Goal: Task Accomplishment & Management: Manage account settings

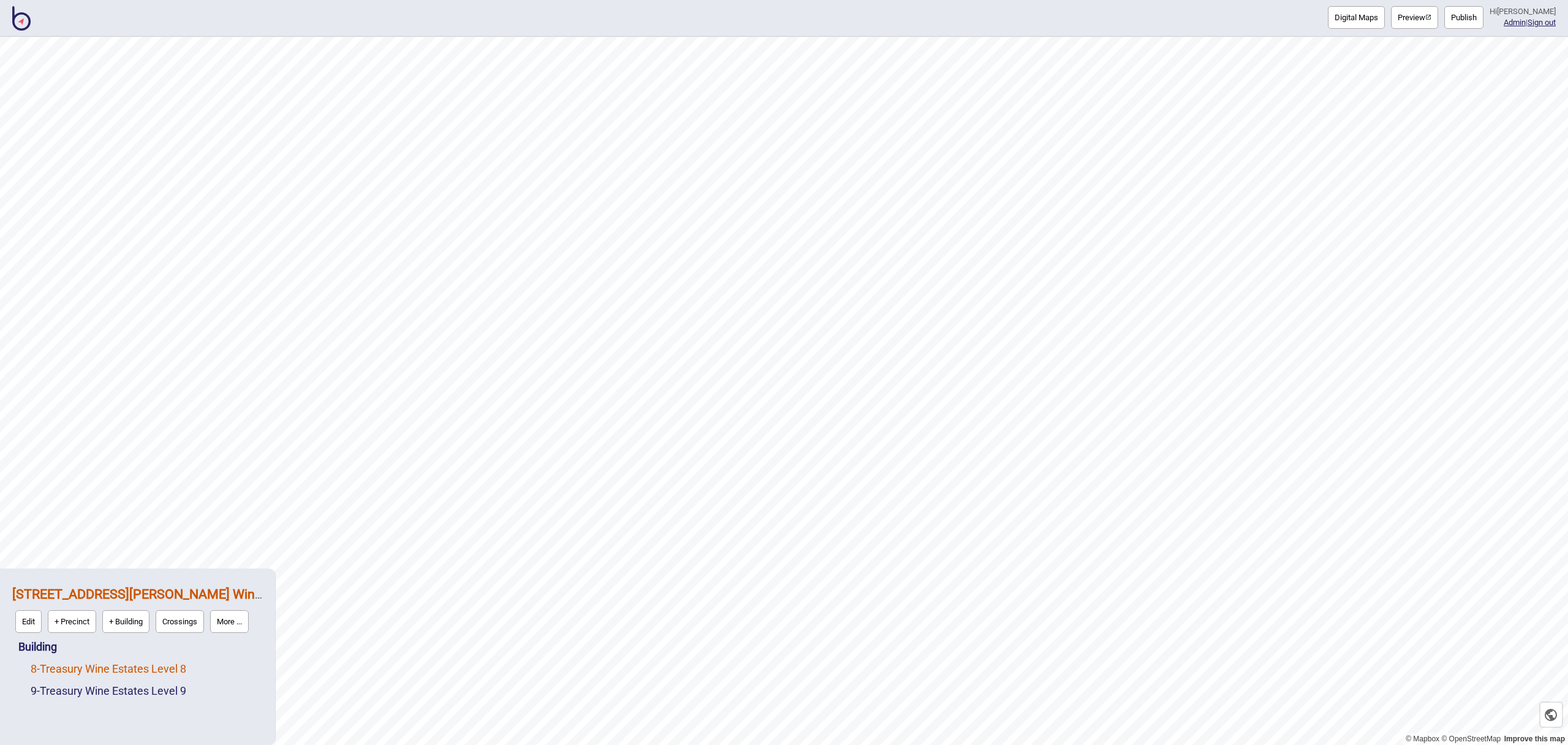
click at [103, 666] on link "8 - Treasury Wine Estates Level 8" at bounding box center [108, 669] width 156 height 13
click at [48, 620] on link "Building" at bounding box center [37, 618] width 38 height 13
click at [196, 650] on button "More ..." at bounding box center [177, 643] width 38 height 22
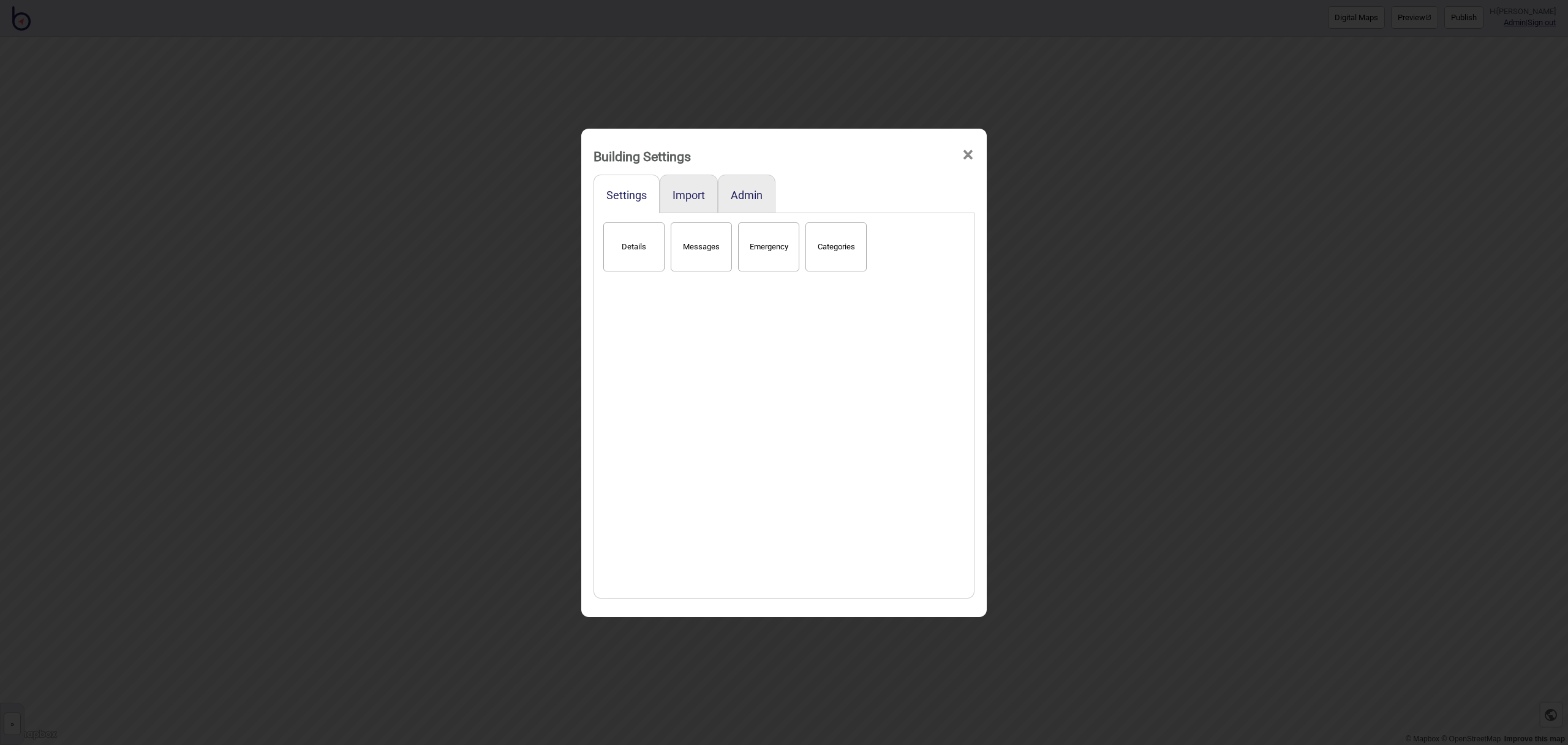
click at [970, 159] on span "×" at bounding box center [969, 155] width 13 height 40
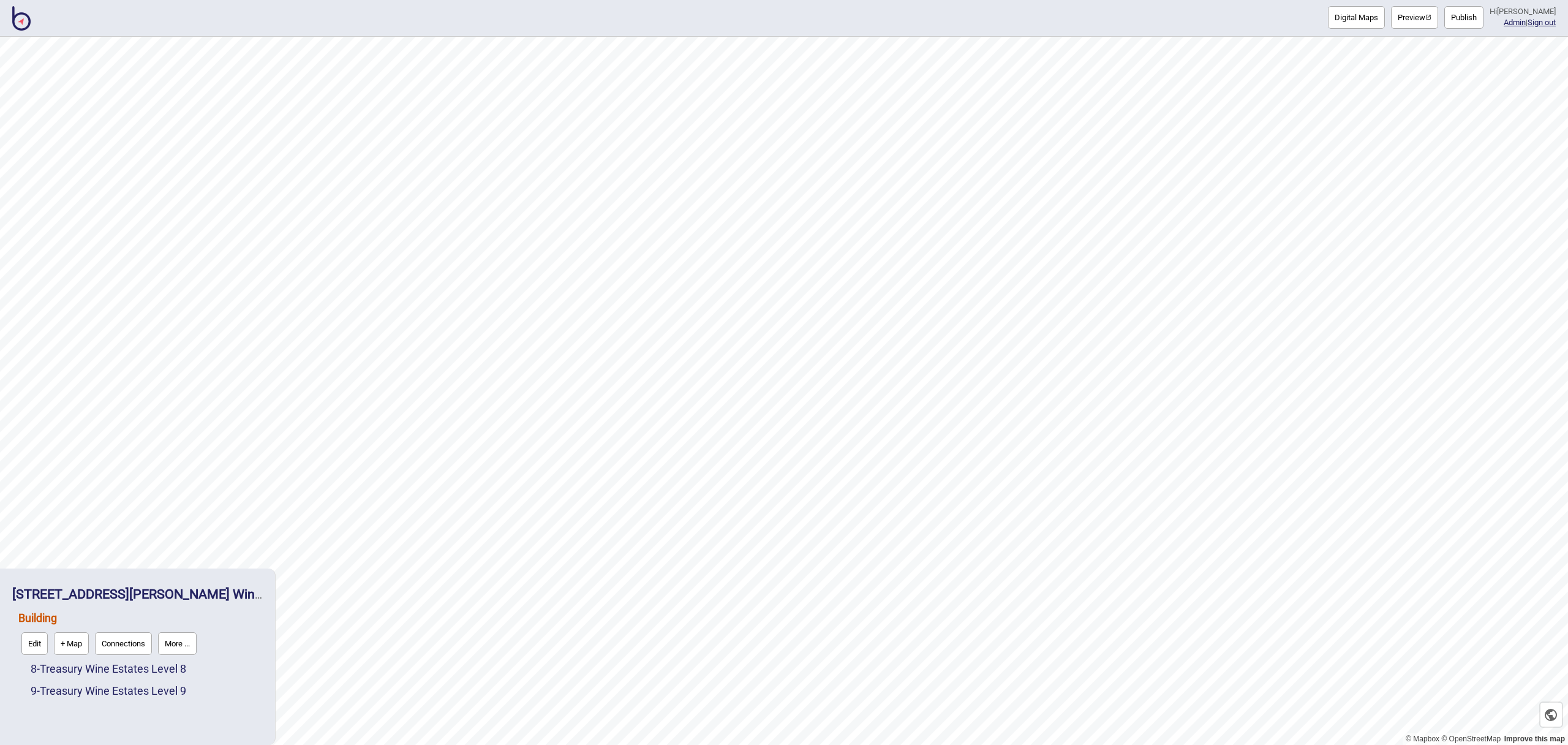
click at [135, 644] on button "Connections" at bounding box center [123, 643] width 57 height 22
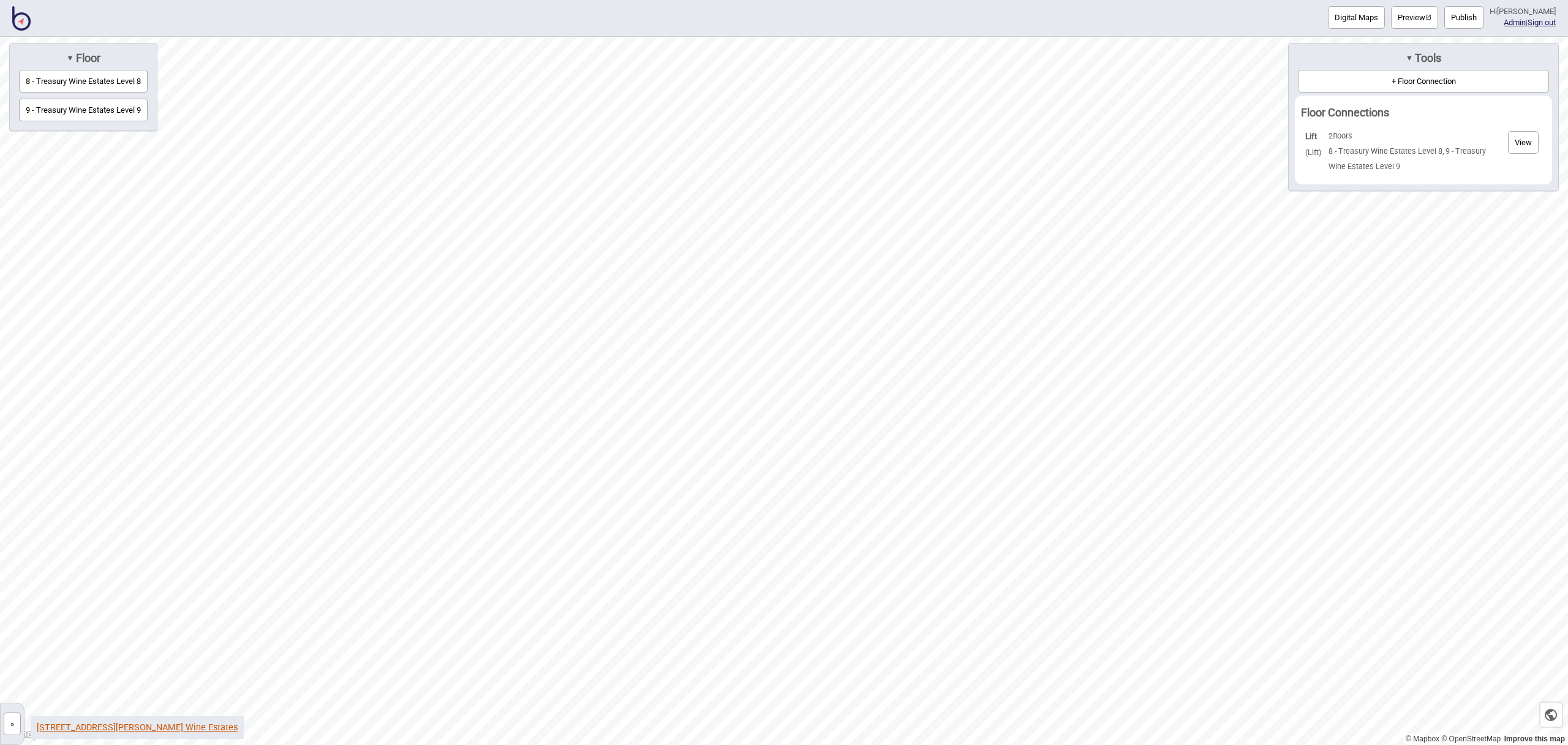
click at [154, 728] on link "161 Collins Street, Treasury Wine Estates" at bounding box center [137, 727] width 201 height 10
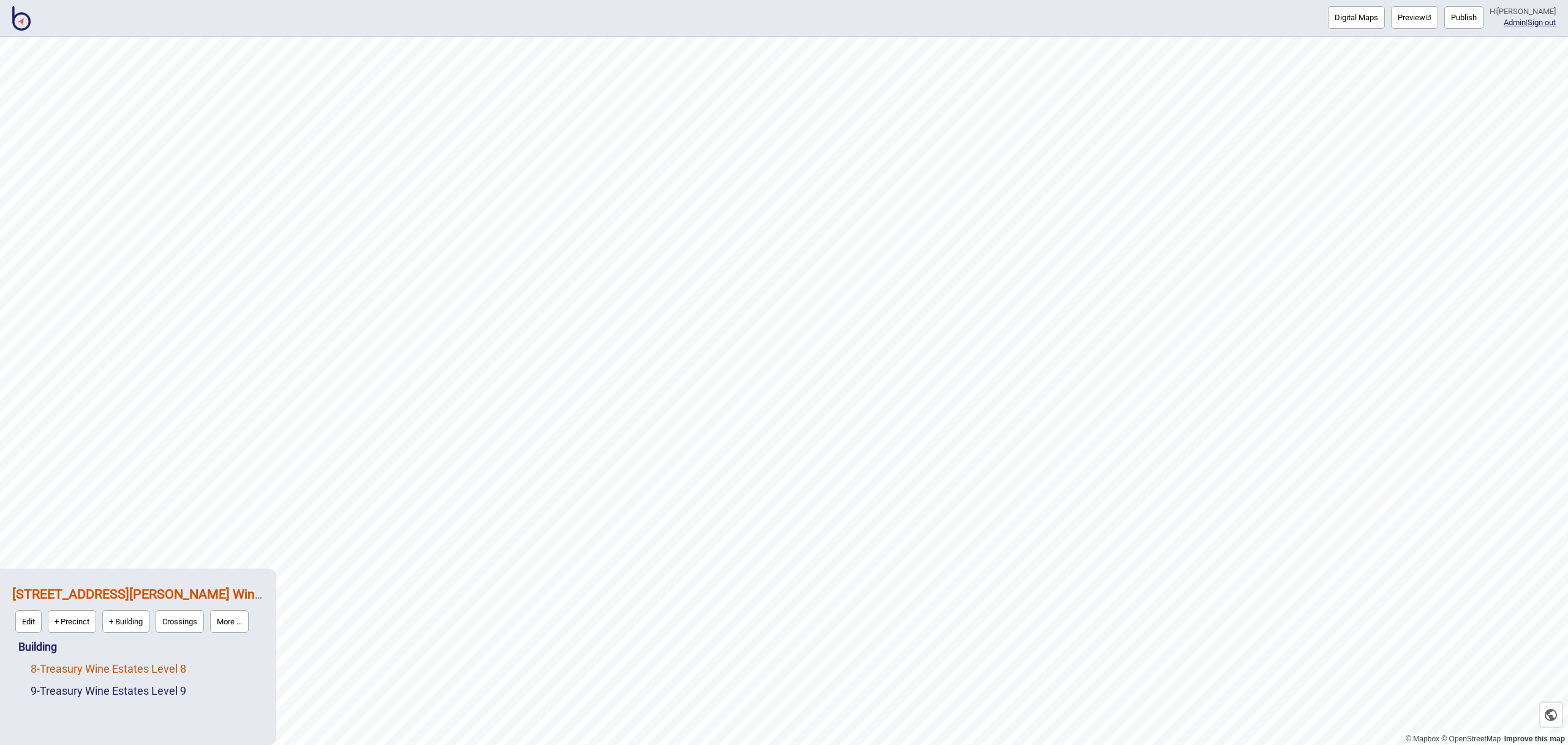
click at [87, 673] on link "8 - Treasury Wine Estates Level 8" at bounding box center [108, 669] width 156 height 13
click at [39, 664] on button "Edit" at bounding box center [47, 666] width 26 height 22
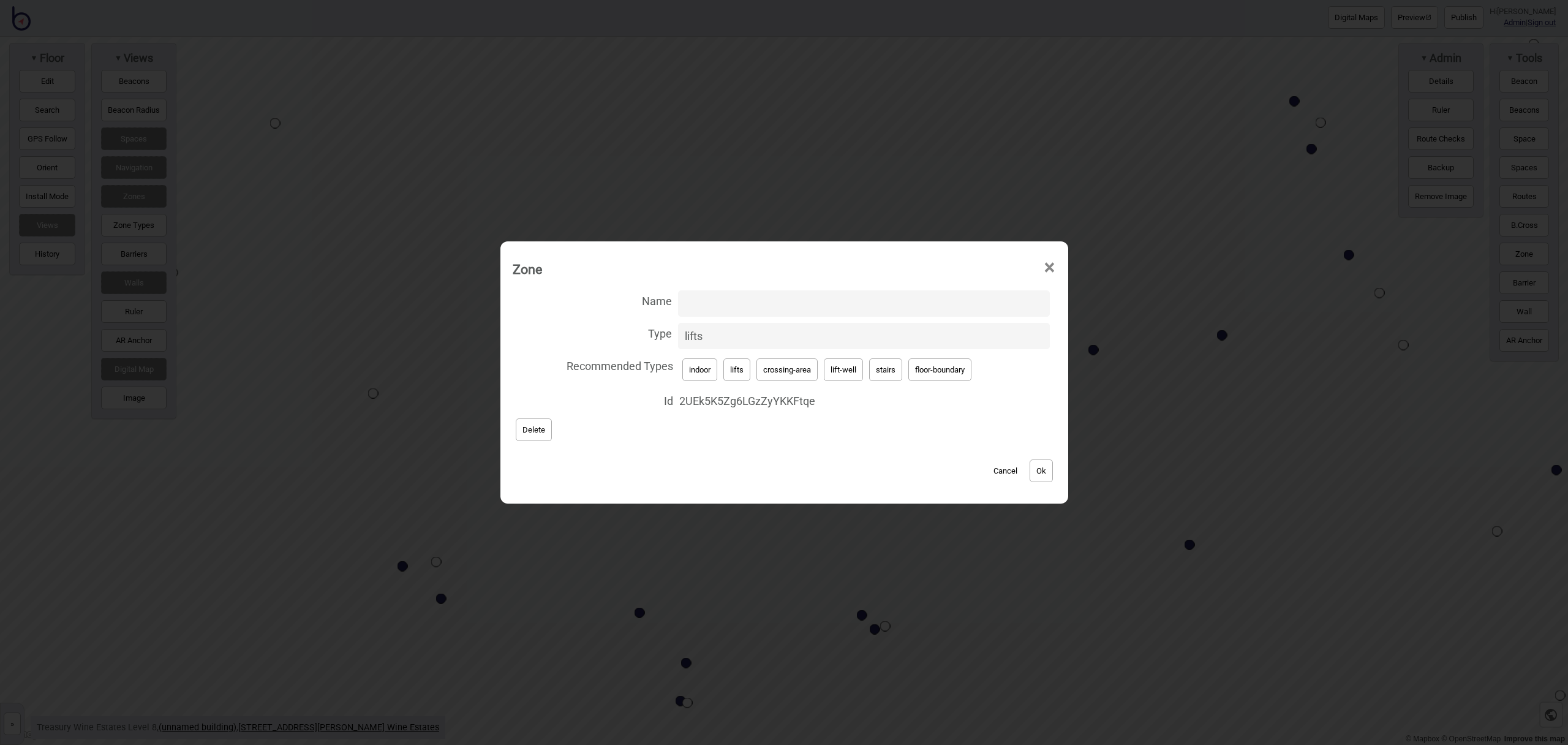
click at [1038, 467] on button "Ok" at bounding box center [1041, 471] width 23 height 22
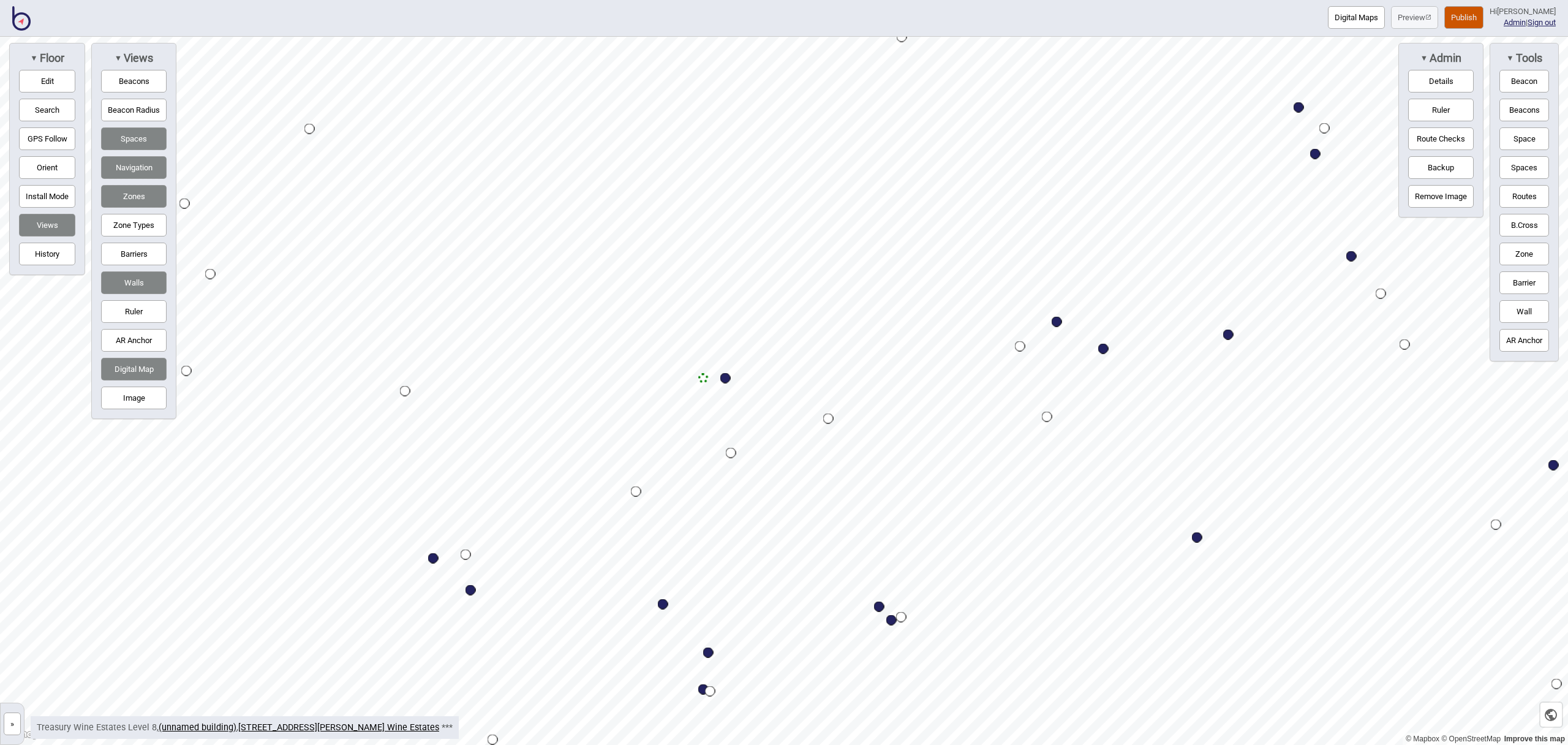
drag, startPoint x: 1544, startPoint y: 190, endPoint x: 1497, endPoint y: 193, distance: 47.1
click at [1544, 190] on button "Routes" at bounding box center [1524, 196] width 49 height 22
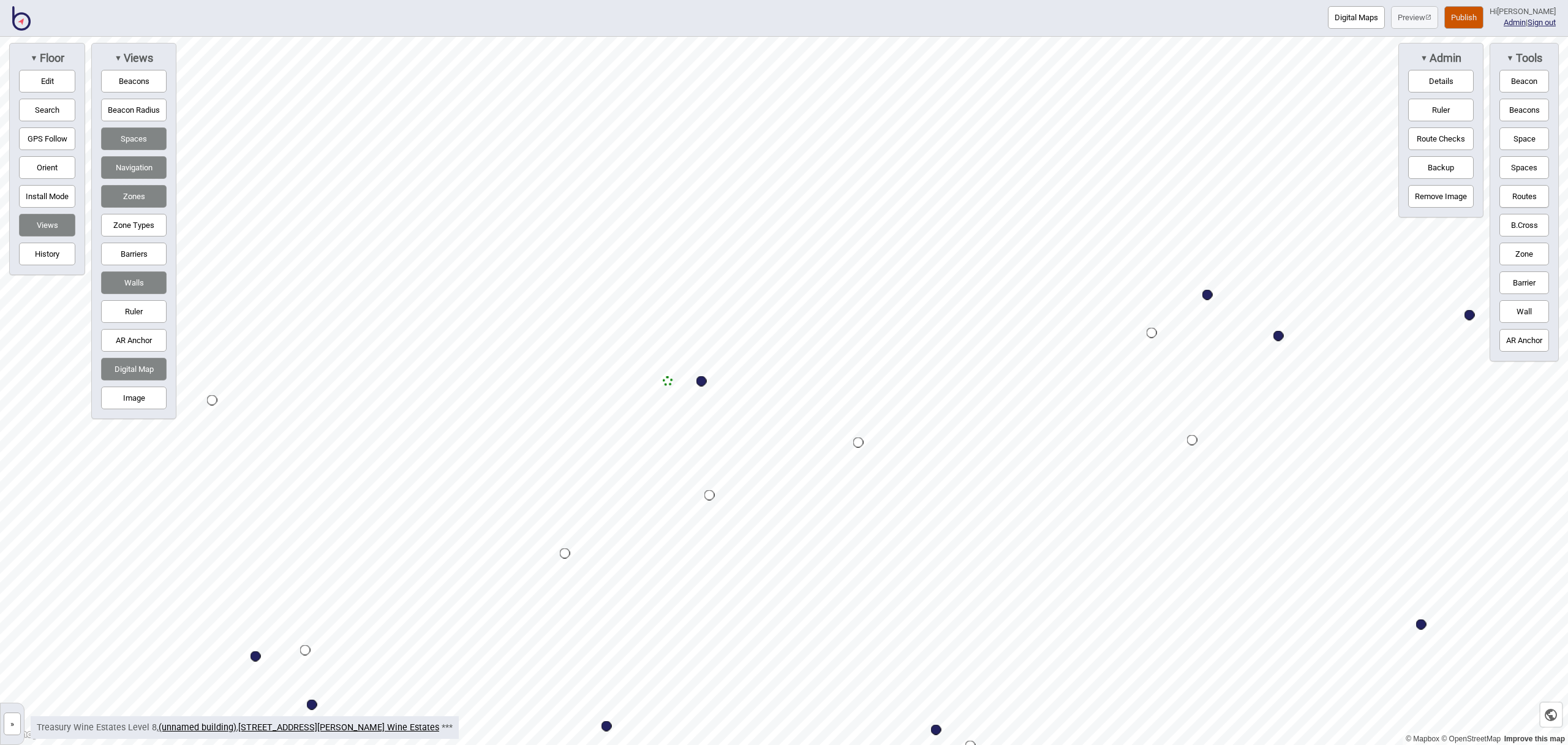
click at [667, 379] on div "Map marker" at bounding box center [667, 381] width 10 height 10
click at [1513, 190] on button "Routes" at bounding box center [1524, 196] width 49 height 22
click at [1528, 252] on button "Zone" at bounding box center [1524, 254] width 49 height 22
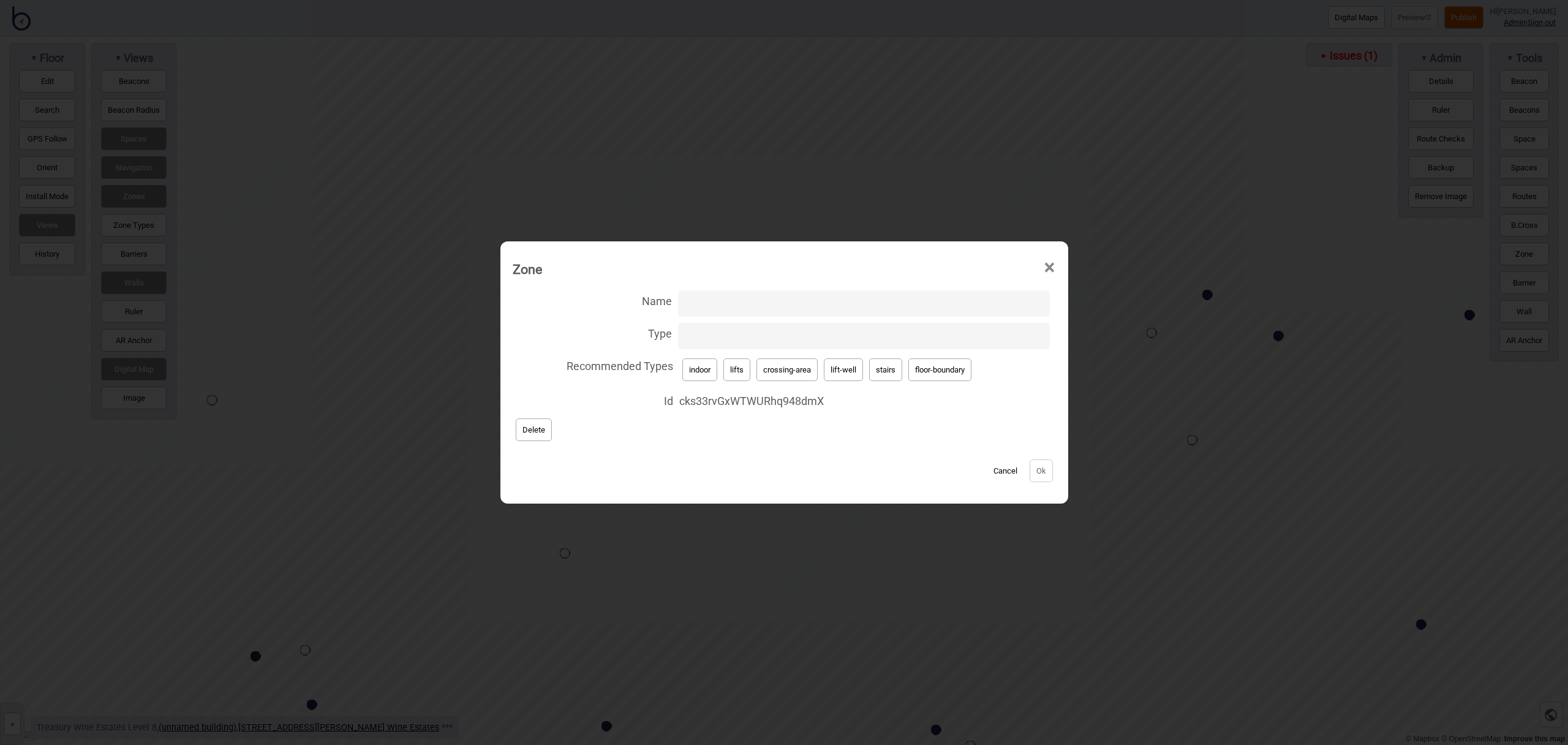
click at [846, 367] on button "lift-well" at bounding box center [844, 369] width 39 height 22
type input "lift-well"
click at [779, 310] on input "Name" at bounding box center [864, 304] width 372 height 26
type input "Lift"
click at [1038, 473] on button "Ok" at bounding box center [1041, 471] width 23 height 22
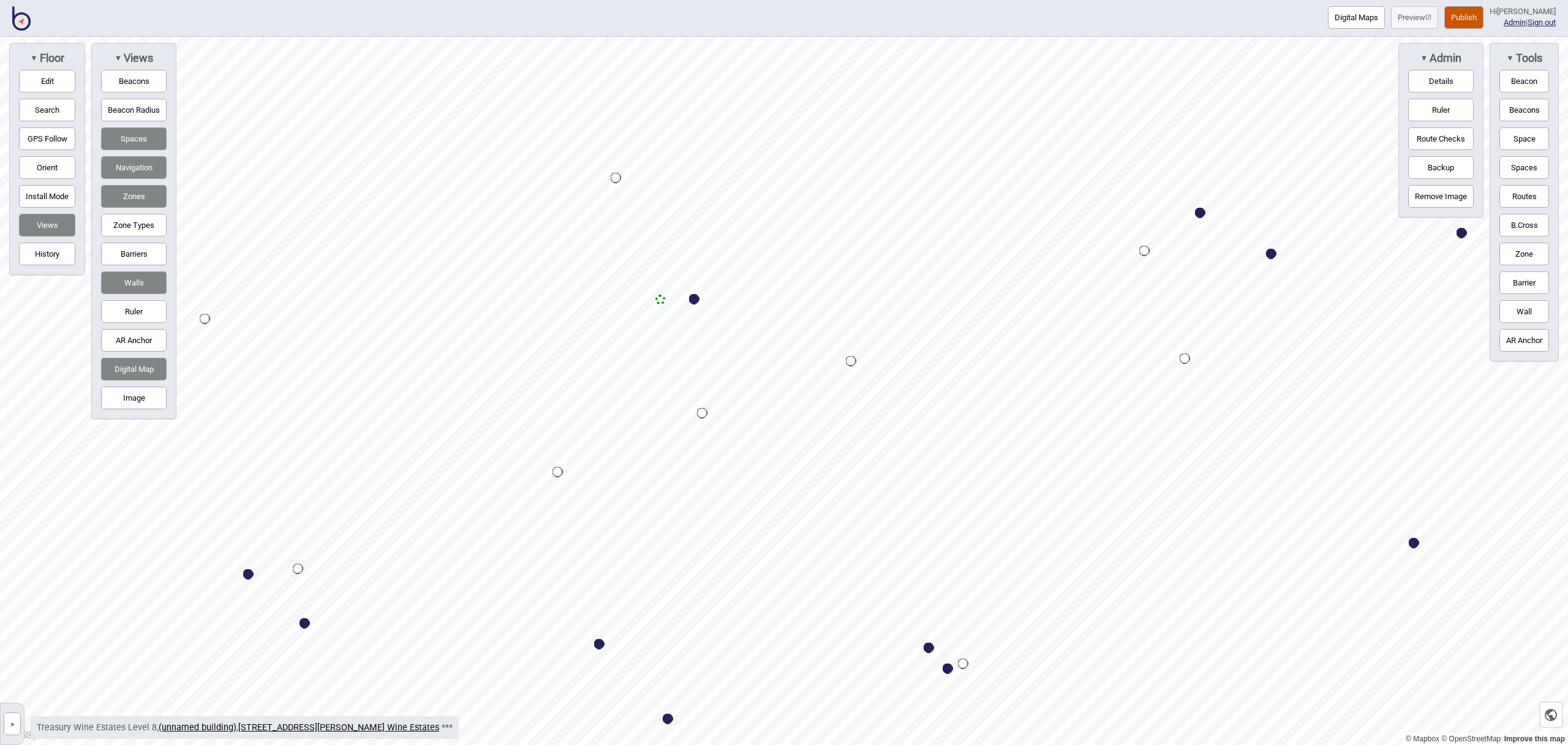
click at [1521, 249] on button "Zone" at bounding box center [1524, 254] width 49 height 22
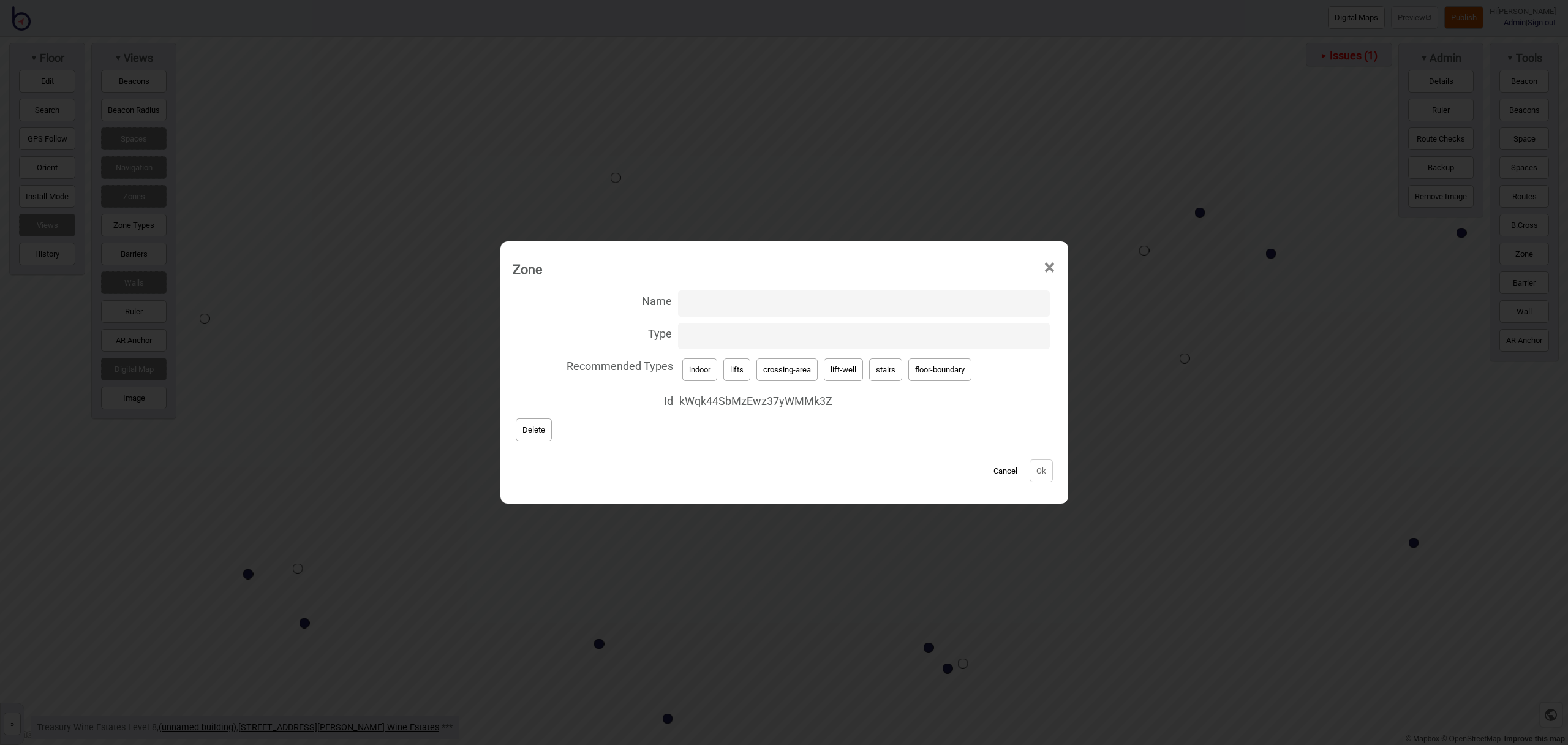
click at [850, 369] on button "lift-well" at bounding box center [844, 369] width 39 height 22
type input "lift-well"
click at [778, 300] on input "Name" at bounding box center [864, 304] width 372 height 26
type input "Lift"
click at [1041, 463] on button "Ok" at bounding box center [1041, 471] width 23 height 22
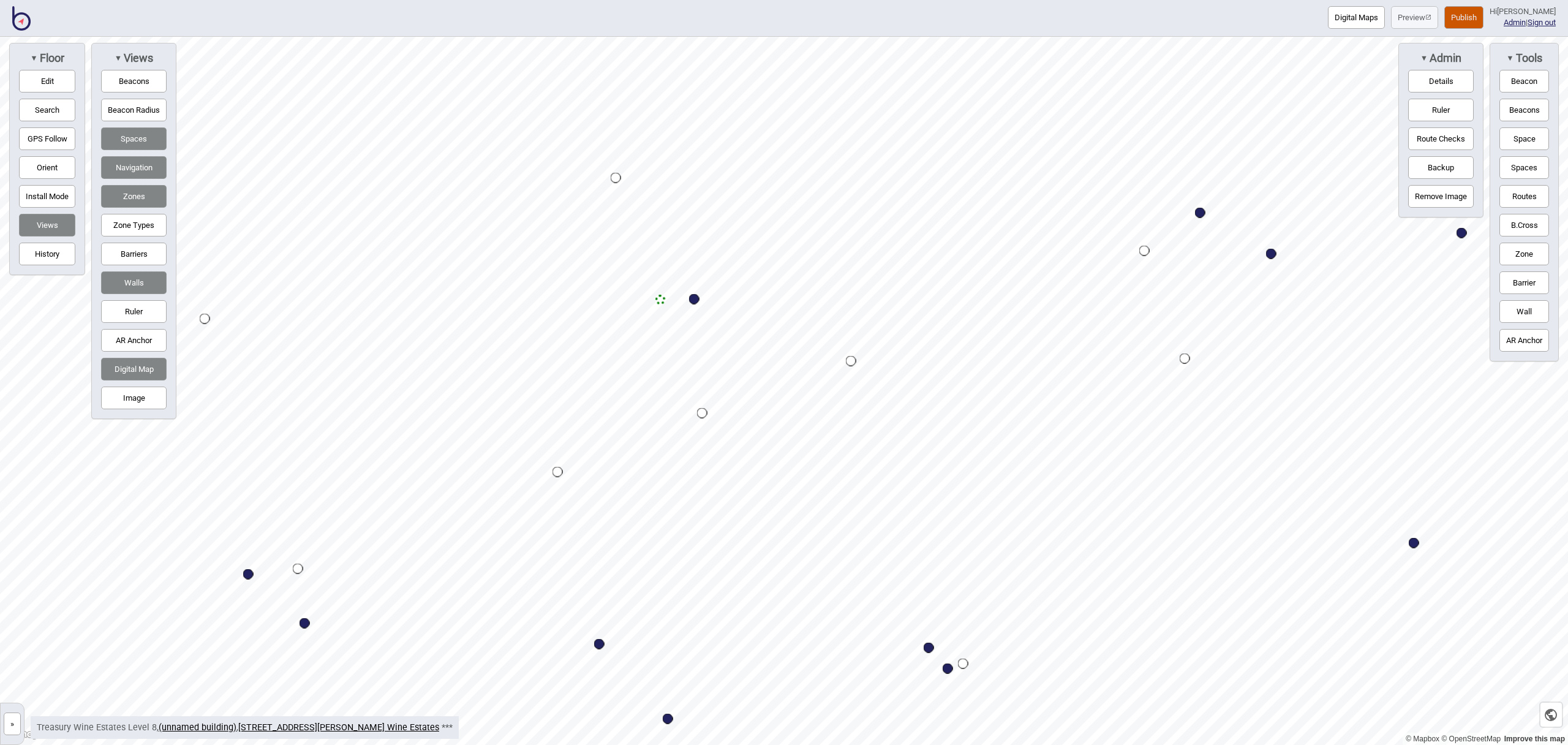
click at [46, 89] on button "Edit" at bounding box center [47, 81] width 56 height 22
drag, startPoint x: 433, startPoint y: 603, endPoint x: 429, endPoint y: 580, distance: 23.3
click at [29, 80] on button "Edit" at bounding box center [47, 81] width 56 height 22
click at [328, 728] on link "161 Collins Street, Treasury Wine Estates" at bounding box center [339, 727] width 201 height 10
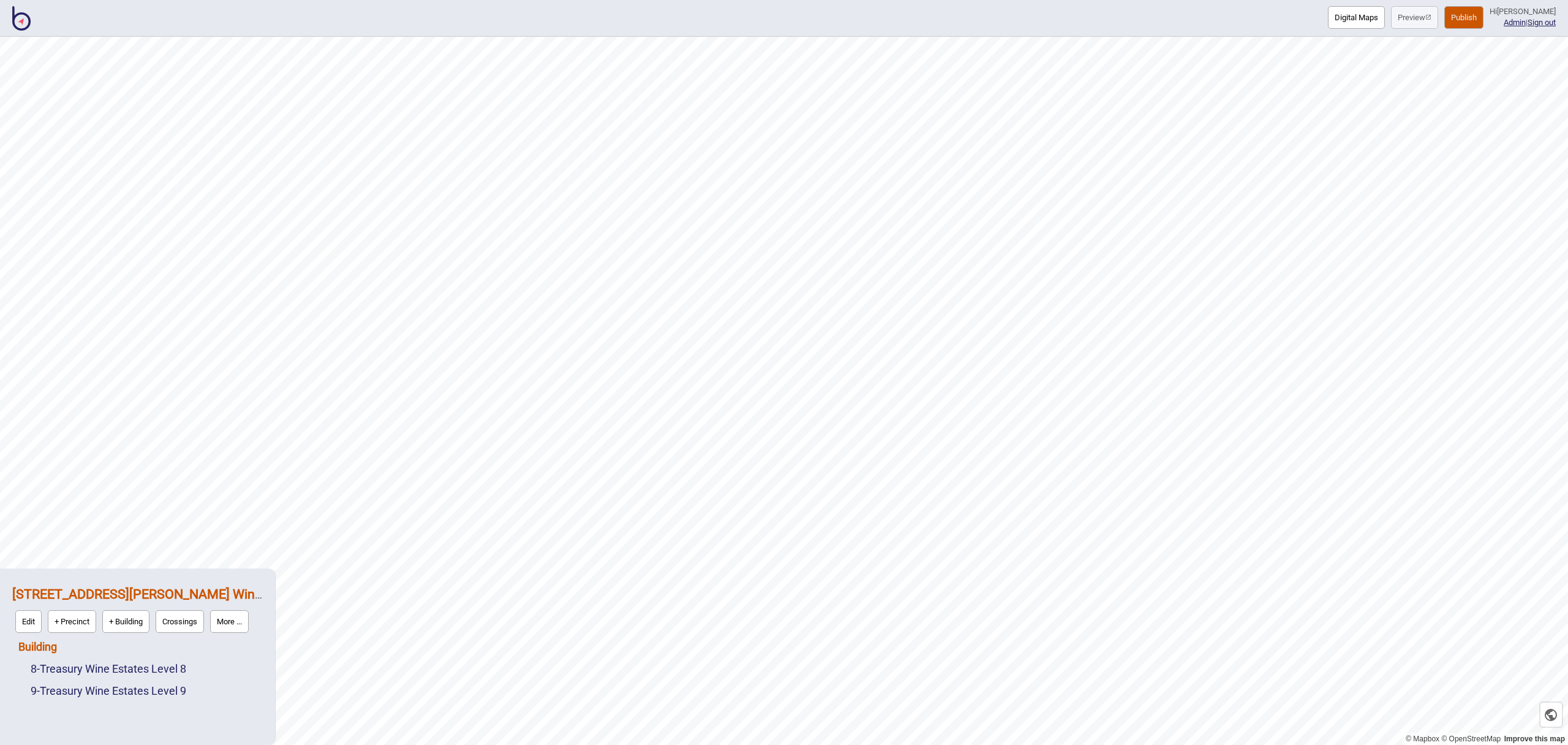
click at [54, 646] on link "Building" at bounding box center [37, 647] width 38 height 13
click at [131, 644] on button "Connections" at bounding box center [123, 643] width 57 height 22
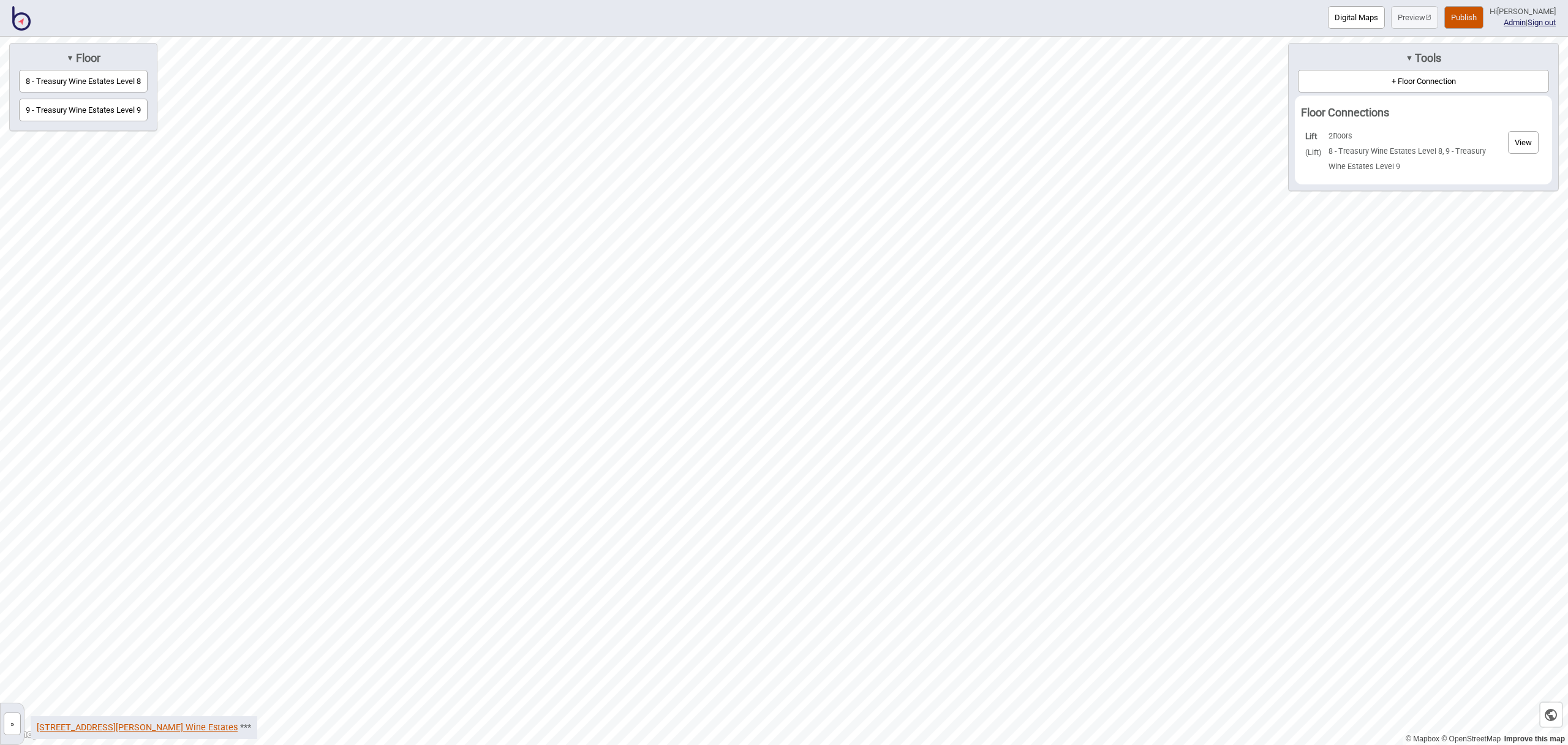
click at [182, 725] on link "161 Collins Street, Treasury Wine Estates" at bounding box center [137, 727] width 201 height 10
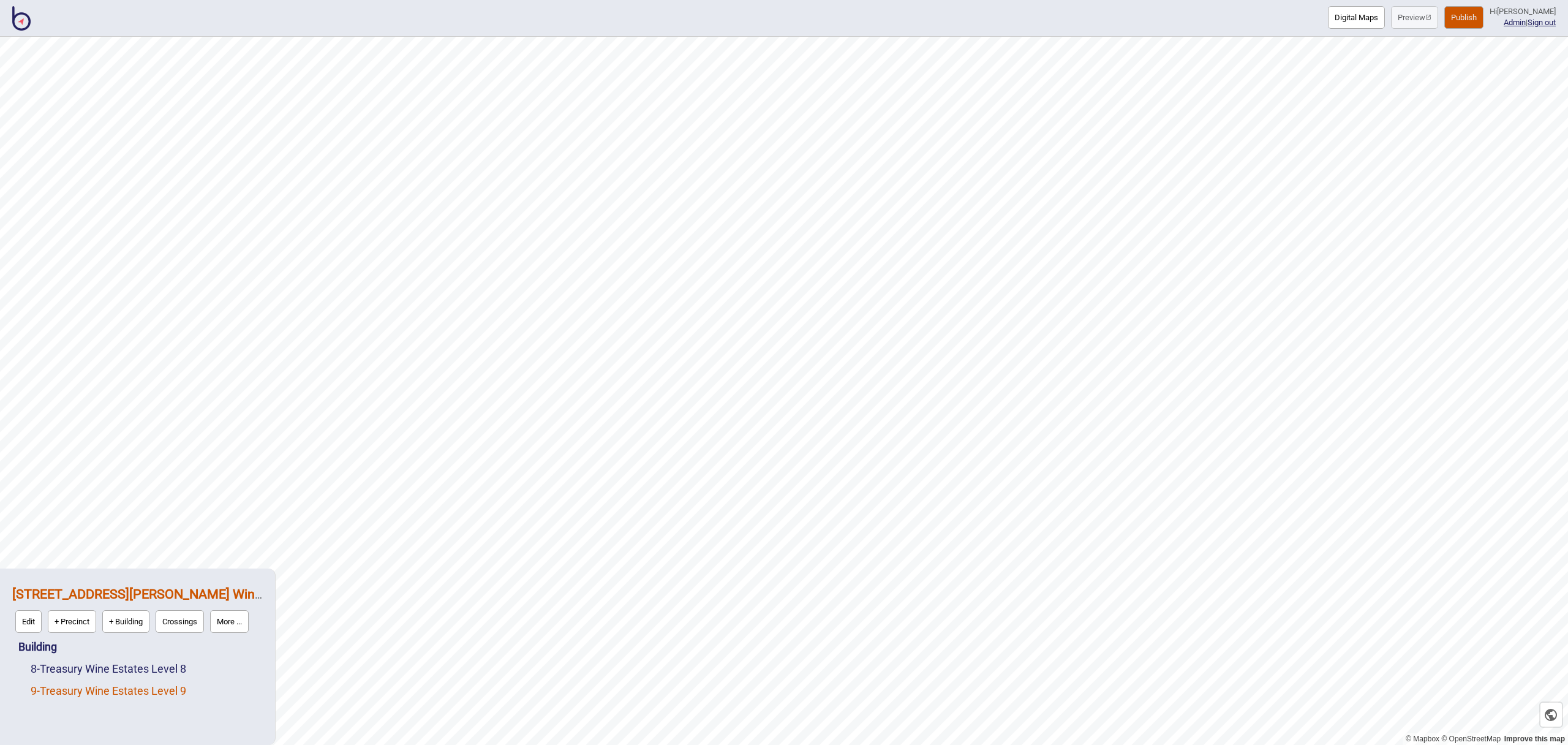
click at [132, 695] on link "9 - Treasury Wine Estates Level 9" at bounding box center [108, 691] width 156 height 13
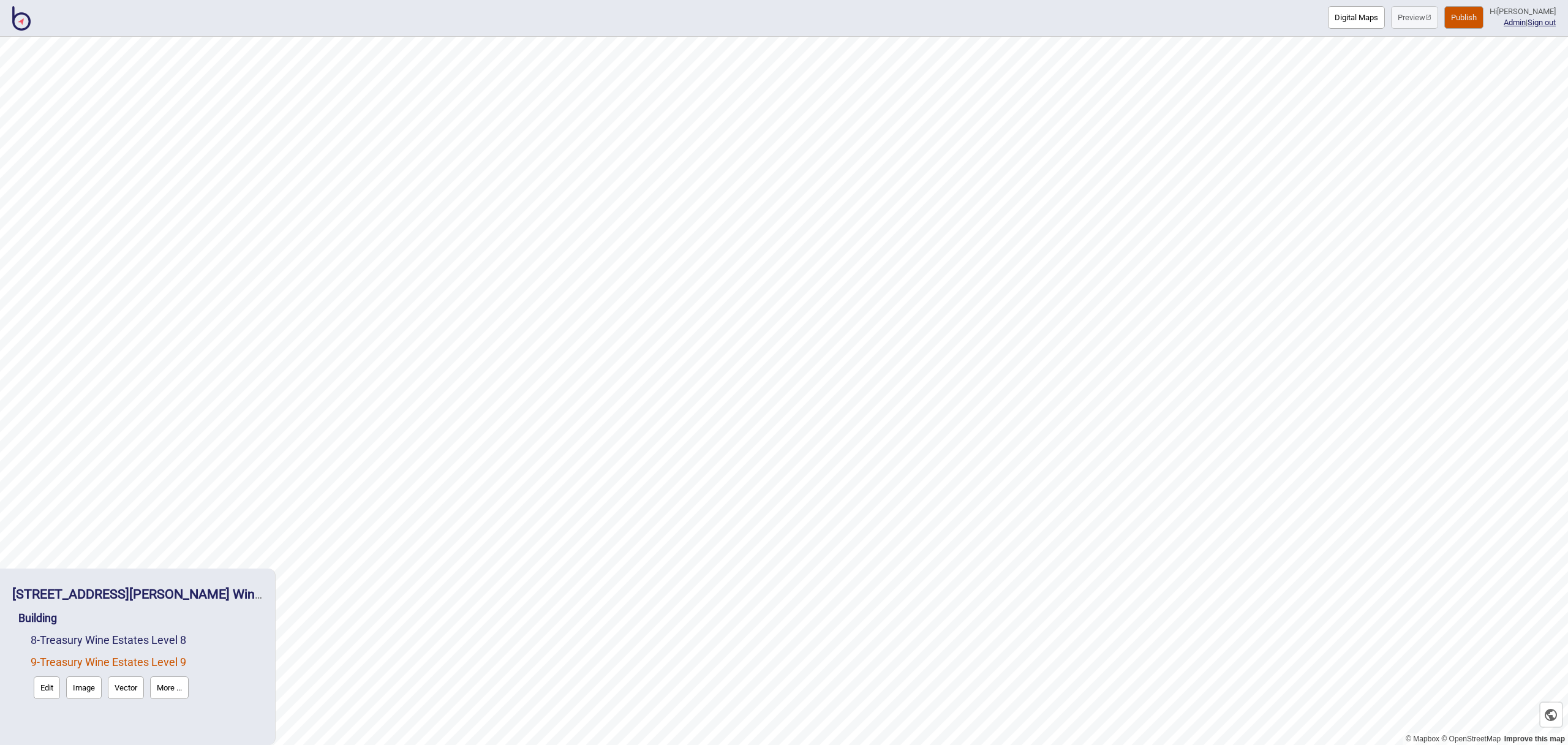
click at [46, 683] on button "Edit" at bounding box center [47, 688] width 26 height 22
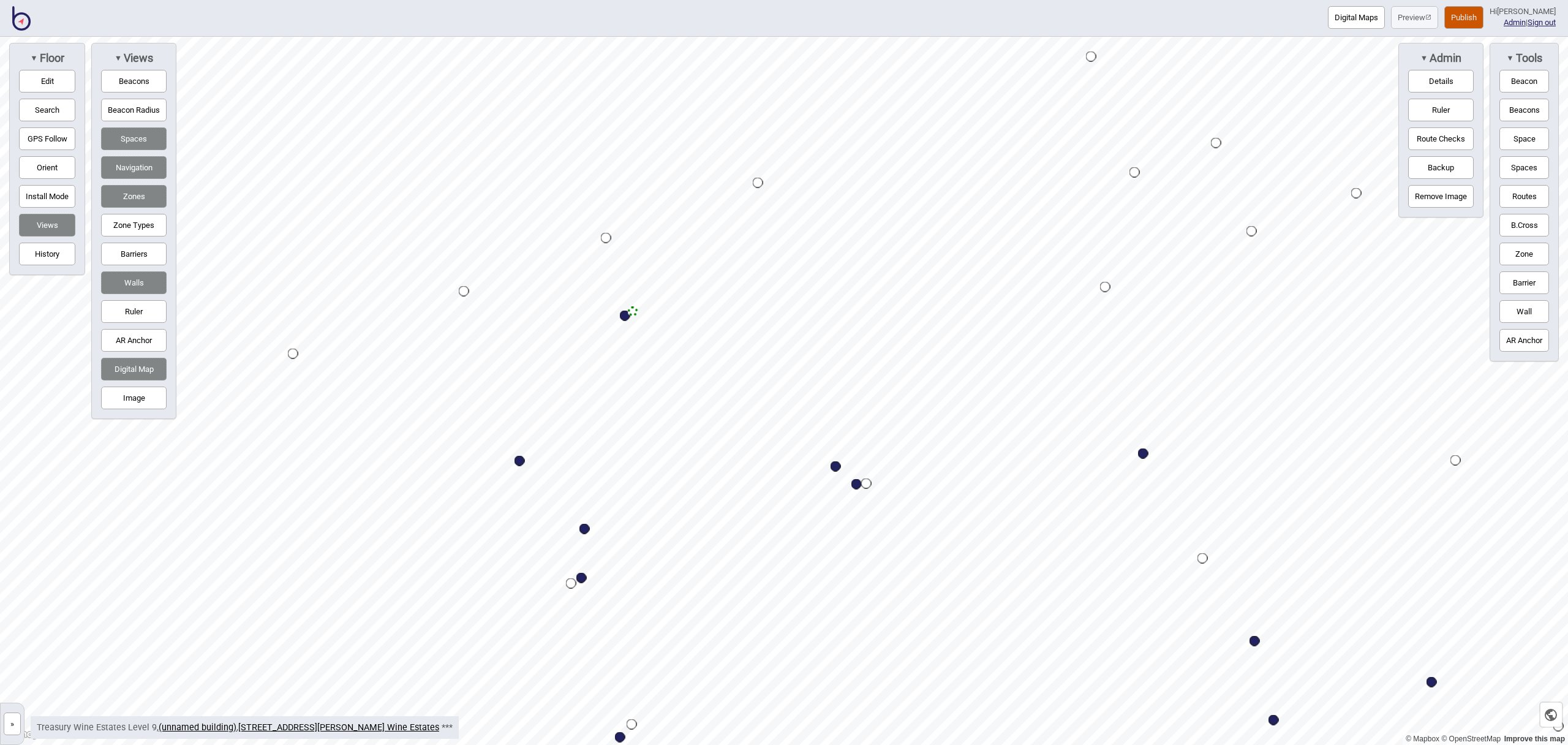
click at [1540, 204] on button "Routes" at bounding box center [1524, 196] width 49 height 22
click at [632, 310] on div "Map marker" at bounding box center [633, 311] width 10 height 10
drag, startPoint x: 1523, startPoint y: 198, endPoint x: 1517, endPoint y: 198, distance: 6.0
click at [1523, 198] on button "Routes" at bounding box center [1524, 196] width 49 height 22
click at [44, 85] on button "Edit" at bounding box center [47, 81] width 56 height 22
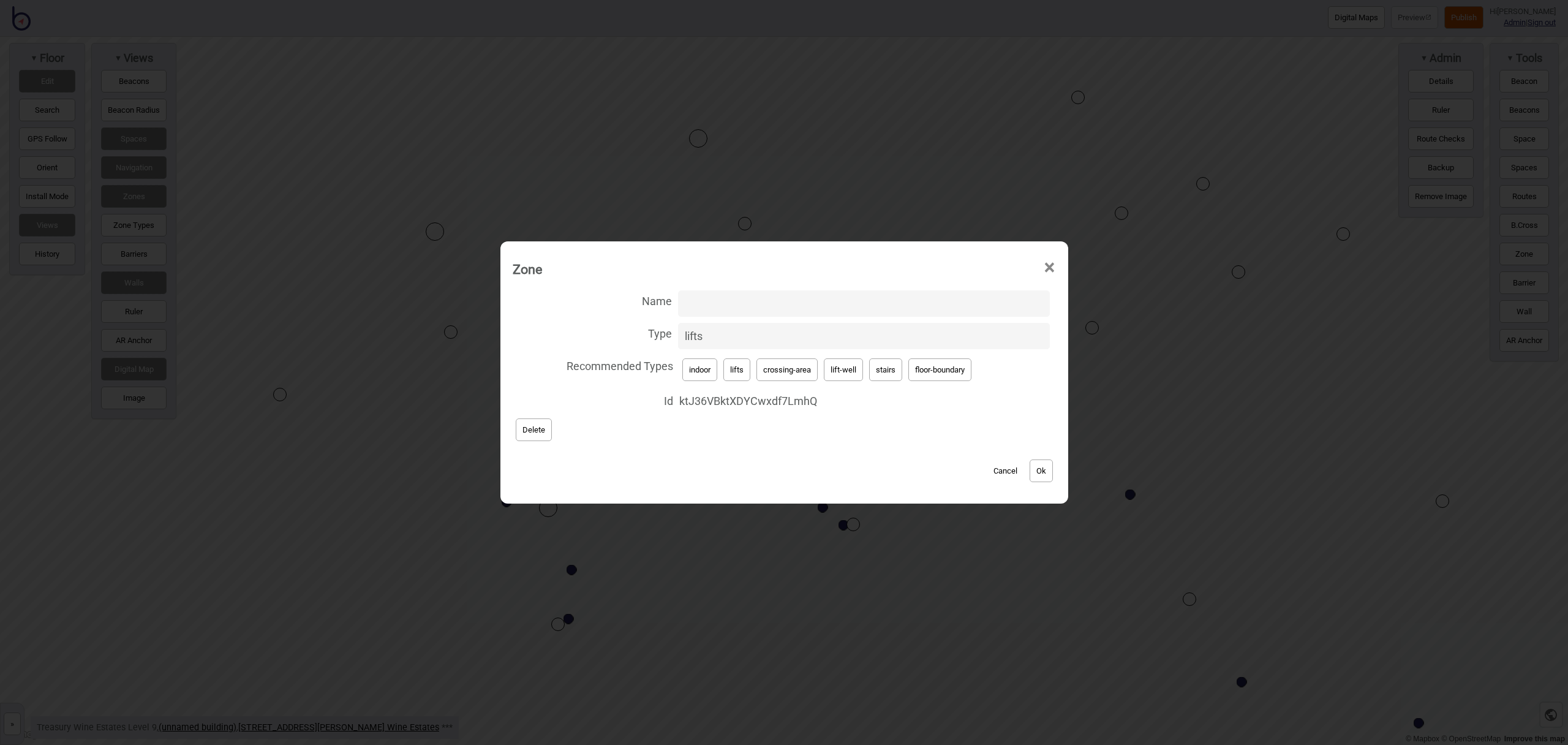
click at [1042, 464] on button "Ok" at bounding box center [1041, 471] width 23 height 22
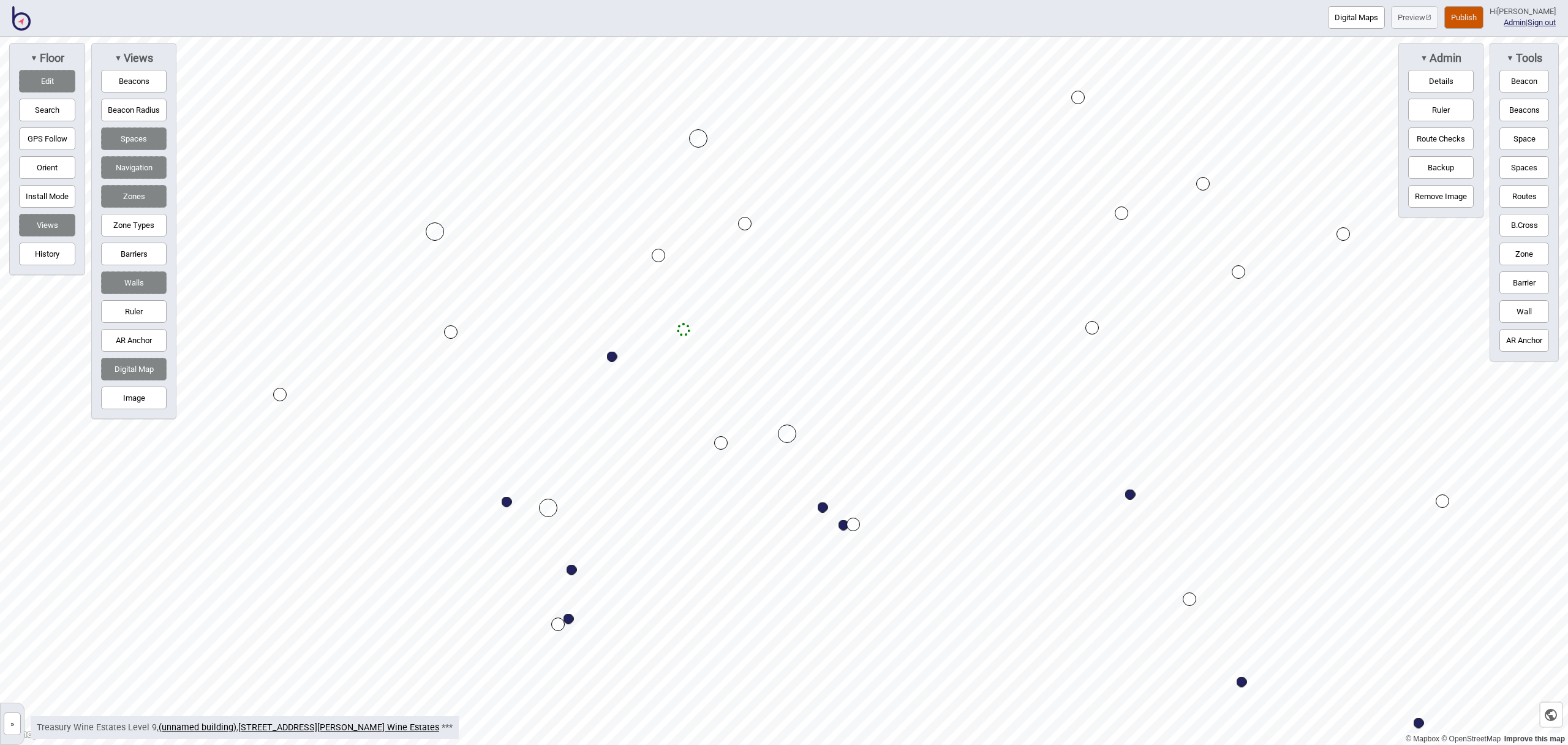
click at [1523, 251] on button "Zone" at bounding box center [1524, 254] width 49 height 22
click at [786, 443] on div "Map marker" at bounding box center [788, 434] width 19 height 19
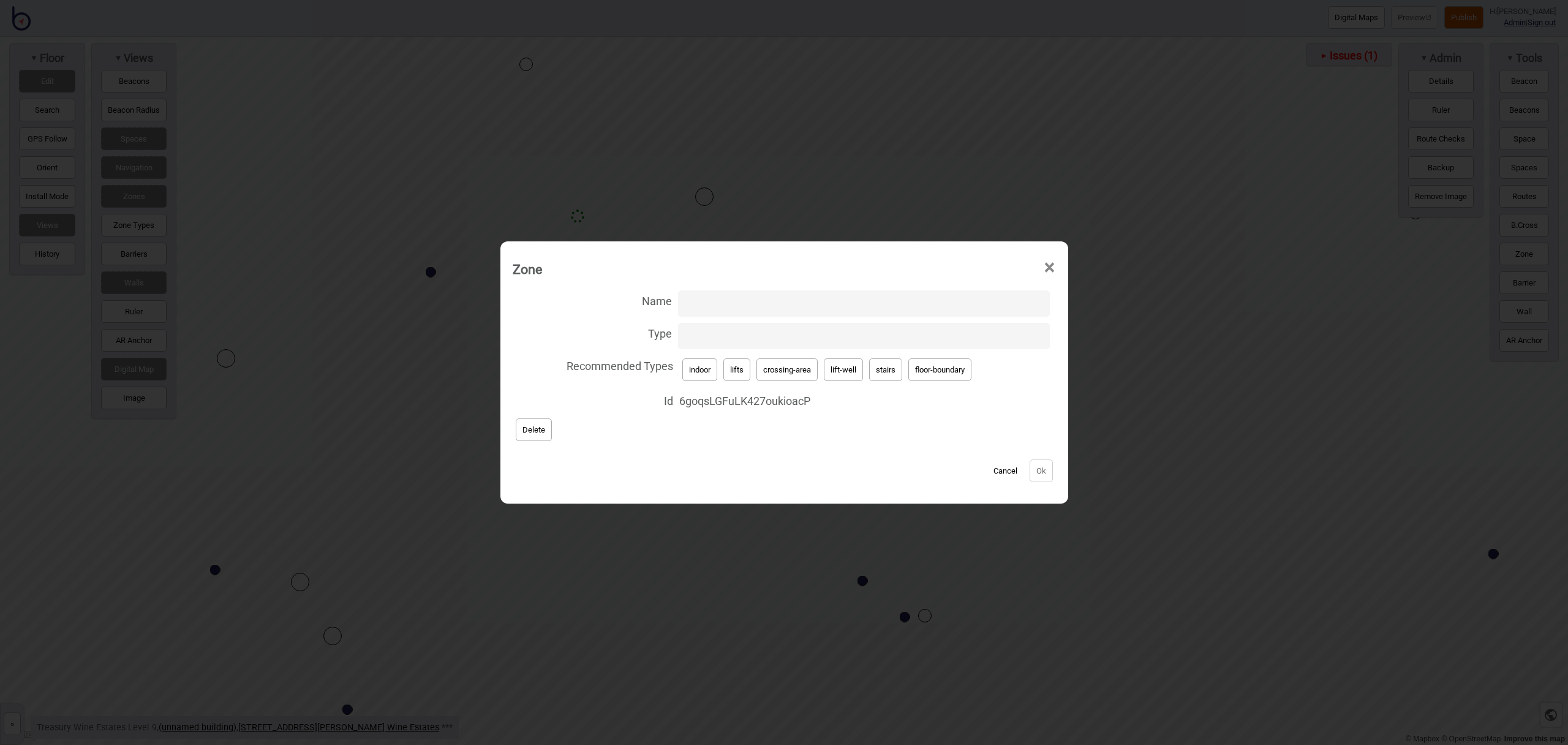
click at [846, 367] on button "lift-well" at bounding box center [844, 369] width 39 height 22
type input "lift-well"
click at [725, 300] on input "Name" at bounding box center [864, 304] width 372 height 26
type input "Lift"
click at [1043, 465] on button "Ok" at bounding box center [1041, 471] width 23 height 22
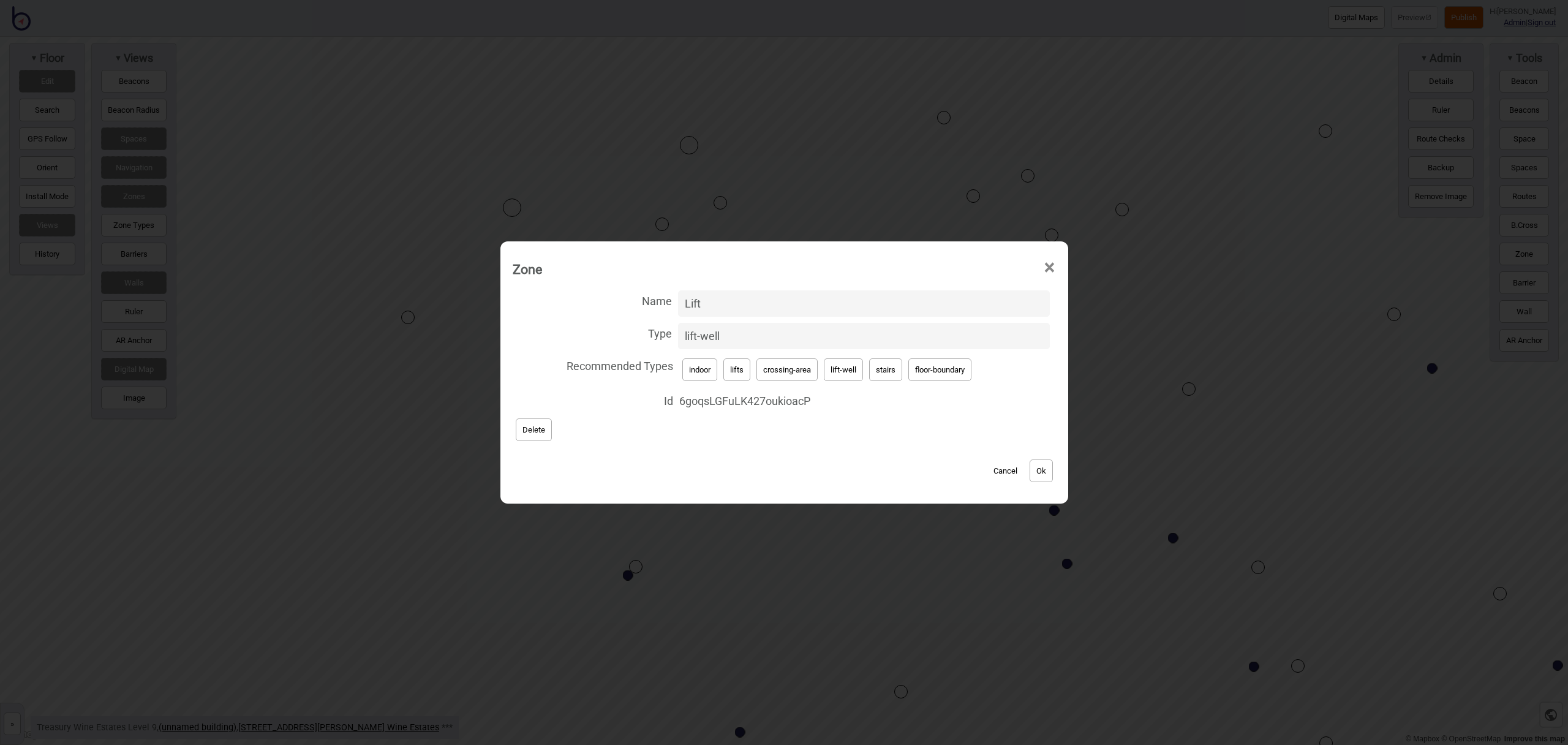
click at [1052, 473] on button "Ok" at bounding box center [1041, 471] width 23 height 22
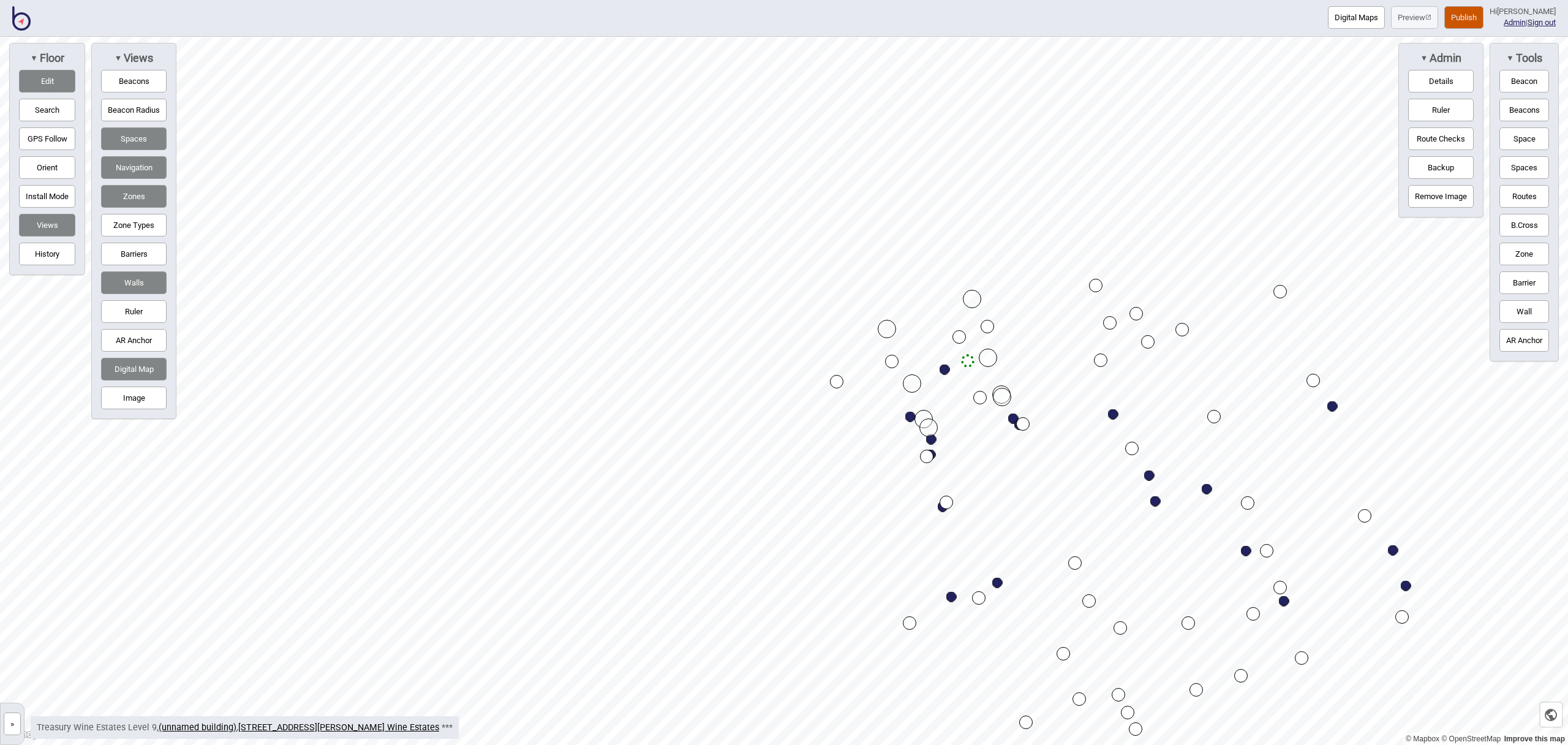
click at [1478, 23] on button "Publish" at bounding box center [1465, 18] width 39 height 22
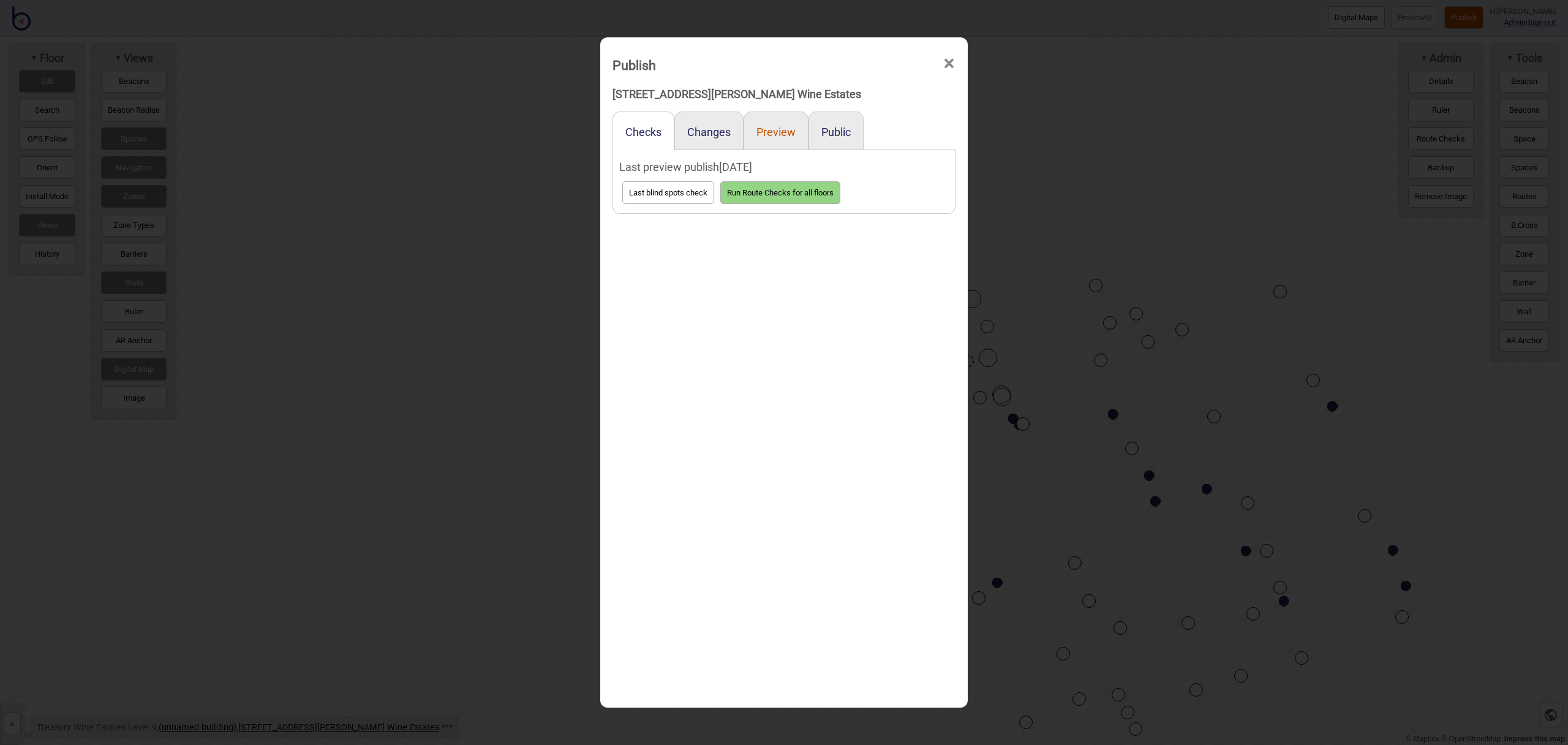
click at [786, 130] on button "Preview" at bounding box center [777, 132] width 39 height 13
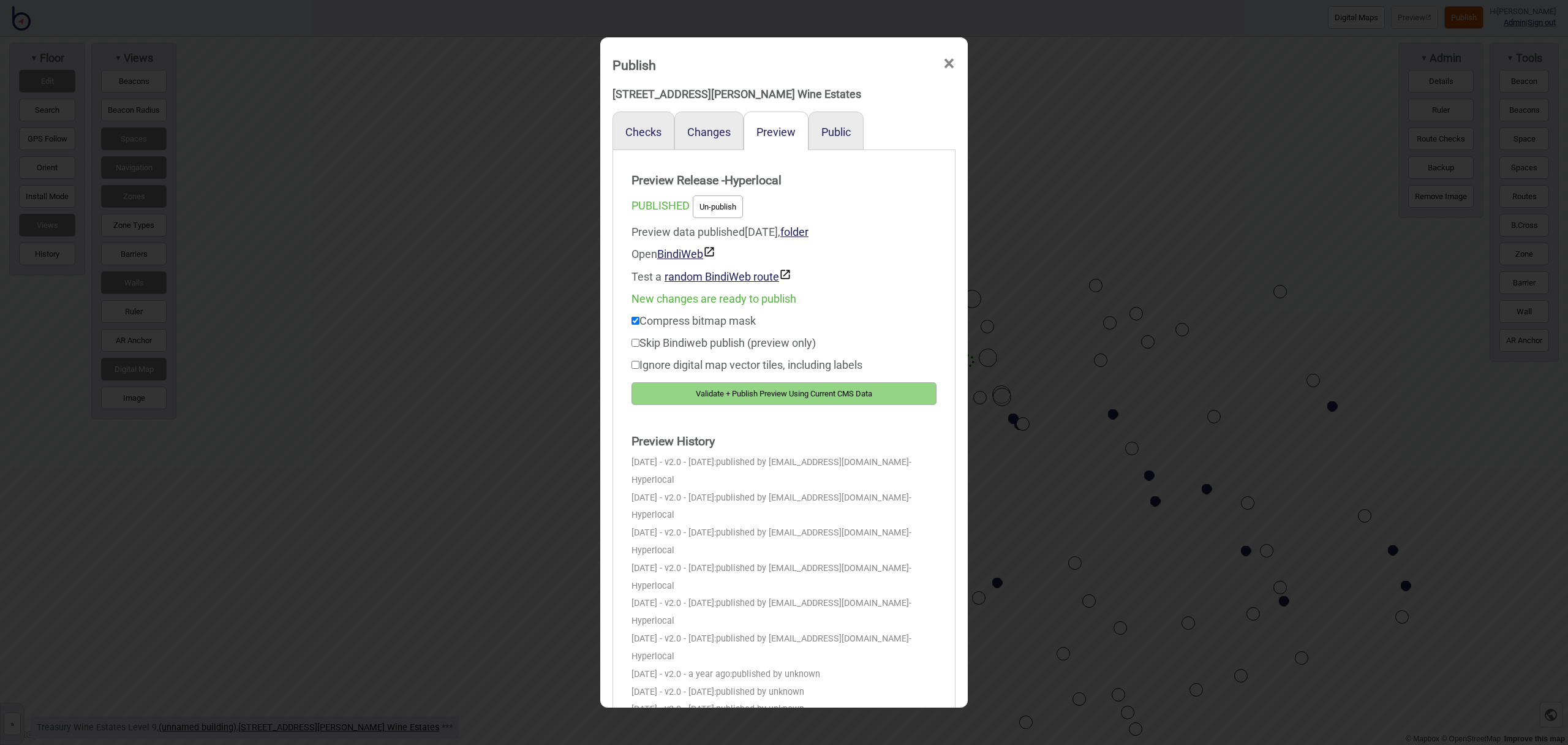
click at [904, 396] on button "Validate + Publish Preview Using Current CMS Data" at bounding box center [784, 393] width 305 height 22
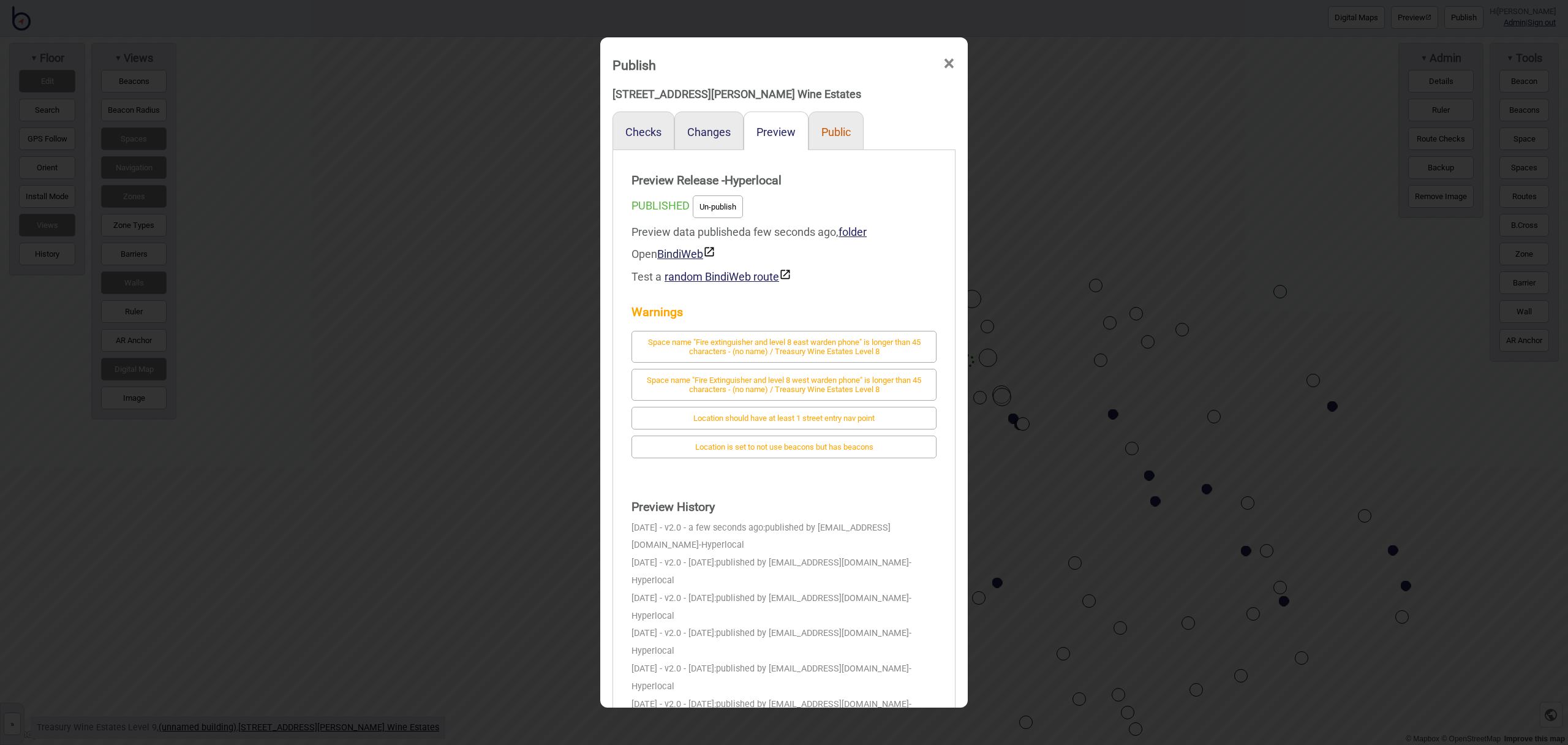
click at [848, 133] on button "Public" at bounding box center [836, 132] width 30 height 13
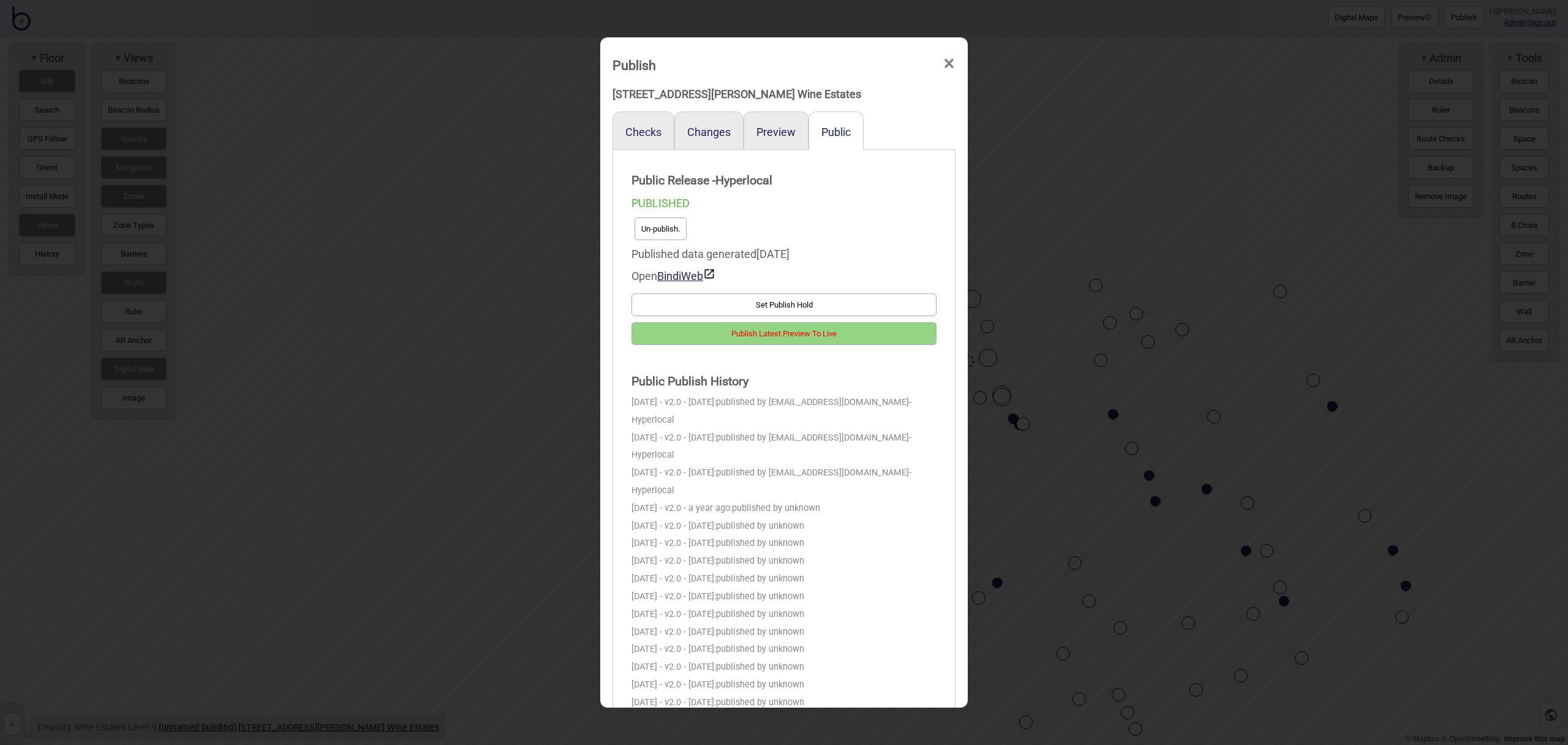
click at [873, 340] on button "Publish Latest Preview To Live" at bounding box center [784, 334] width 305 height 22
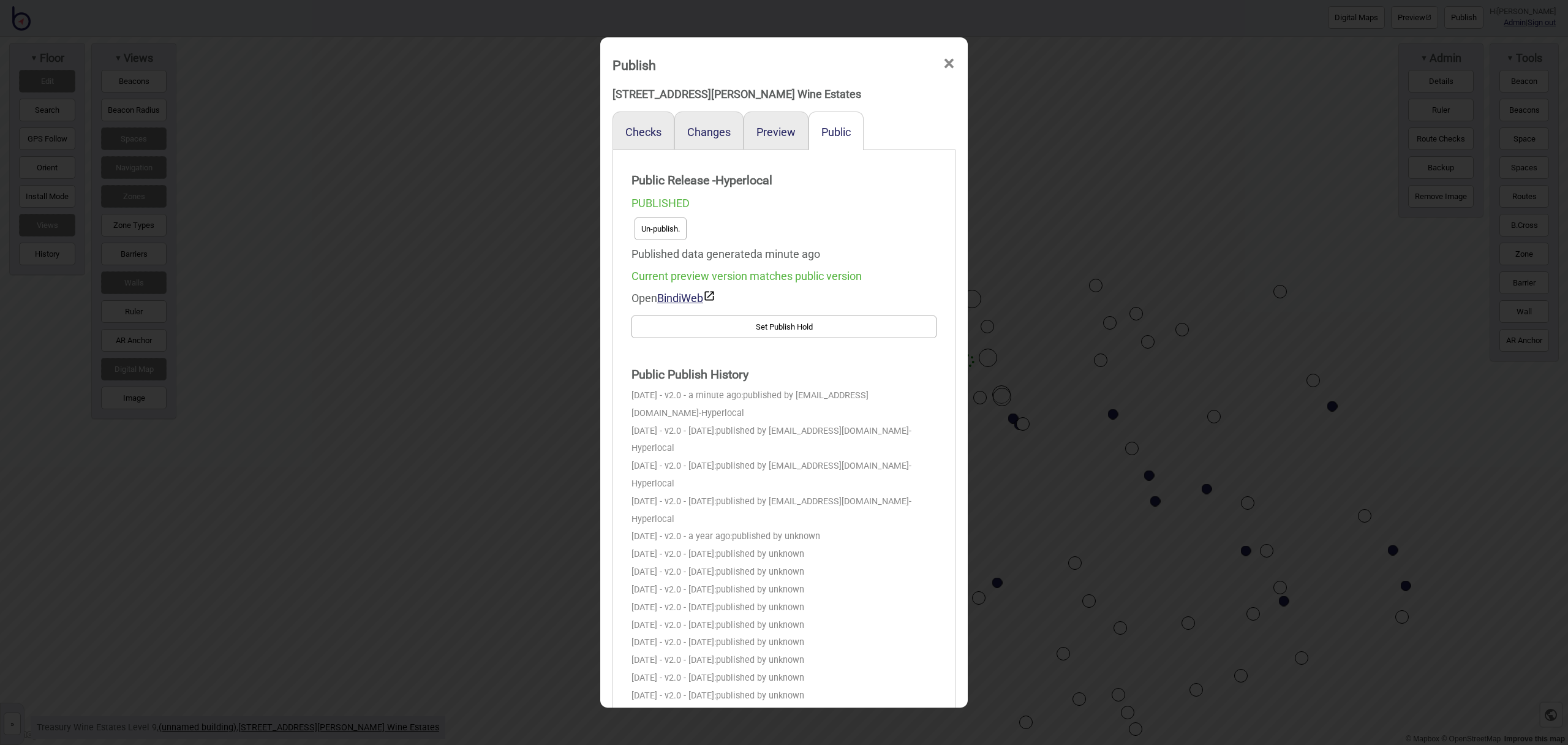
click at [956, 64] on div "Publish ×" at bounding box center [784, 62] width 355 height 36
click at [954, 65] on span "×" at bounding box center [949, 63] width 13 height 40
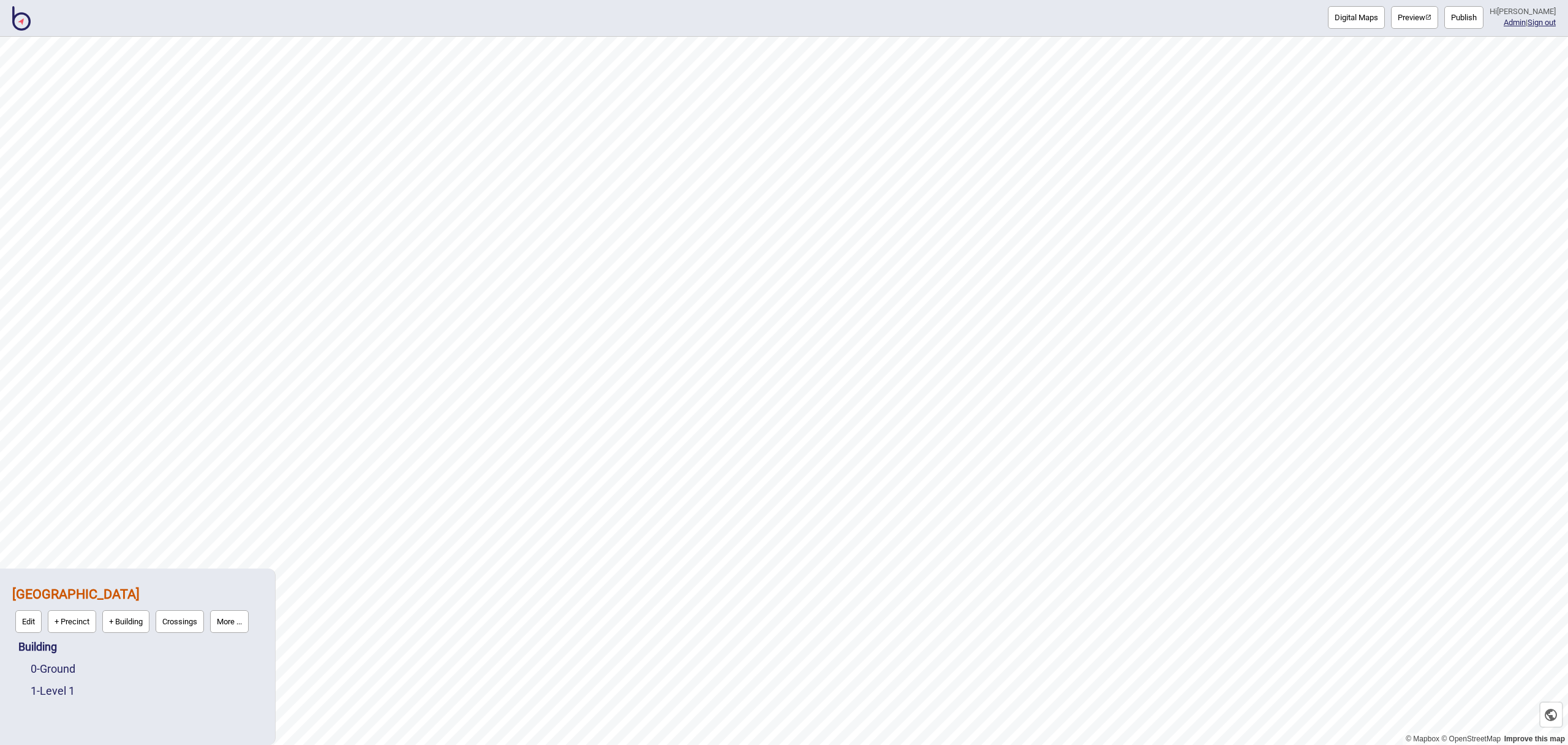
click at [22, 22] on img at bounding box center [21, 19] width 19 height 24
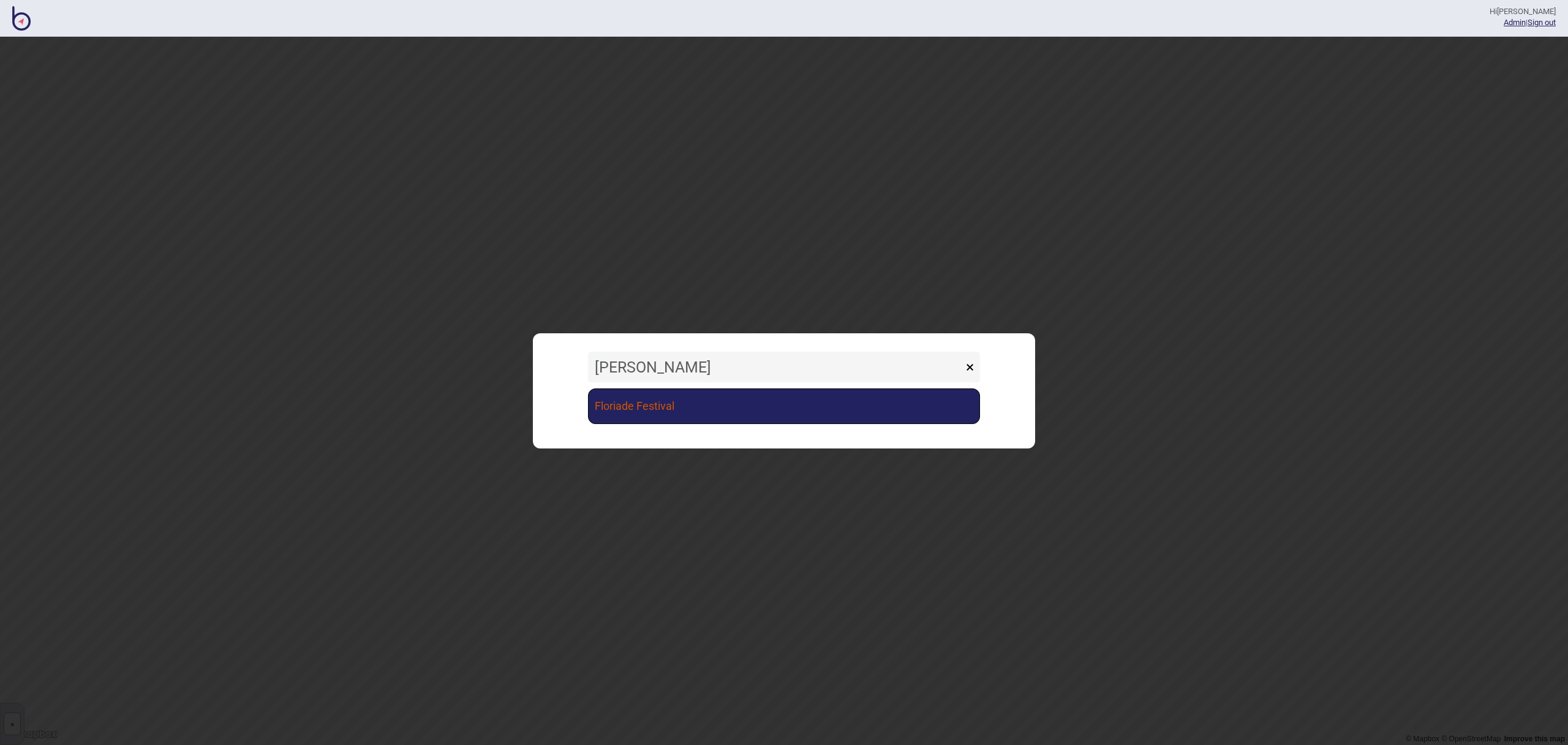
type input "flor"
click at [658, 410] on link "Floriade Festival" at bounding box center [784, 407] width 392 height 35
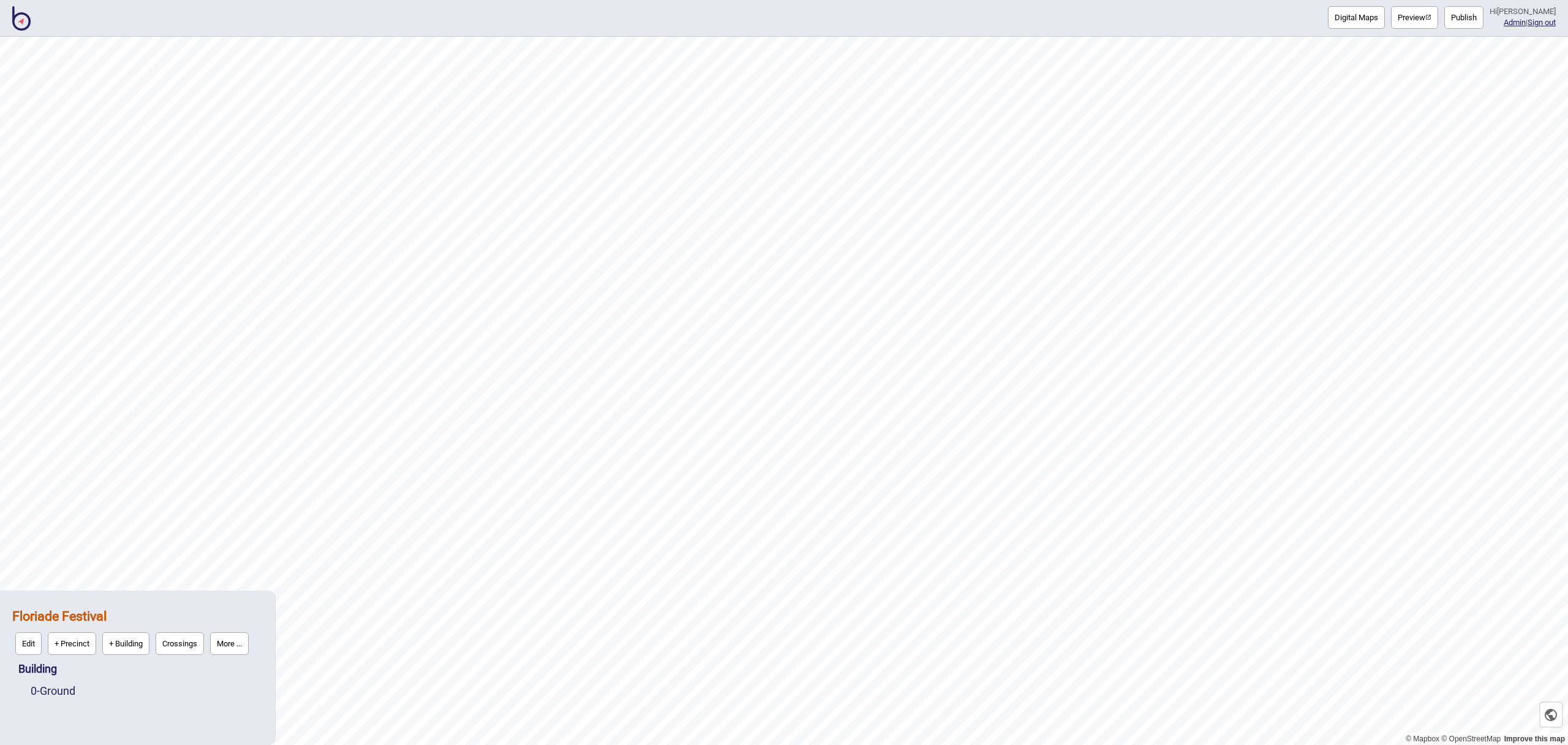
click at [1419, 19] on button "Preview" at bounding box center [1415, 18] width 48 height 22
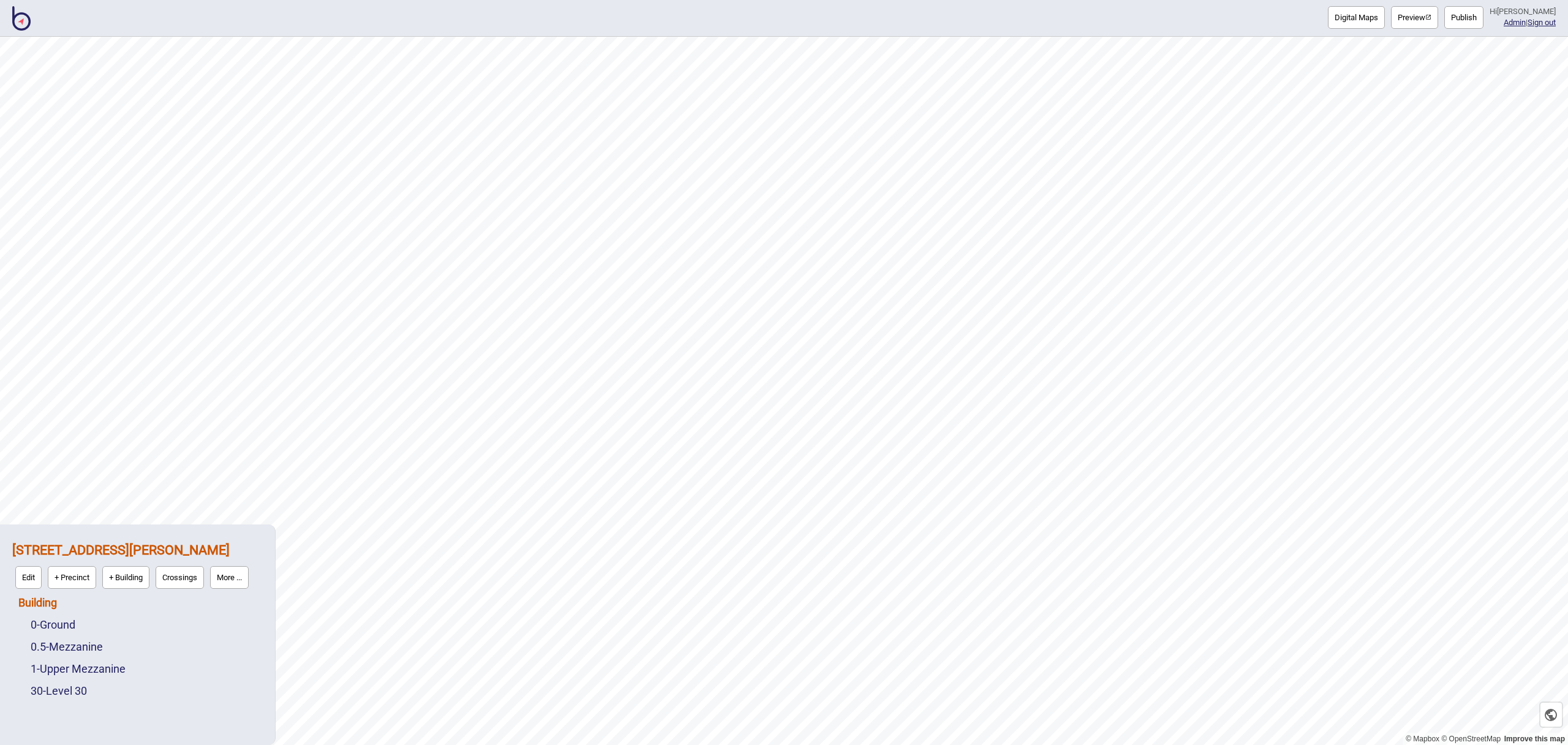
click at [24, 604] on link "Building" at bounding box center [37, 602] width 38 height 13
click at [137, 598] on button "Connections" at bounding box center [123, 600] width 57 height 22
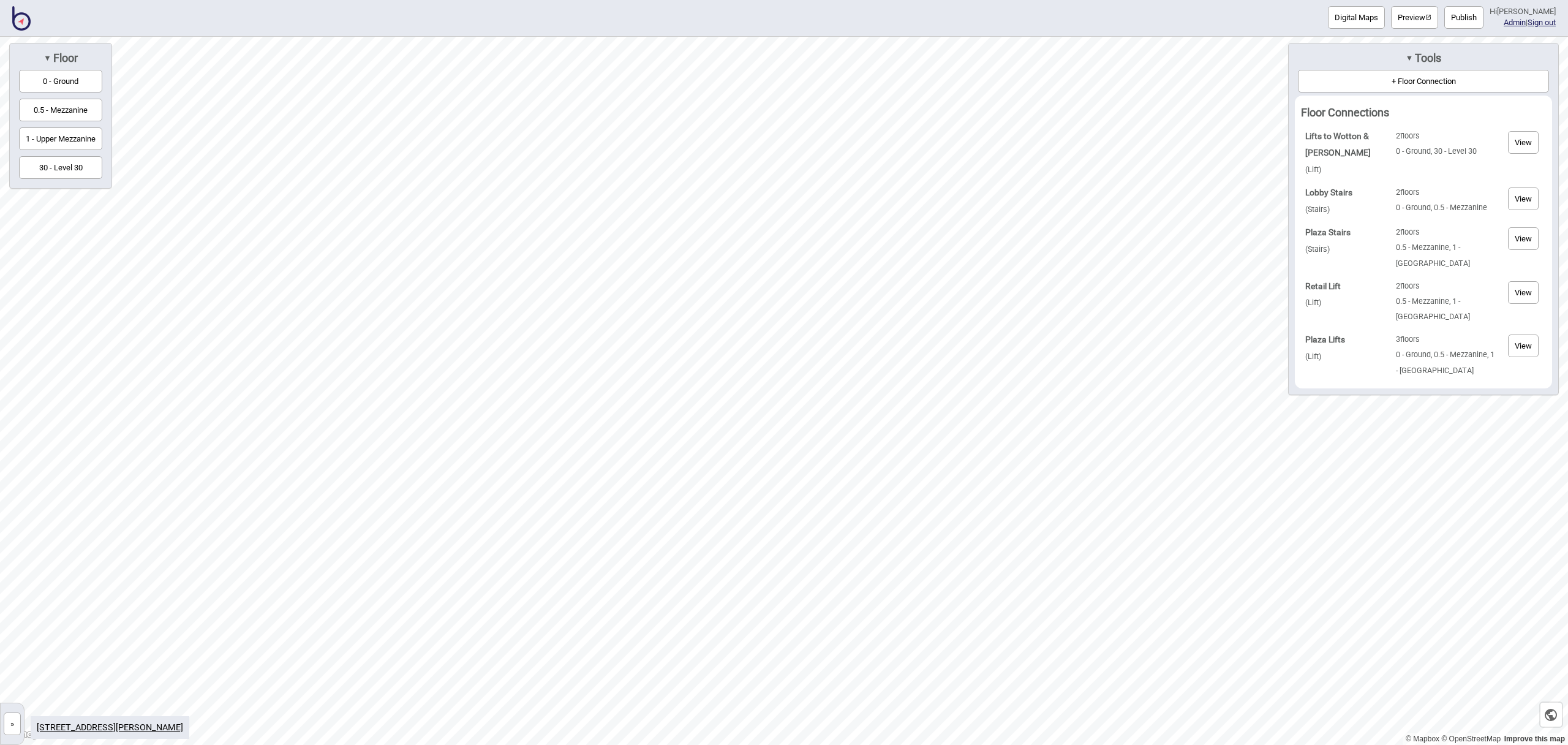
click at [1533, 145] on button "View" at bounding box center [1523, 143] width 31 height 22
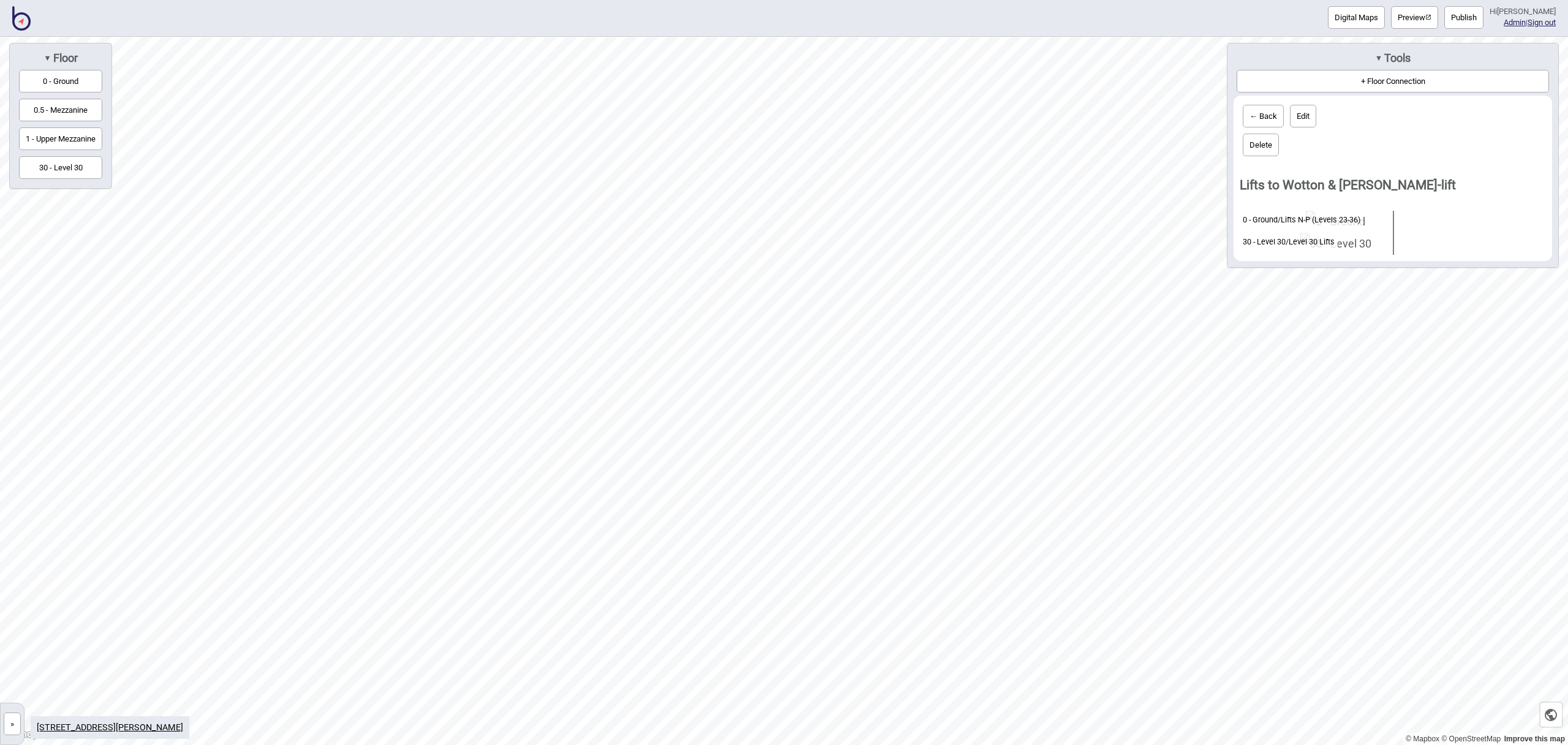
click at [1316, 117] on button "Edit" at bounding box center [1303, 116] width 26 height 22
select select "lift"
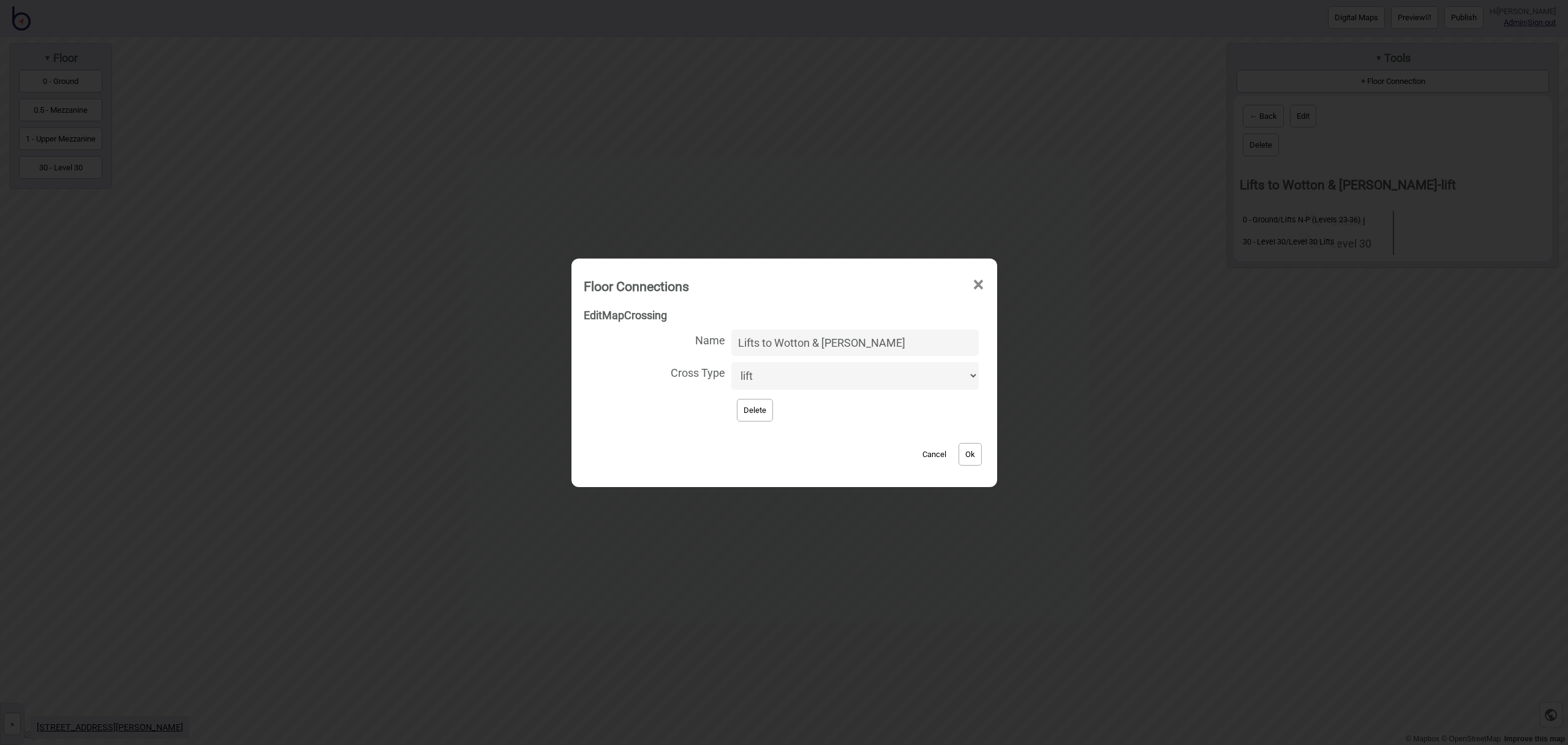
drag, startPoint x: 887, startPoint y: 345, endPoint x: 694, endPoint y: 341, distance: 193.0
click at [694, 341] on label "Name Lifts to Wotton & Kearney" at bounding box center [784, 342] width 401 height 33
drag, startPoint x: 825, startPoint y: 338, endPoint x: 724, endPoint y: 342, distance: 101.1
click at [716, 342] on label "Name High Rise Lifts" at bounding box center [784, 342] width 401 height 33
type input "High Rise Lifts"
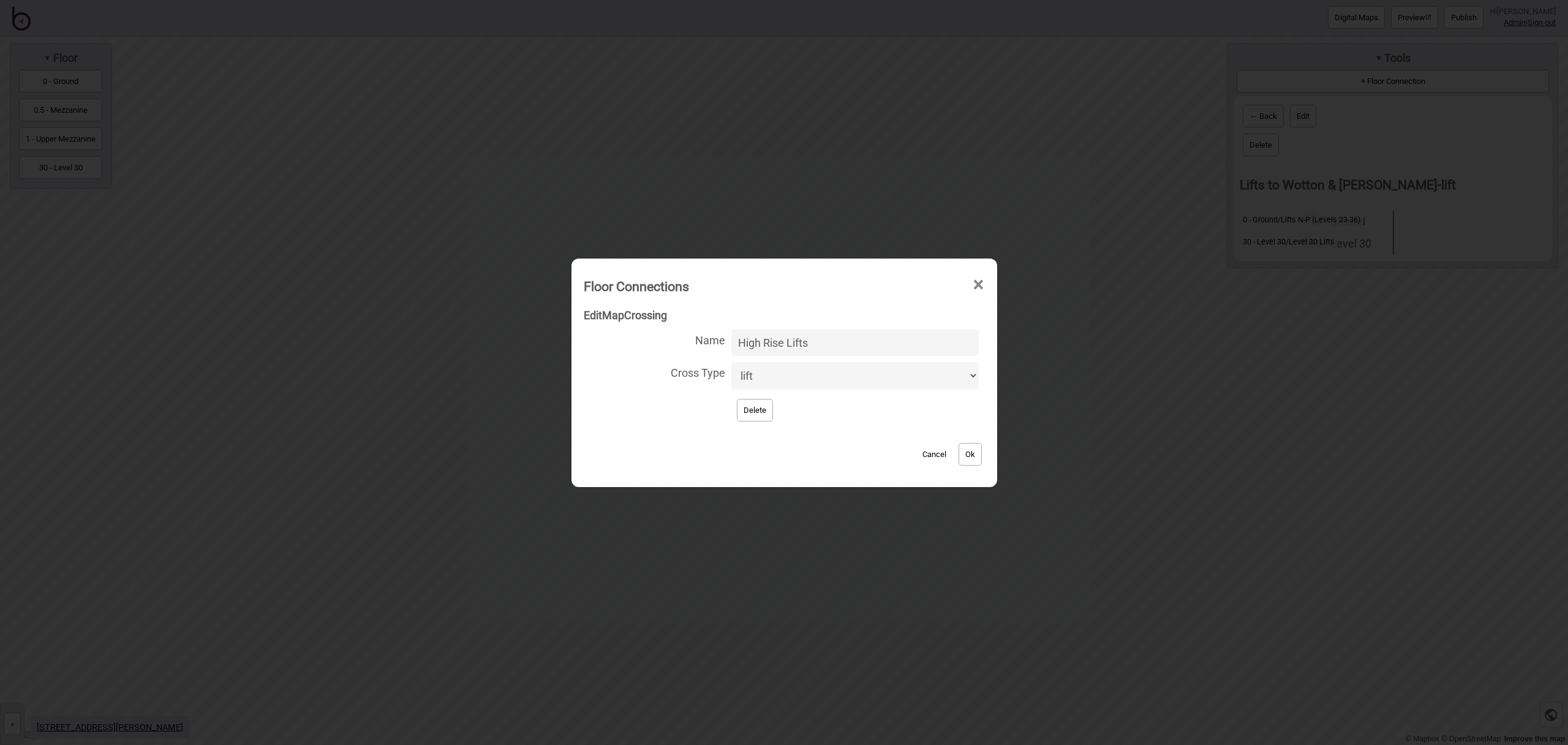
click at [858, 438] on div "Cancel Ok" at bounding box center [784, 448] width 401 height 41
click at [961, 459] on button "Ok" at bounding box center [970, 454] width 23 height 22
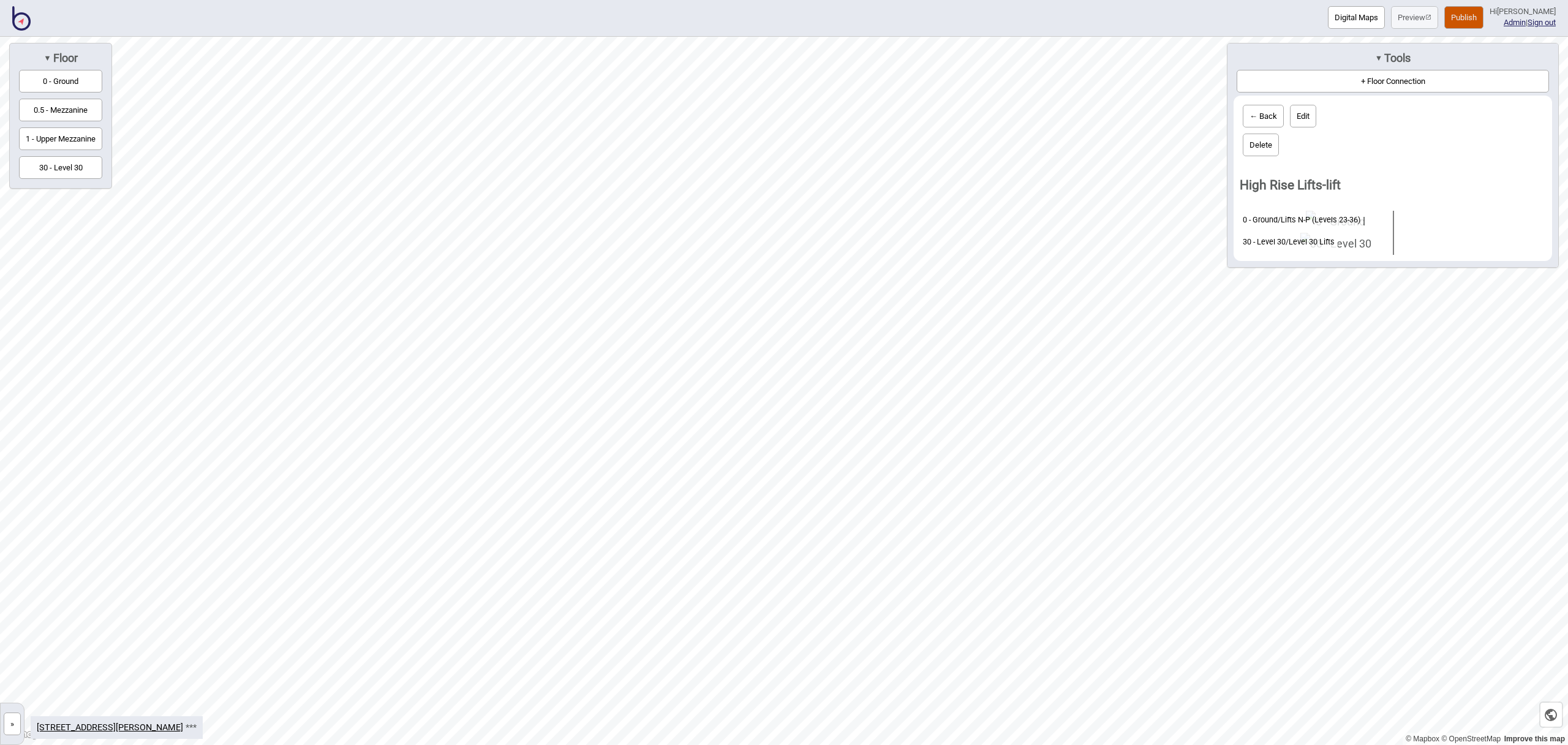
click at [1263, 114] on button "← Back" at bounding box center [1263, 116] width 41 height 22
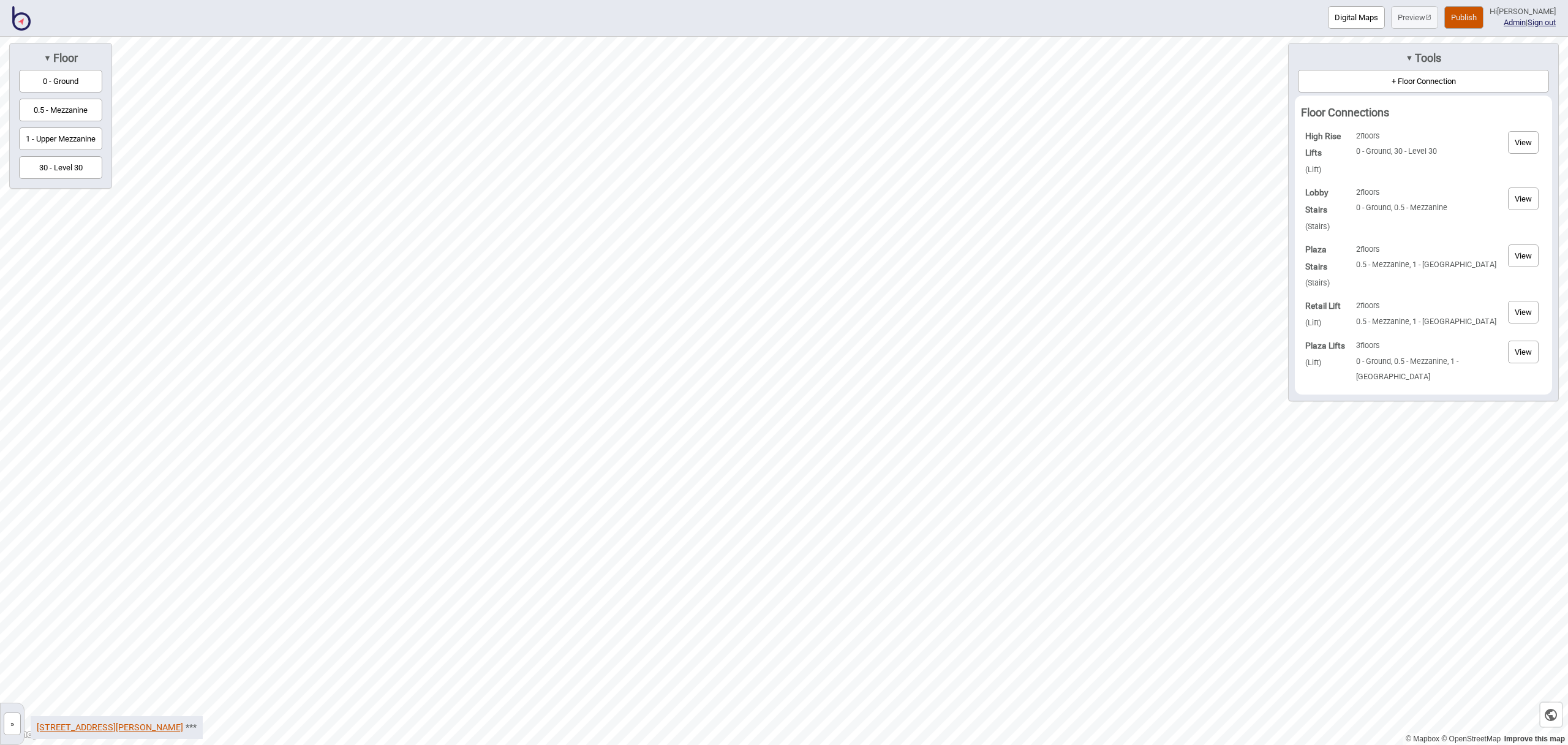
click at [140, 724] on link "500 Bourke Street, Wotton & Kearney" at bounding box center [109, 727] width 146 height 10
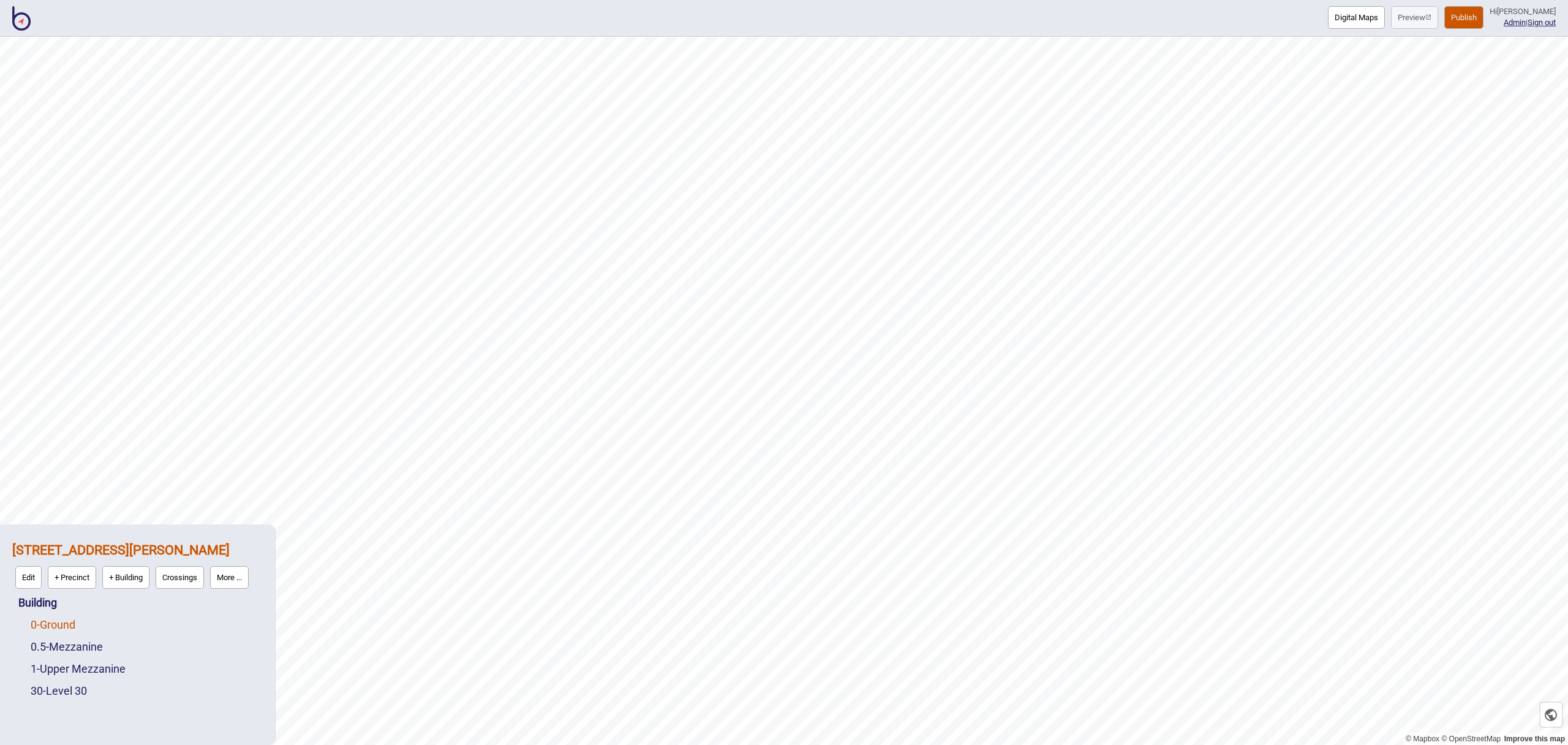
click at [71, 627] on link "0 - Ground" at bounding box center [53, 625] width 45 height 13
click at [42, 623] on button "Edit" at bounding box center [47, 622] width 26 height 22
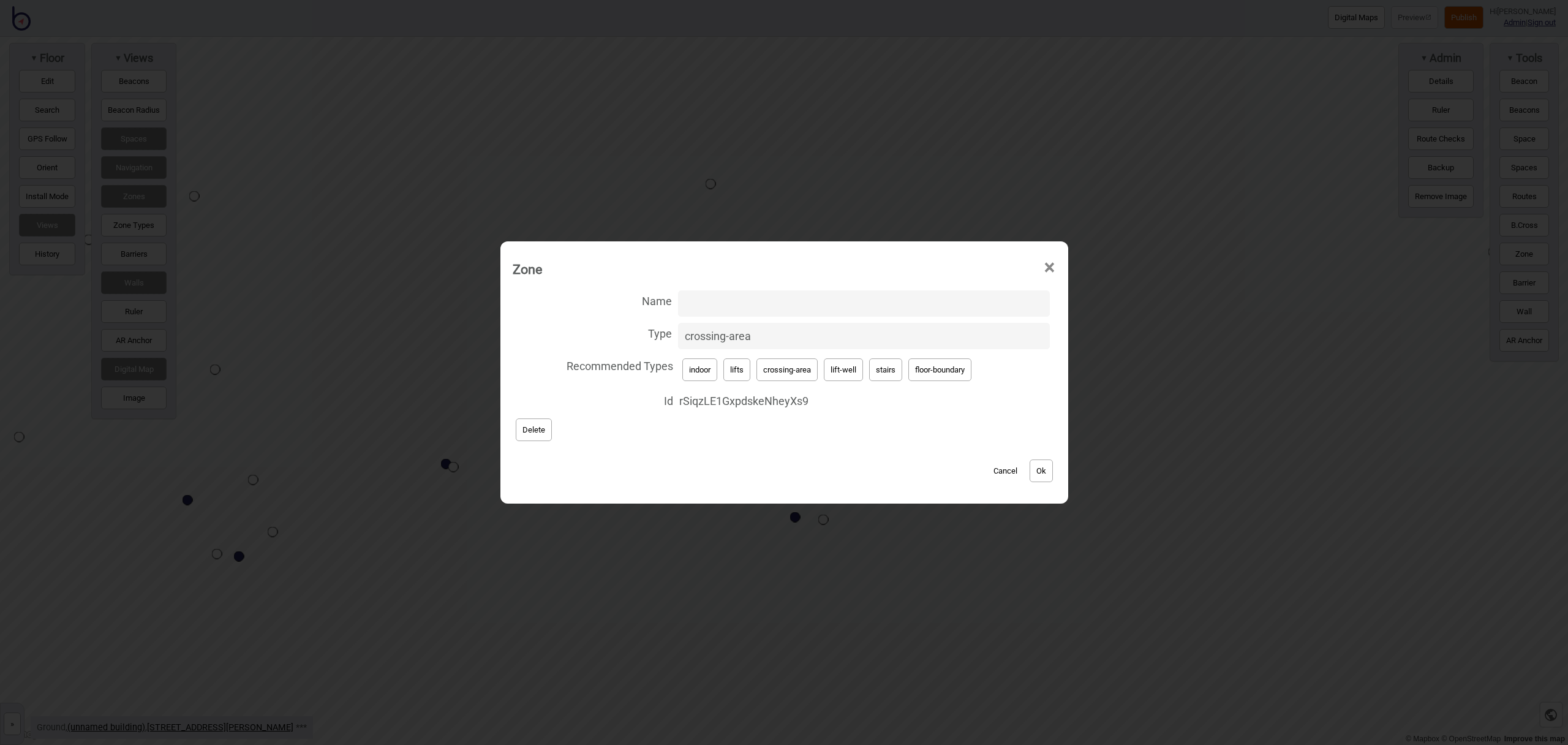
click at [849, 375] on button "lift-well" at bounding box center [844, 369] width 39 height 22
type input "lift-well"
click at [708, 308] on input "Name" at bounding box center [864, 304] width 372 height 26
type input "Retail Lift"
click at [1053, 473] on button "Ok" at bounding box center [1041, 471] width 23 height 22
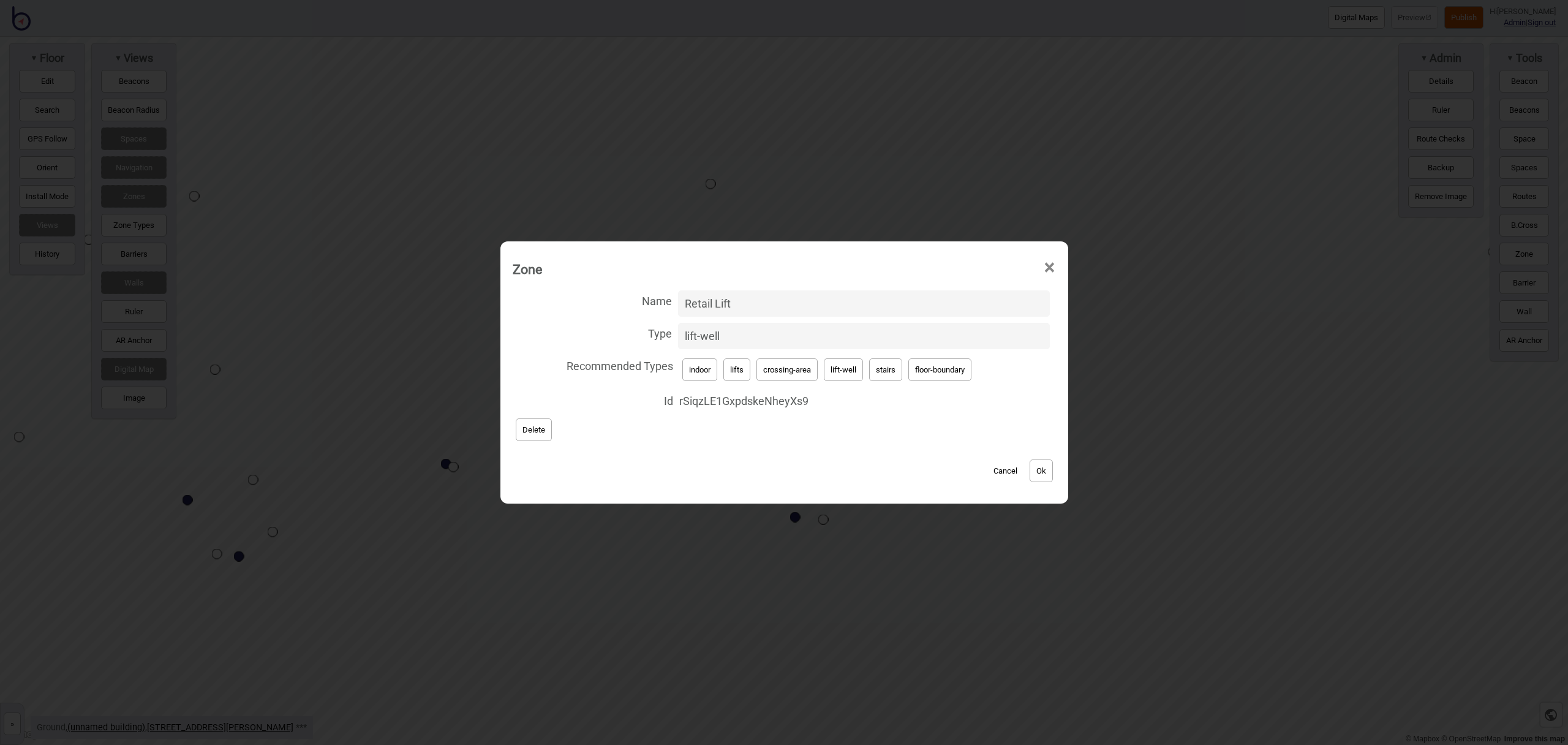
click at [1048, 470] on button "Ok" at bounding box center [1041, 471] width 23 height 22
click at [1053, 471] on button "Ok" at bounding box center [1041, 471] width 23 height 22
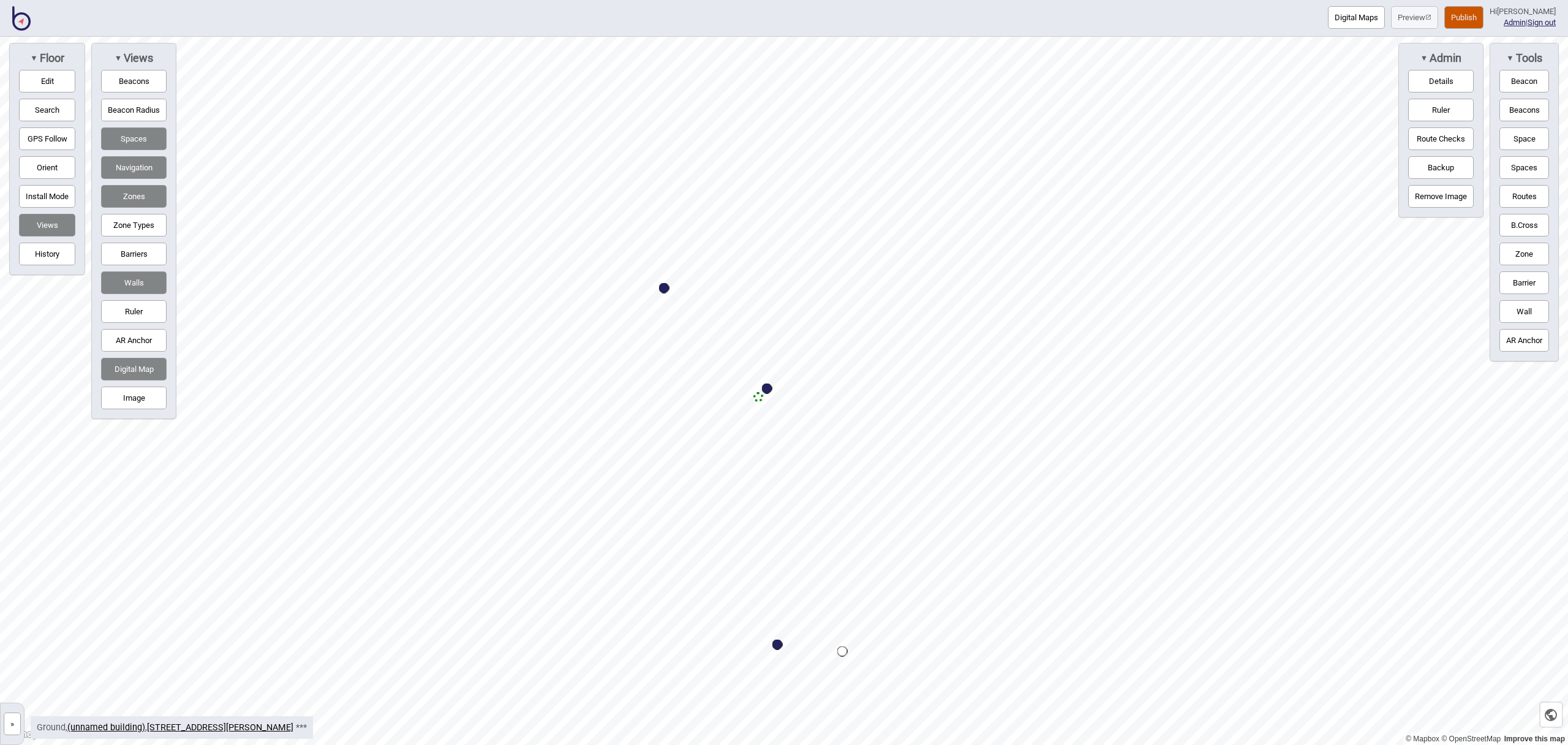
click at [40, 83] on button "Edit" at bounding box center [47, 81] width 56 height 22
click at [1526, 202] on button "Routes" at bounding box center [1524, 196] width 49 height 22
click at [720, 276] on div "Map marker" at bounding box center [718, 276] width 13 height 13
click at [1520, 189] on button "Routes" at bounding box center [1524, 196] width 49 height 22
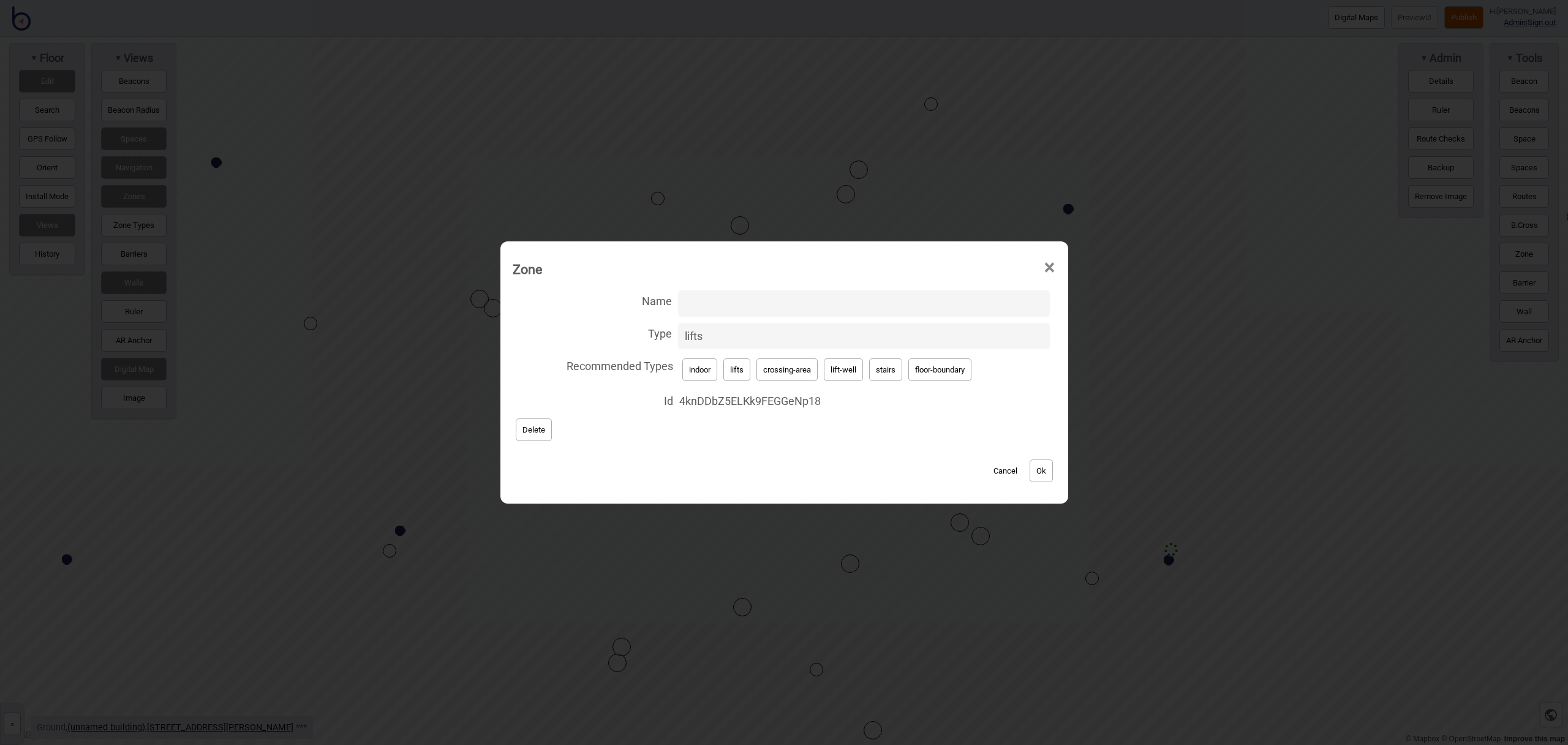
click at [1041, 474] on button "Ok" at bounding box center [1041, 471] width 23 height 22
click at [845, 373] on button "lift-well" at bounding box center [844, 369] width 39 height 22
type input "lift-well"
click at [755, 302] on input "Name" at bounding box center [864, 304] width 372 height 26
paste input "High Rise Lifts"
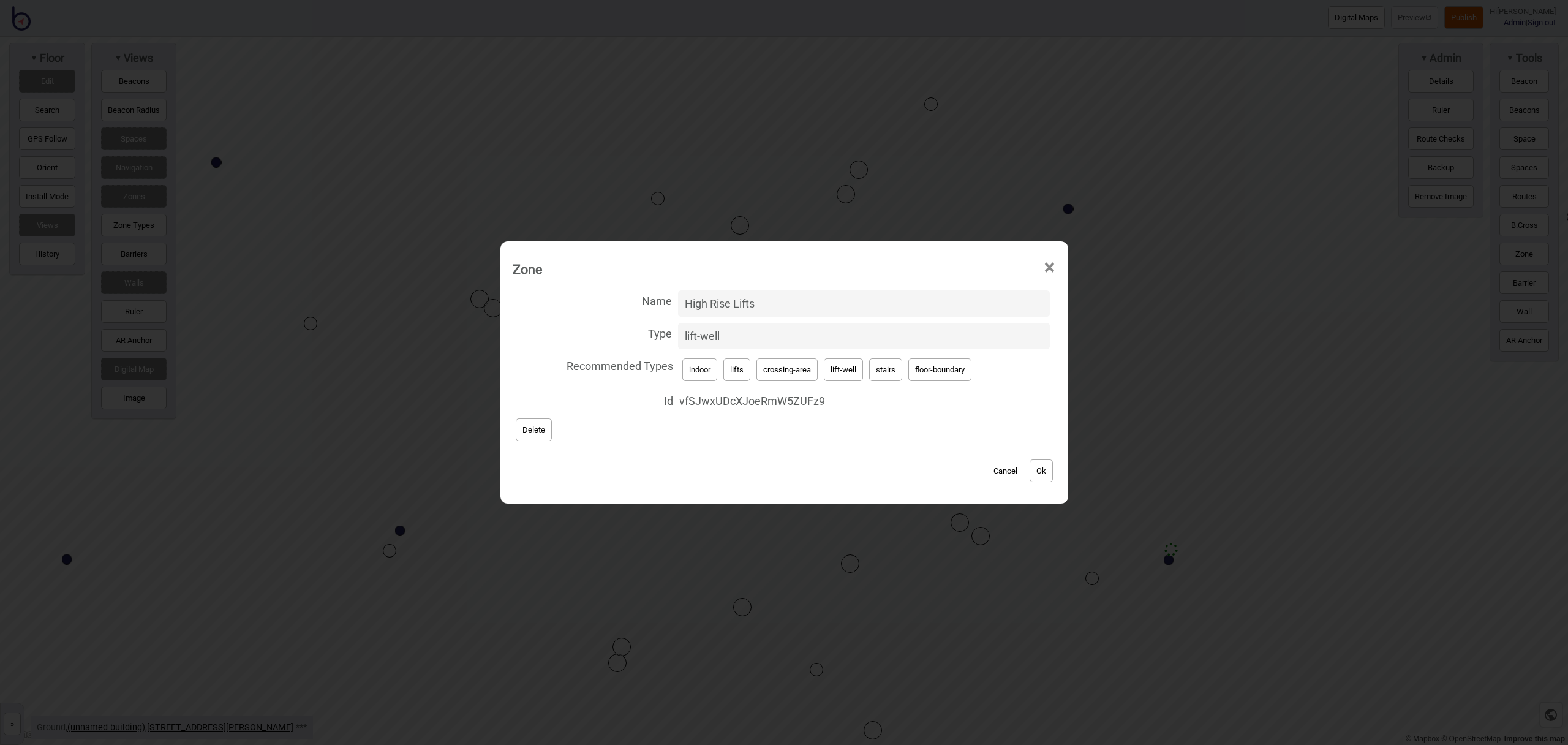
type input "High Rise Lifts"
click at [1042, 471] on button "Ok" at bounding box center [1041, 471] width 23 height 22
click at [860, 374] on button "lift-well" at bounding box center [844, 369] width 39 height 22
type input "lift-well"
click at [773, 306] on input "Name" at bounding box center [864, 304] width 372 height 26
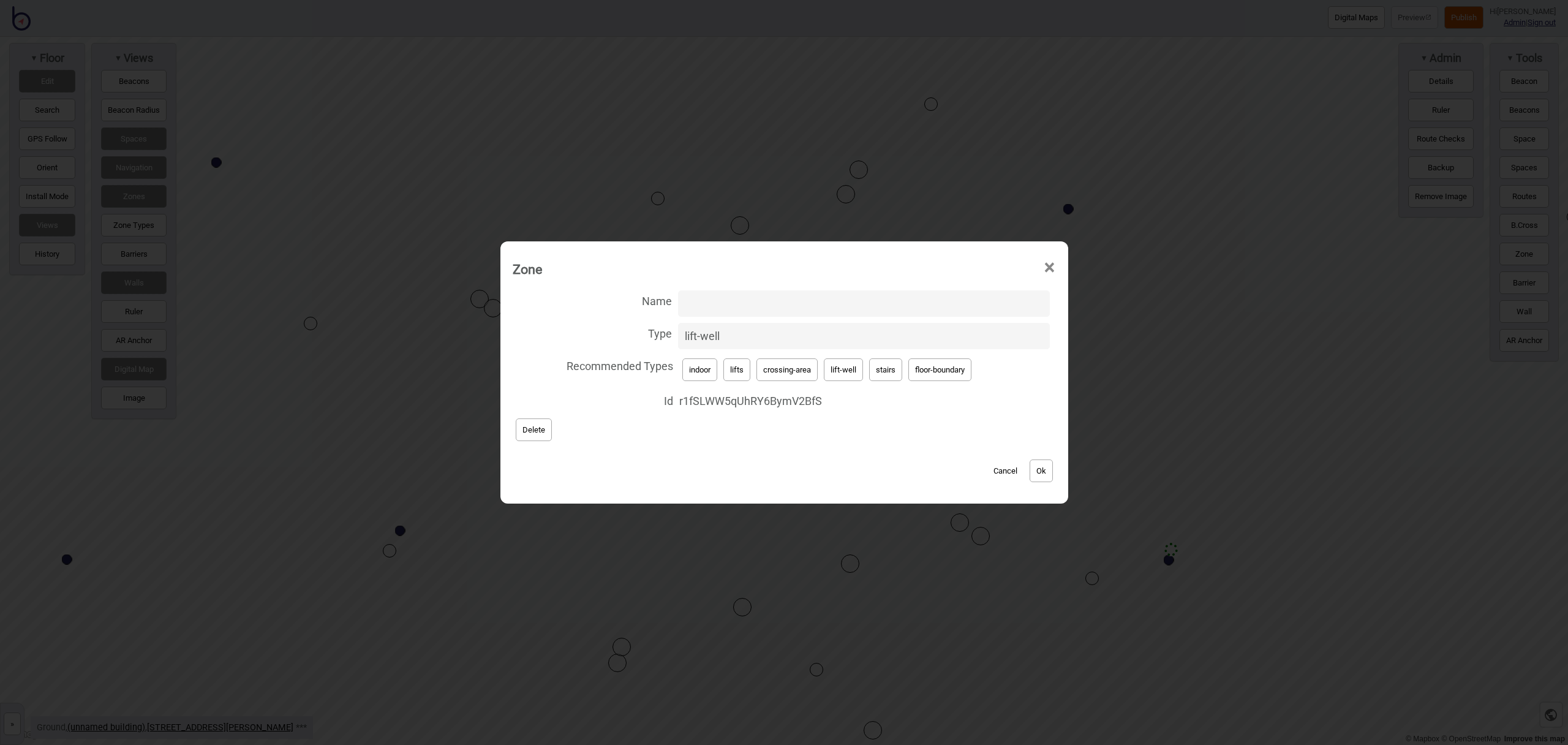
paste input "High Rise Lifts"
type input "High Rise Lifts"
click at [1047, 472] on button "Ok" at bounding box center [1041, 471] width 23 height 22
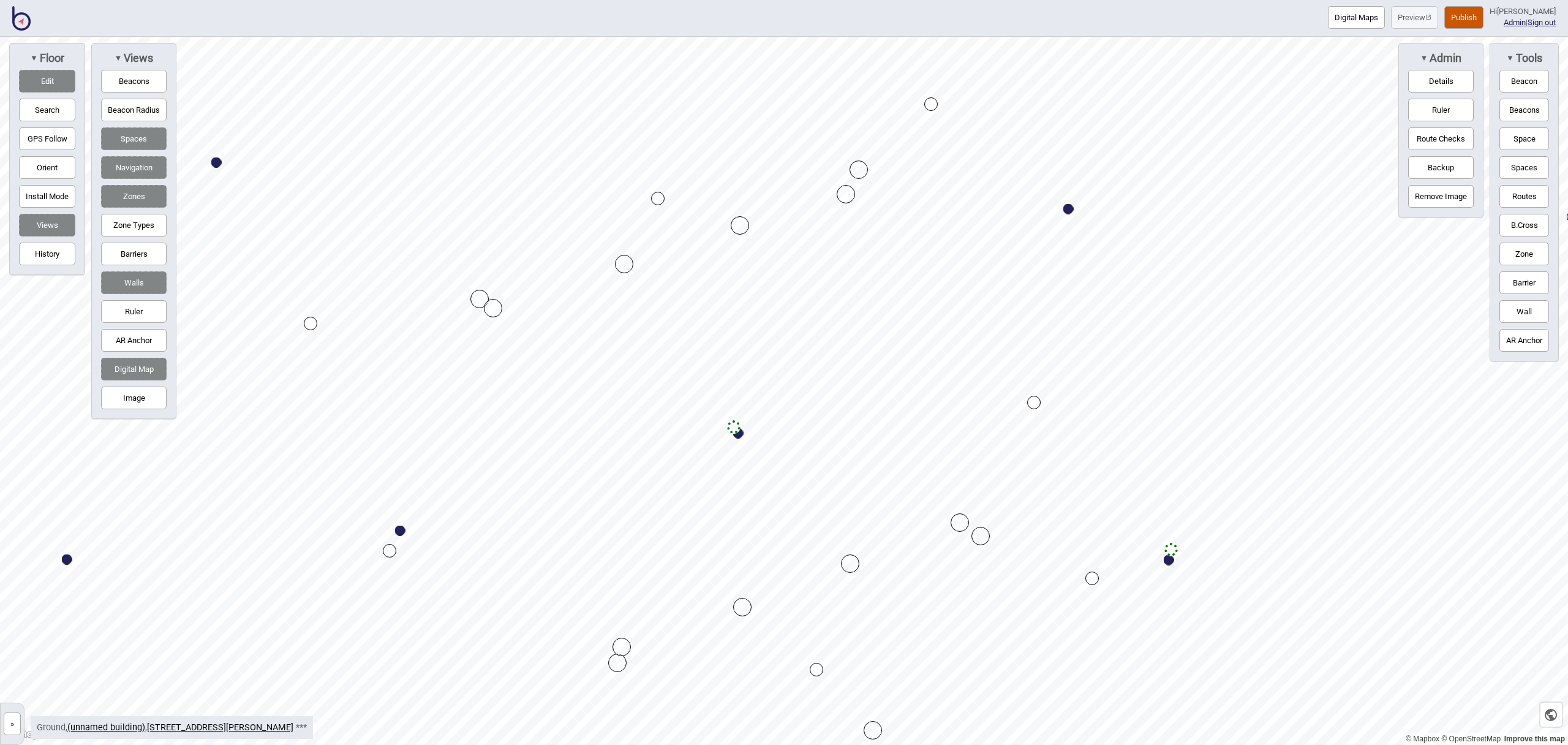
click at [1537, 201] on button "Routes" at bounding box center [1524, 196] width 49 height 22
click at [736, 424] on div "Map marker" at bounding box center [734, 427] width 13 height 13
click at [1506, 196] on button "Routes" at bounding box center [1524, 196] width 49 height 22
drag, startPoint x: 1527, startPoint y: 253, endPoint x: 1488, endPoint y: 252, distance: 39.0
click at [1526, 253] on button "Zone" at bounding box center [1524, 254] width 49 height 22
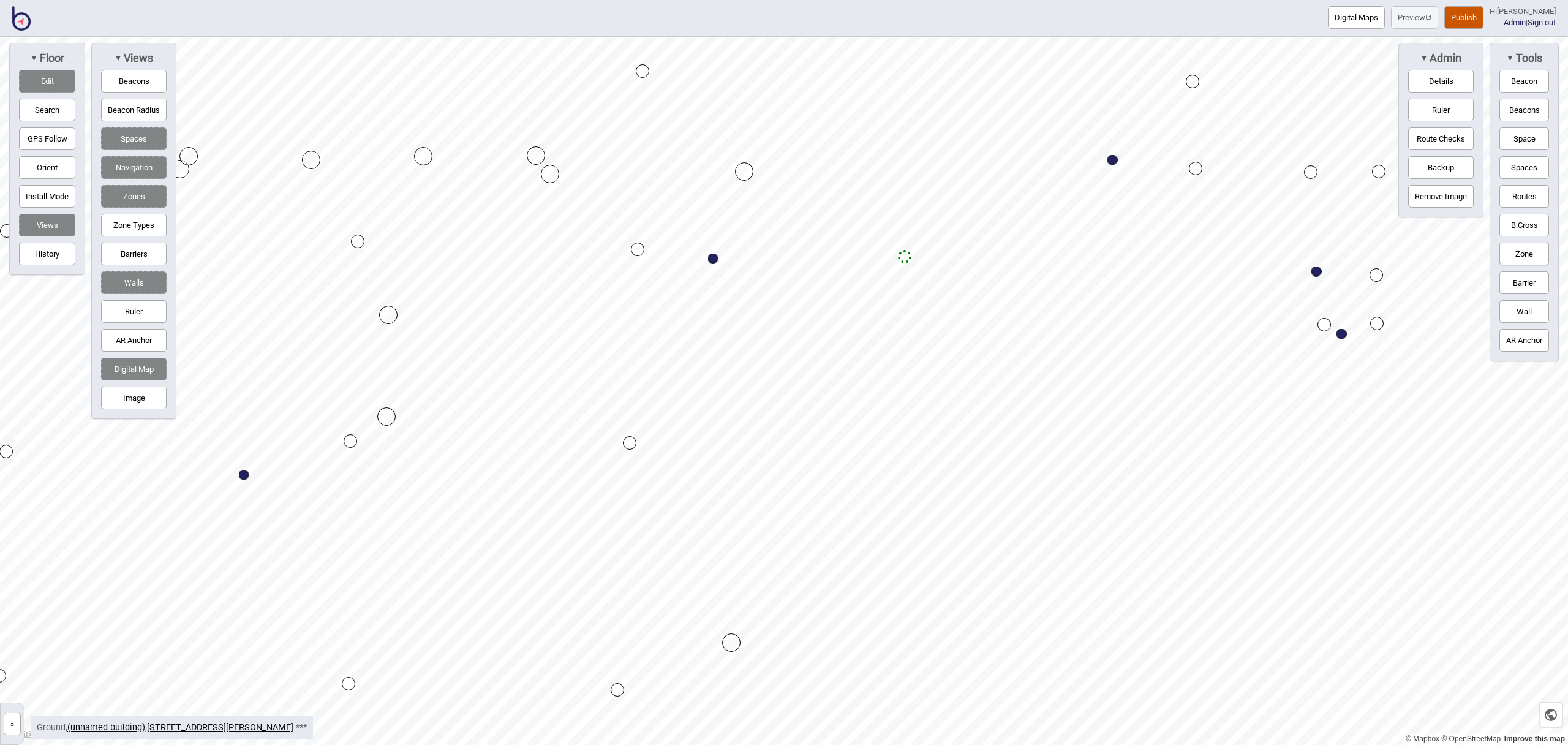
click at [731, 642] on div "Map marker" at bounding box center [732, 643] width 19 height 19
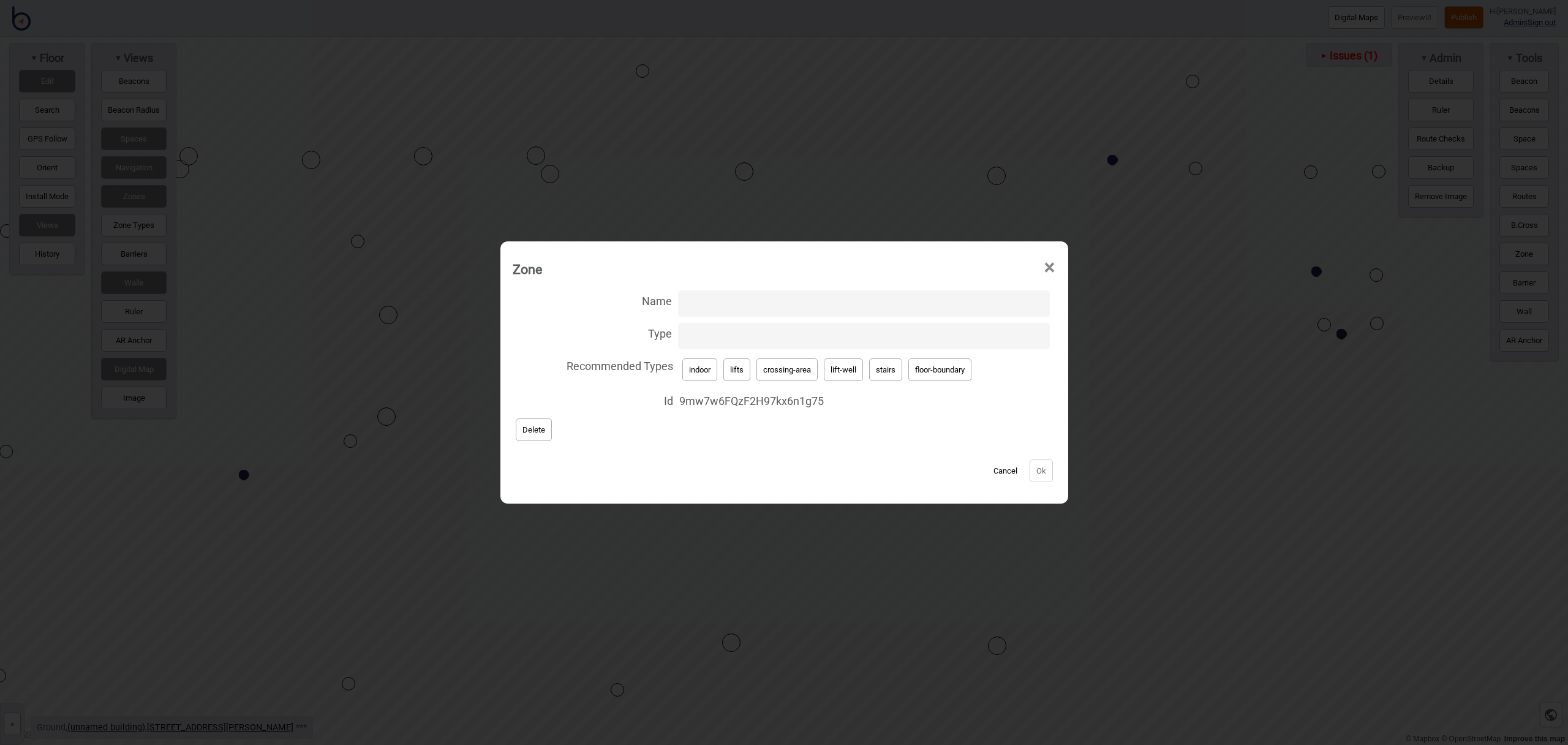
click at [880, 371] on button "stairs" at bounding box center [886, 369] width 33 height 22
type input "stairs"
click at [1043, 469] on button "Ok" at bounding box center [1041, 471] width 23 height 22
click at [1050, 266] on span "×" at bounding box center [1050, 268] width 13 height 40
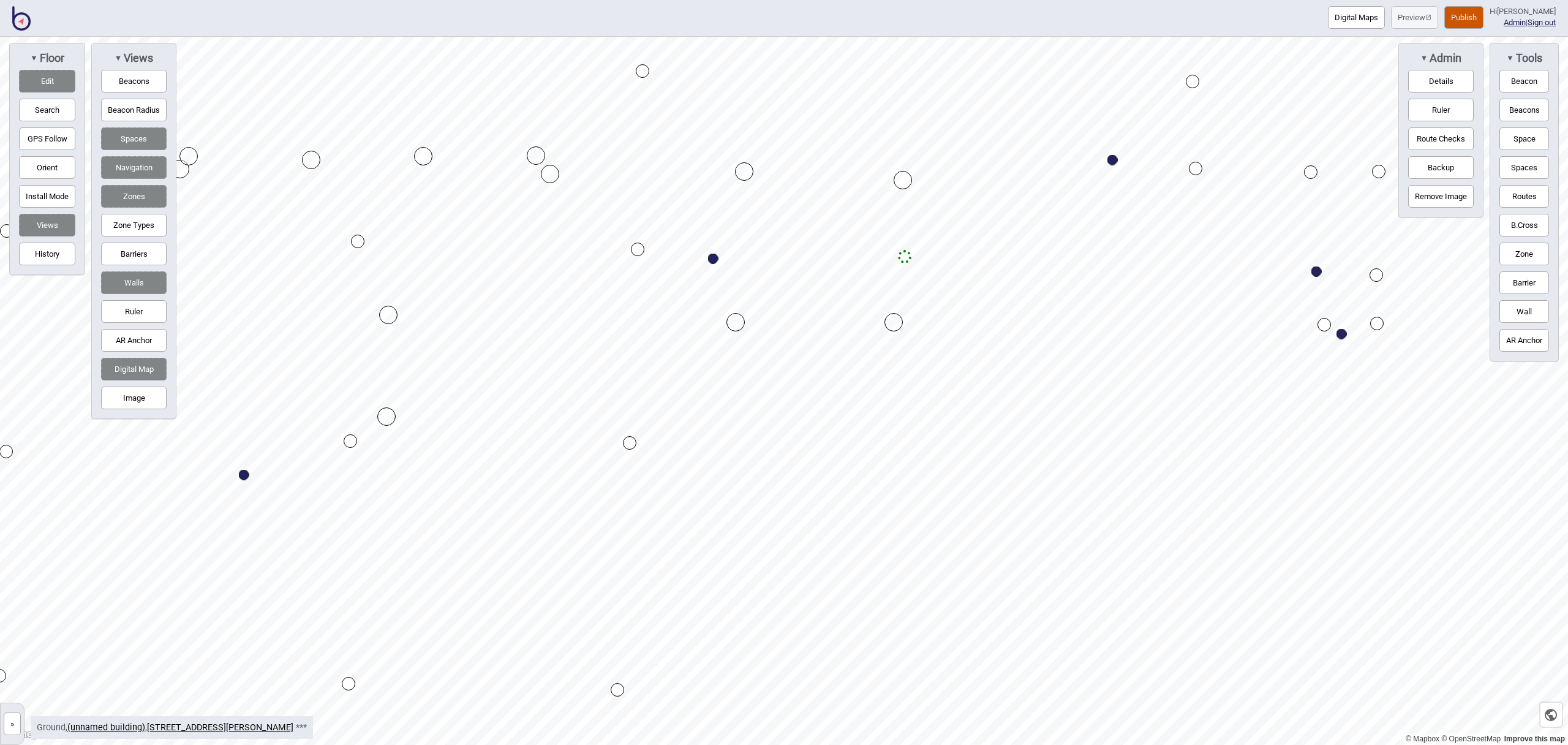
drag, startPoint x: 1529, startPoint y: 258, endPoint x: 1509, endPoint y: 258, distance: 20.0
click at [1529, 259] on button "Zone" at bounding box center [1524, 254] width 49 height 22
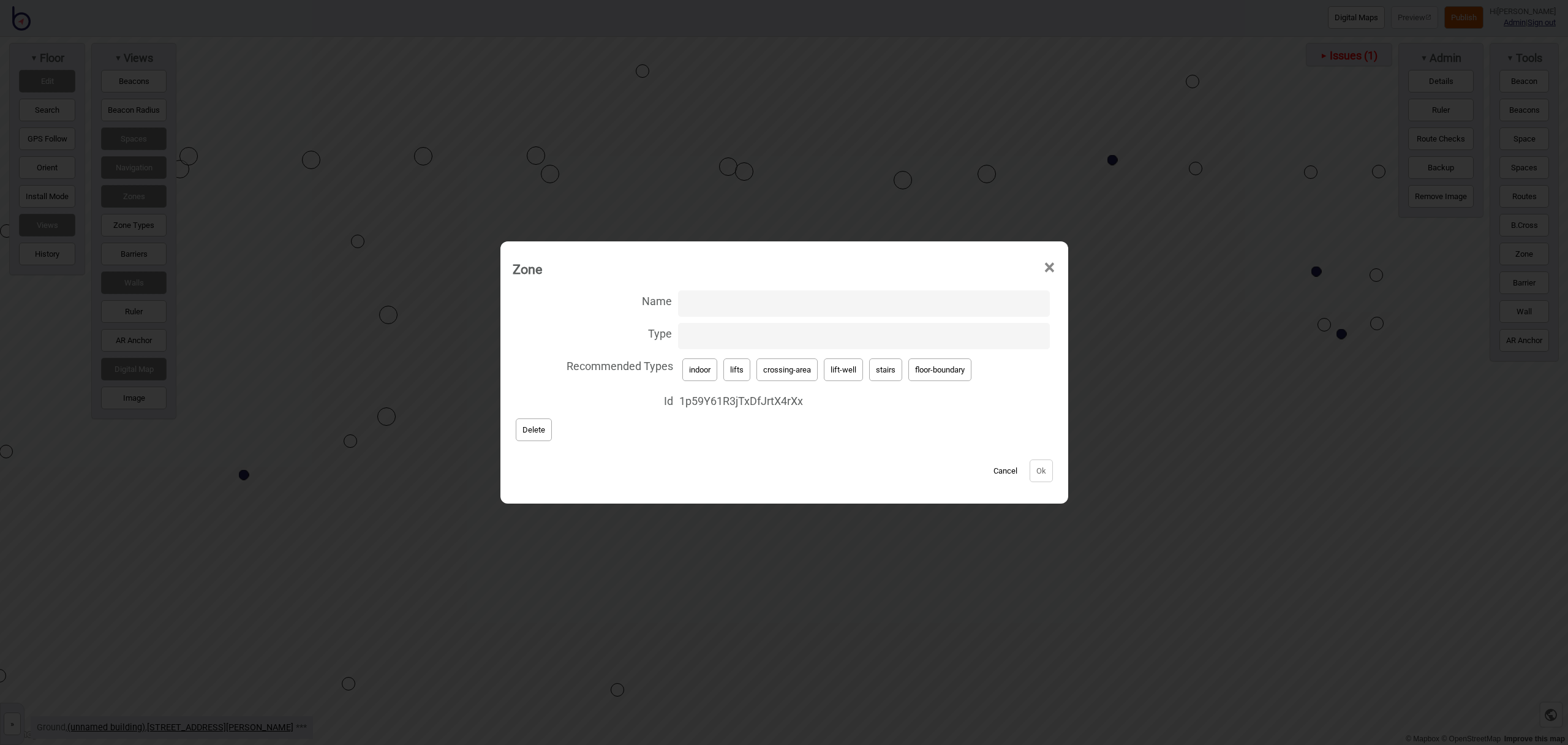
click at [793, 375] on button "crossing-area" at bounding box center [788, 369] width 62 height 22
type input "crossing-area"
click at [1039, 462] on button "Ok" at bounding box center [1041, 471] width 23 height 22
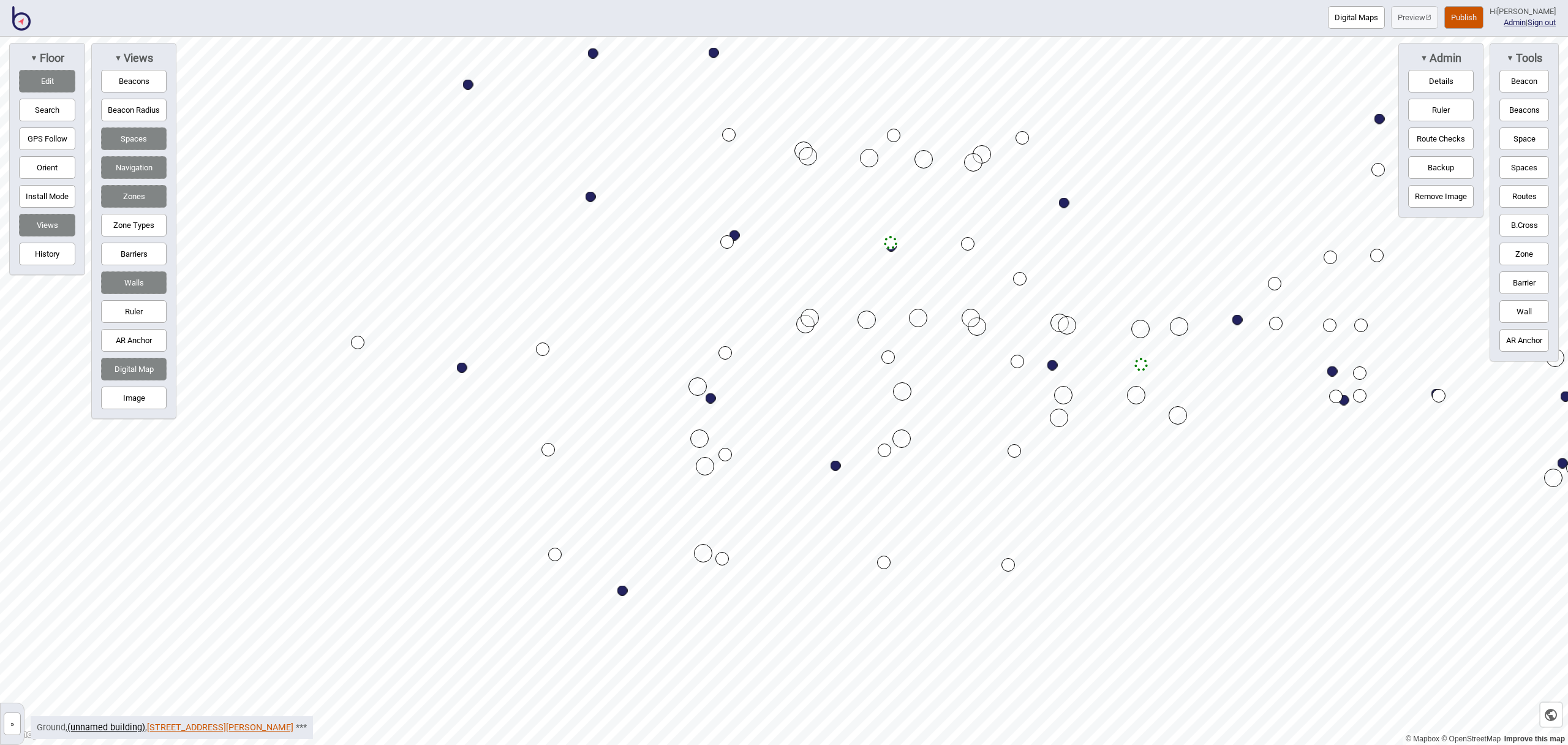
click at [192, 725] on link "500 Bourke Street, Wotton & Kearney" at bounding box center [220, 727] width 146 height 10
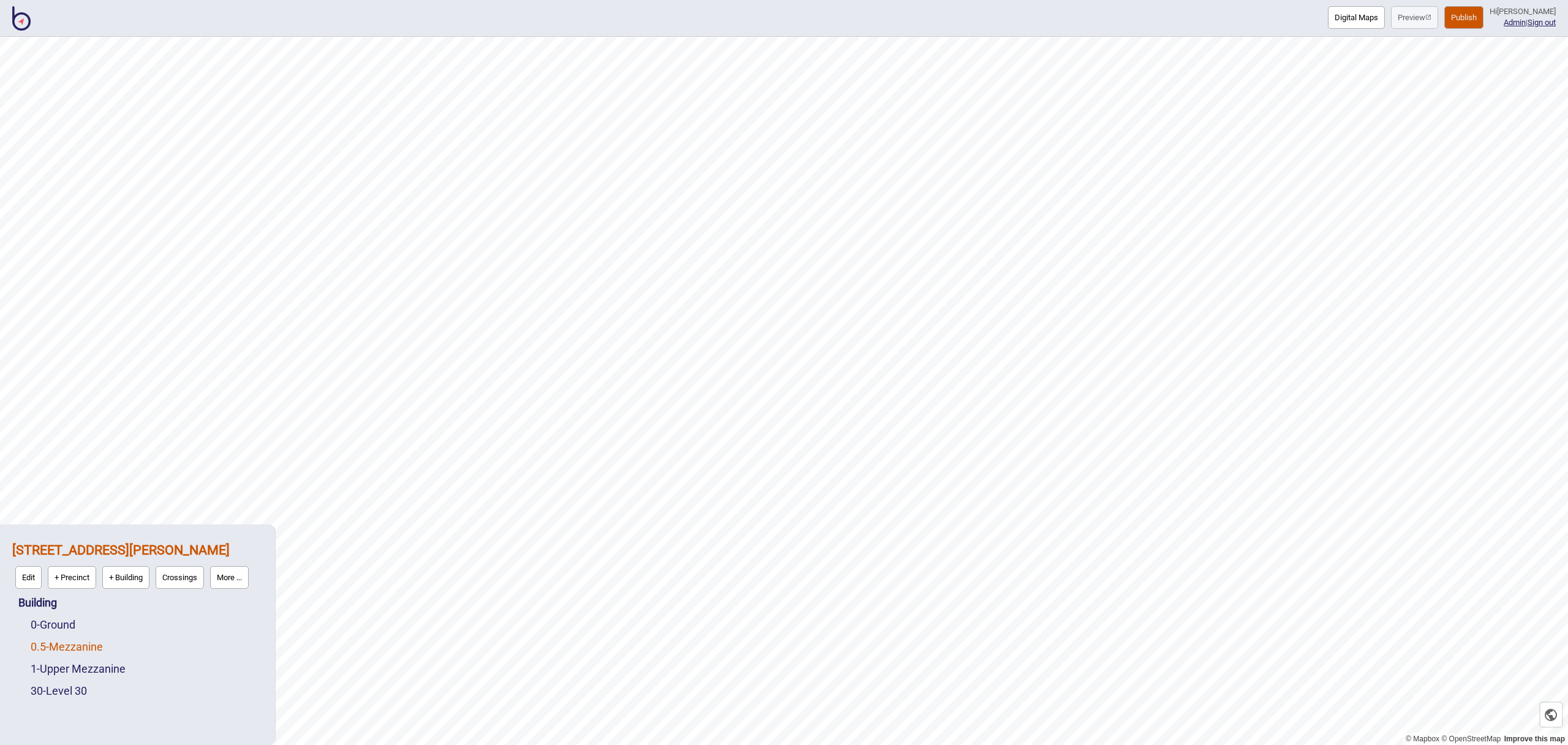
click at [67, 647] on link "0.5 - Mezzanine" at bounding box center [67, 647] width 73 height 13
click at [42, 641] on button "Edit" at bounding box center [47, 643] width 26 height 22
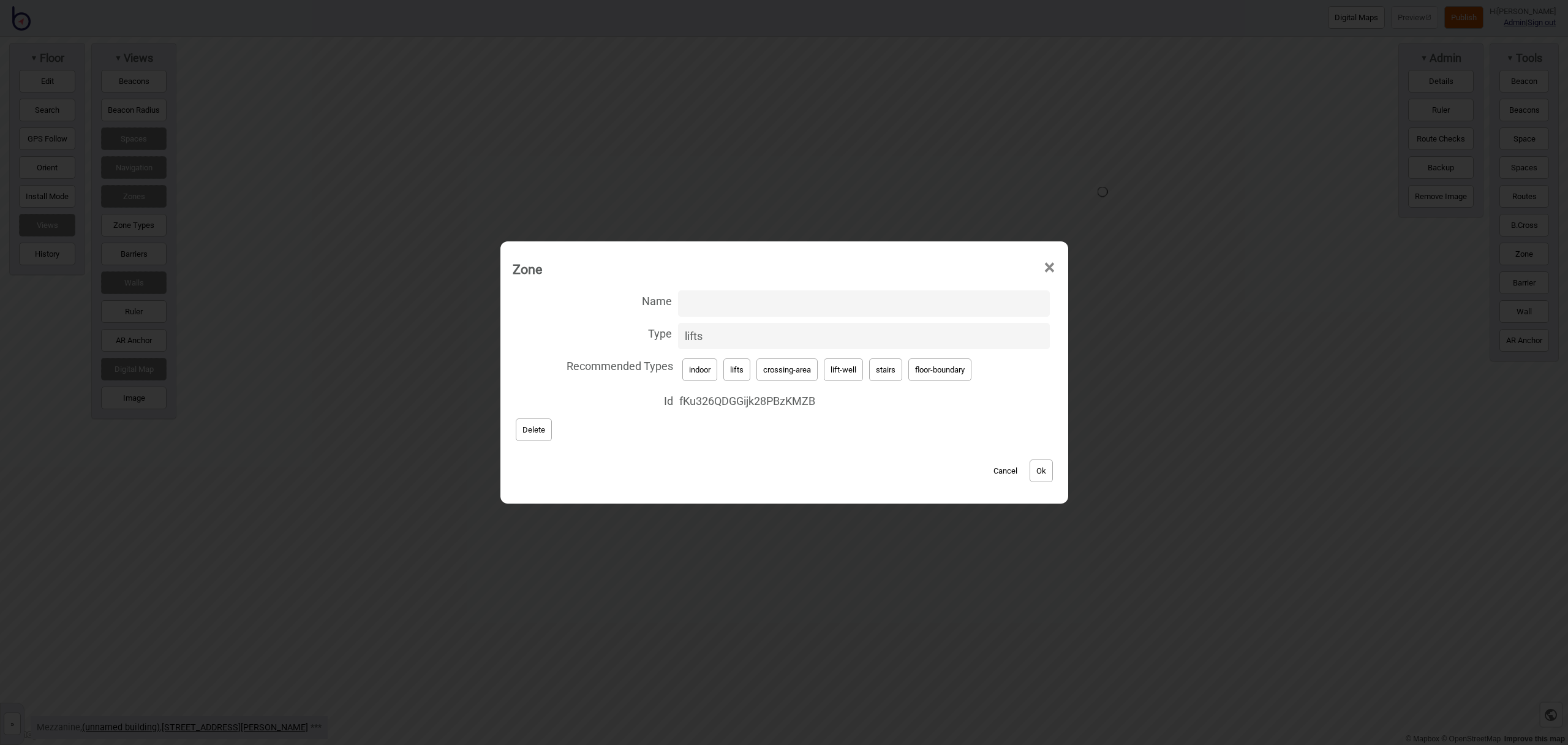
click at [1041, 469] on button "Ok" at bounding box center [1041, 471] width 23 height 22
click at [840, 298] on input "Name" at bounding box center [864, 304] width 372 height 26
click at [1055, 267] on span "×" at bounding box center [1050, 268] width 13 height 40
click at [783, 301] on input "Name" at bounding box center [864, 304] width 372 height 26
type input "Retail Lift"
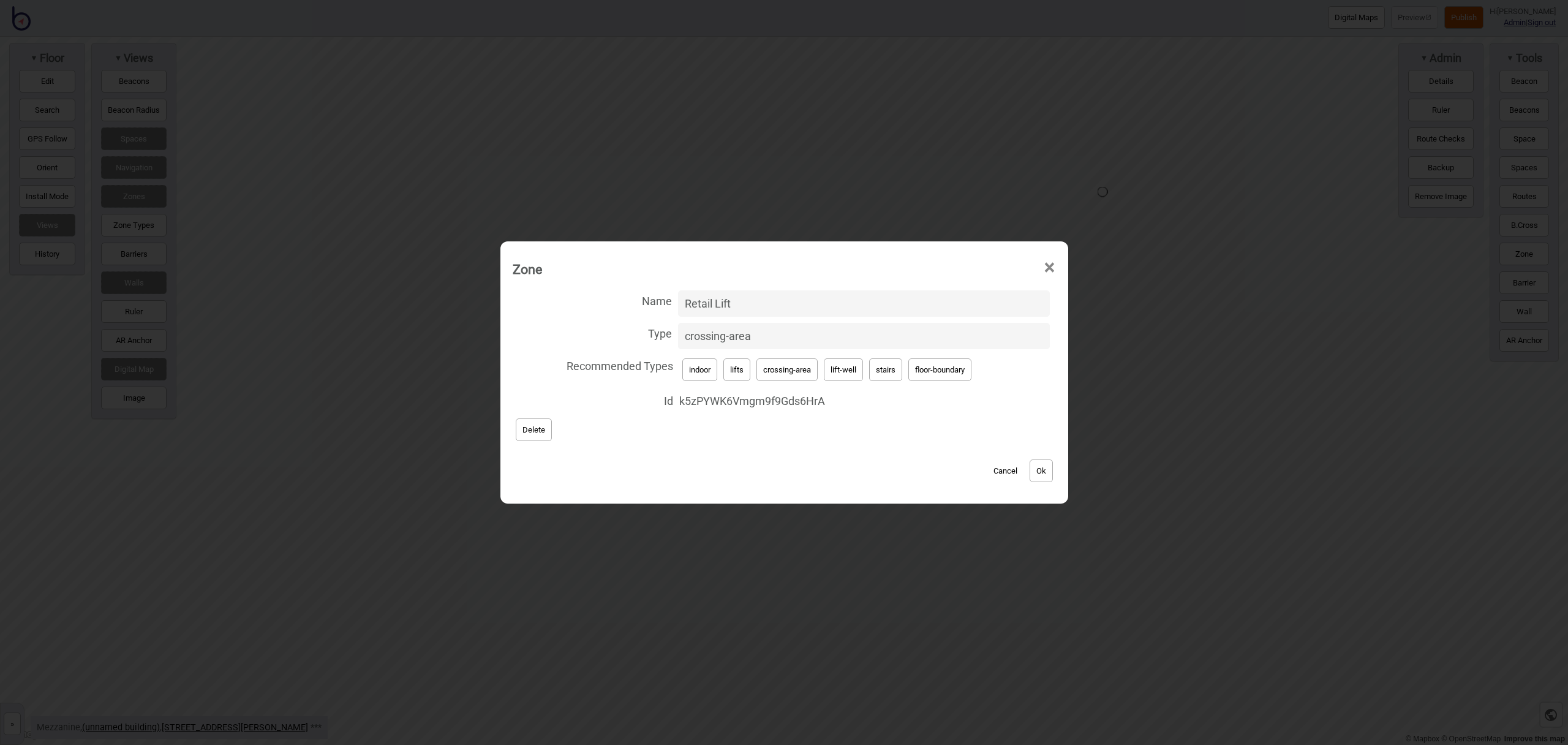
click at [856, 373] on button "lift-well" at bounding box center [844, 369] width 39 height 22
type input "lift-well"
click at [1048, 469] on button "Ok" at bounding box center [1041, 471] width 23 height 22
drag, startPoint x: 838, startPoint y: 365, endPoint x: 802, endPoint y: 346, distance: 40.7
click at [838, 365] on button "lift-well" at bounding box center [844, 369] width 39 height 22
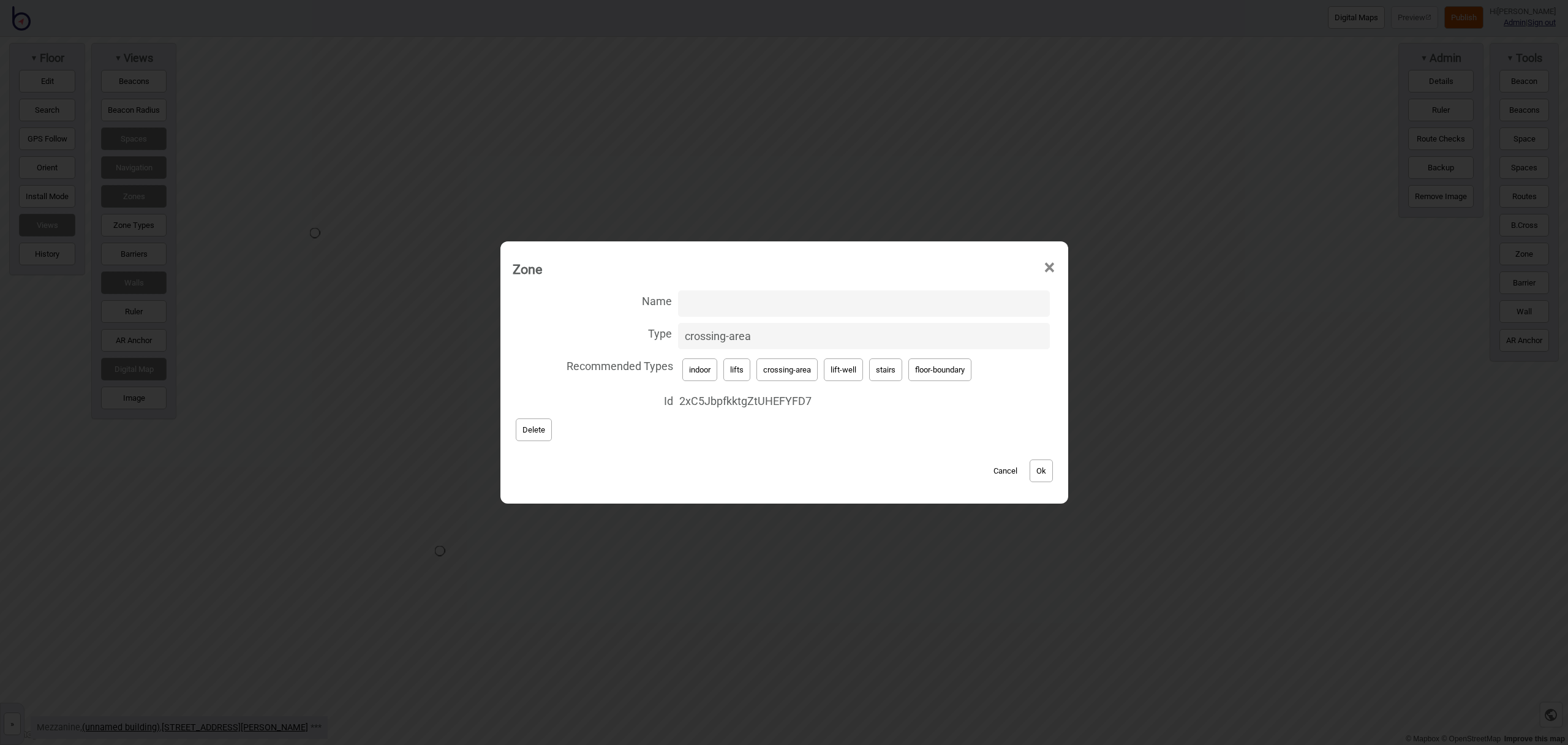
type input "lift-well"
click at [745, 310] on input "Name" at bounding box center [864, 304] width 372 height 26
type input "Plaza Lift"
click at [1039, 468] on button "Ok" at bounding box center [1041, 471] width 23 height 22
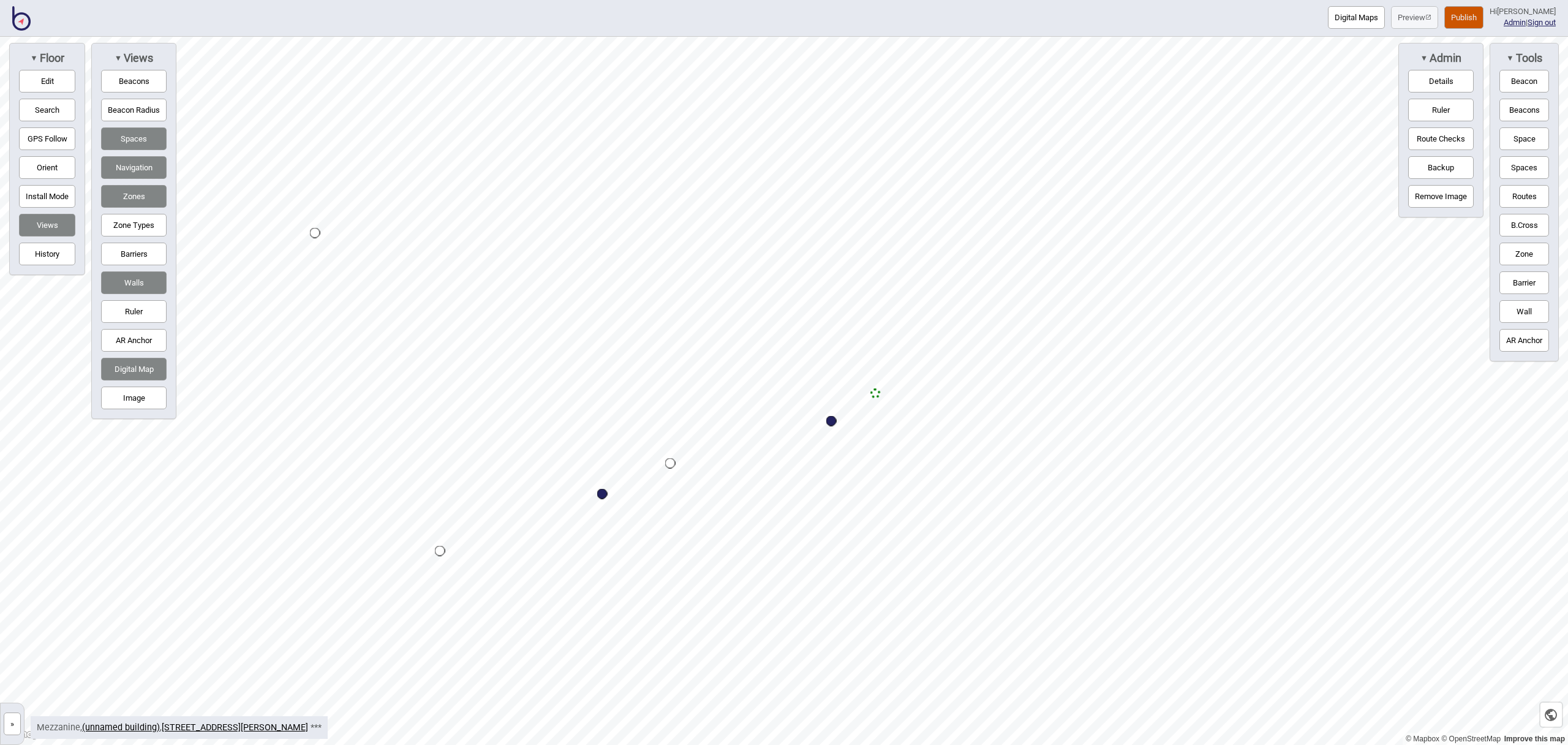
click at [1517, 186] on button "Routes" at bounding box center [1524, 196] width 49 height 22
click at [875, 394] on div "Map marker" at bounding box center [875, 393] width 10 height 10
click at [1515, 197] on button "Routes" at bounding box center [1524, 196] width 49 height 22
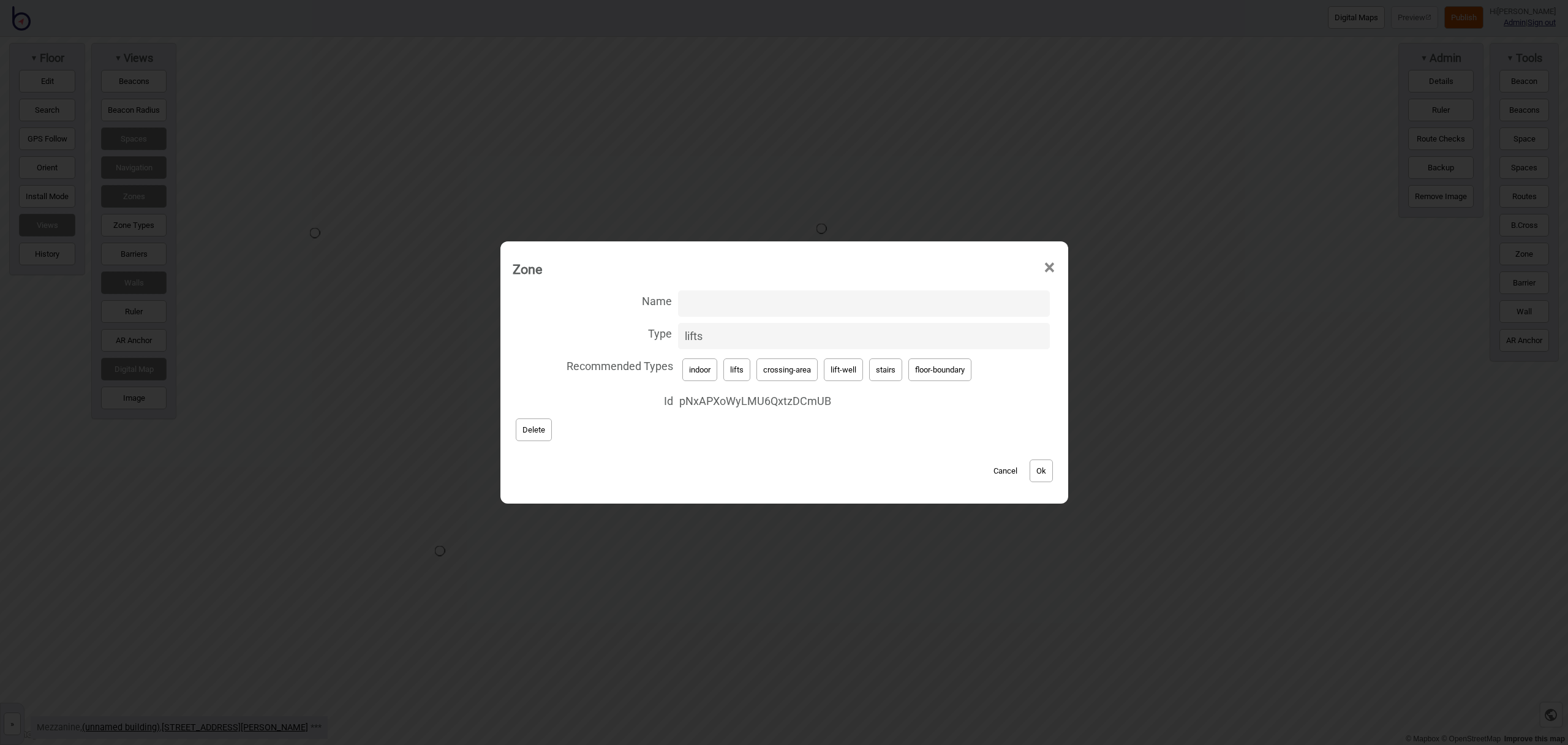
click at [1044, 464] on button "Ok" at bounding box center [1041, 471] width 23 height 22
click at [1050, 467] on button "Ok" at bounding box center [1041, 471] width 23 height 22
click at [1051, 269] on span "×" at bounding box center [1050, 268] width 13 height 40
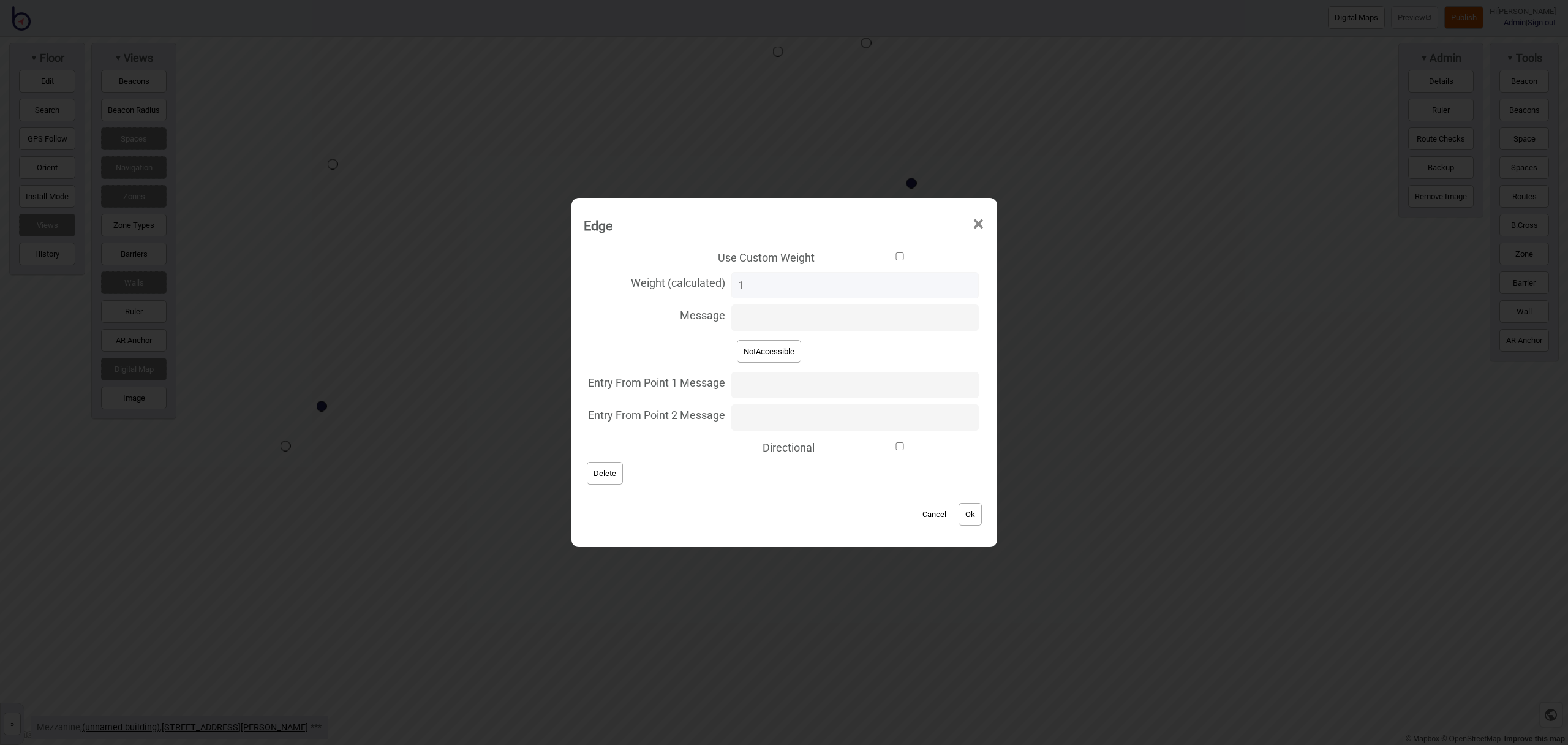
click at [972, 228] on span "×" at bounding box center [979, 224] width 13 height 40
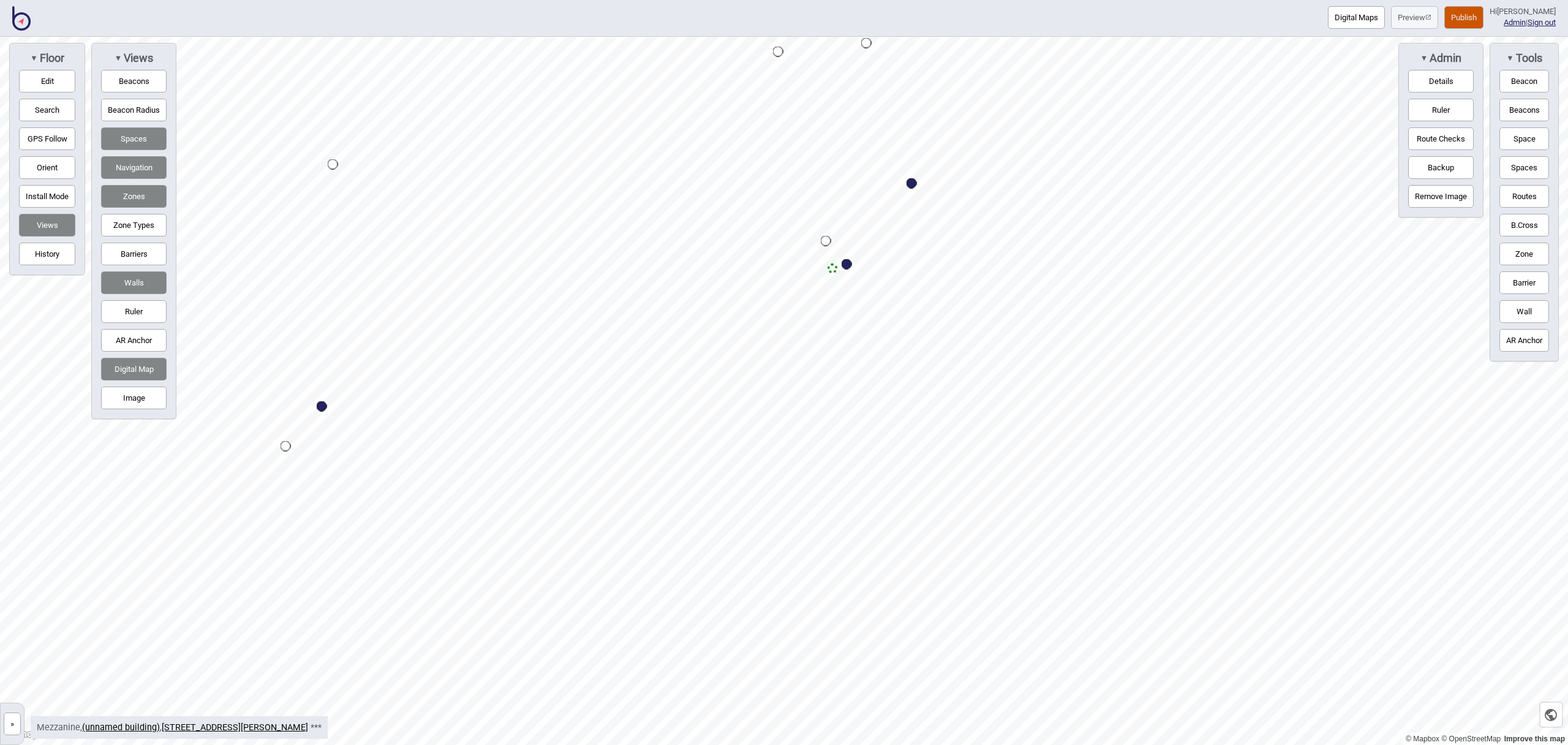
drag, startPoint x: 39, startPoint y: 77, endPoint x: 130, endPoint y: 94, distance: 92.6
click at [39, 77] on button "Edit" at bounding box center [47, 81] width 56 height 22
click at [75, 89] on button "Edit" at bounding box center [47, 81] width 56 height 22
click at [1522, 254] on button "Zone" at bounding box center [1524, 254] width 49 height 22
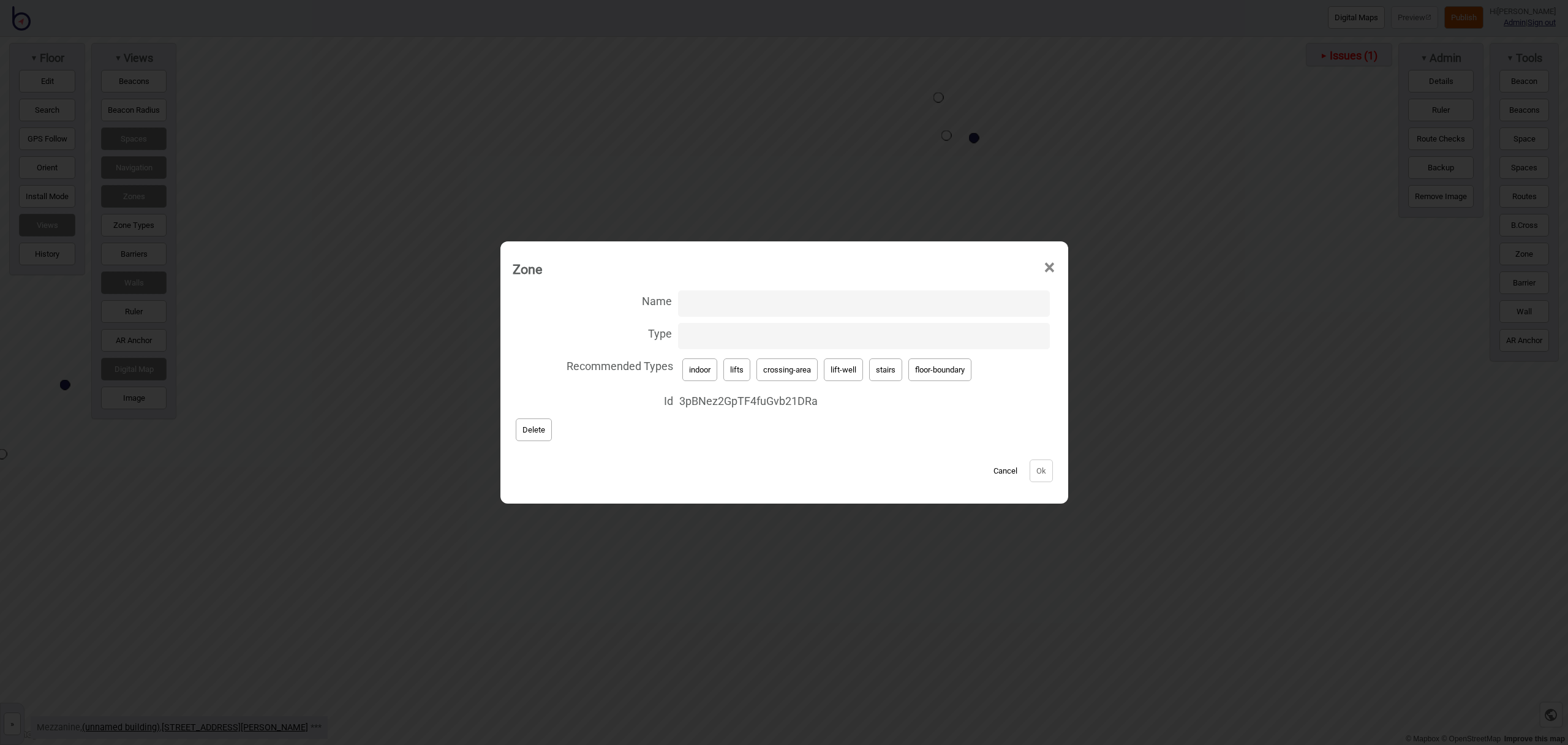
click at [891, 375] on button "stairs" at bounding box center [886, 369] width 33 height 22
type input "stairs"
click at [1047, 467] on button "Ok" at bounding box center [1041, 471] width 23 height 22
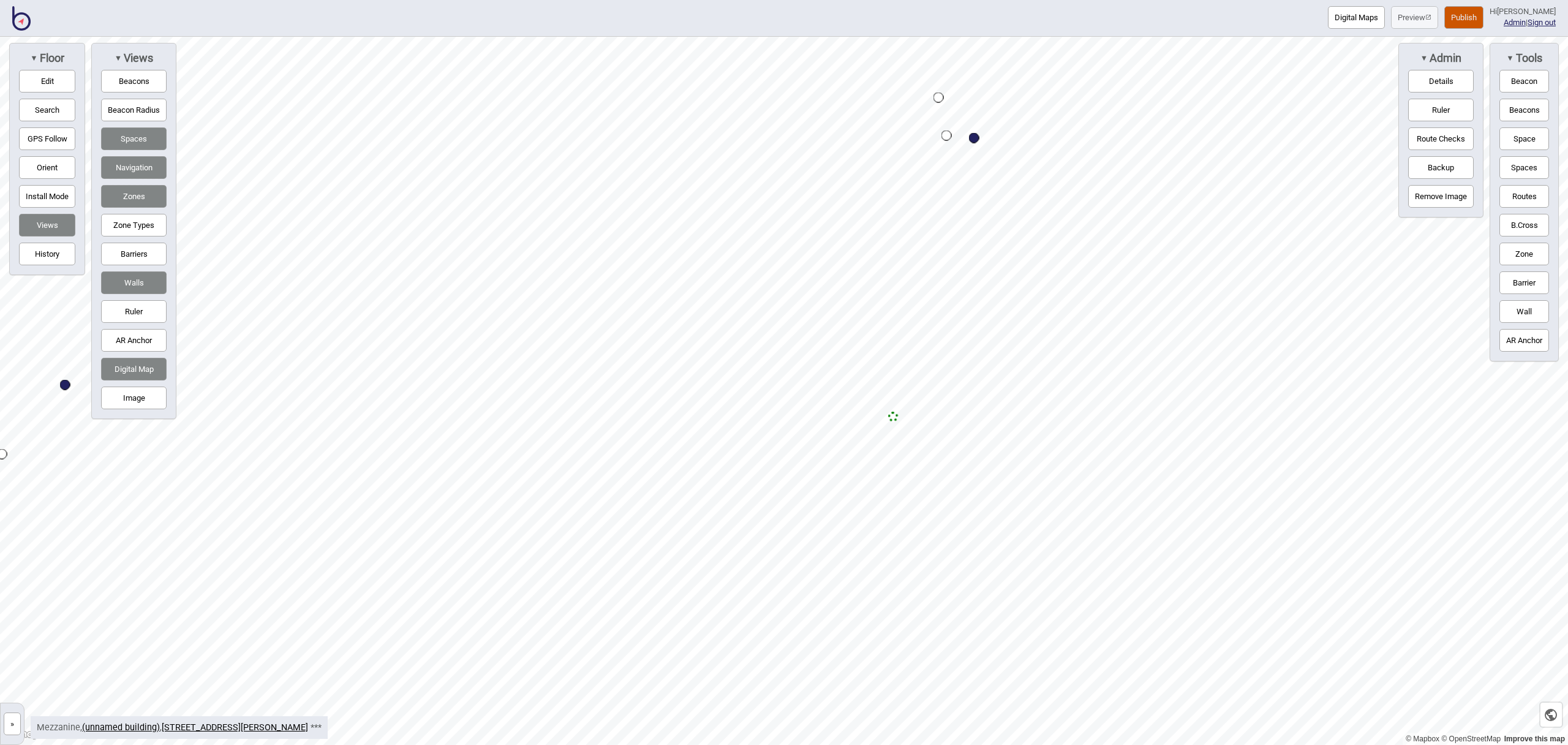
drag, startPoint x: 1524, startPoint y: 246, endPoint x: 1490, endPoint y: 245, distance: 34.0
click at [1523, 246] on button "Zone" at bounding box center [1524, 254] width 49 height 22
click at [797, 459] on div "Map marker" at bounding box center [797, 459] width 19 height 19
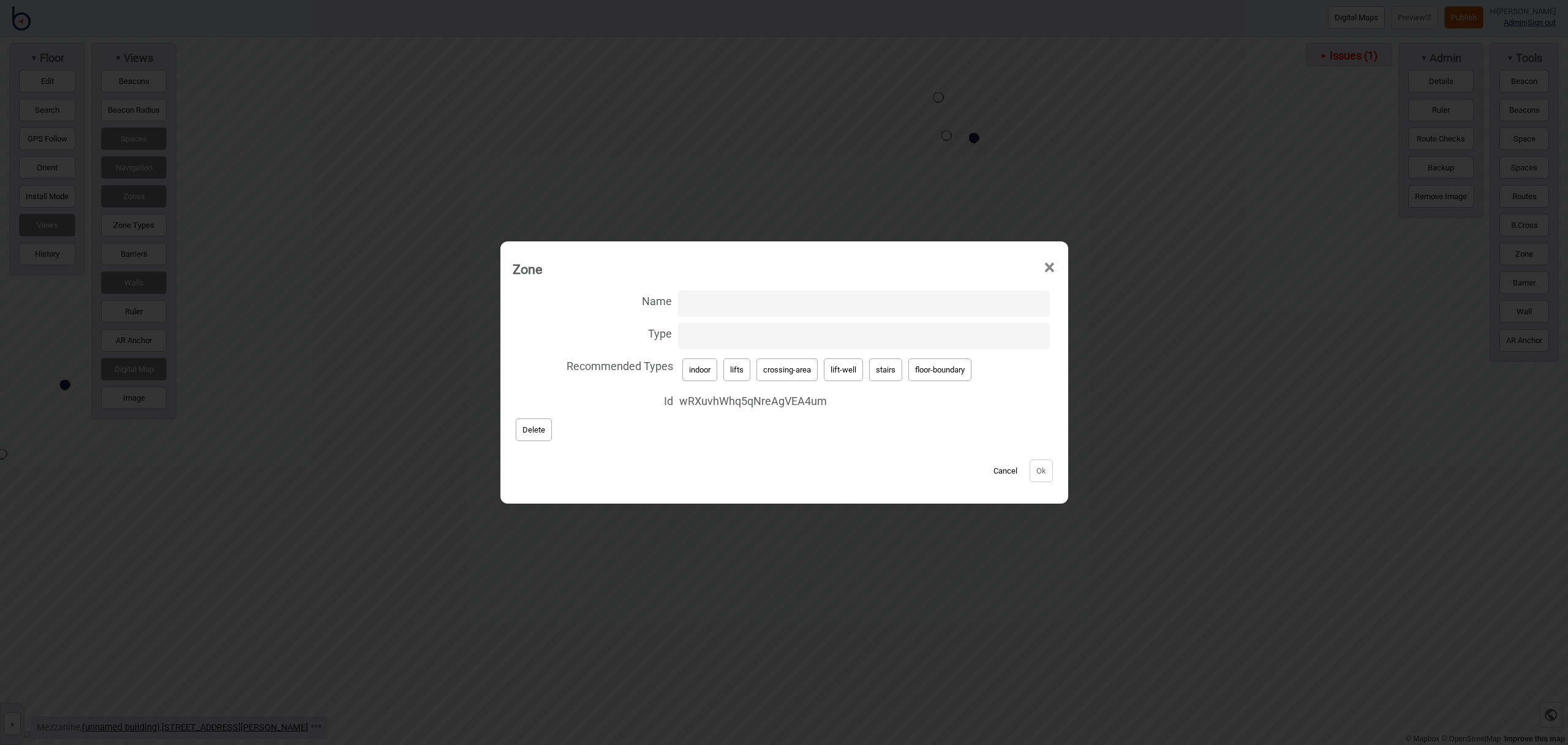
click at [764, 371] on button "crossing-area" at bounding box center [788, 369] width 62 height 22
type input "crossing-area"
click at [1046, 474] on button "Ok" at bounding box center [1041, 471] width 23 height 22
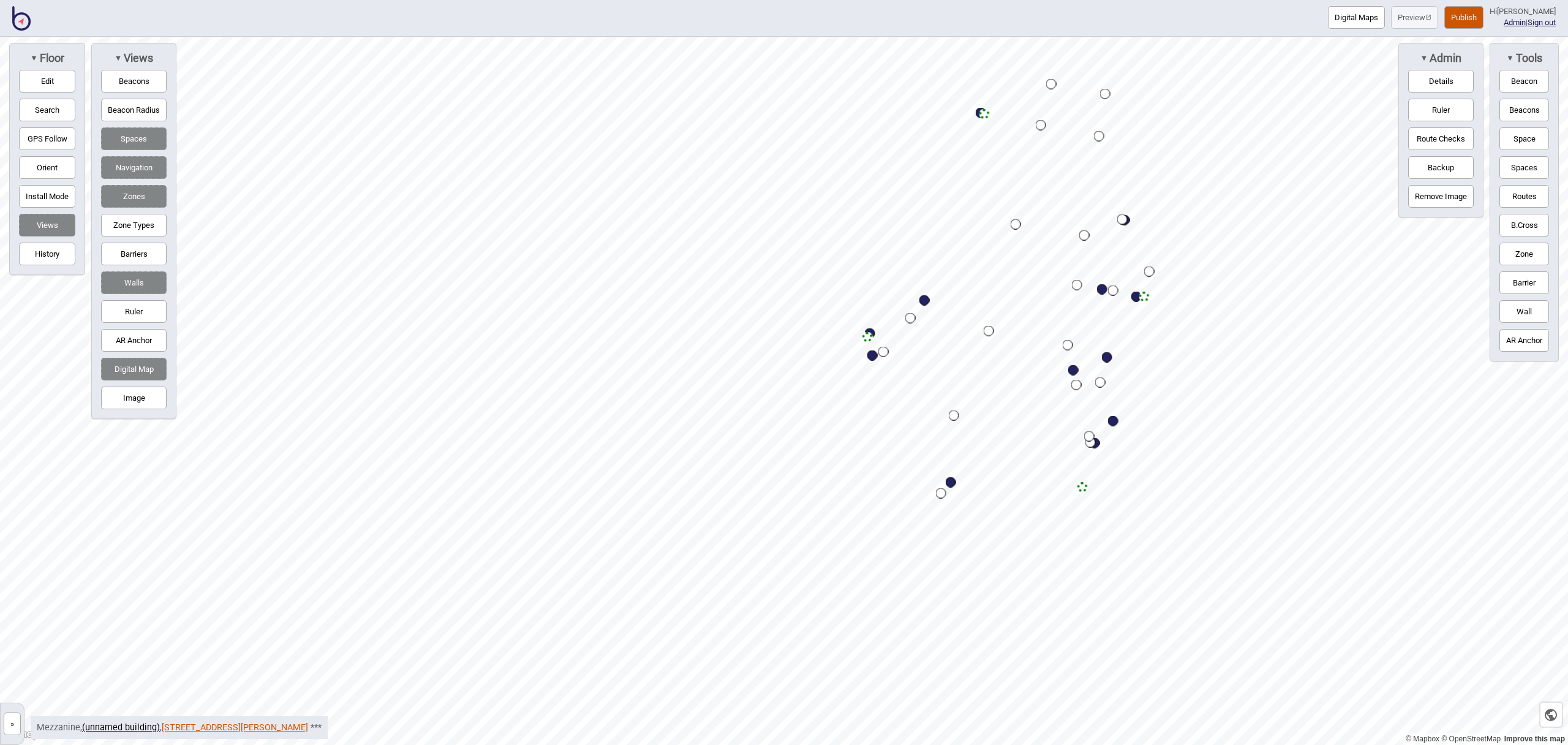
click at [186, 730] on link "500 Bourke Street, Wotton & Kearney" at bounding box center [235, 727] width 146 height 10
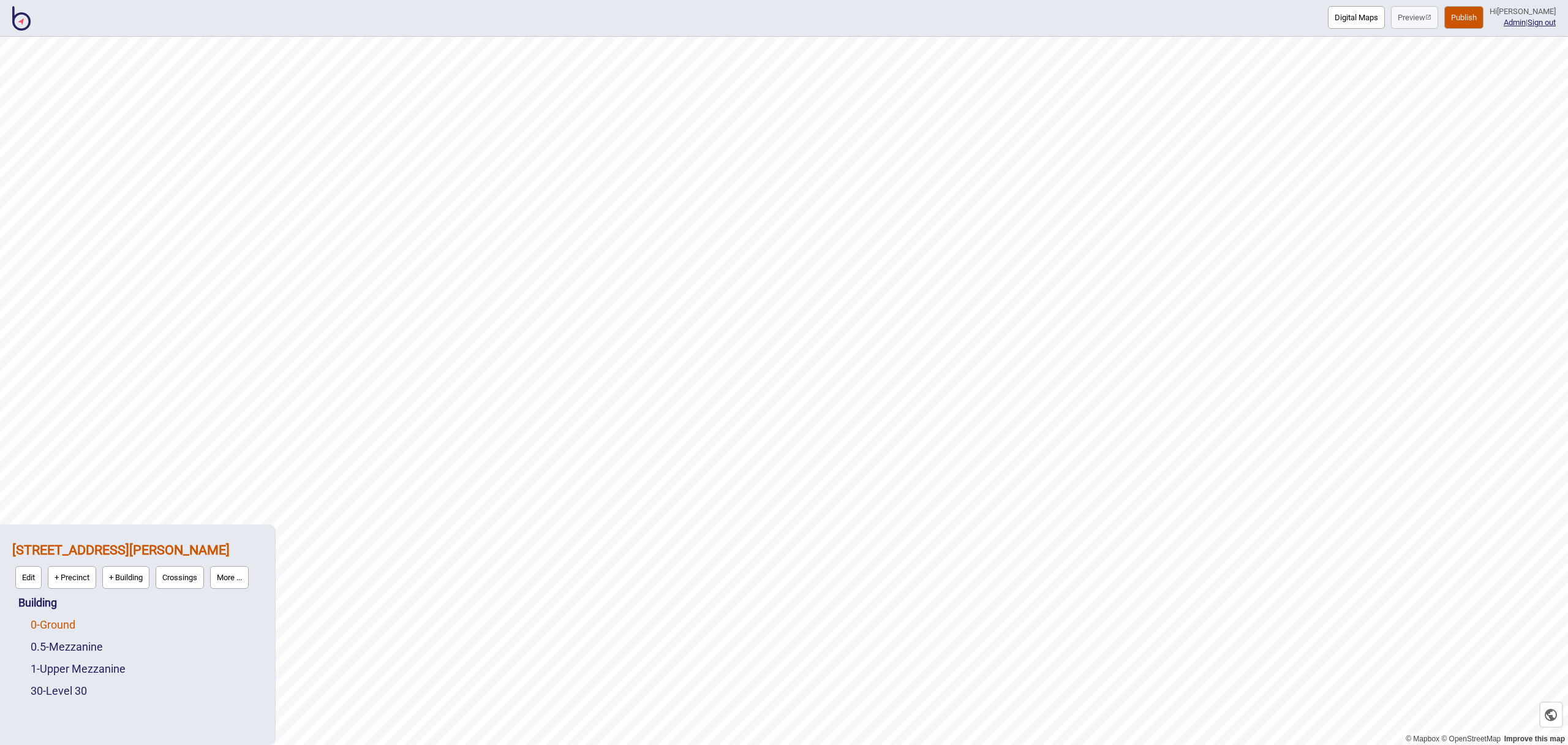
click at [57, 621] on link "0 - Ground" at bounding box center [53, 625] width 45 height 13
click at [53, 622] on button "Edit" at bounding box center [47, 622] width 26 height 22
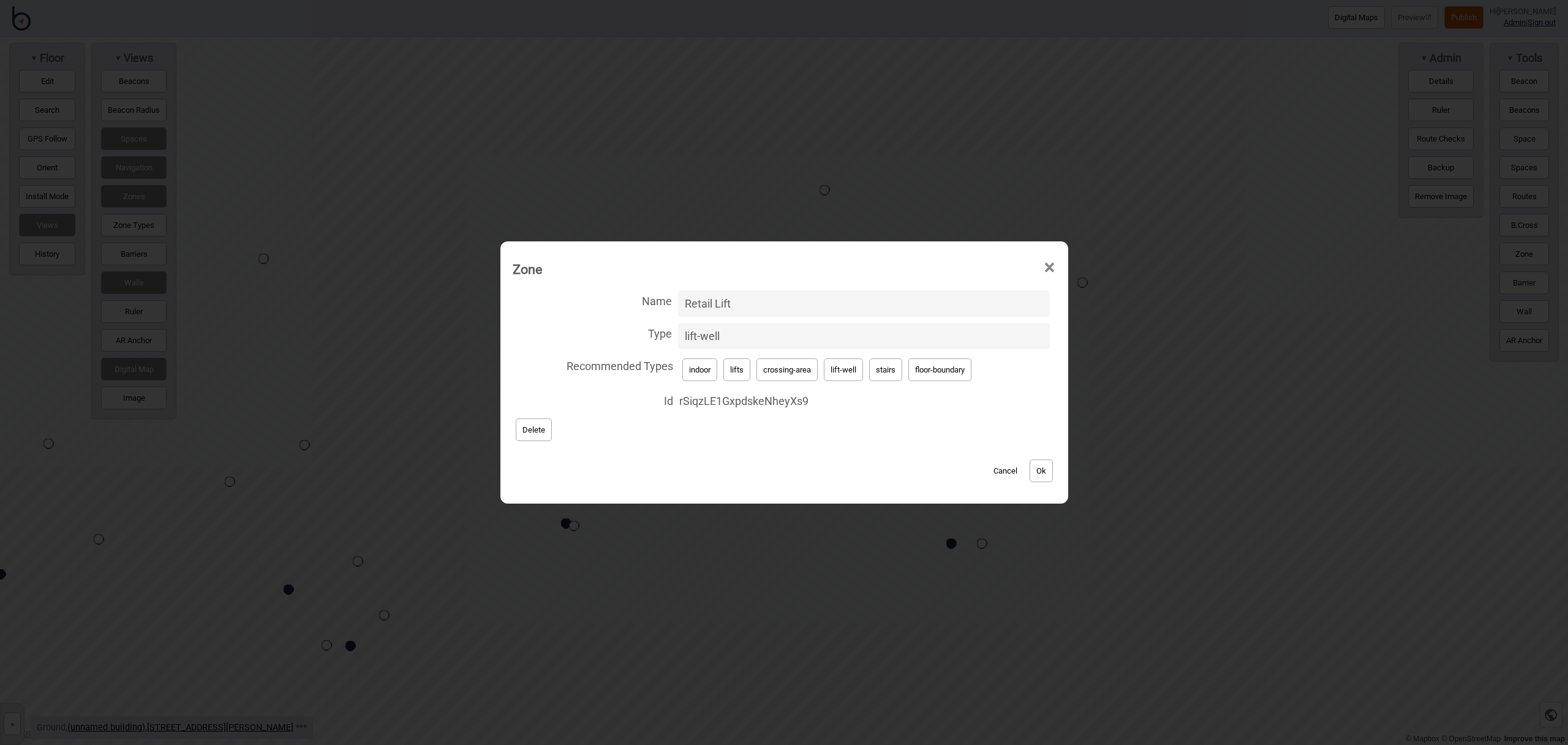
drag, startPoint x: 751, startPoint y: 304, endPoint x: 598, endPoint y: 297, distance: 153.2
click at [598, 297] on label "Name Retail Lift" at bounding box center [784, 303] width 543 height 33
type input "Plaza Lifts"
click at [1043, 475] on button "Ok" at bounding box center [1041, 471] width 23 height 22
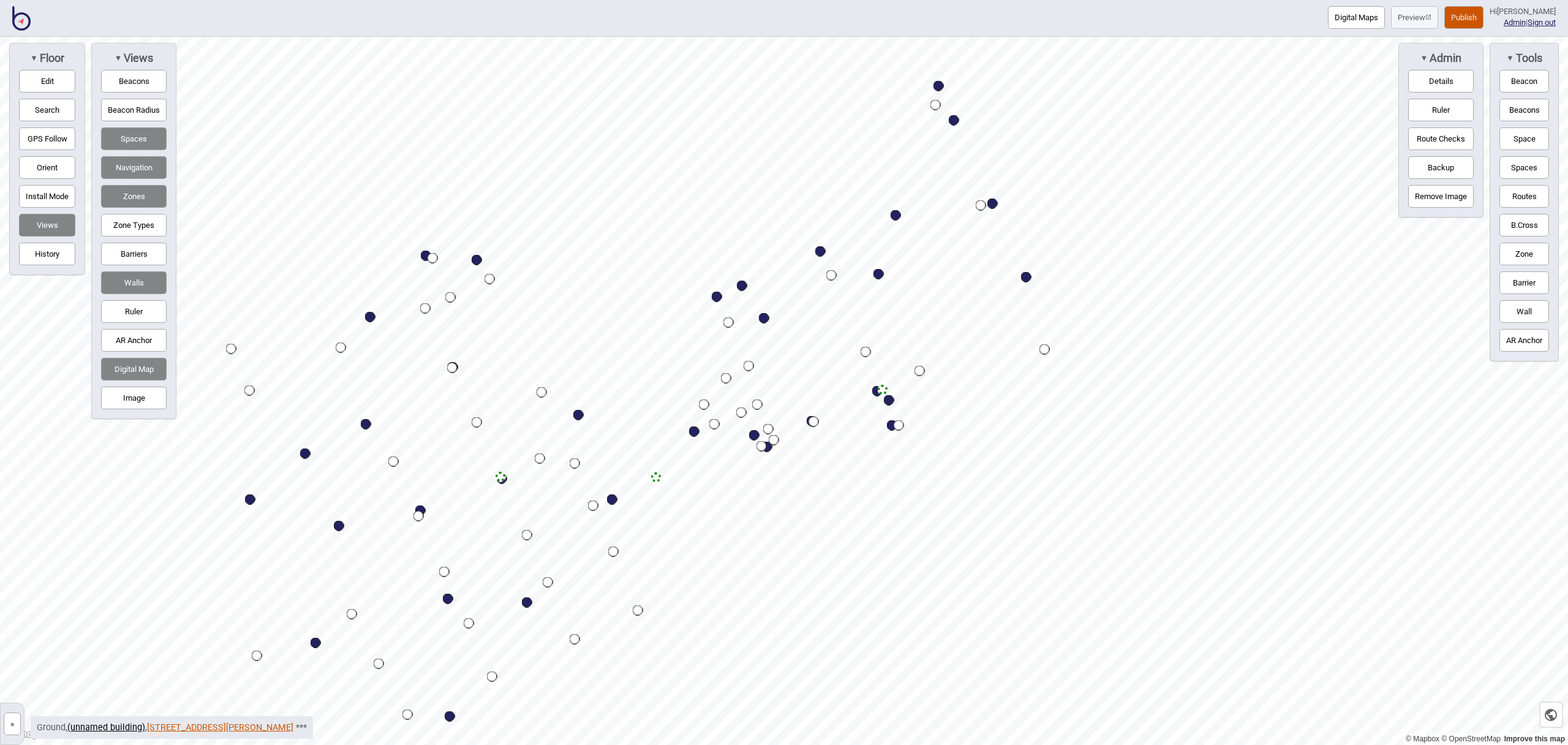
click at [249, 728] on link "500 Bourke Street, Wotton & Kearney" at bounding box center [220, 727] width 146 height 10
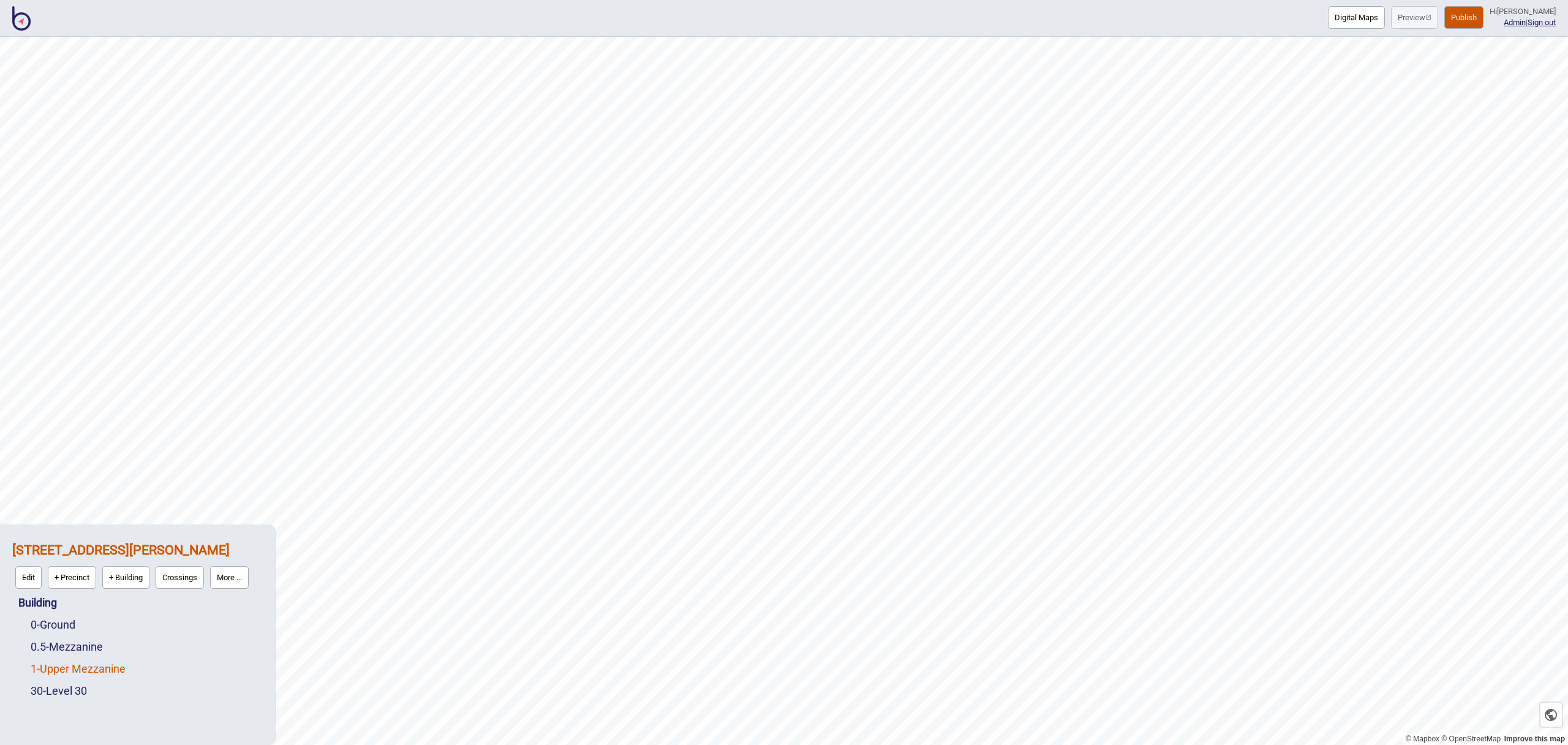
click at [70, 666] on link "1 - Upper Mezzanine" at bounding box center [78, 669] width 95 height 13
click at [50, 664] on button "Edit" at bounding box center [47, 666] width 26 height 22
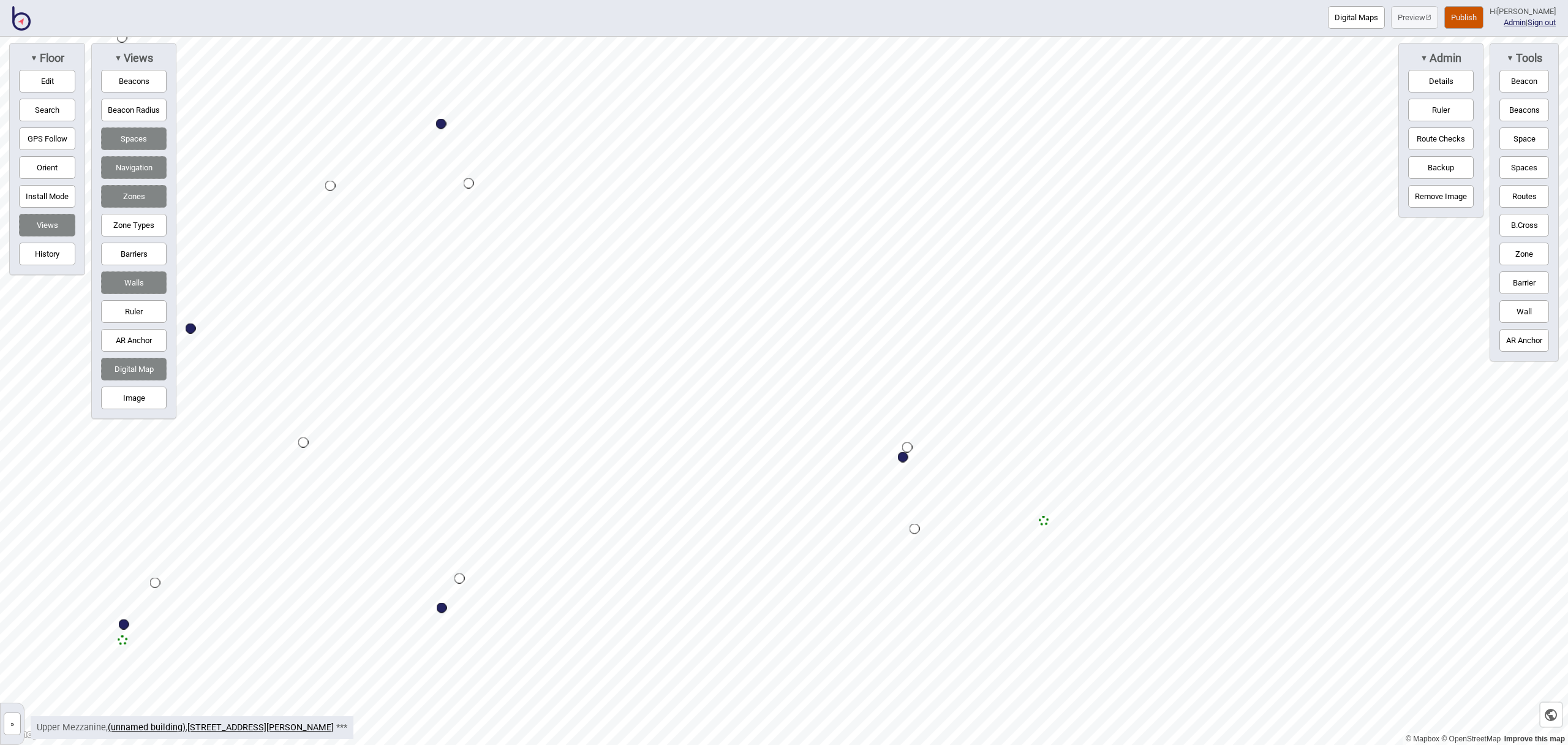
click at [62, 79] on button "Edit" at bounding box center [47, 81] width 56 height 22
click at [1529, 200] on button "Routes" at bounding box center [1524, 196] width 49 height 22
click at [1116, 491] on div "Map marker" at bounding box center [1116, 492] width 13 height 13
click at [1518, 198] on button "Routes" at bounding box center [1524, 196] width 49 height 22
click at [1518, 174] on button "Spaces" at bounding box center [1524, 168] width 49 height 22
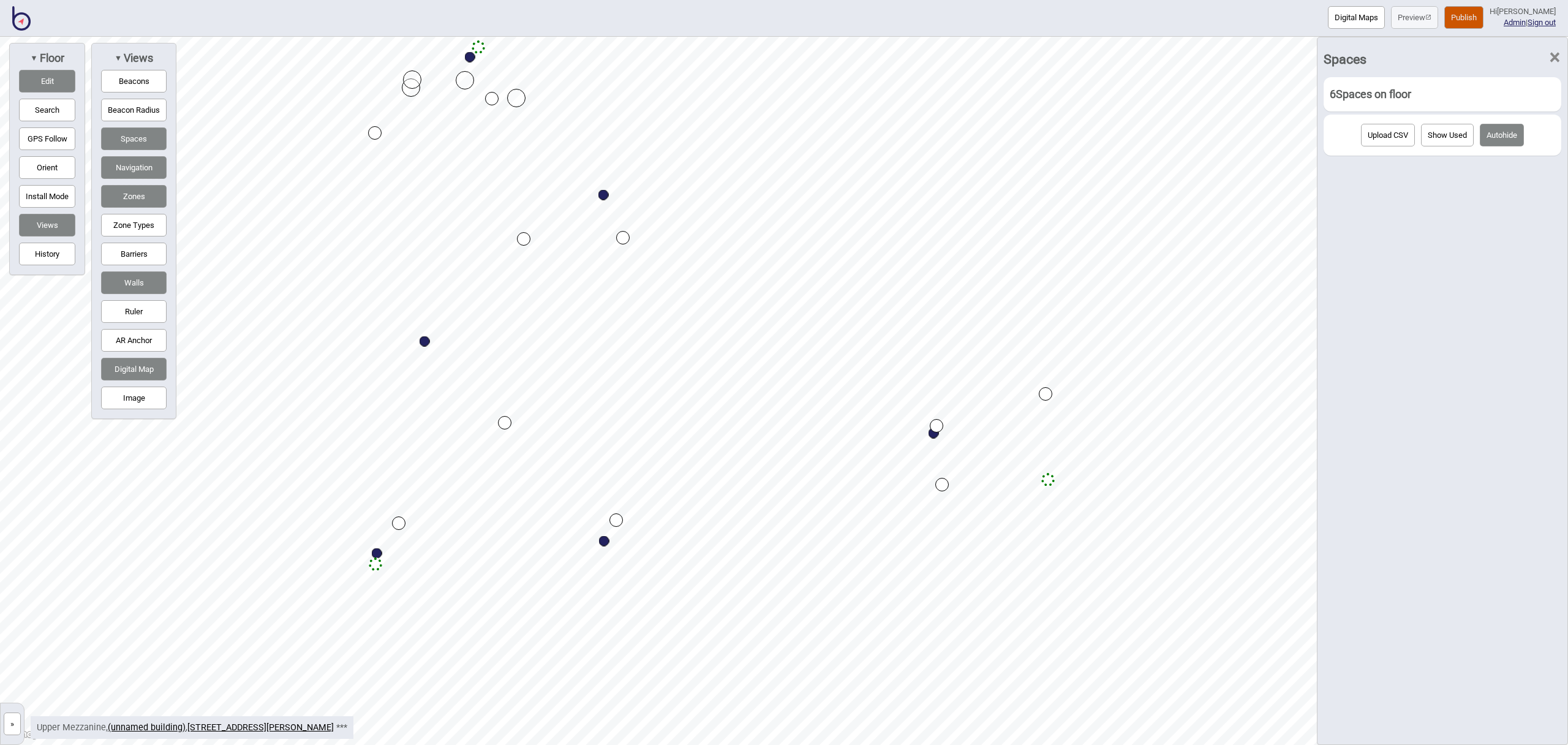
click at [1554, 56] on span "×" at bounding box center [1555, 57] width 13 height 40
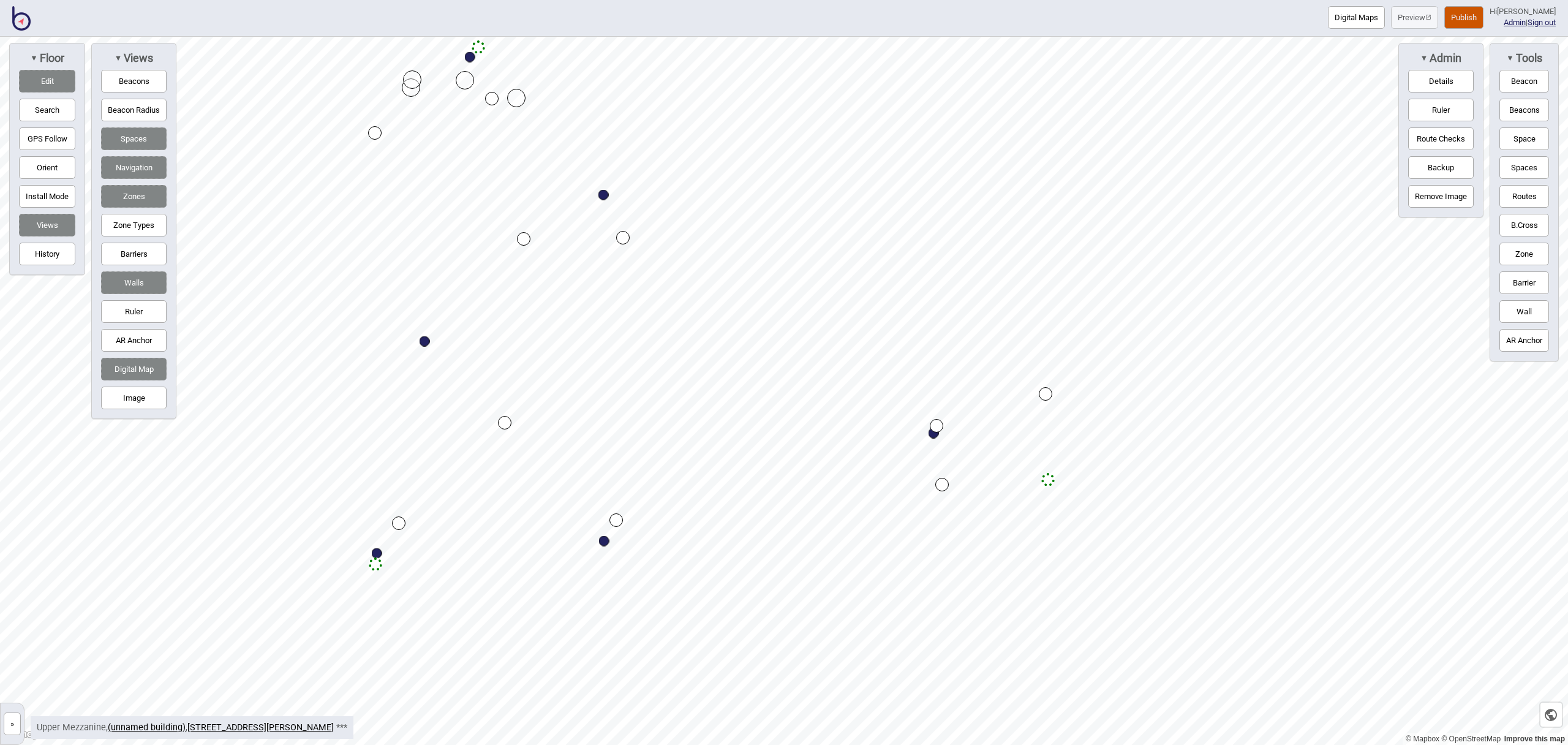
click at [1512, 250] on button "Zone" at bounding box center [1524, 254] width 49 height 22
click at [961, 522] on div "Map marker" at bounding box center [959, 522] width 19 height 19
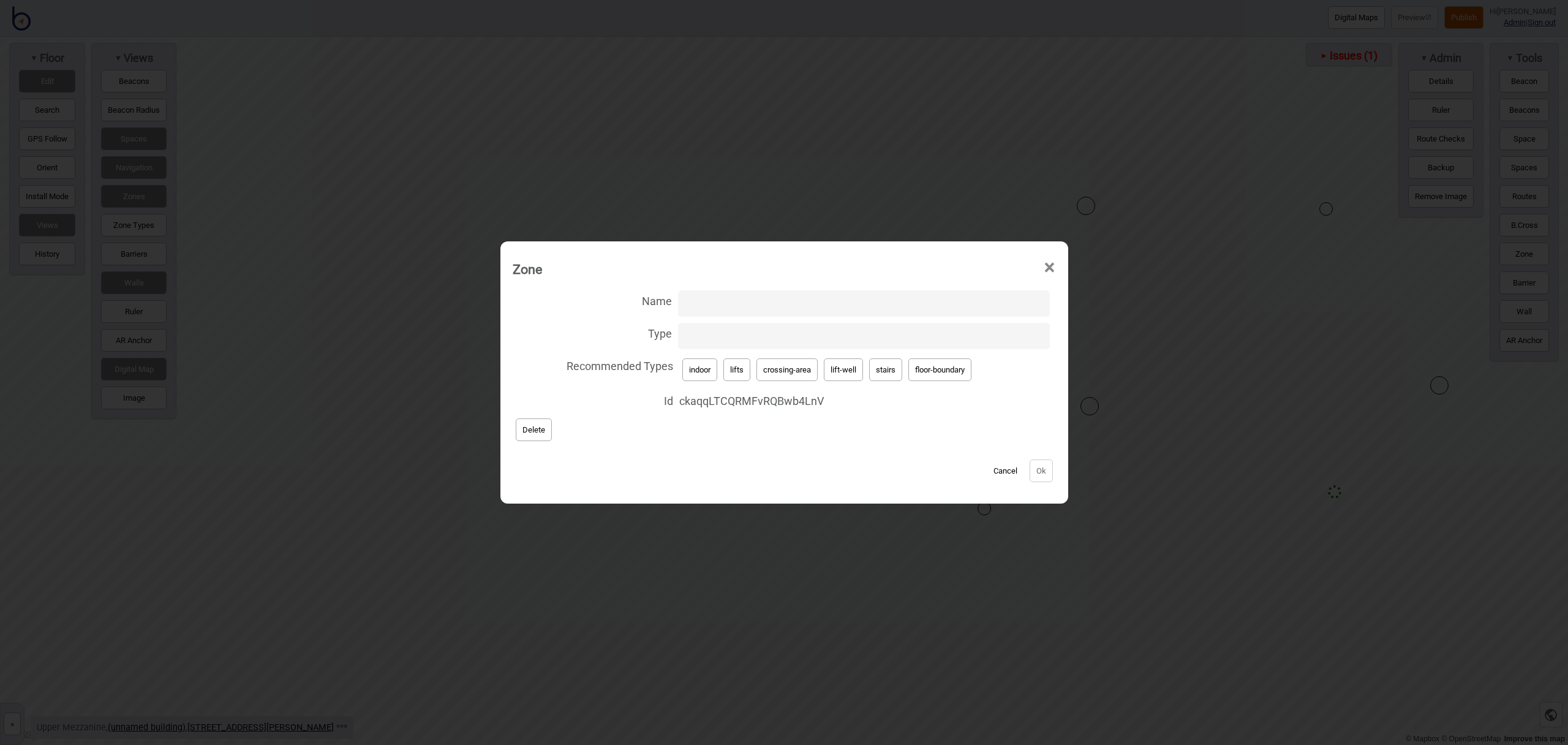
click at [849, 369] on button "lift-well" at bounding box center [844, 369] width 39 height 22
type input "lift-well"
click at [736, 305] on input "Name" at bounding box center [864, 304] width 372 height 26
type input "Plaza Lifts"
click at [1050, 471] on button "Ok" at bounding box center [1041, 471] width 23 height 22
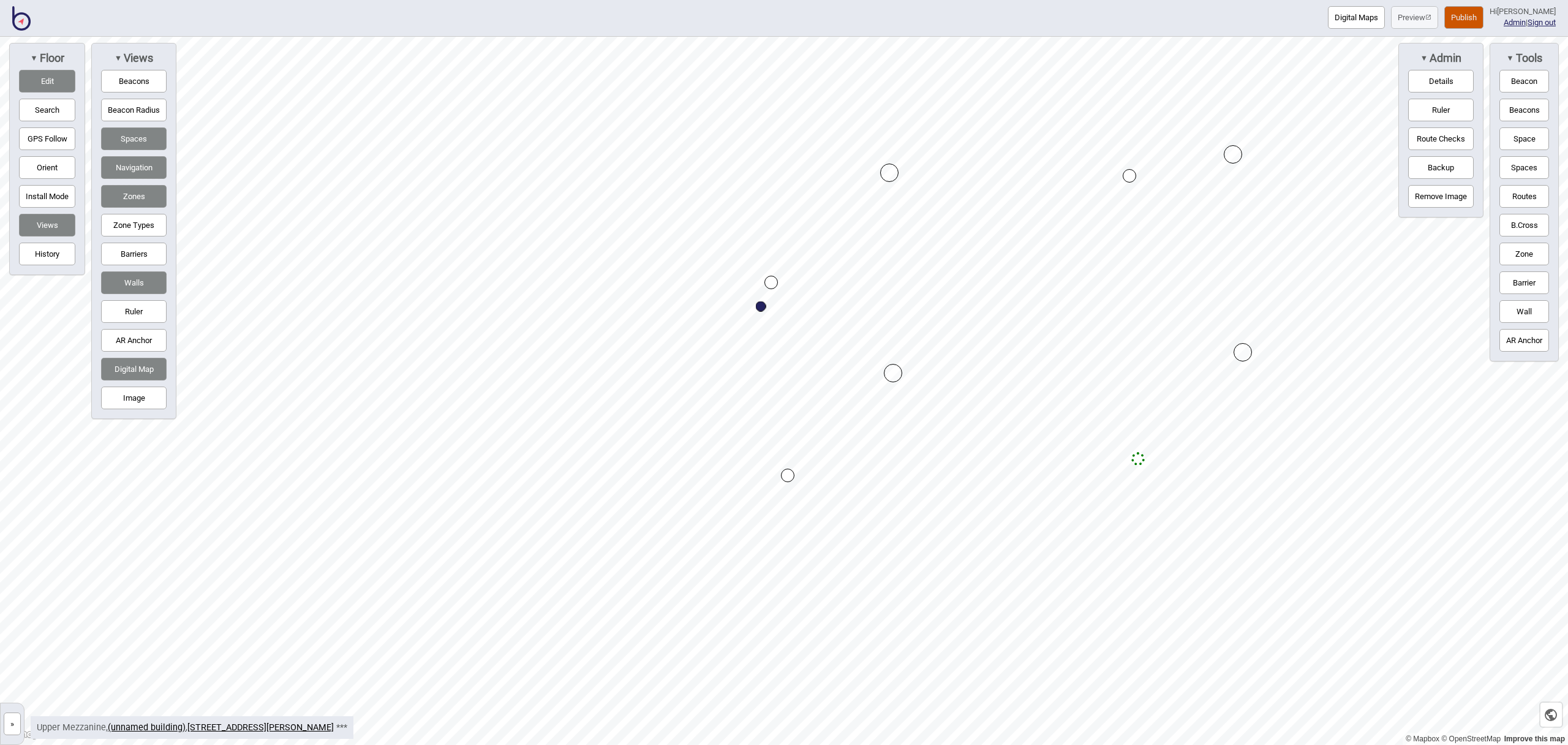
click at [1527, 203] on button "Routes" at bounding box center [1524, 196] width 49 height 22
click at [1504, 197] on button "Routes" at bounding box center [1524, 196] width 49 height 22
click at [868, 165] on div "Map marker" at bounding box center [870, 165] width 13 height 13
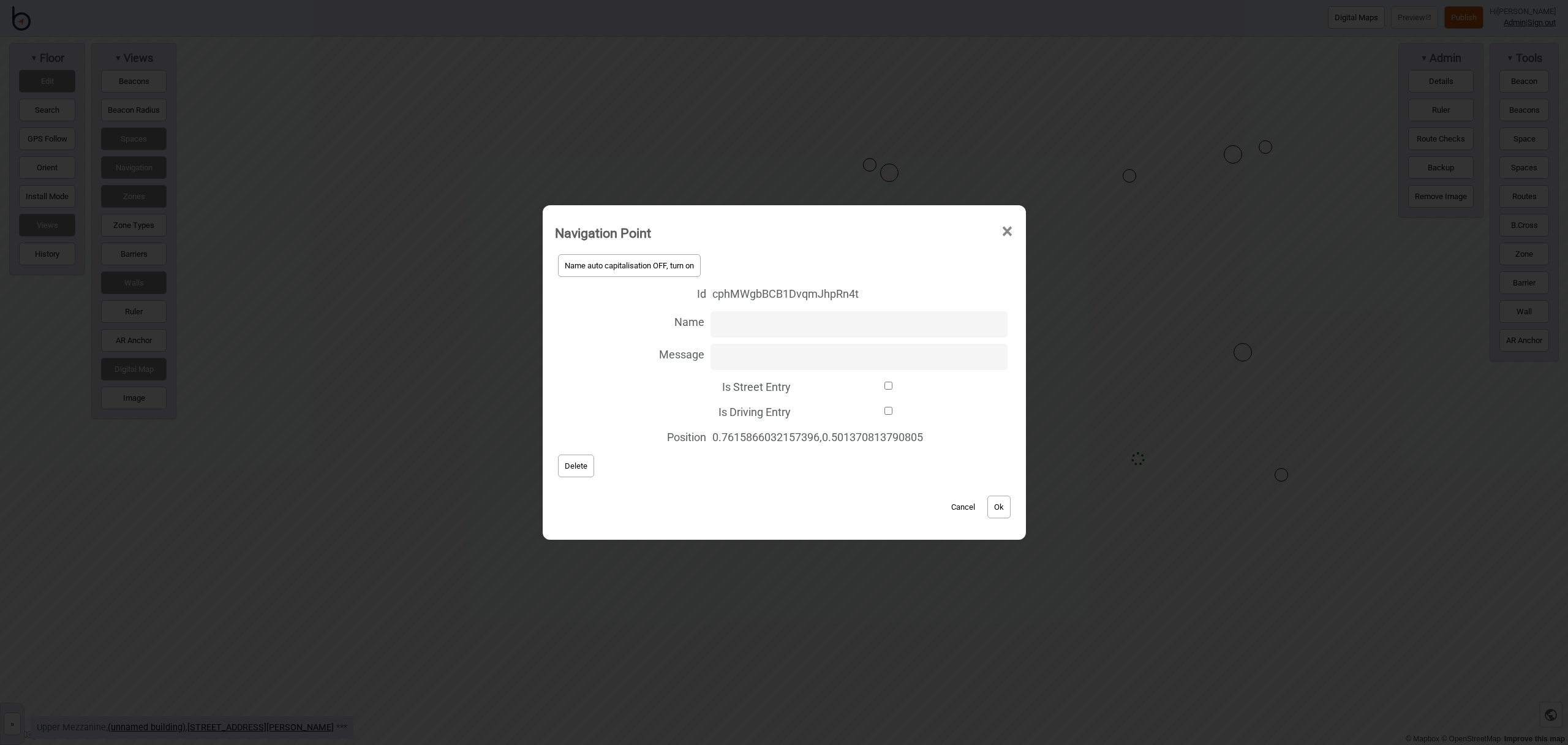
click at [584, 464] on button "Delete" at bounding box center [576, 466] width 36 height 22
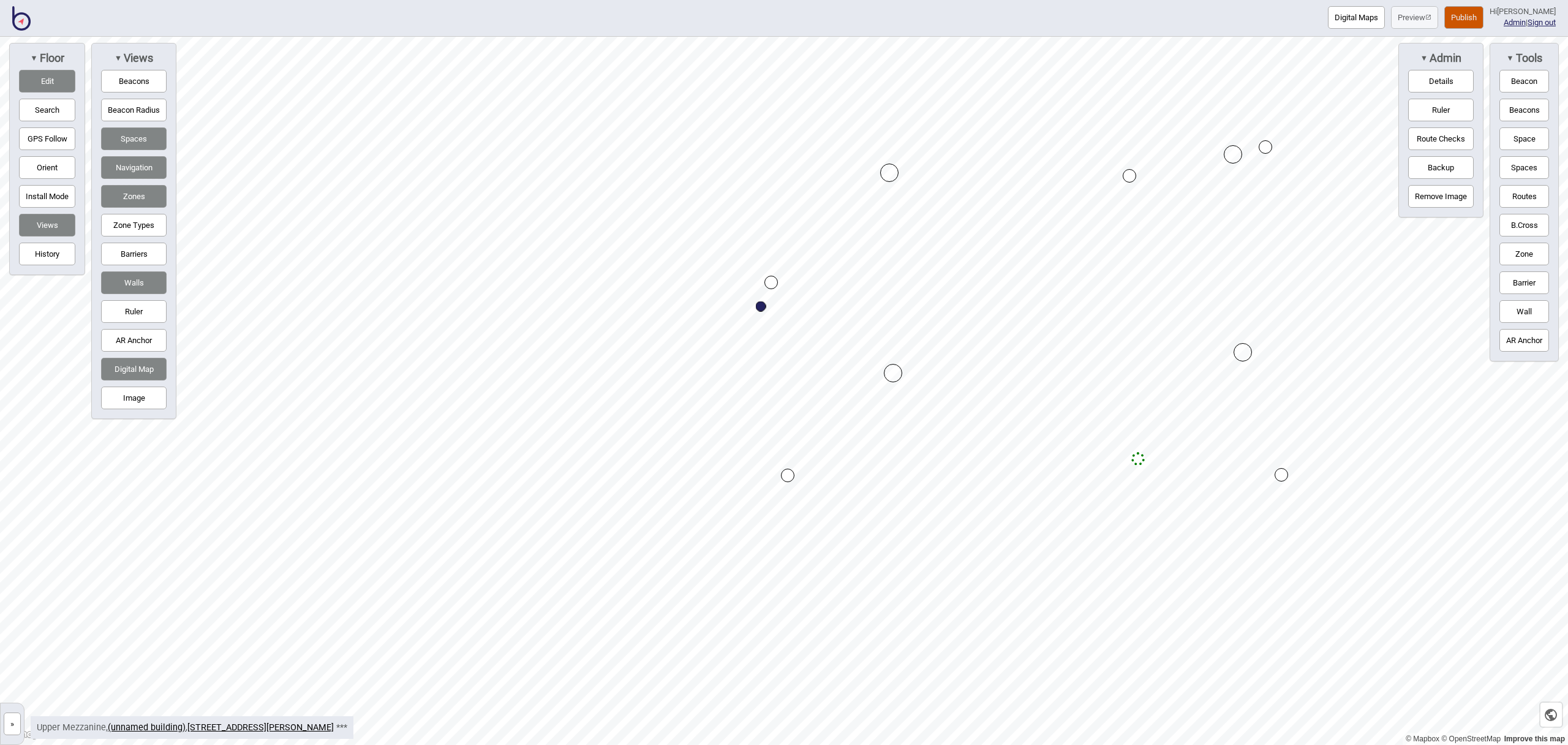
click at [1266, 149] on div "Map marker" at bounding box center [1266, 147] width 13 height 13
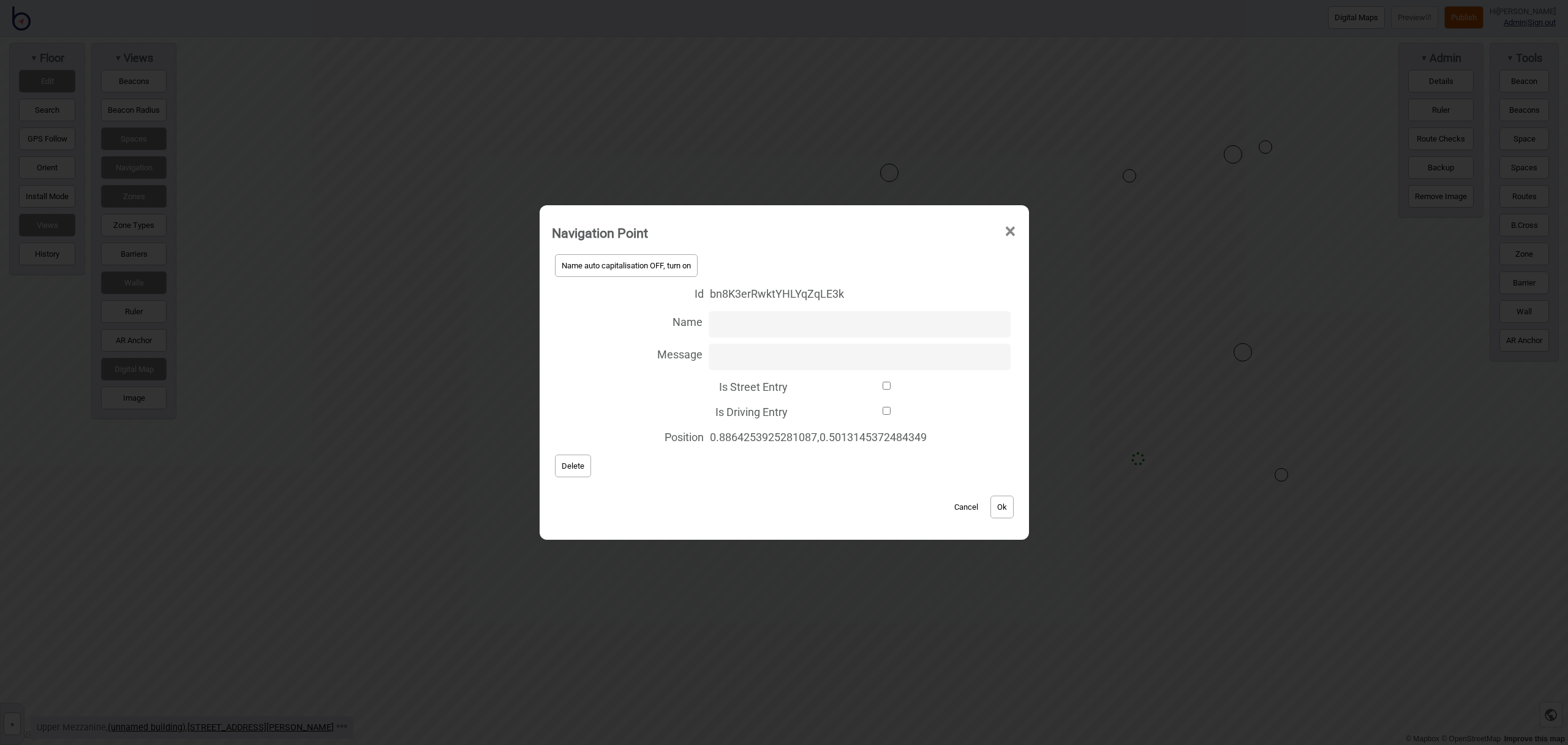
click at [562, 465] on span "Delete" at bounding box center [573, 466] width 22 height 9
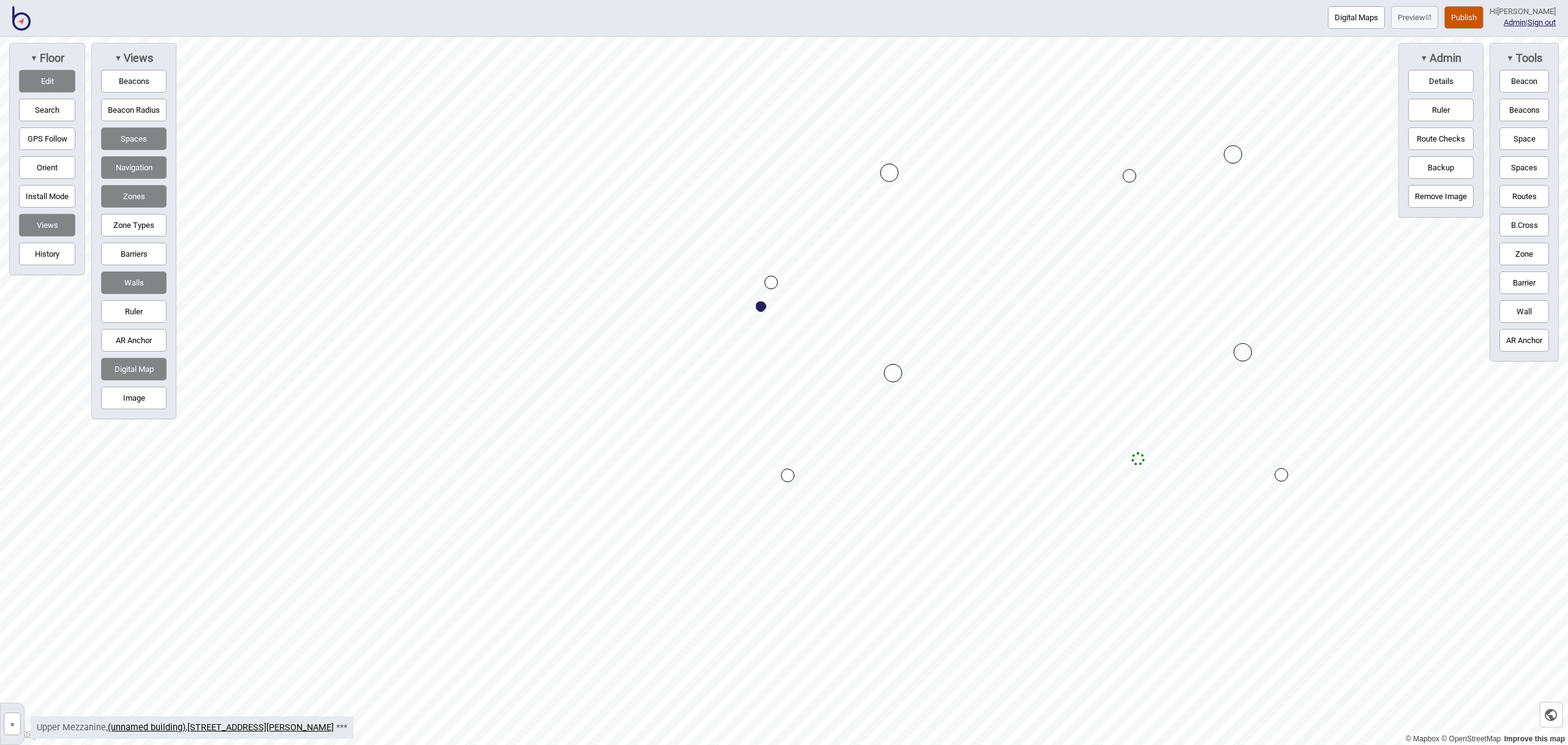
click at [1283, 476] on div "Map marker" at bounding box center [1282, 475] width 13 height 13
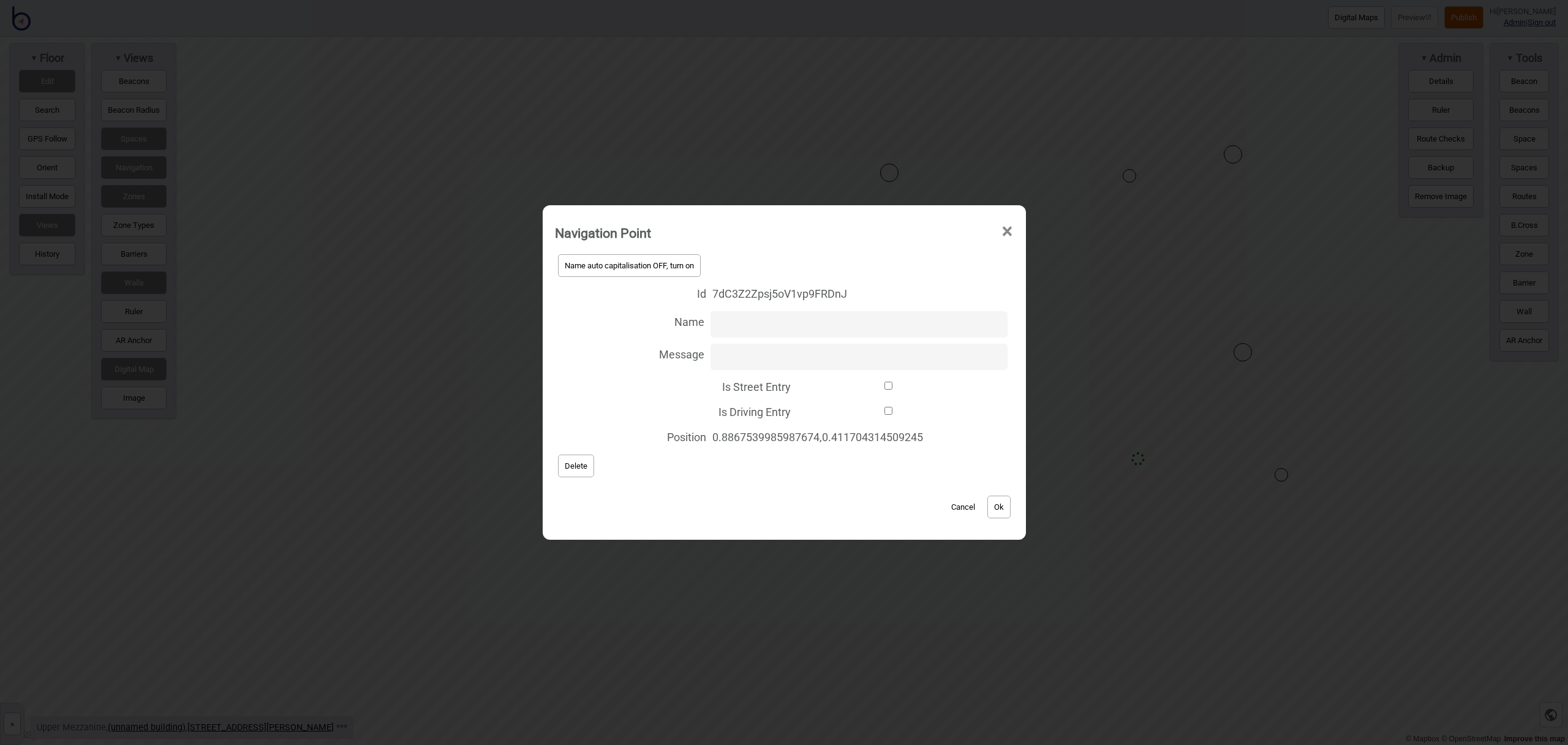
click at [580, 469] on span "Delete" at bounding box center [576, 466] width 22 height 9
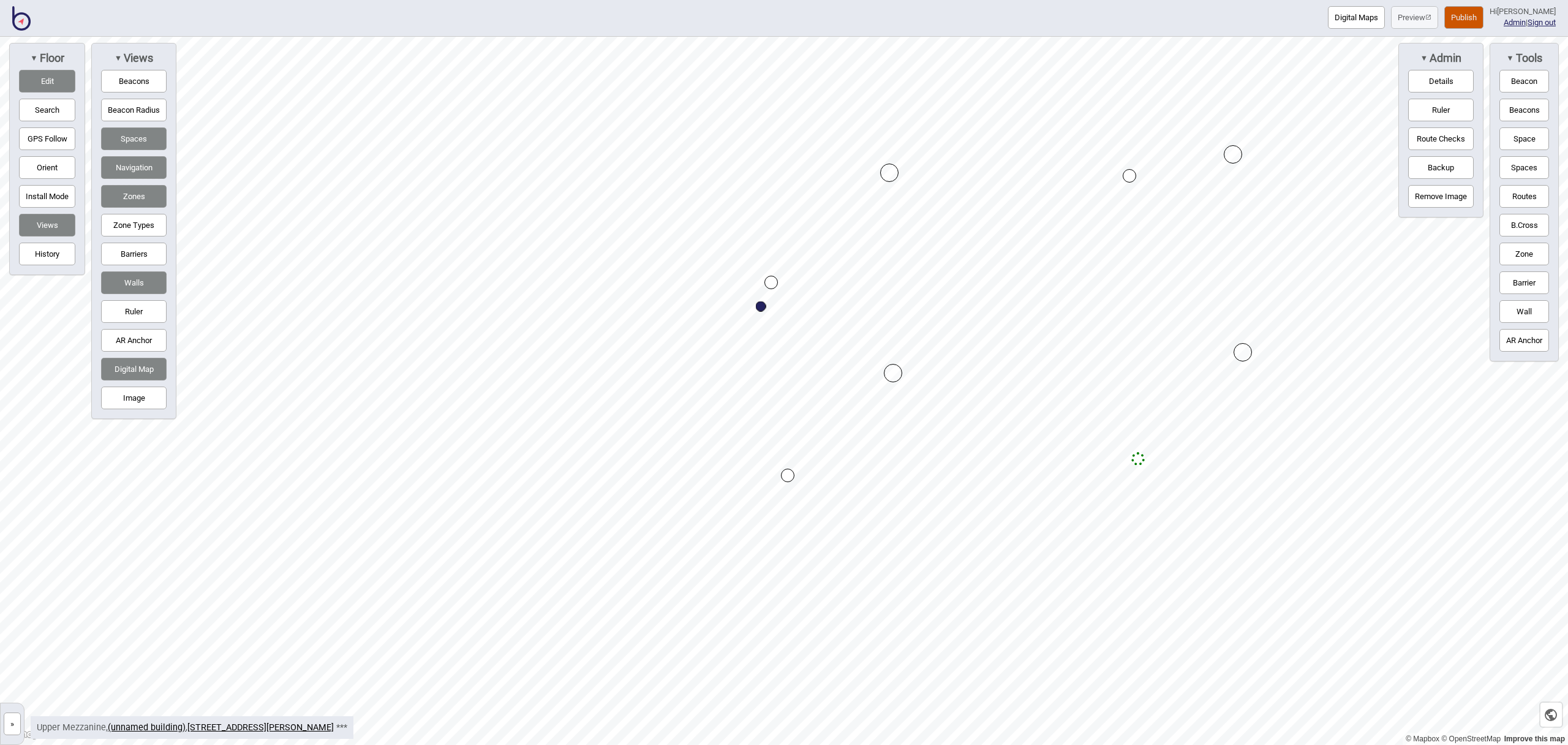
click at [1517, 260] on button "Zone" at bounding box center [1524, 254] width 49 height 22
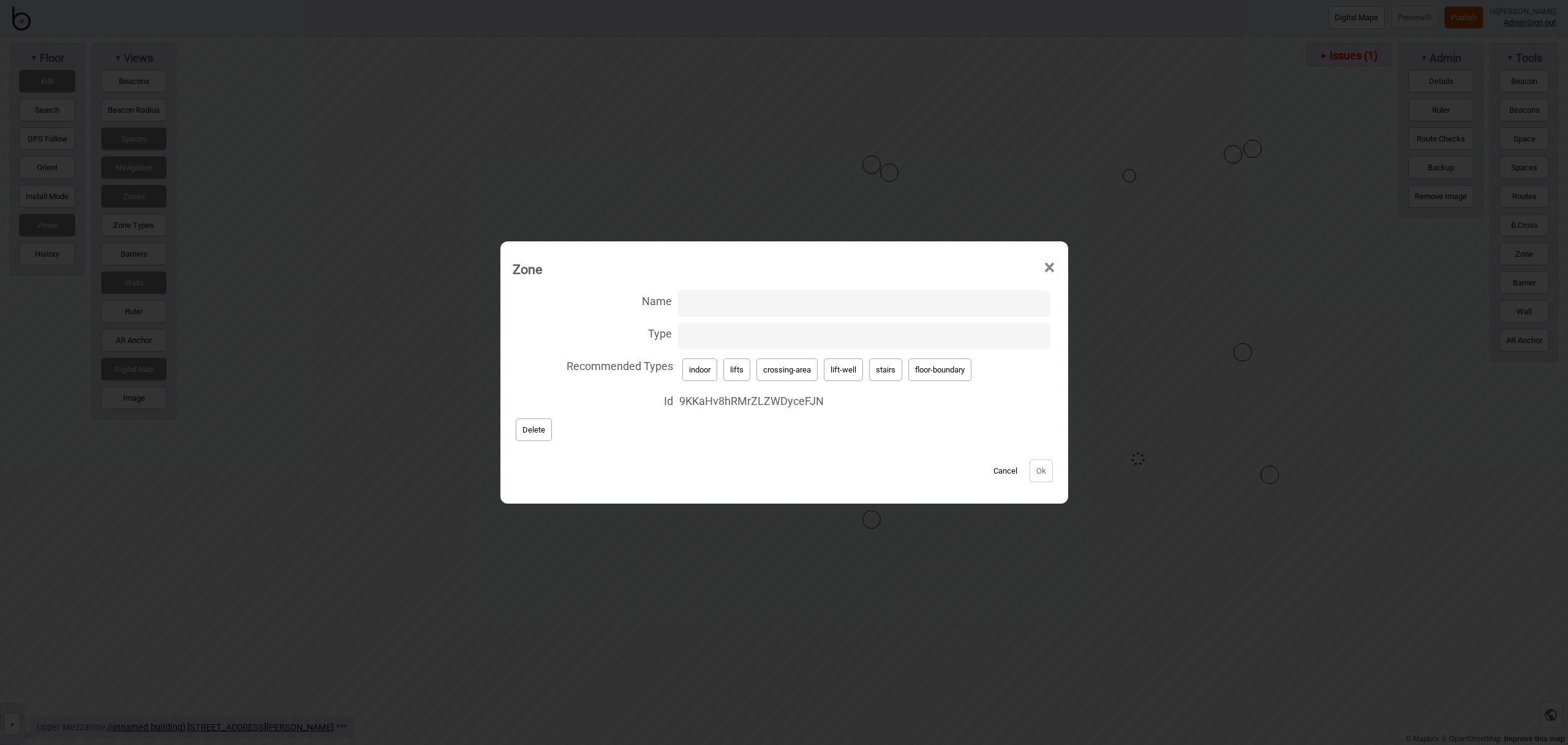
click at [735, 371] on button "lifts" at bounding box center [736, 369] width 27 height 22
type input "lifts"
click at [1038, 477] on button "Ok" at bounding box center [1041, 471] width 23 height 22
click at [1049, 268] on span "×" at bounding box center [1050, 268] width 13 height 40
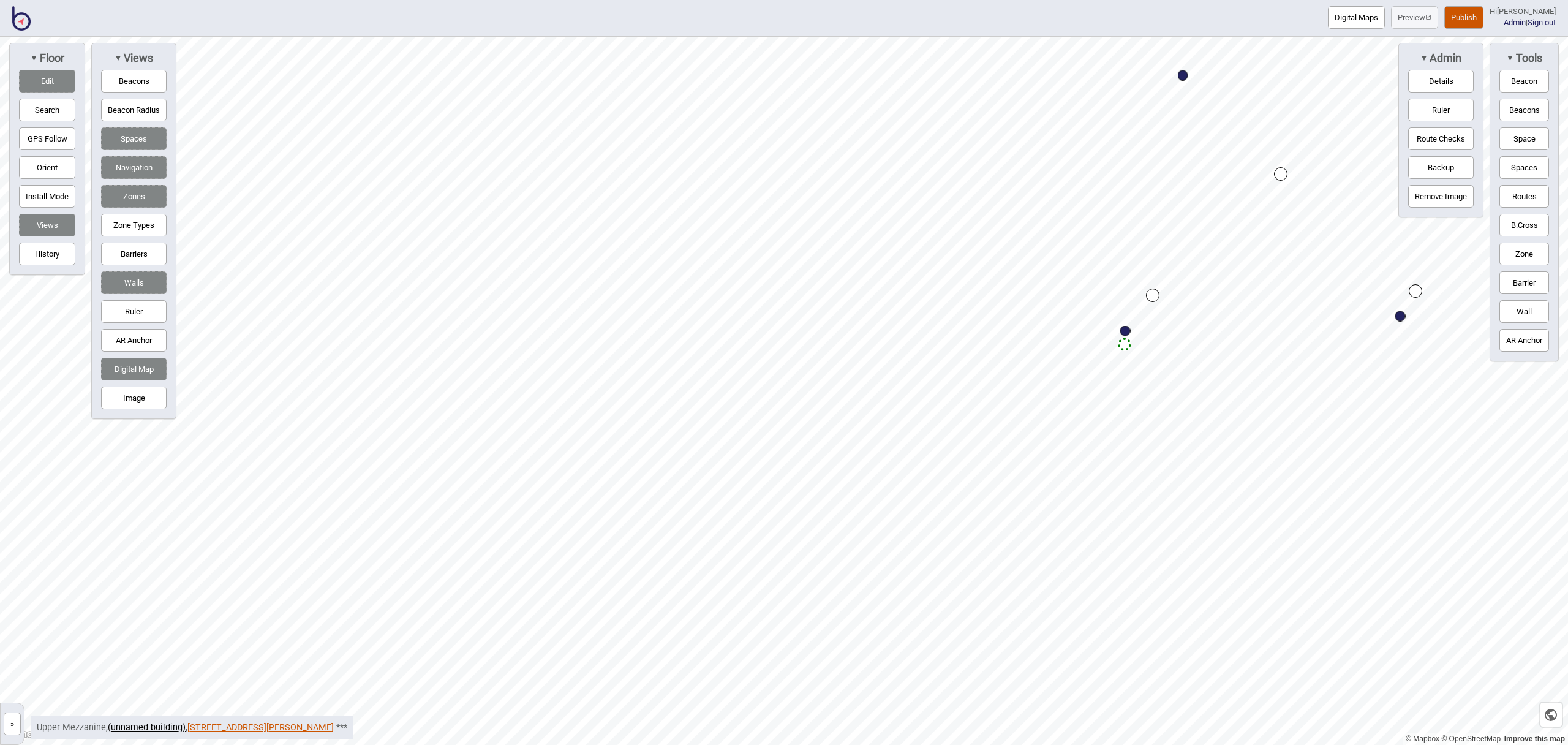
click at [258, 723] on link "500 Bourke Street, Wotton & Kearney" at bounding box center [260, 727] width 146 height 10
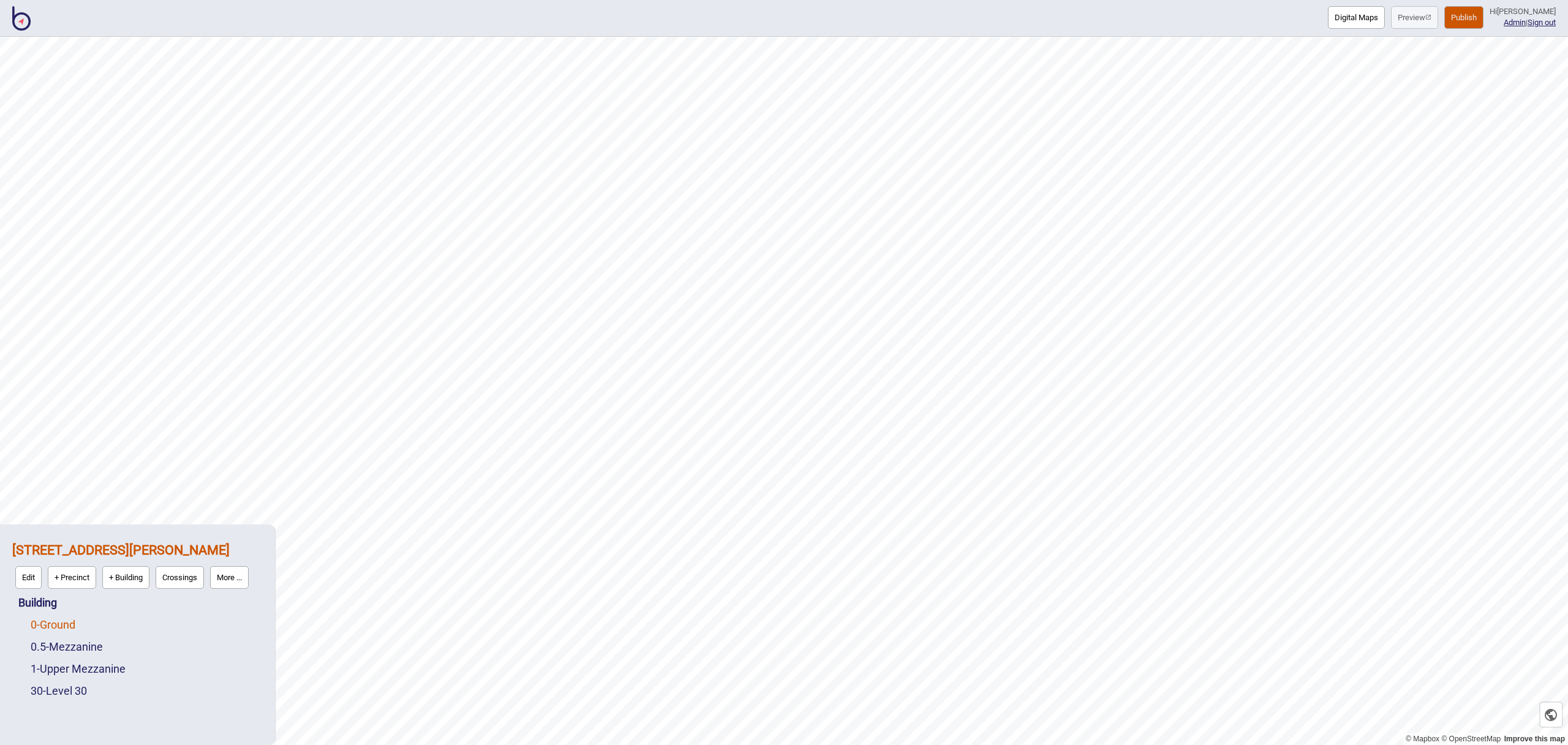
click at [60, 621] on link "0 - Ground" at bounding box center [53, 625] width 45 height 13
click at [69, 644] on link "0.5 - Mezzanine" at bounding box center [67, 647] width 73 height 13
click at [71, 600] on link "0 - Ground" at bounding box center [53, 596] width 45 height 13
click at [49, 620] on button "Edit" at bounding box center [47, 622] width 26 height 22
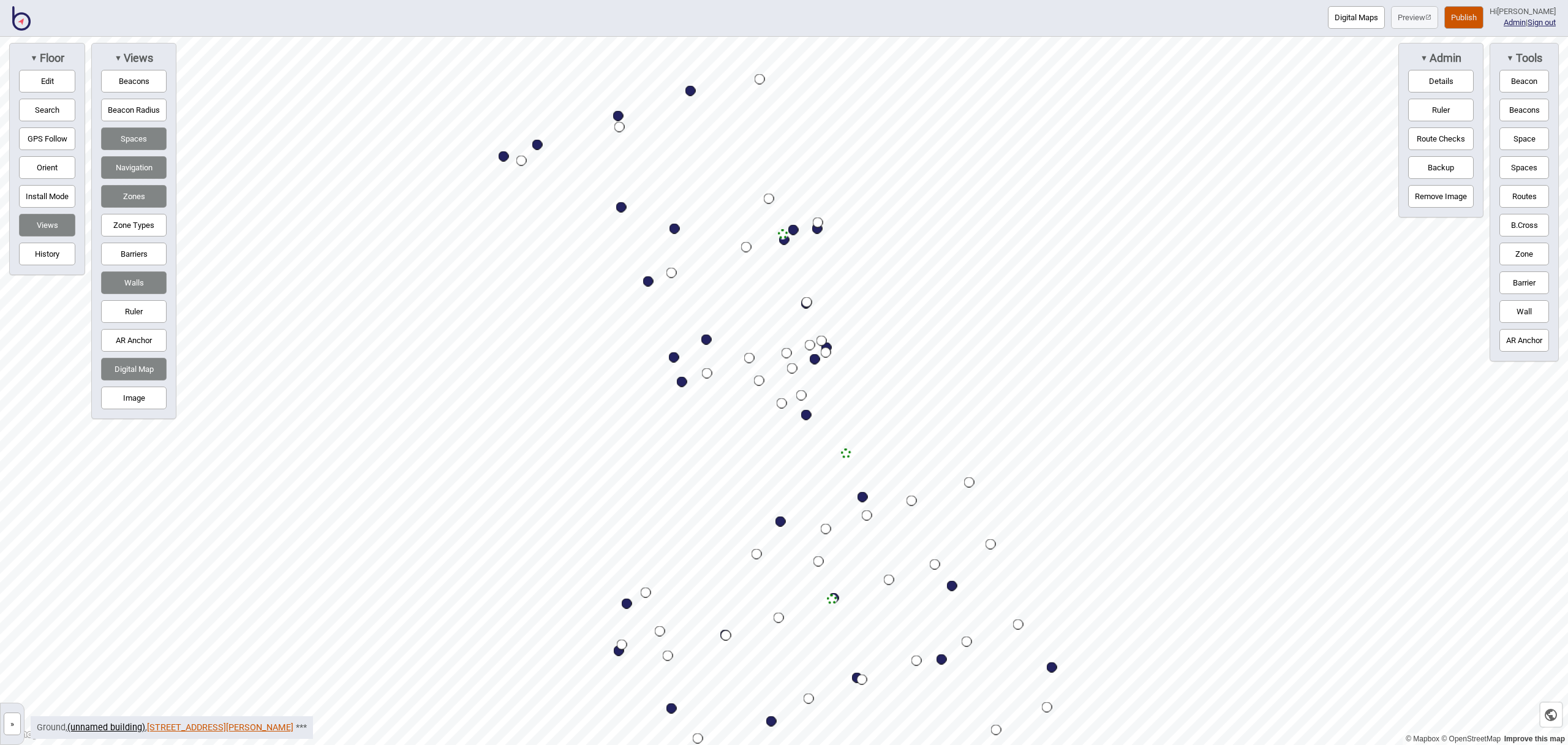
click at [233, 726] on link "500 Bourke Street, Wotton & Kearney" at bounding box center [220, 727] width 146 height 10
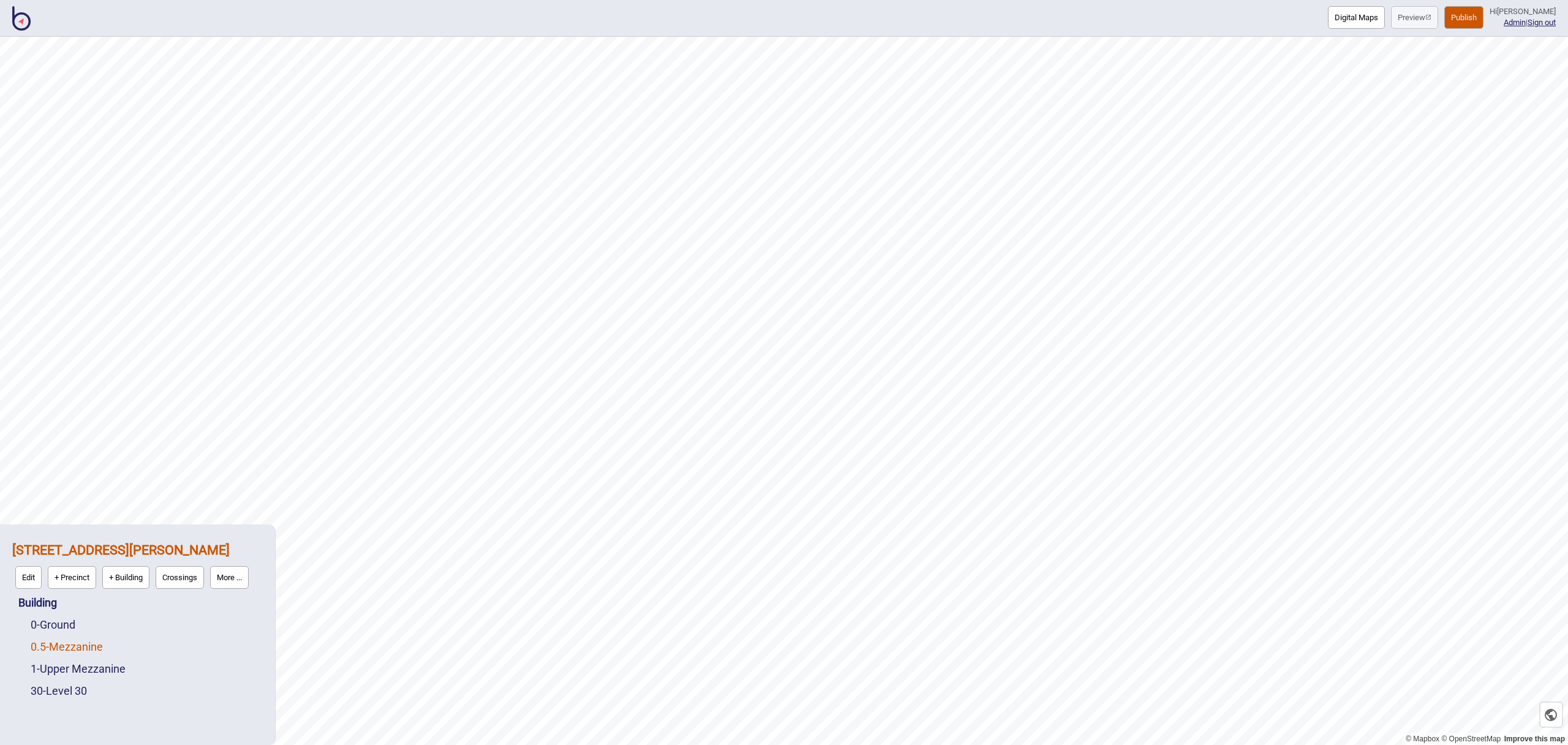
click at [83, 650] on link "0.5 - Mezzanine" at bounding box center [67, 647] width 73 height 13
click at [50, 643] on button "Edit" at bounding box center [47, 643] width 26 height 22
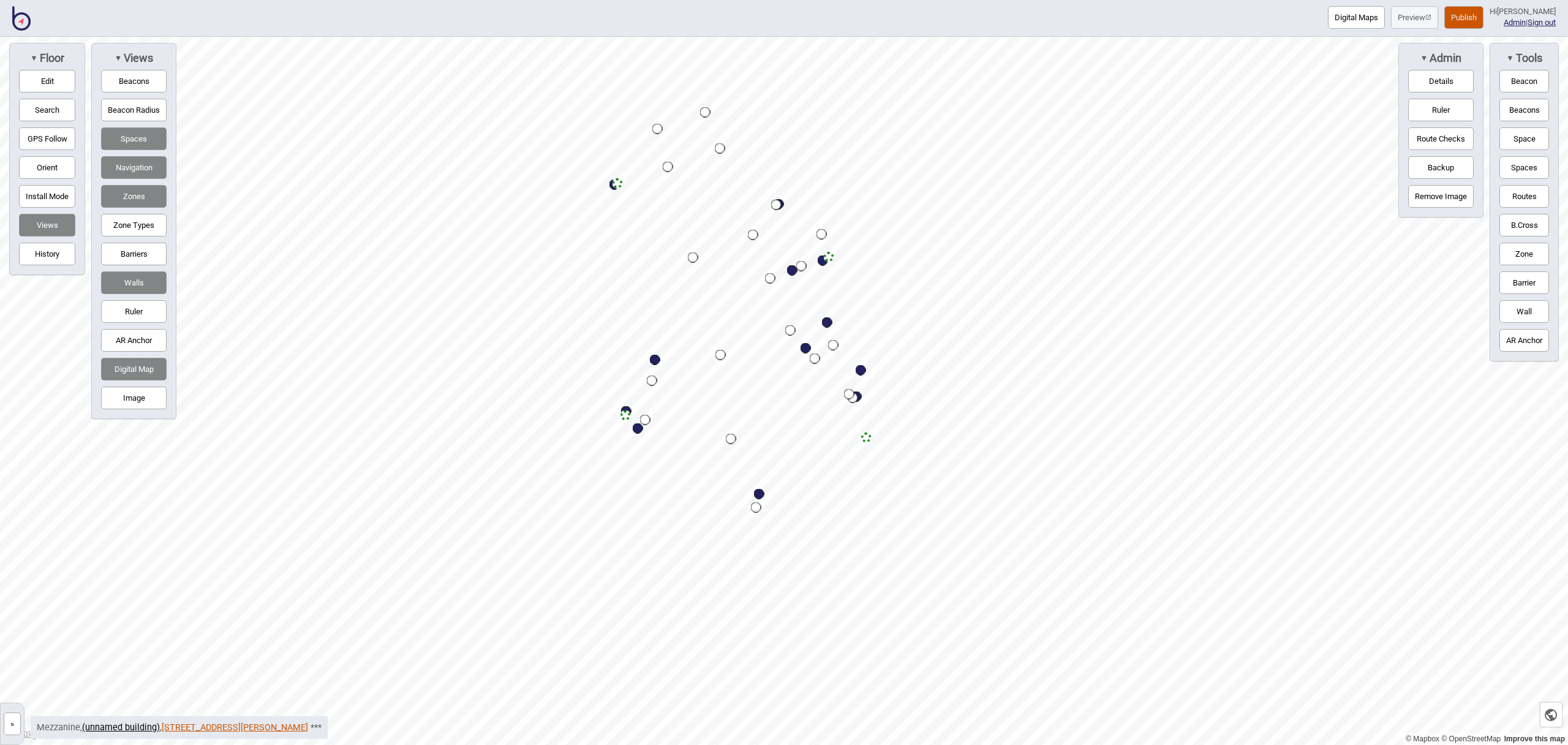
click at [180, 724] on link "500 Bourke Street, Wotton & Kearney" at bounding box center [235, 727] width 146 height 10
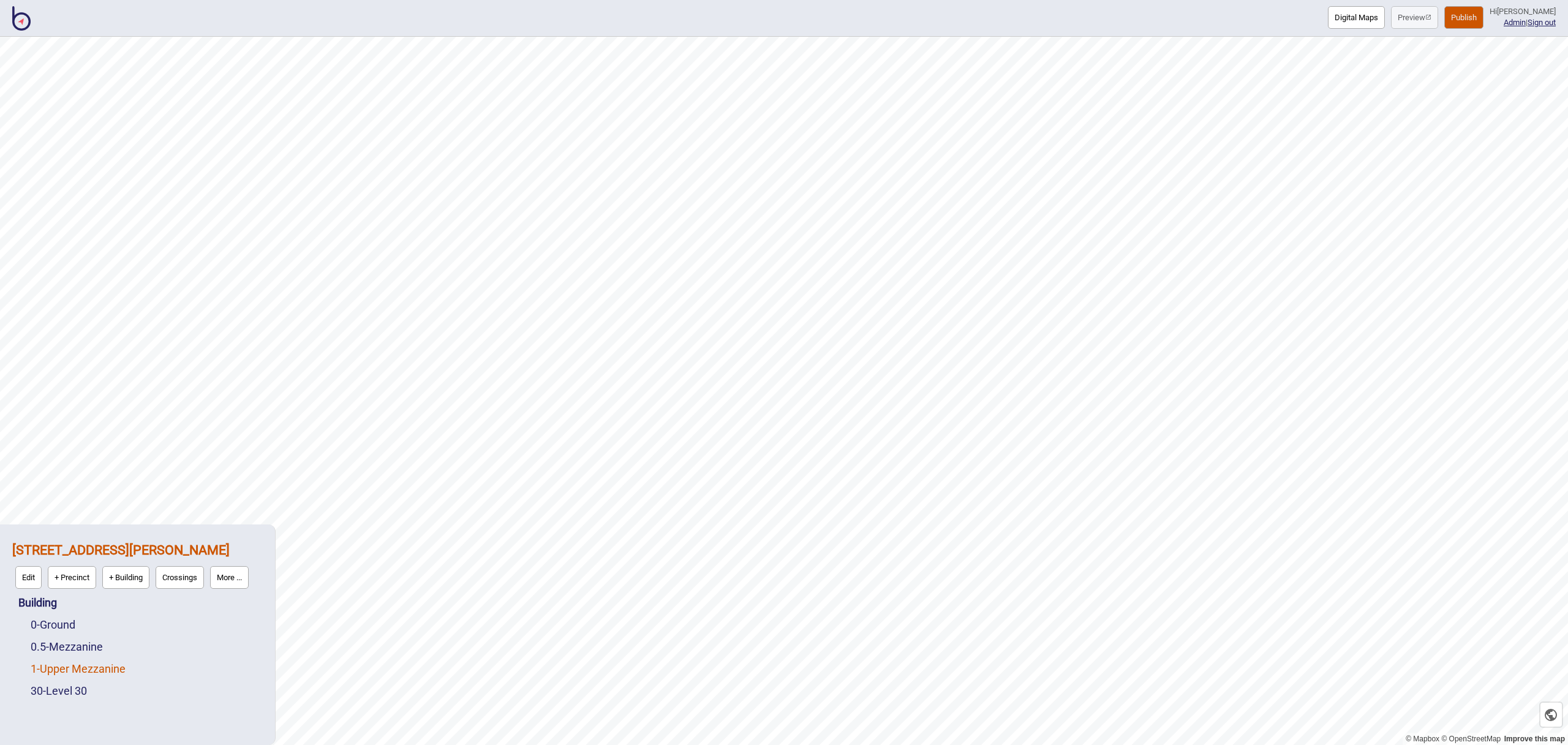
click at [68, 669] on link "1 - Upper Mezzanine" at bounding box center [78, 669] width 95 height 13
click at [45, 666] on button "Edit" at bounding box center [47, 666] width 26 height 22
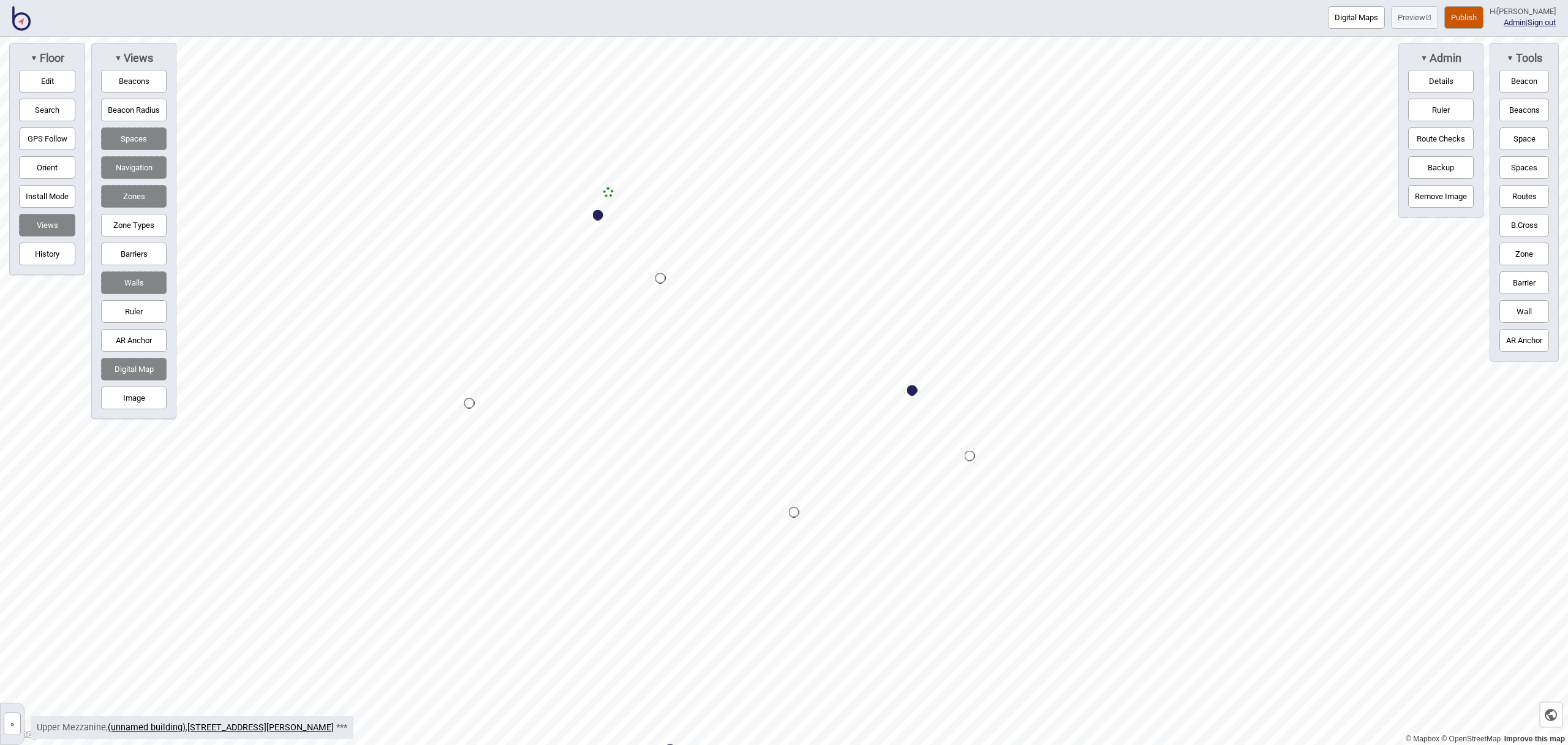
click at [612, 192] on div "Map marker" at bounding box center [608, 192] width 10 height 10
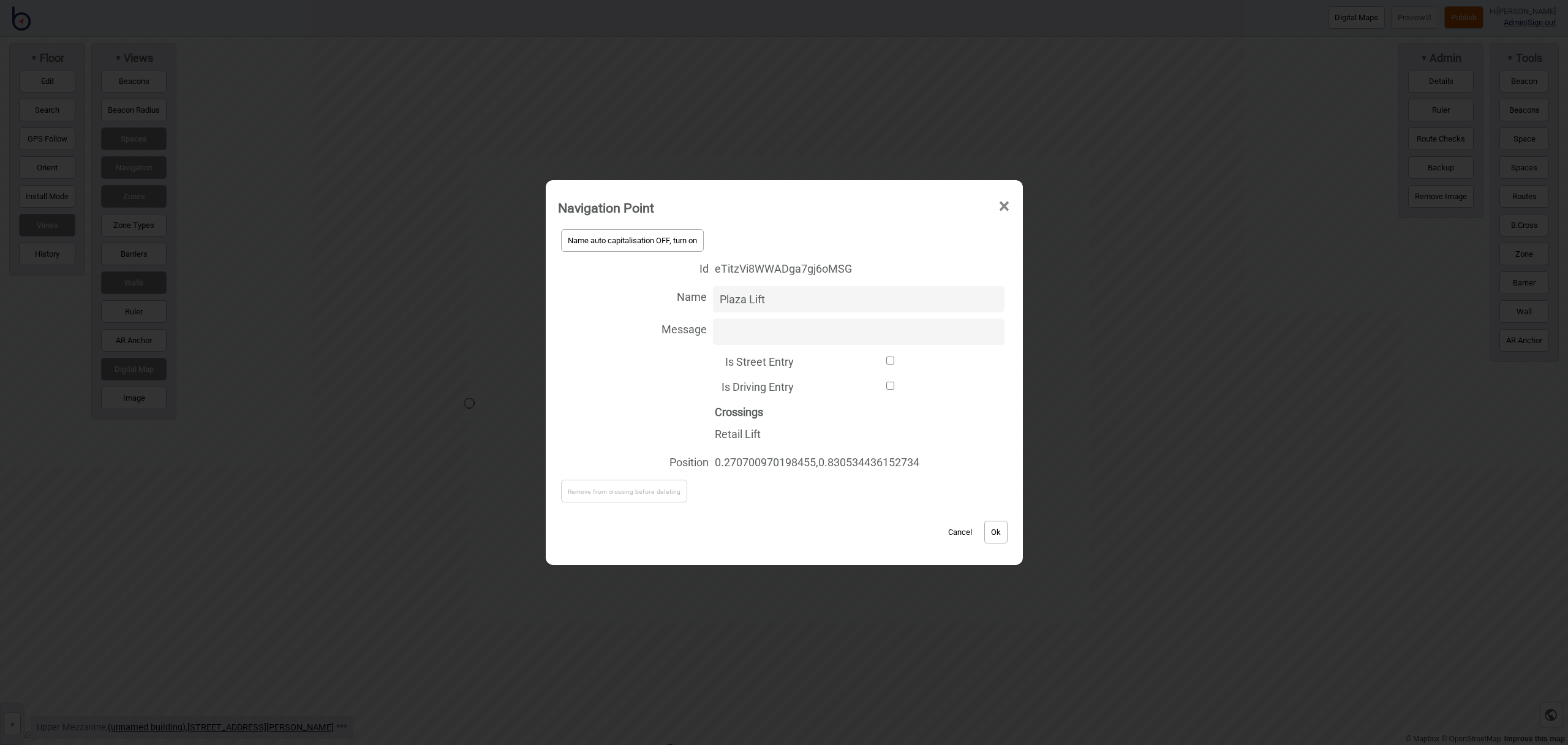
drag, startPoint x: 744, startPoint y: 299, endPoint x: 679, endPoint y: 303, distance: 65.1
click at [679, 303] on label "Name Plaza Lift" at bounding box center [785, 299] width 453 height 33
type input "Retail Lift"
click at [1007, 533] on button "Ok" at bounding box center [996, 532] width 23 height 22
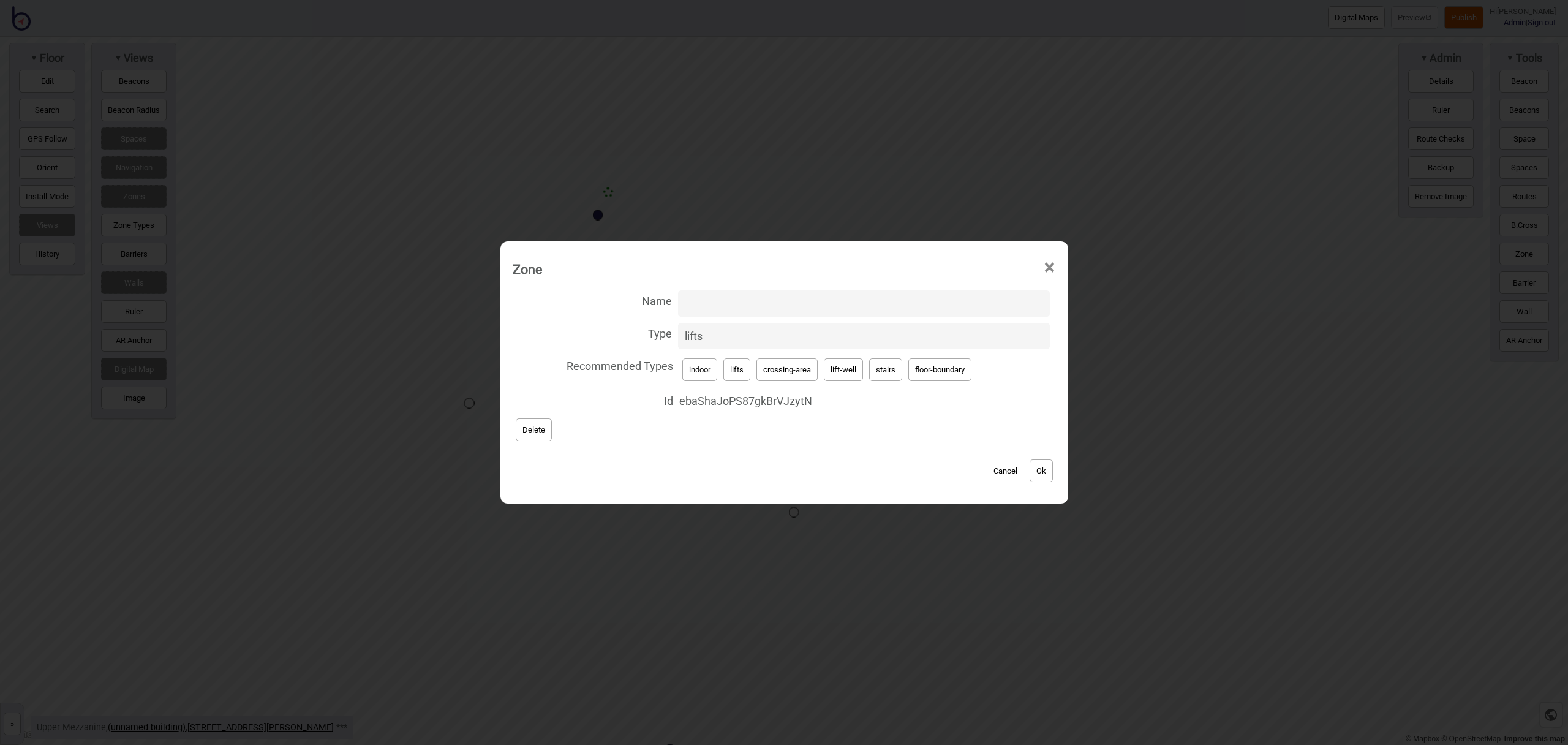
drag, startPoint x: 1055, startPoint y: 467, endPoint x: 998, endPoint y: 452, distance: 58.9
click at [1055, 467] on div "Cancel Ok" at bounding box center [784, 464] width 543 height 41
click at [1051, 473] on button "Ok" at bounding box center [1041, 471] width 23 height 22
click at [856, 378] on button "lift-well" at bounding box center [844, 369] width 39 height 22
type input "lift-well"
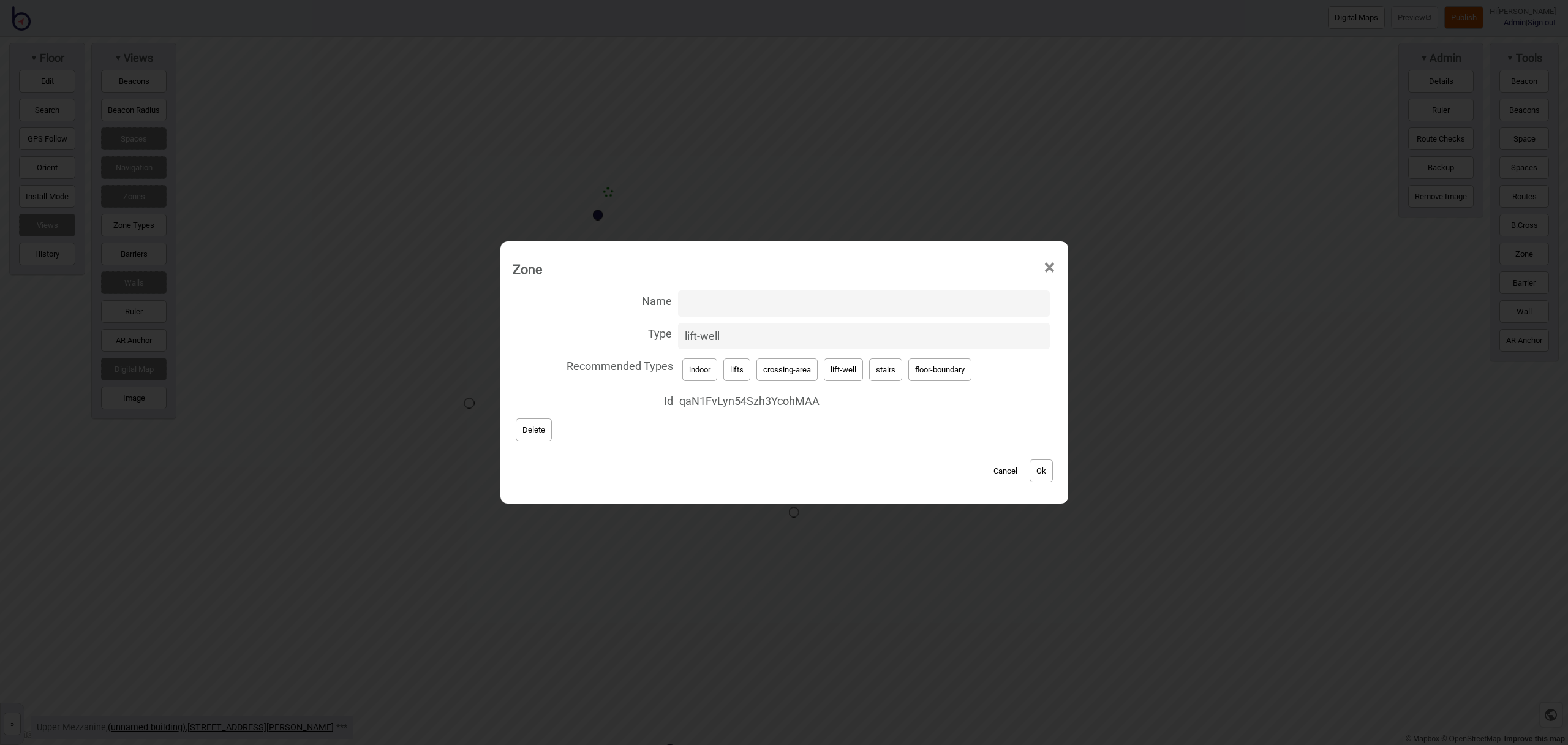
click at [750, 310] on input "Name" at bounding box center [864, 304] width 372 height 26
type input "Retail Lift"
click at [1041, 473] on button "Ok" at bounding box center [1041, 471] width 23 height 22
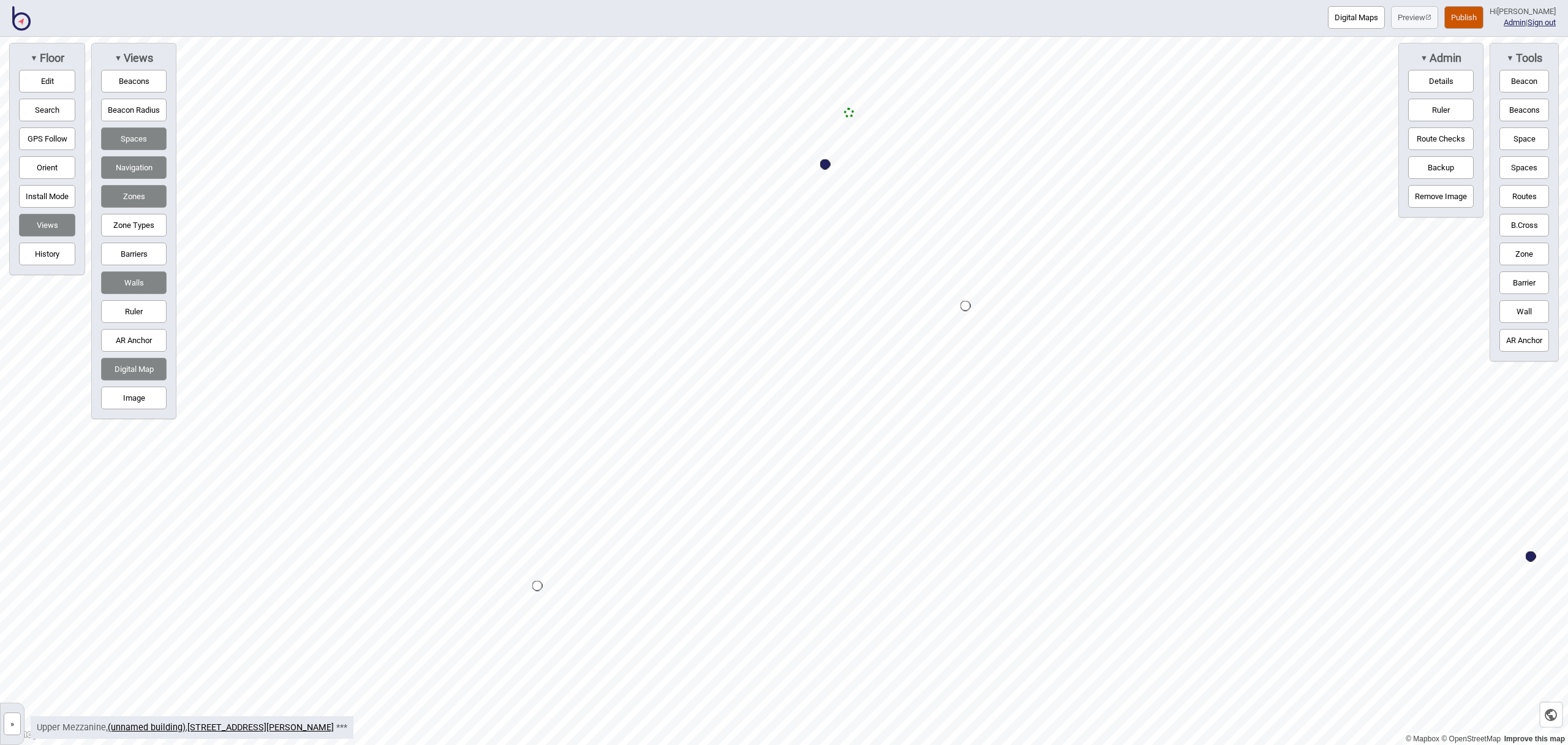
click at [825, 163] on div "Map marker" at bounding box center [825, 164] width 10 height 10
select select "Lifts"
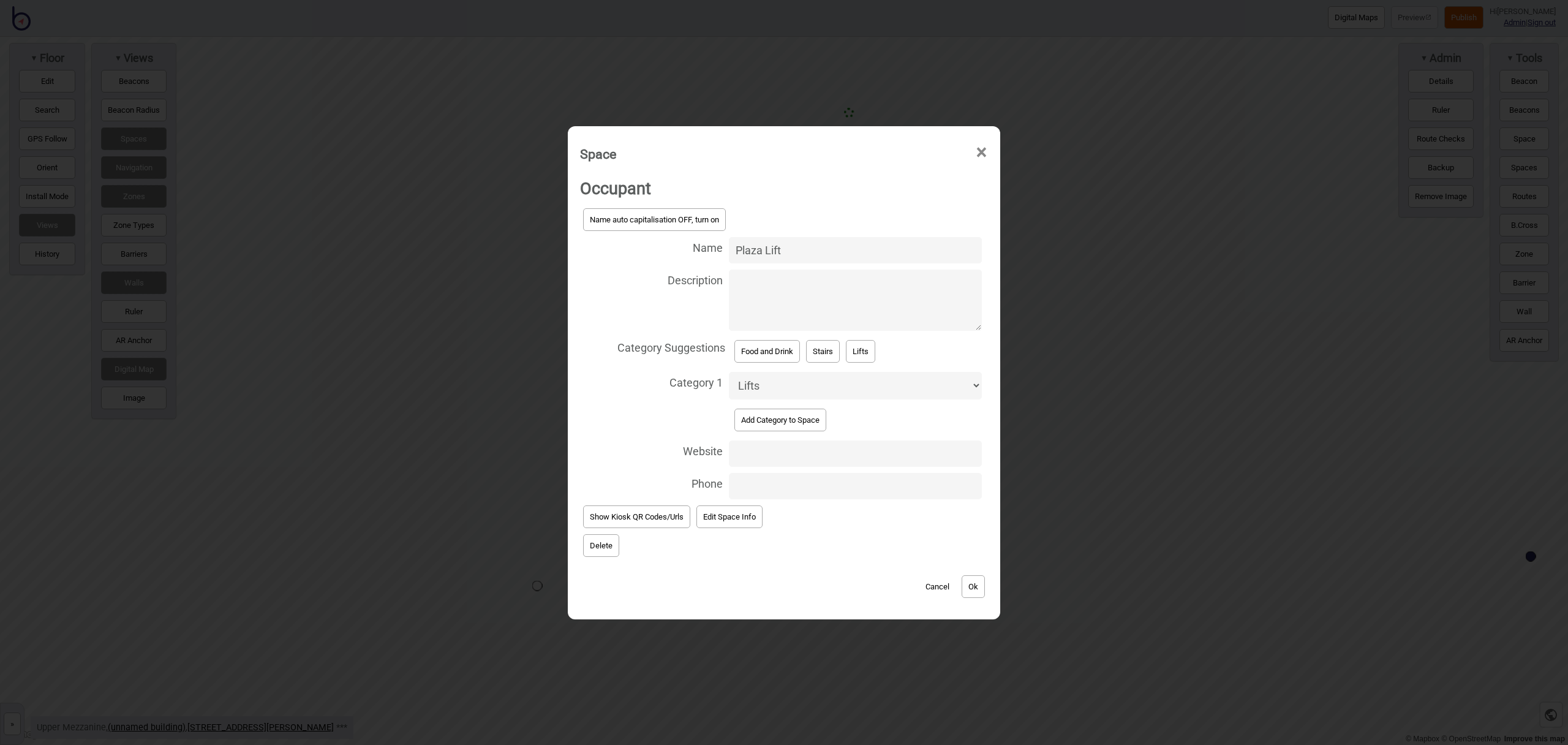
drag, startPoint x: 763, startPoint y: 249, endPoint x: 710, endPoint y: 251, distance: 53.0
click at [711, 251] on label "Name Plaza Lift" at bounding box center [784, 250] width 408 height 33
type input "Retail Lift"
click at [983, 588] on button "Ok" at bounding box center [973, 586] width 23 height 22
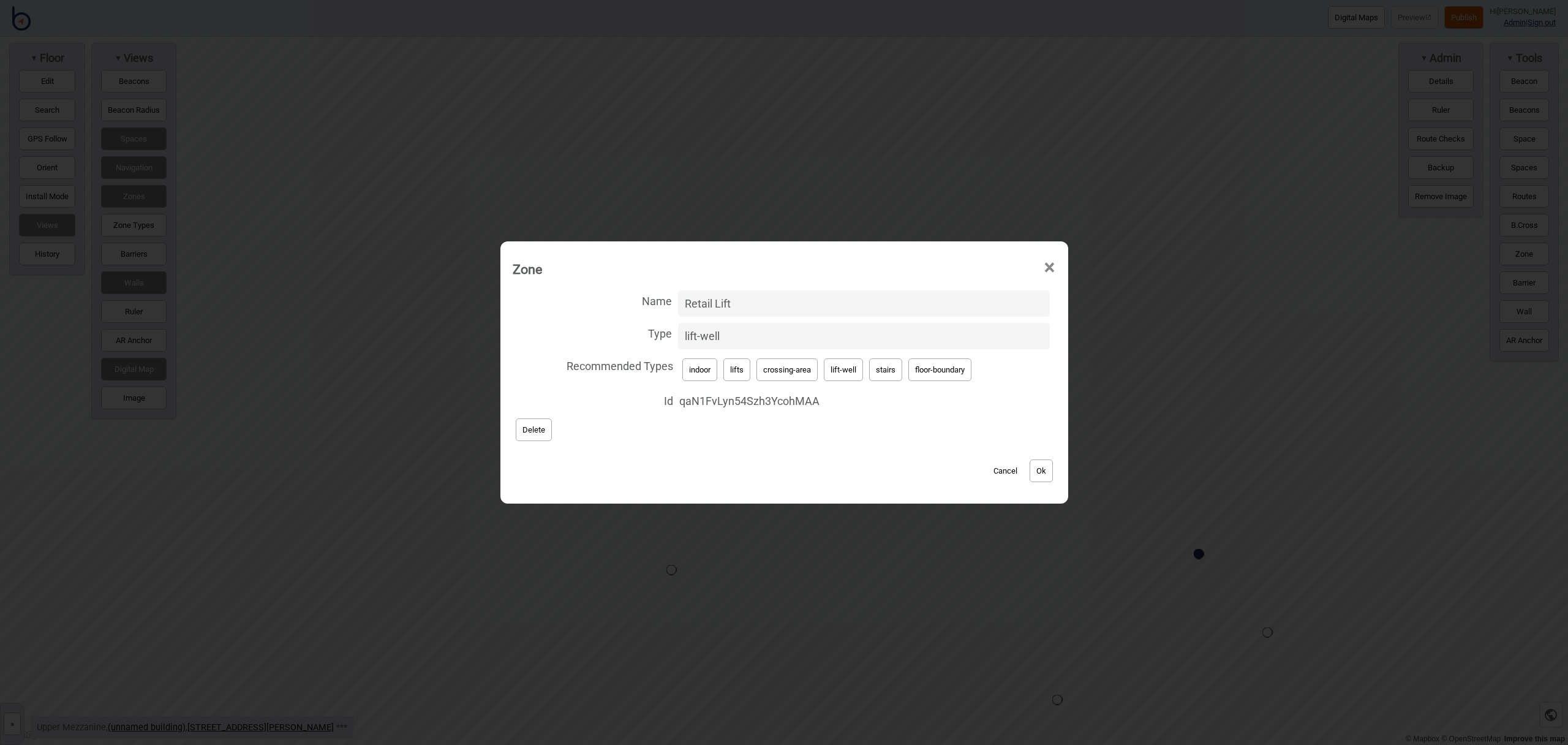
click at [1038, 462] on button "Ok" at bounding box center [1041, 471] width 23 height 22
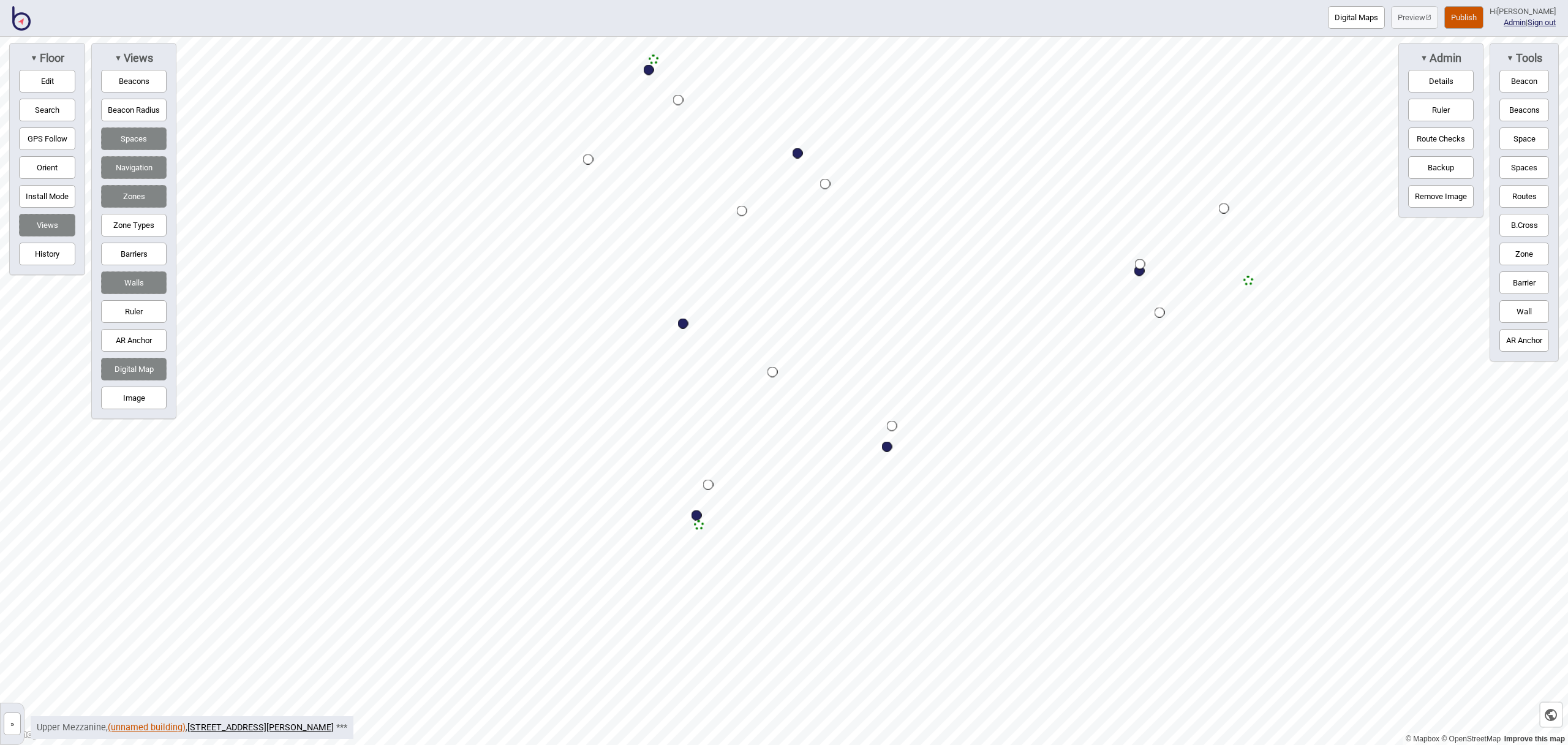
click at [138, 727] on link "(unnamed building)" at bounding box center [146, 727] width 77 height 10
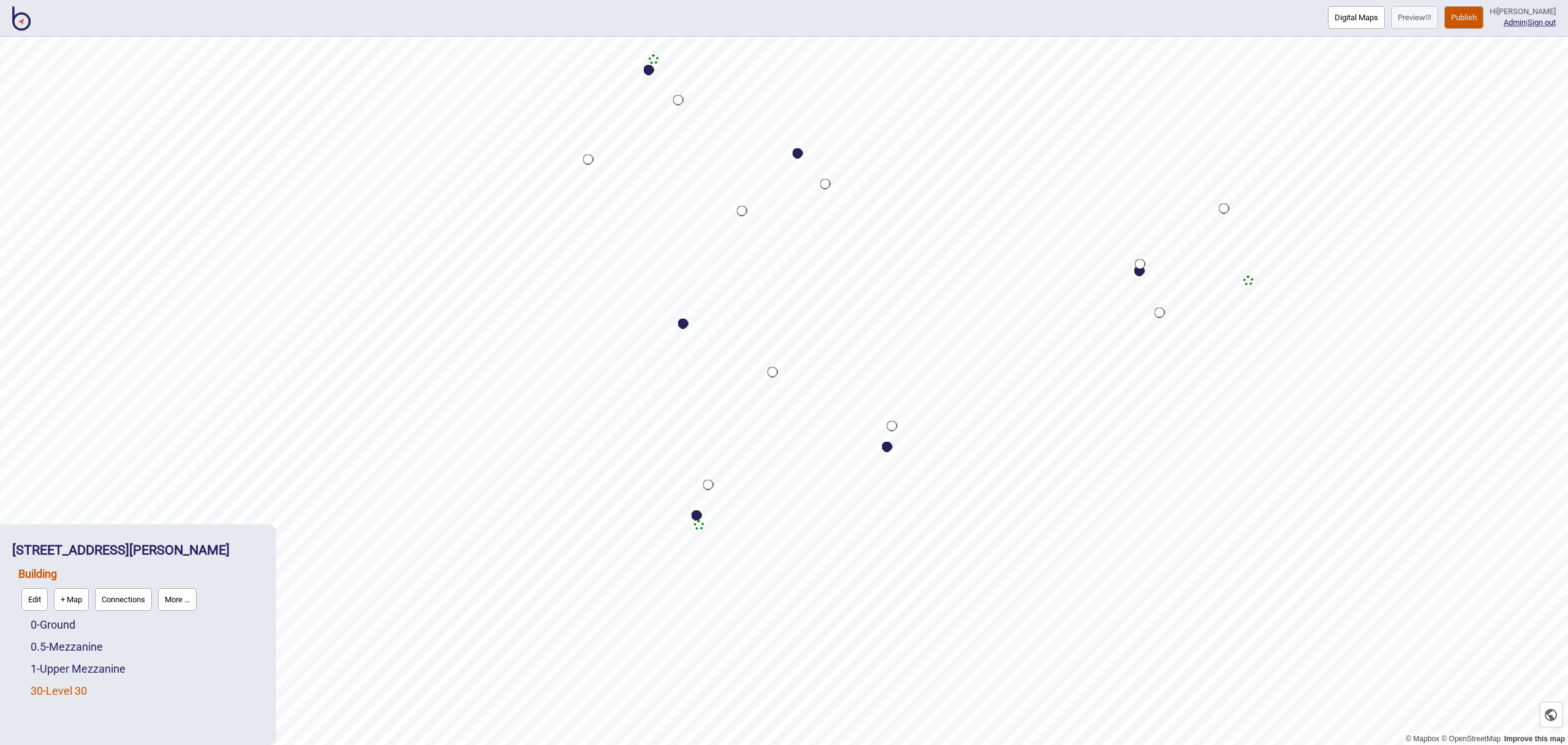
click at [69, 695] on link "30 - Level 30" at bounding box center [59, 691] width 56 height 13
click at [45, 687] on button "Edit" at bounding box center [47, 688] width 26 height 22
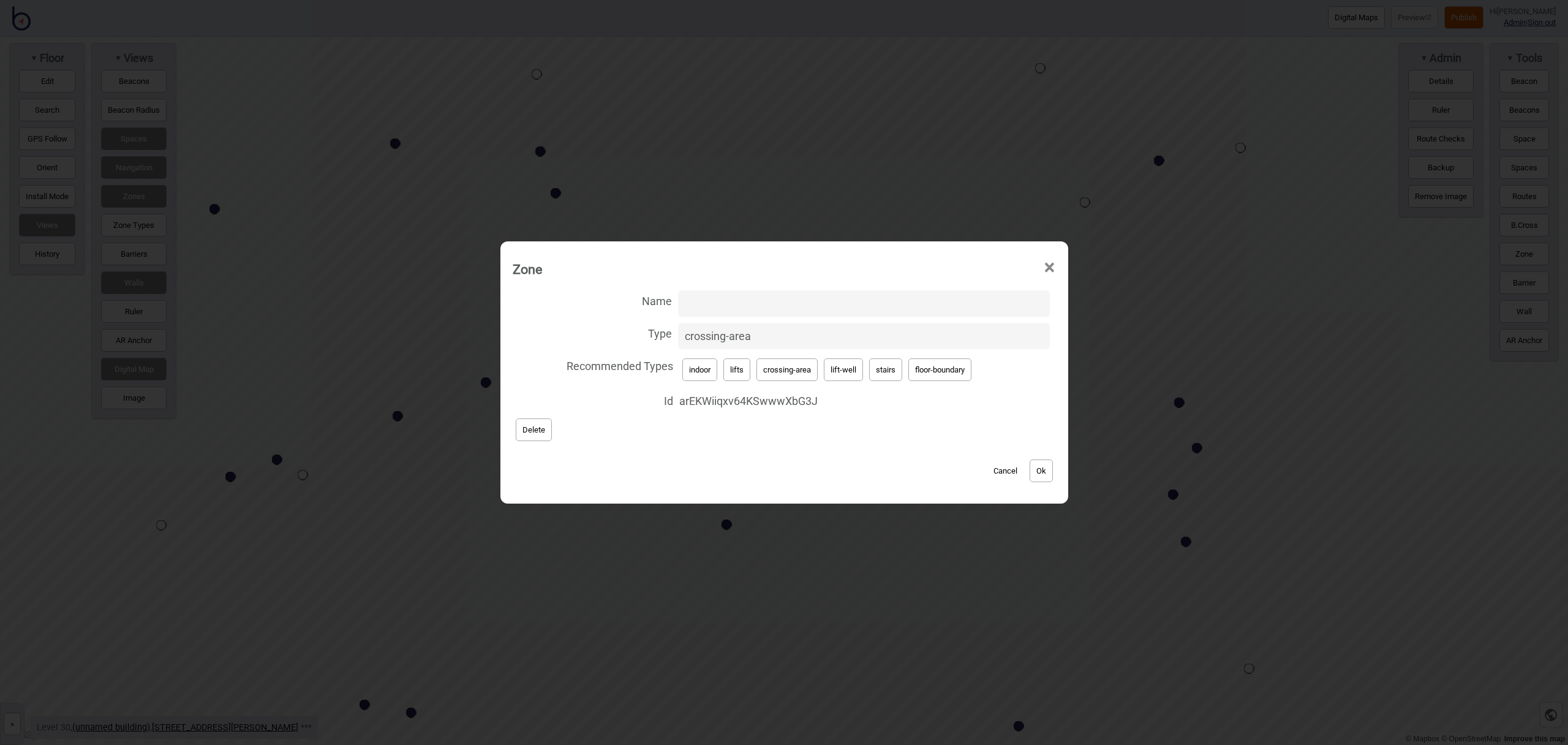
click at [839, 369] on button "lift-well" at bounding box center [844, 369] width 39 height 22
type input "lift-well"
click at [730, 292] on input "Name" at bounding box center [864, 304] width 372 height 26
paste input "High Rise Lifts"
type input "High Rise Lifts"
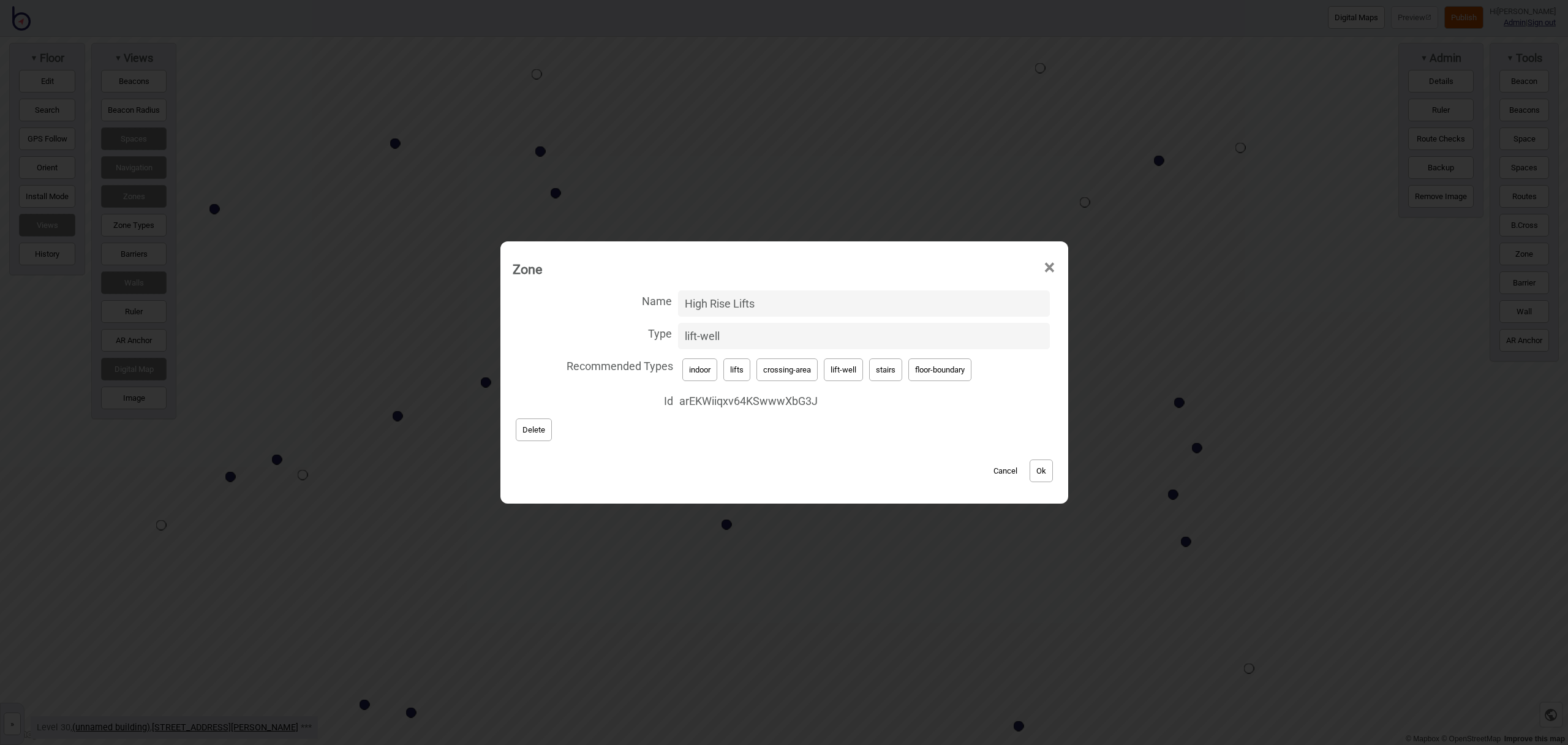
click at [1042, 472] on button "Ok" at bounding box center [1041, 471] width 23 height 22
click at [837, 368] on button "lift-well" at bounding box center [844, 369] width 39 height 22
type input "lift-well"
click at [708, 301] on input "Name" at bounding box center [864, 304] width 372 height 26
paste input "High Rise Lifts"
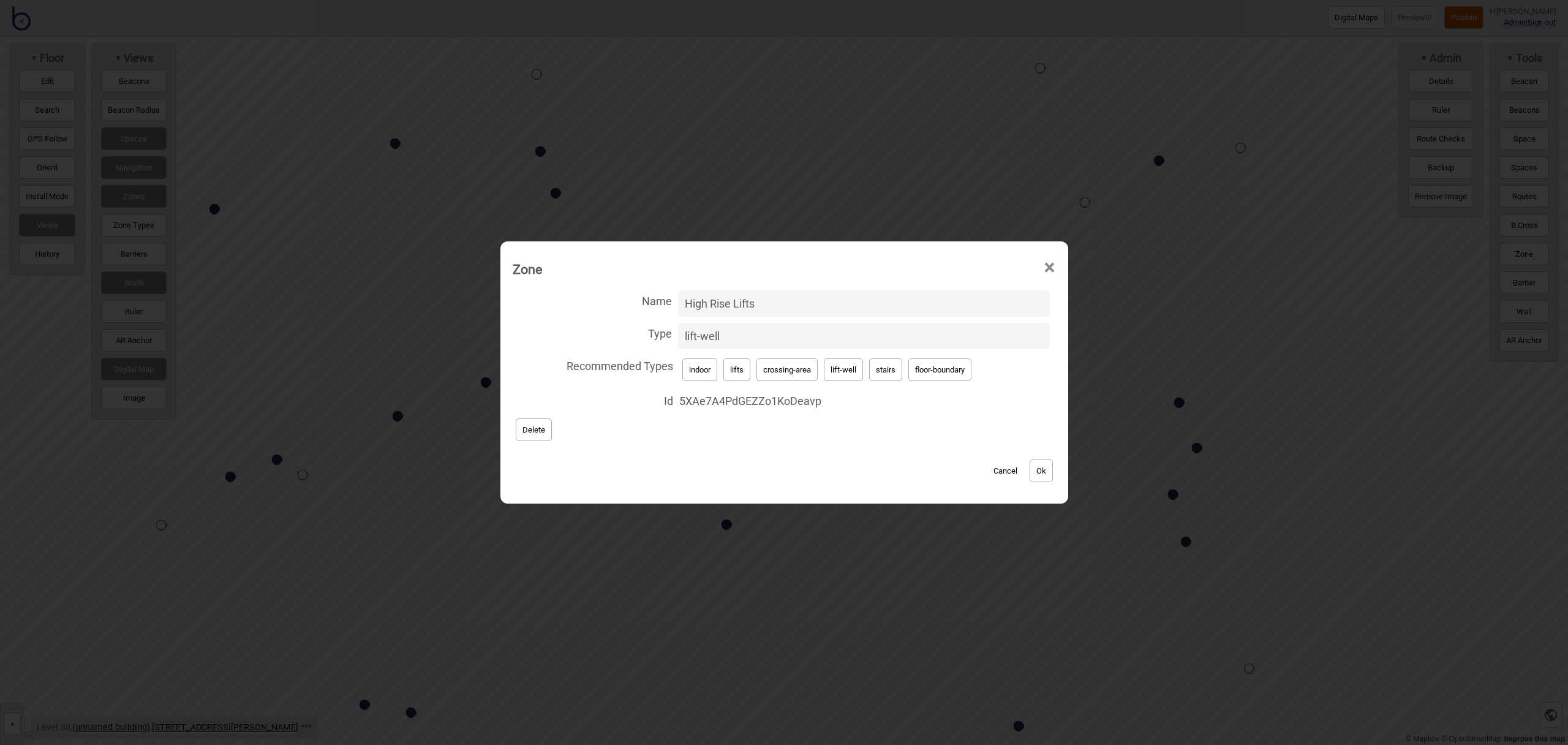
type input "High Rise Lifts"
click at [1038, 465] on button "Ok" at bounding box center [1041, 471] width 23 height 22
click at [1051, 464] on button "Ok" at bounding box center [1041, 471] width 23 height 22
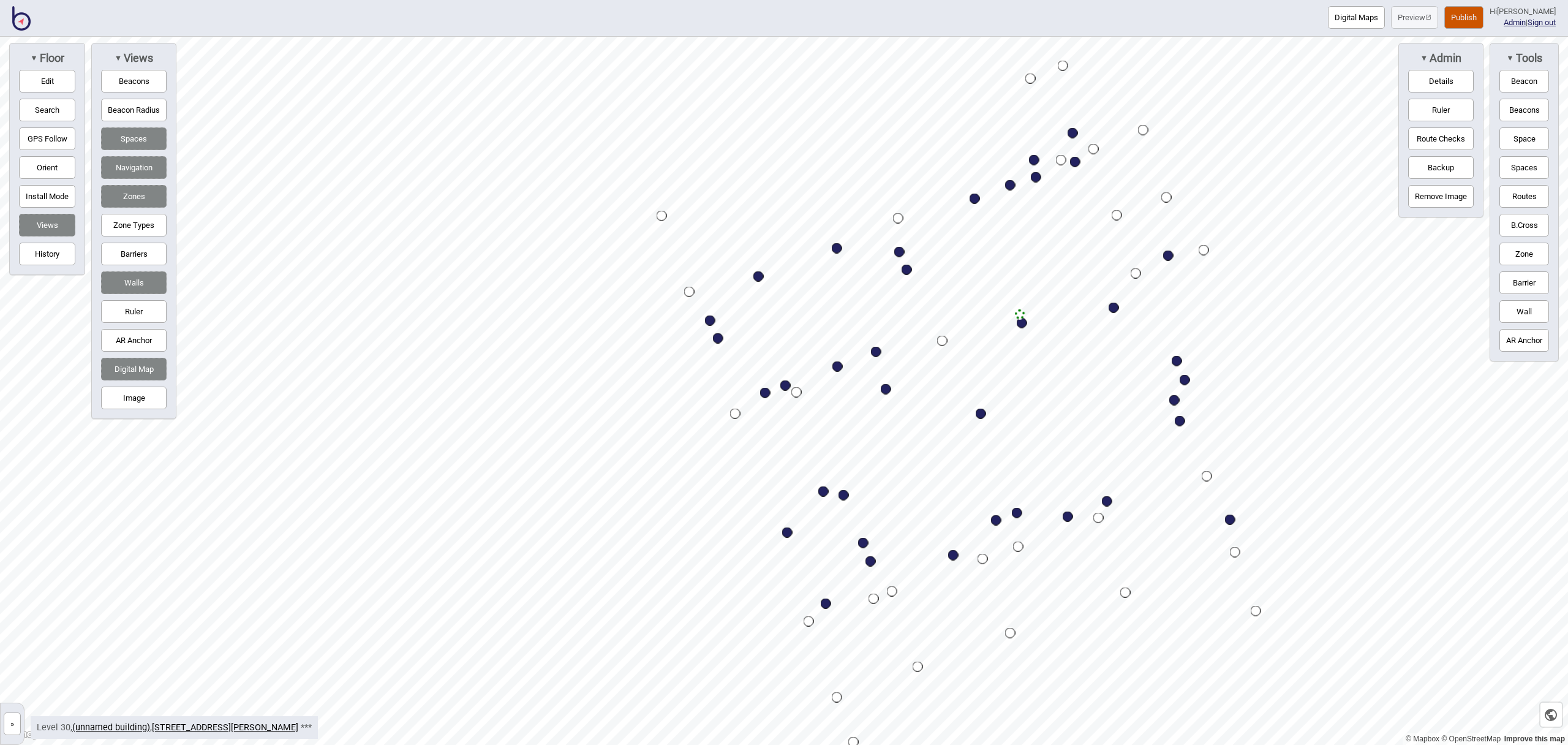
click at [1473, 14] on button "Publish" at bounding box center [1465, 18] width 39 height 22
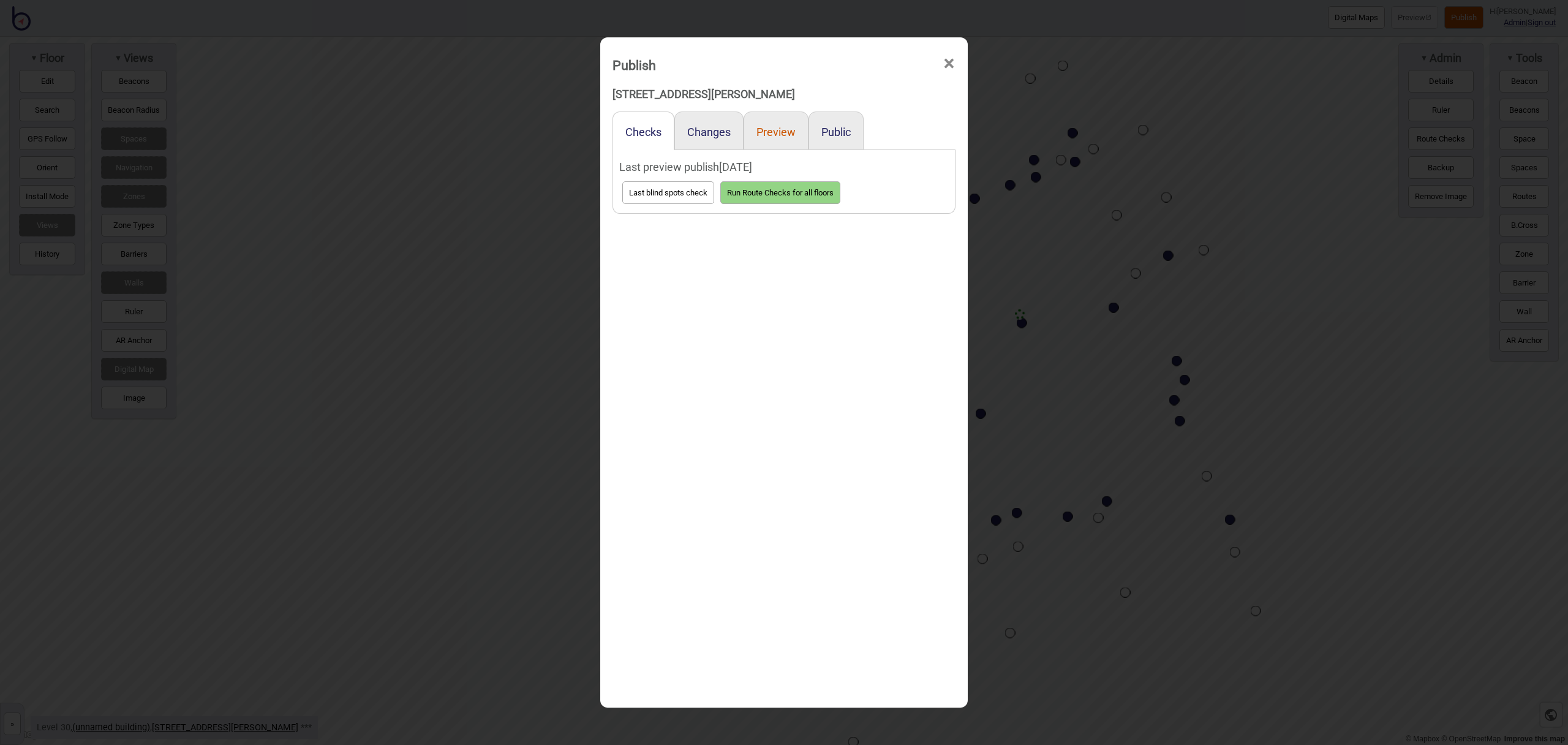
click at [788, 130] on button "Preview" at bounding box center [777, 132] width 39 height 13
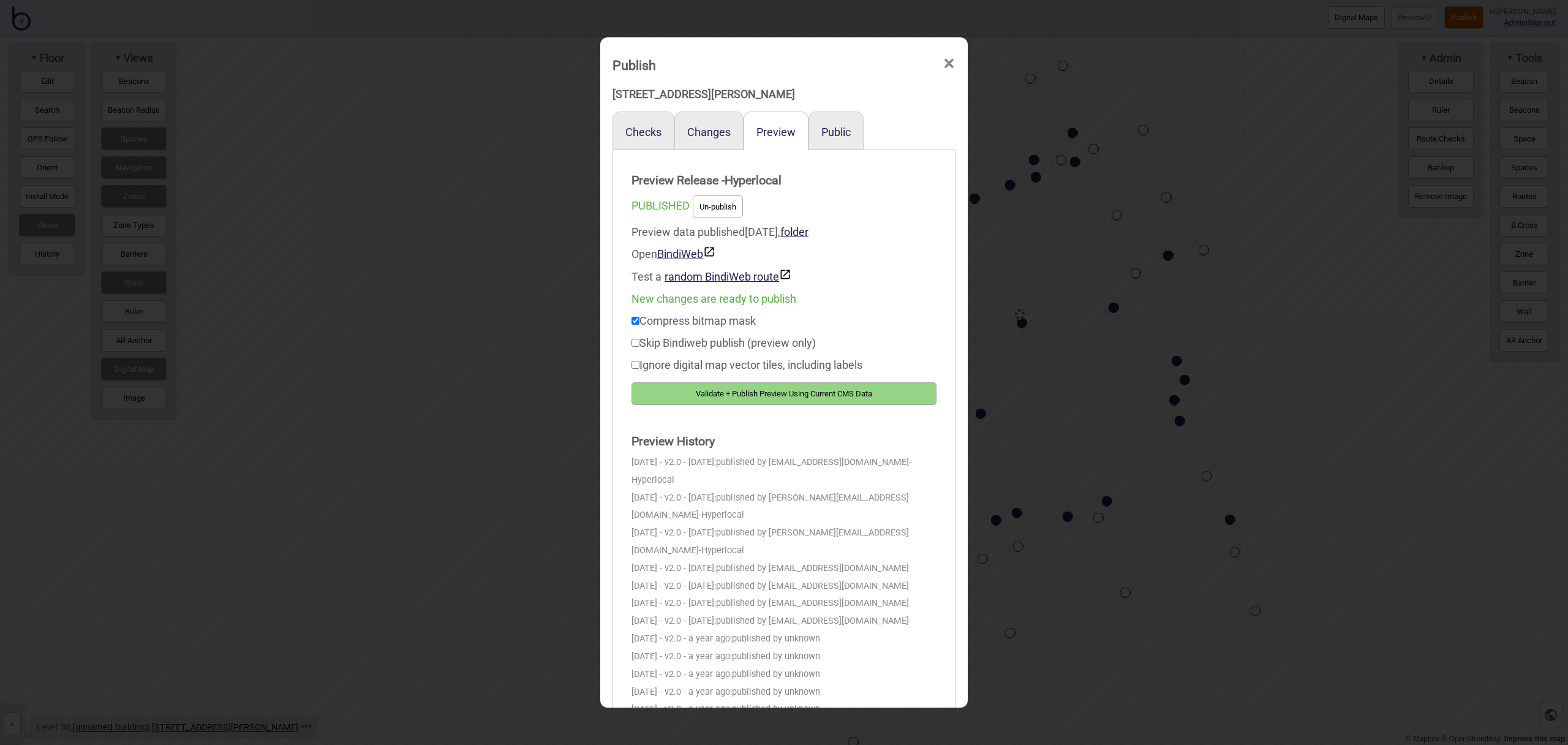
click at [816, 389] on button "Validate + Publish Preview Using Current CMS Data" at bounding box center [784, 393] width 305 height 22
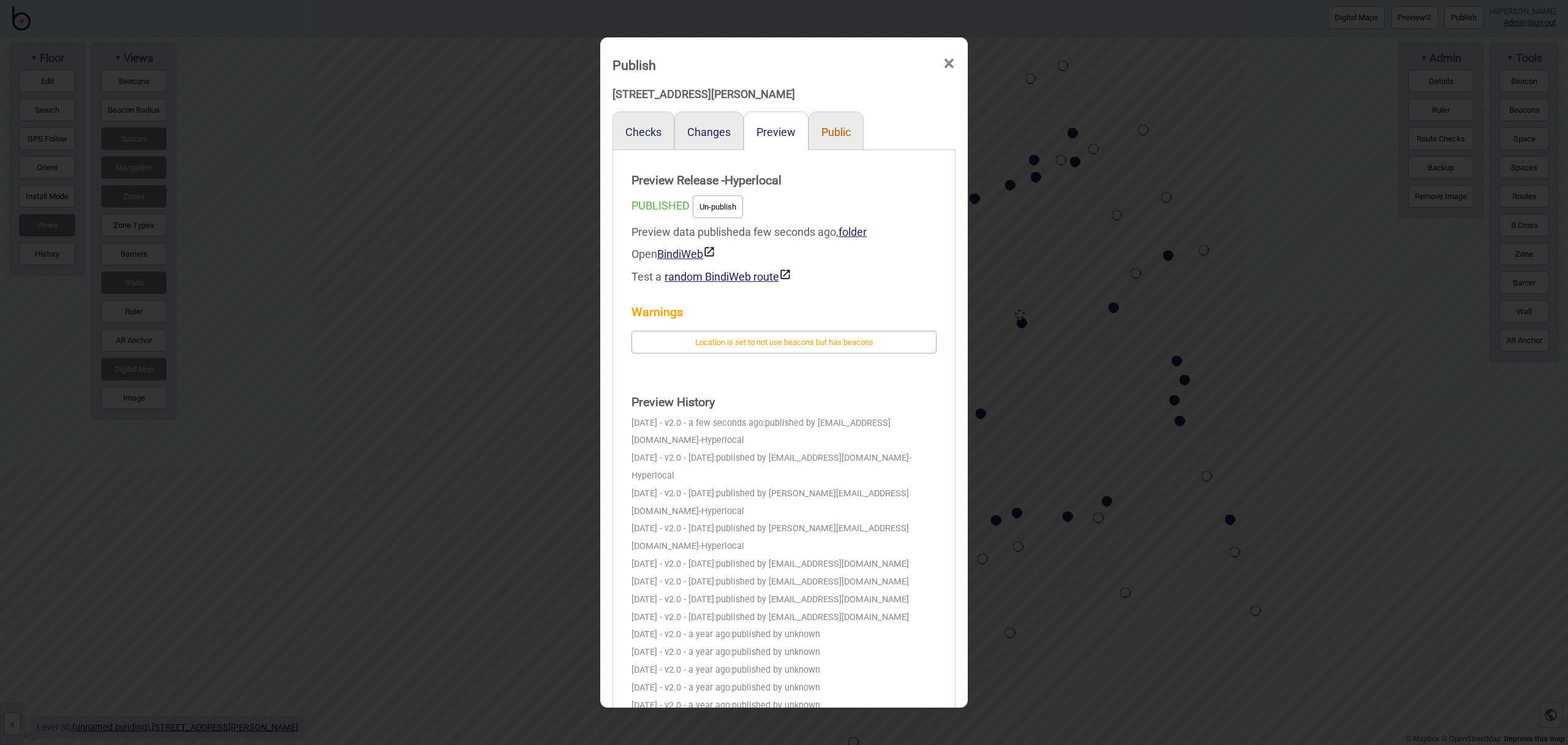
click at [848, 133] on button "Public" at bounding box center [836, 132] width 30 height 13
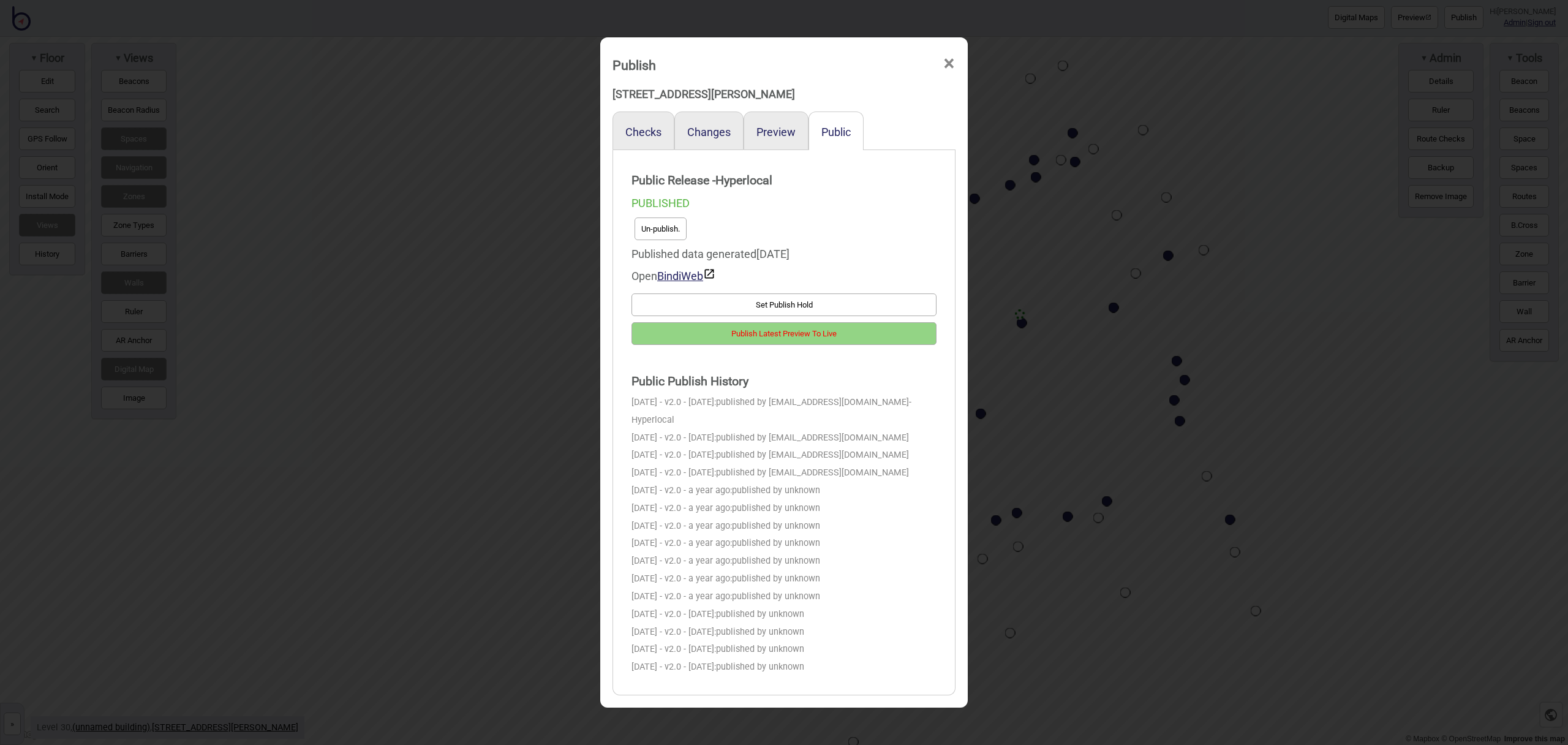
click at [854, 335] on button "Publish Latest Preview To Live" at bounding box center [784, 334] width 305 height 22
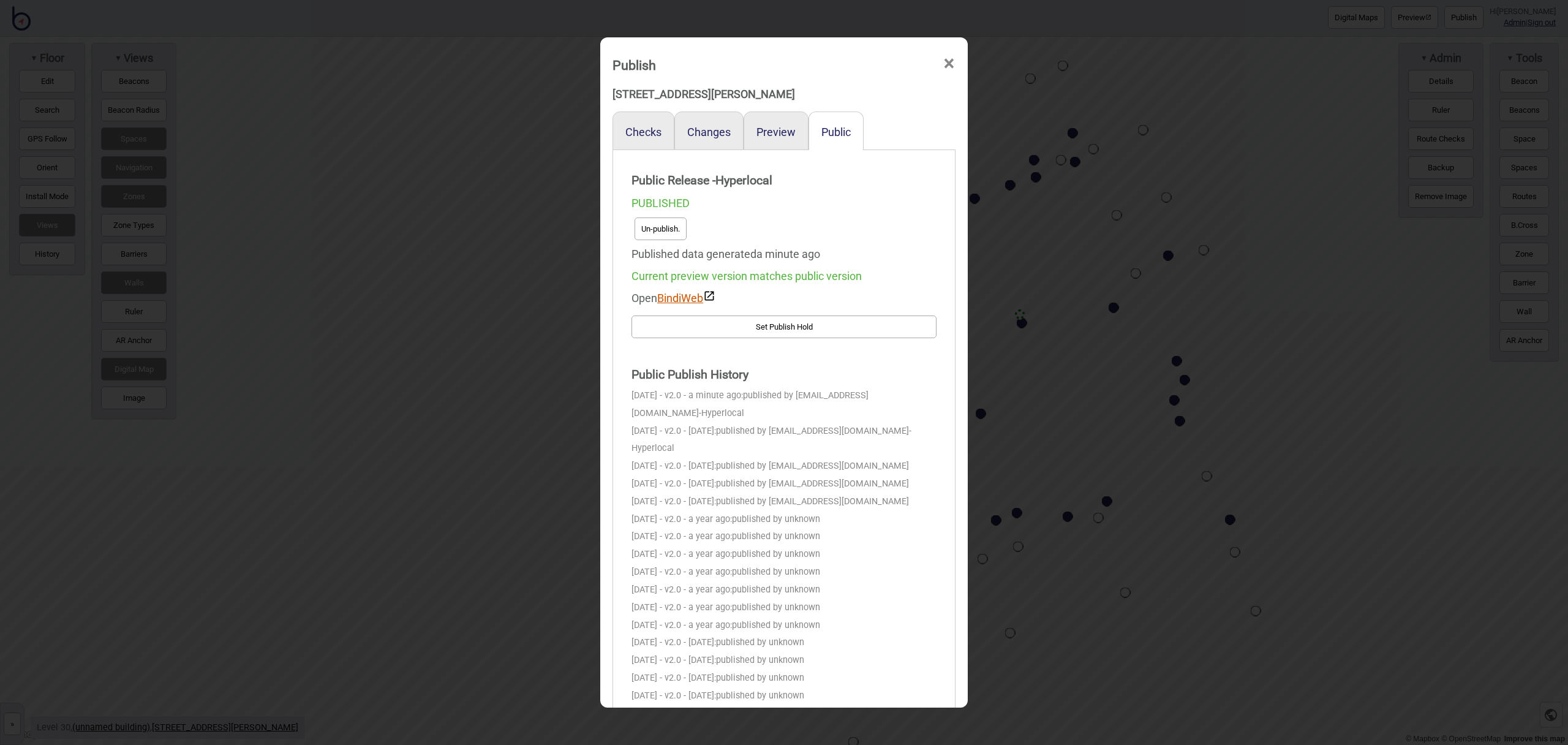
click at [700, 301] on link "BindiWeb" at bounding box center [686, 298] width 58 height 13
click at [950, 62] on span "×" at bounding box center [949, 63] width 13 height 40
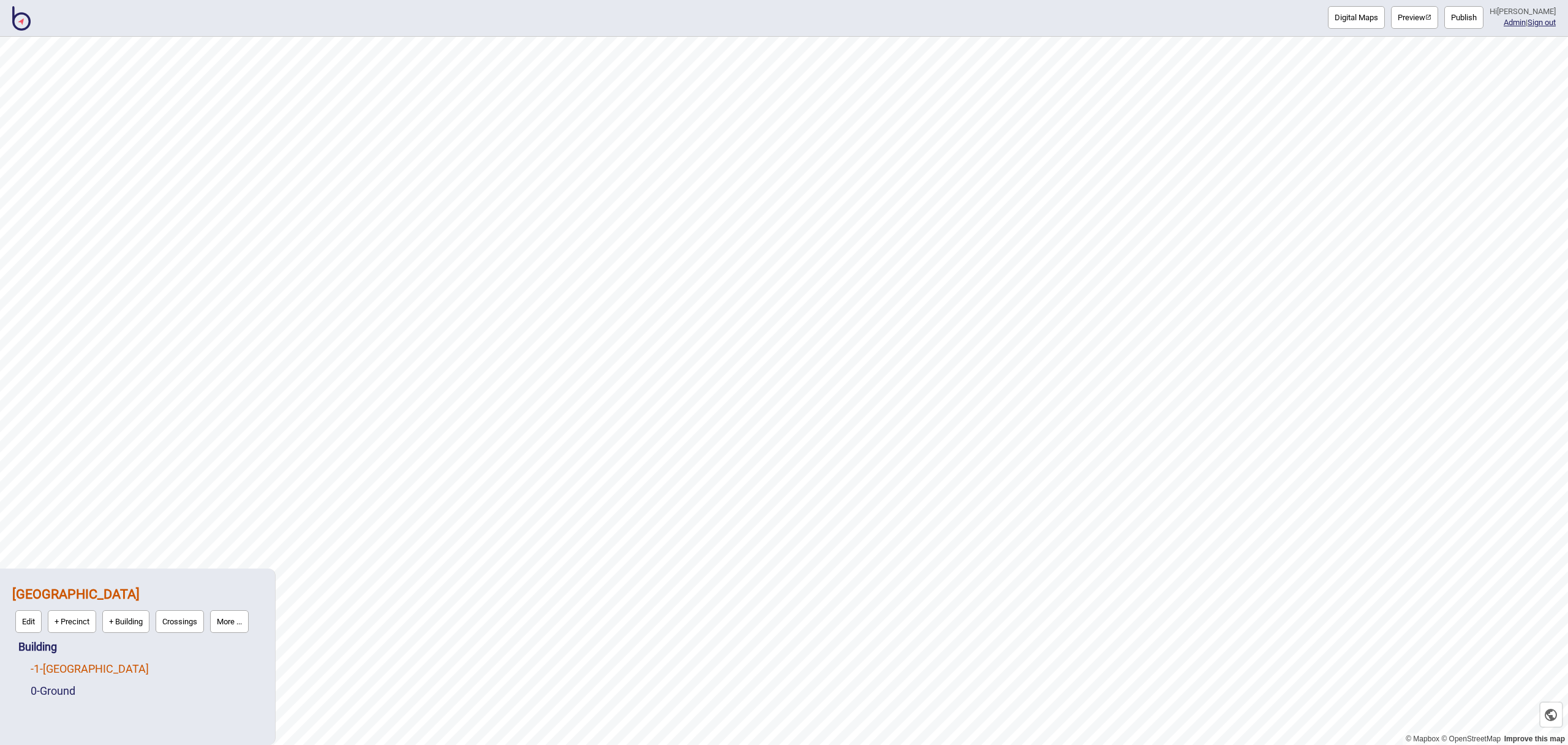
click at [83, 665] on link "-1 - Lower Ground" at bounding box center [89, 669] width 118 height 13
click at [39, 664] on button "Edit" at bounding box center [47, 666] width 26 height 22
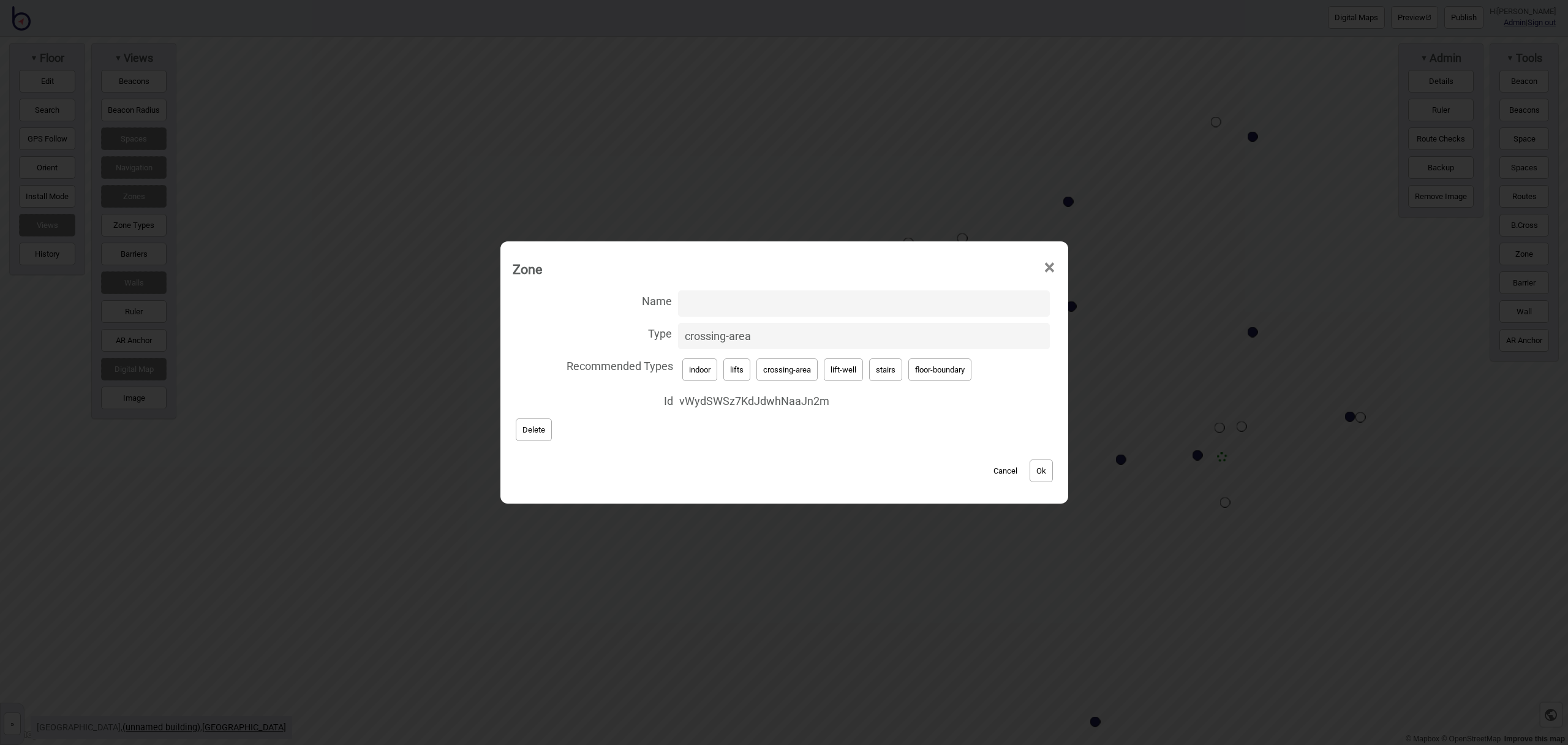
click at [1049, 270] on span "×" at bounding box center [1050, 268] width 13 height 40
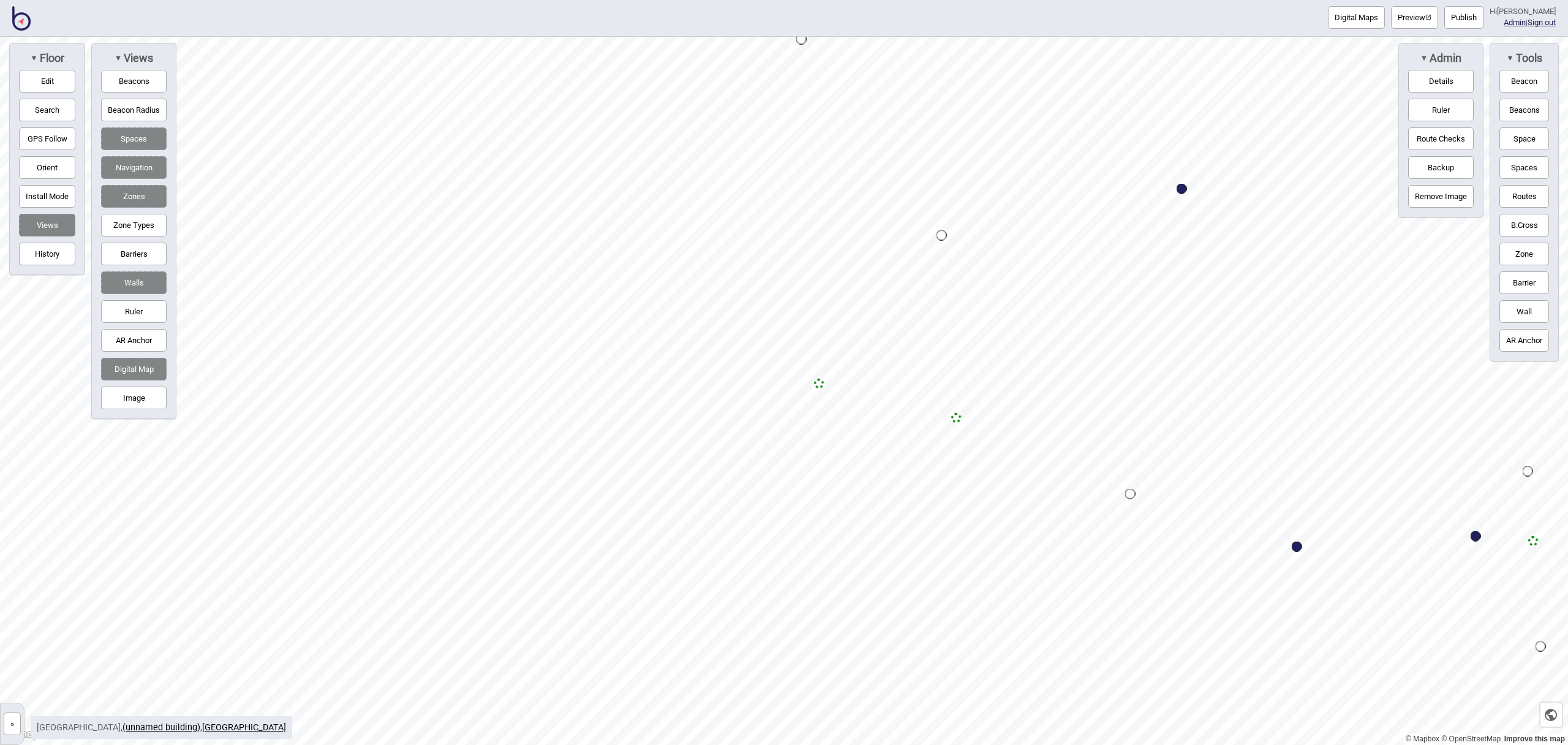
click at [1520, 259] on button "Zone" at bounding box center [1524, 254] width 49 height 22
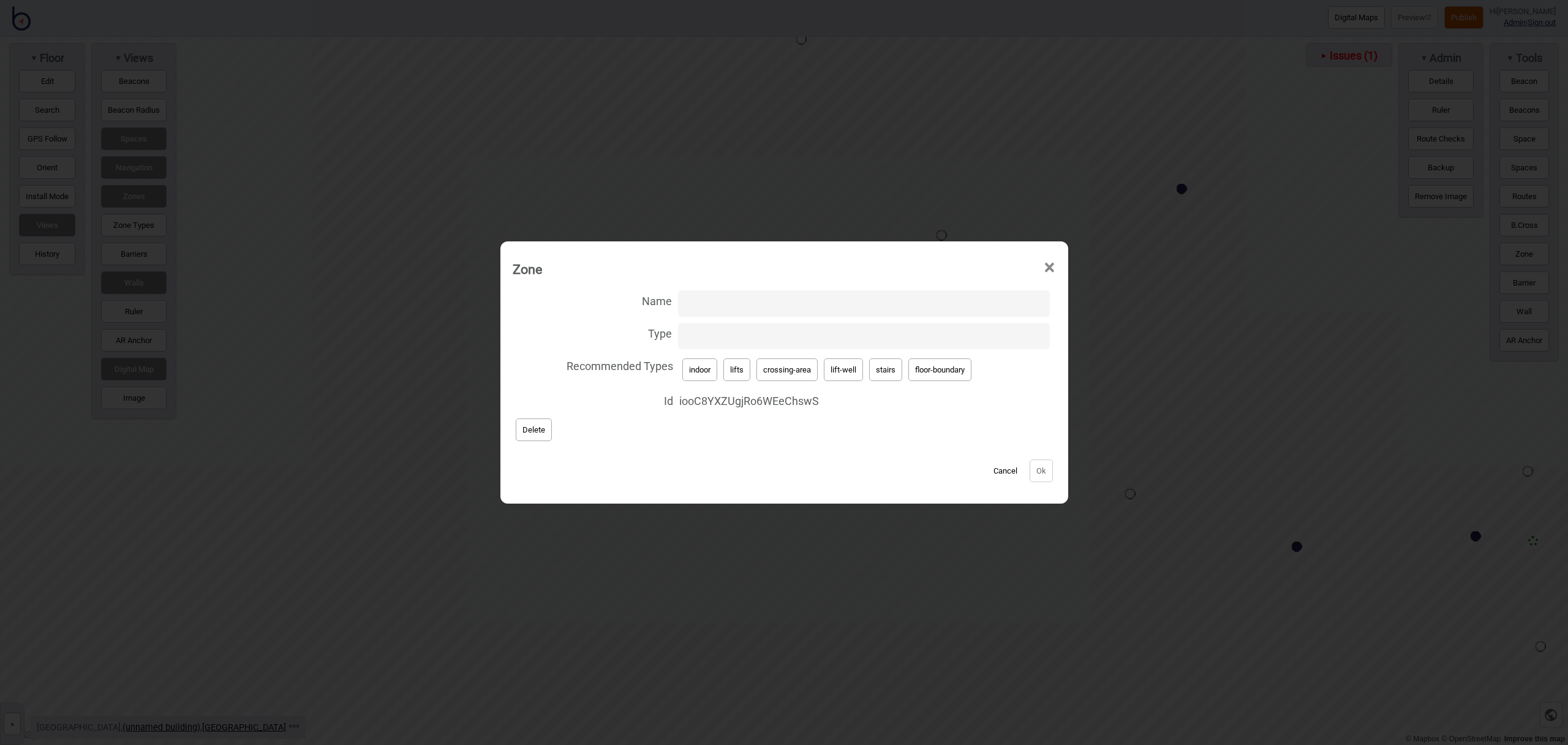
click at [884, 371] on button "stairs" at bounding box center [886, 369] width 33 height 22
type input "stairs"
click at [1038, 469] on button "Ok" at bounding box center [1041, 471] width 23 height 22
click at [844, 373] on button "lift-well" at bounding box center [844, 369] width 39 height 22
type input "lift-well"
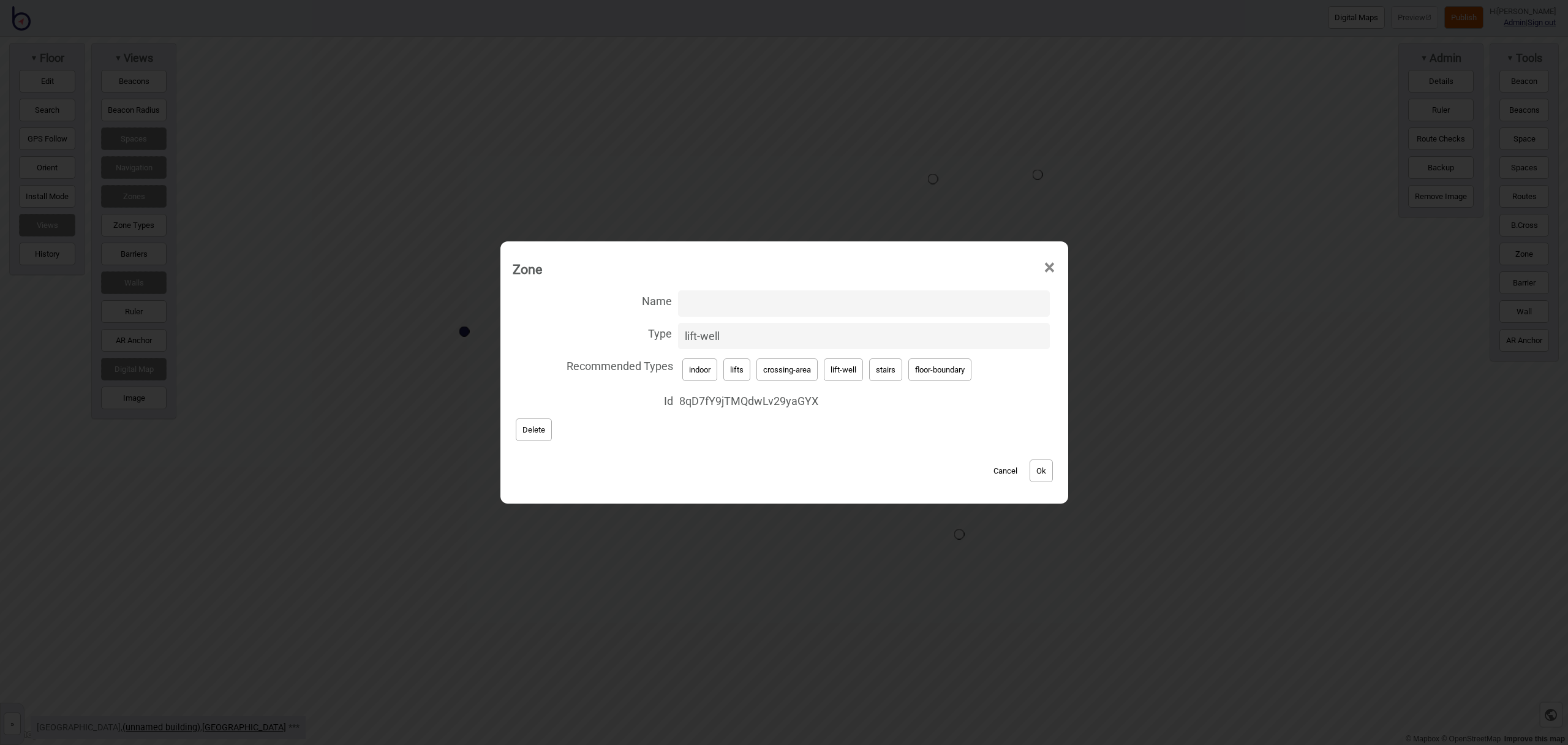
click at [876, 298] on input "Name" at bounding box center [864, 304] width 372 height 26
type input "Lift"
click at [1038, 470] on button "Ok" at bounding box center [1041, 471] width 23 height 22
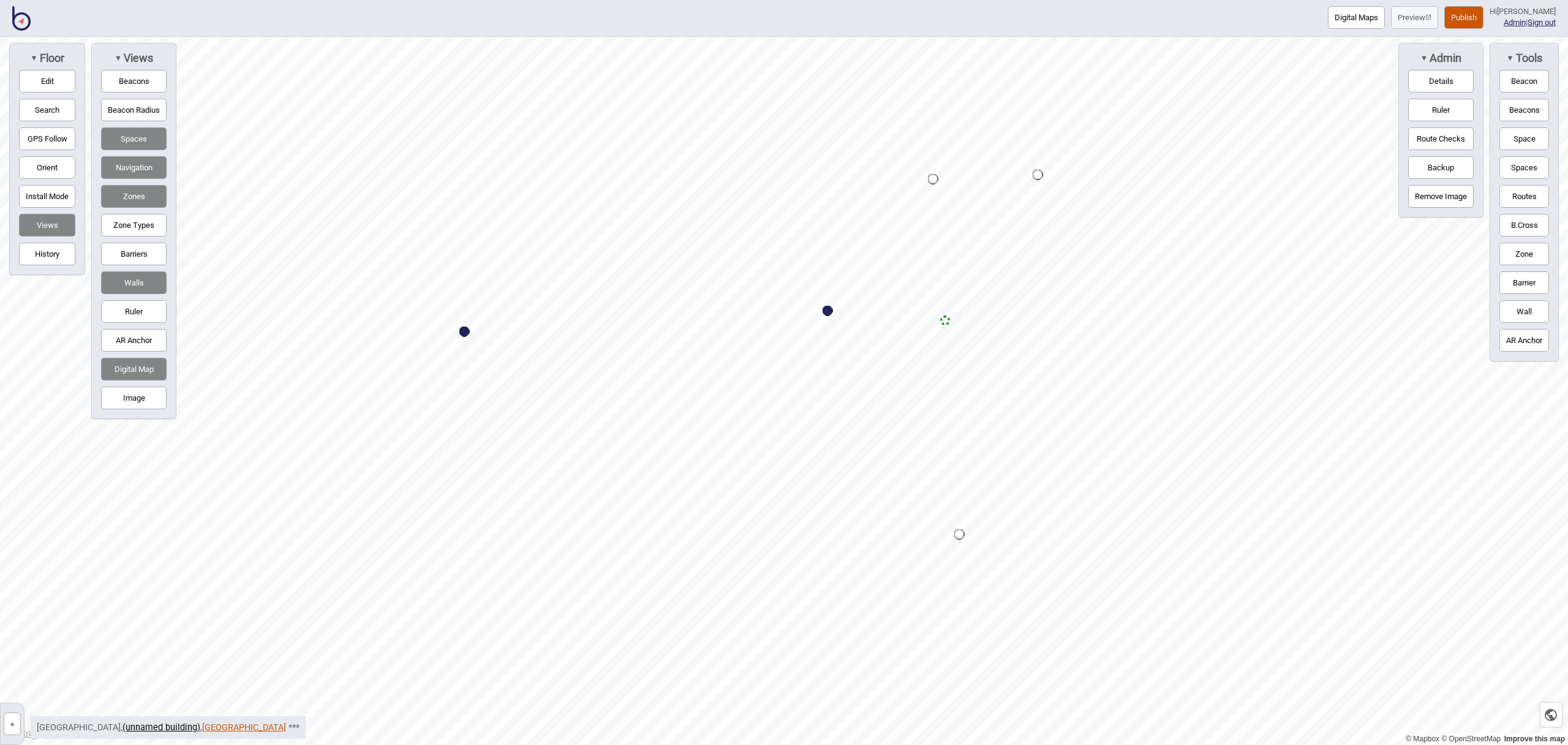
click at [225, 726] on link "Adelaide Railway Station" at bounding box center [244, 727] width 84 height 10
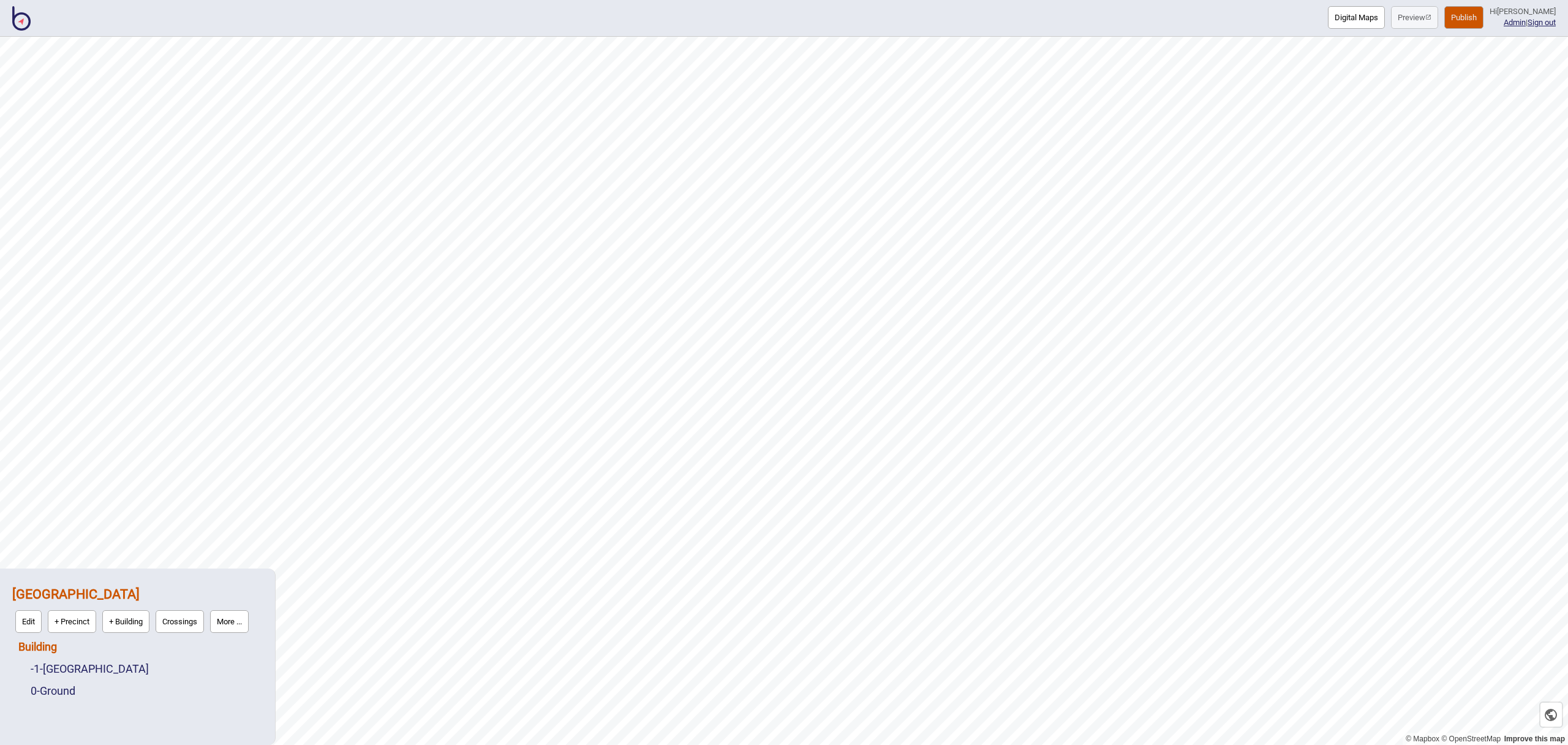
click at [44, 642] on link "Building" at bounding box center [37, 647] width 38 height 13
click at [115, 644] on button "Connections" at bounding box center [123, 643] width 57 height 22
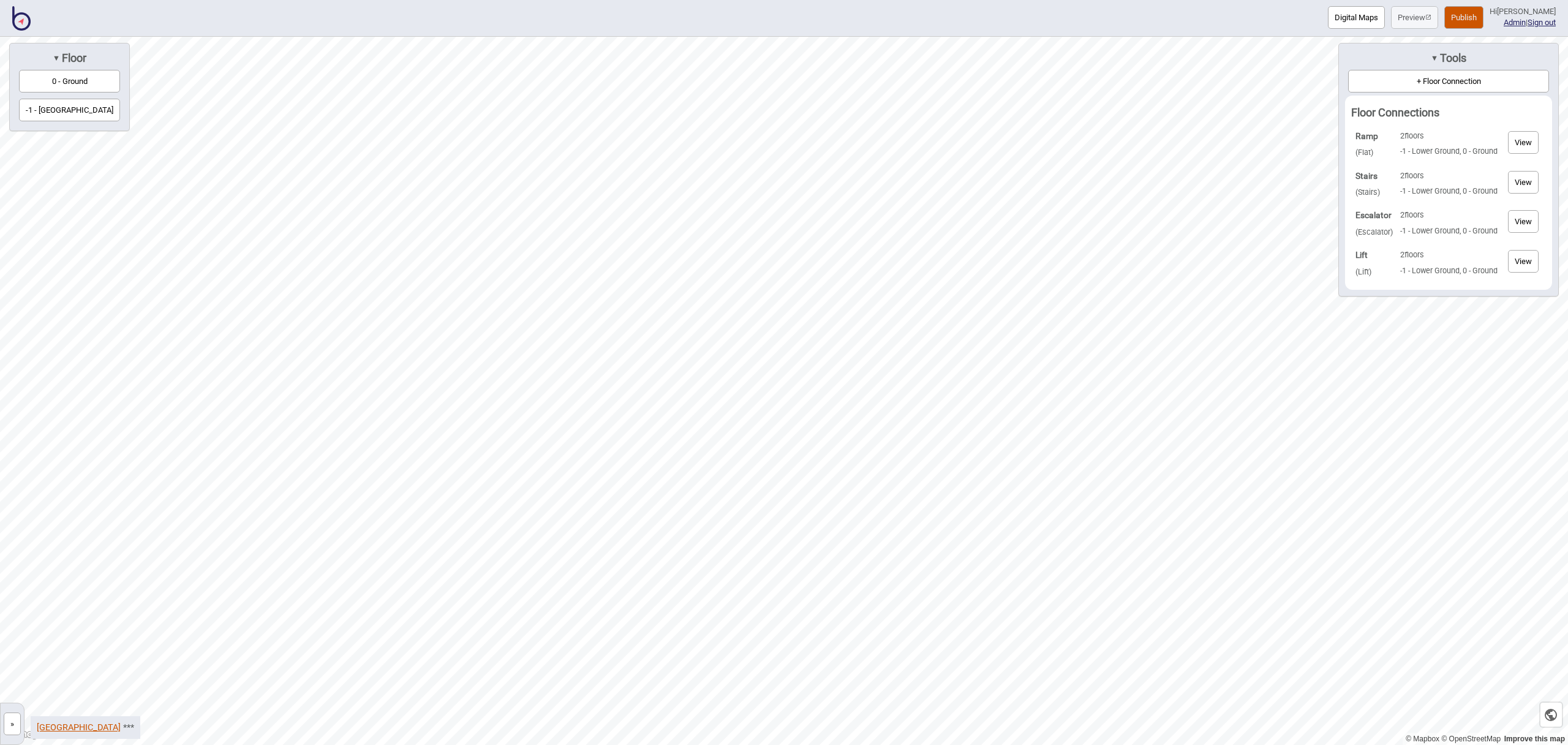
click at [102, 725] on link "Adelaide Railway Station" at bounding box center [78, 727] width 84 height 10
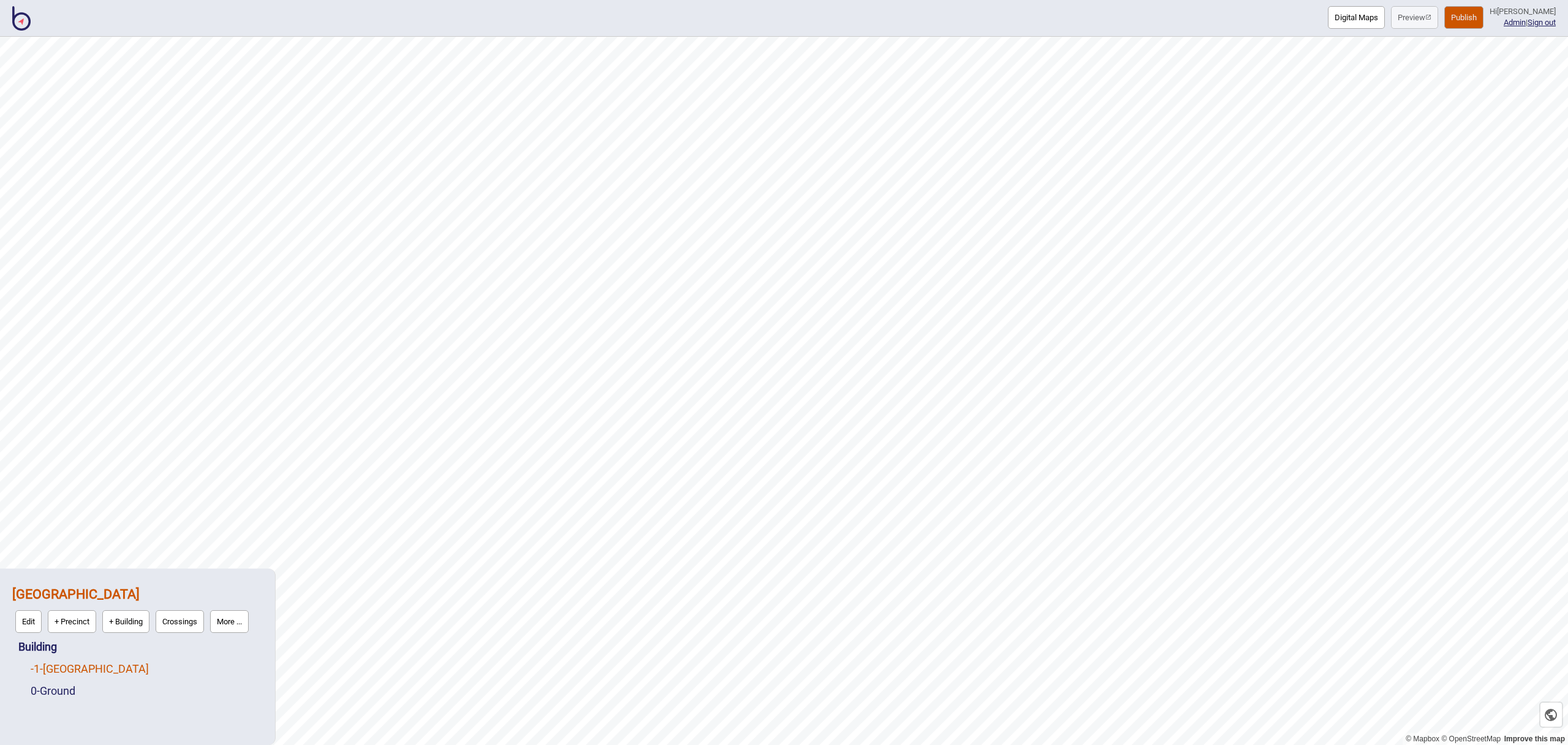
click at [69, 667] on link "-1 - Lower Ground" at bounding box center [89, 669] width 118 height 13
click at [54, 666] on button "Edit" at bounding box center [47, 666] width 26 height 22
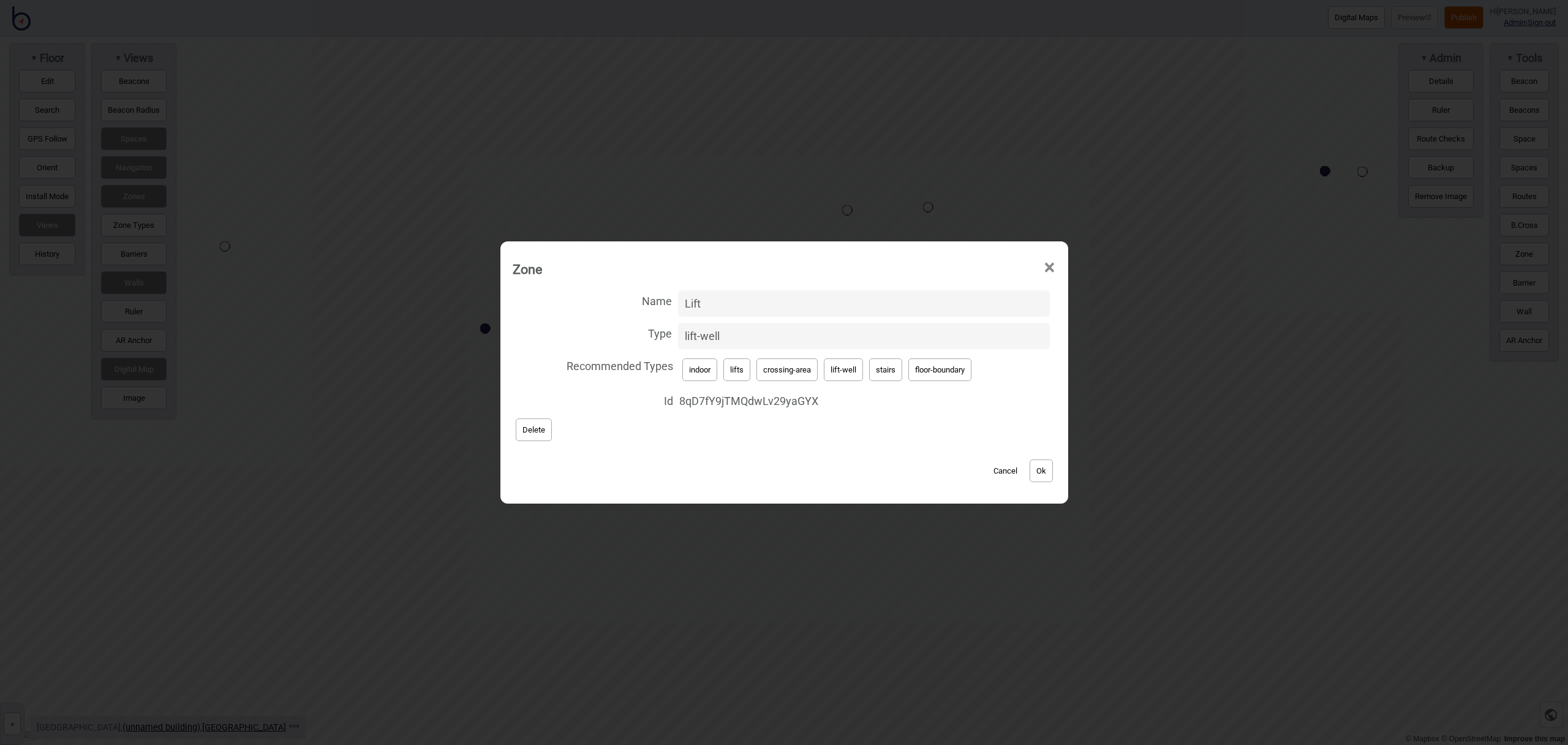
click at [1039, 469] on button "Ok" at bounding box center [1041, 471] width 23 height 22
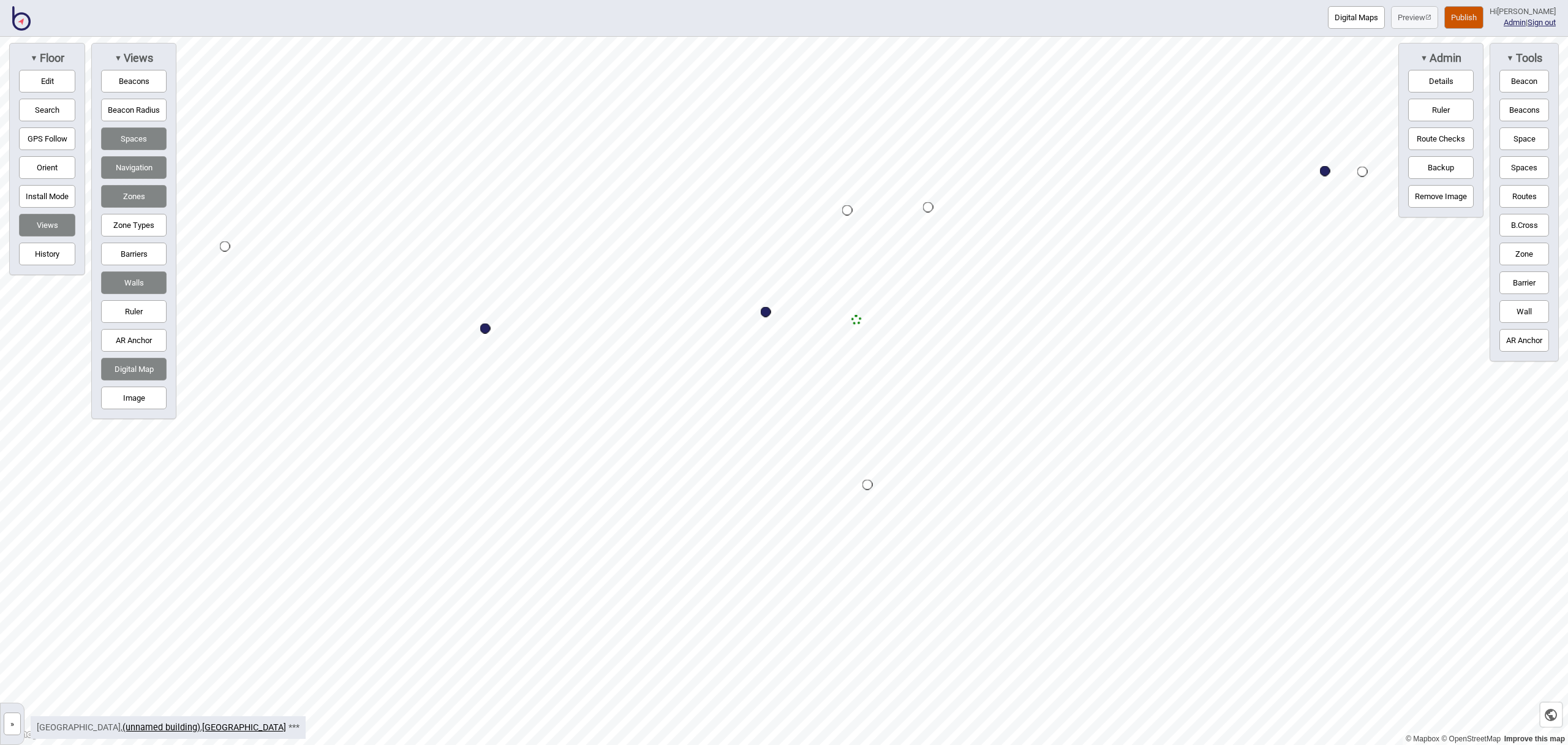
click at [1522, 252] on button "Zone" at bounding box center [1524, 254] width 49 height 22
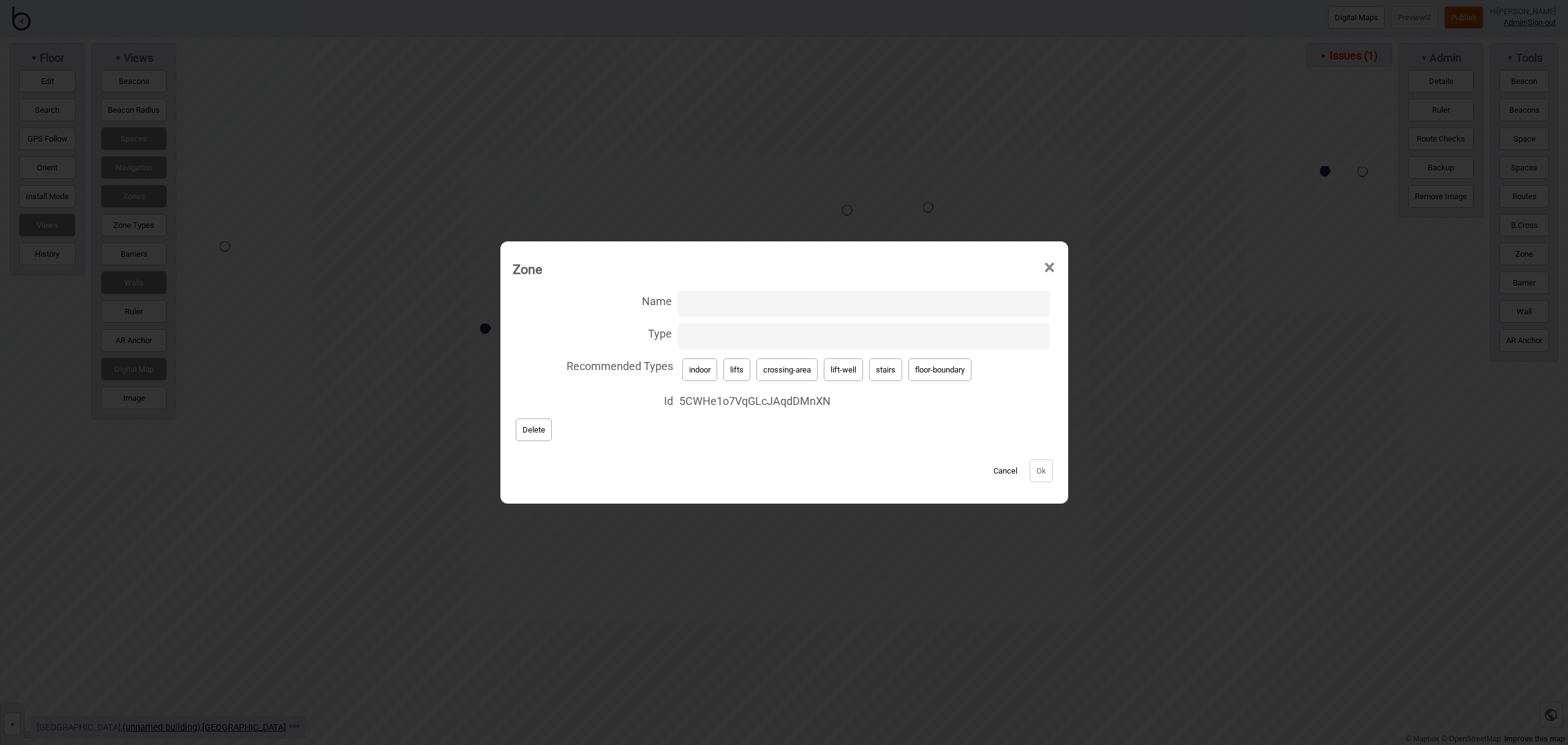
click at [744, 375] on button "lifts" at bounding box center [736, 369] width 27 height 22
type input "lifts"
click at [1048, 471] on button "Ok" at bounding box center [1041, 471] width 23 height 22
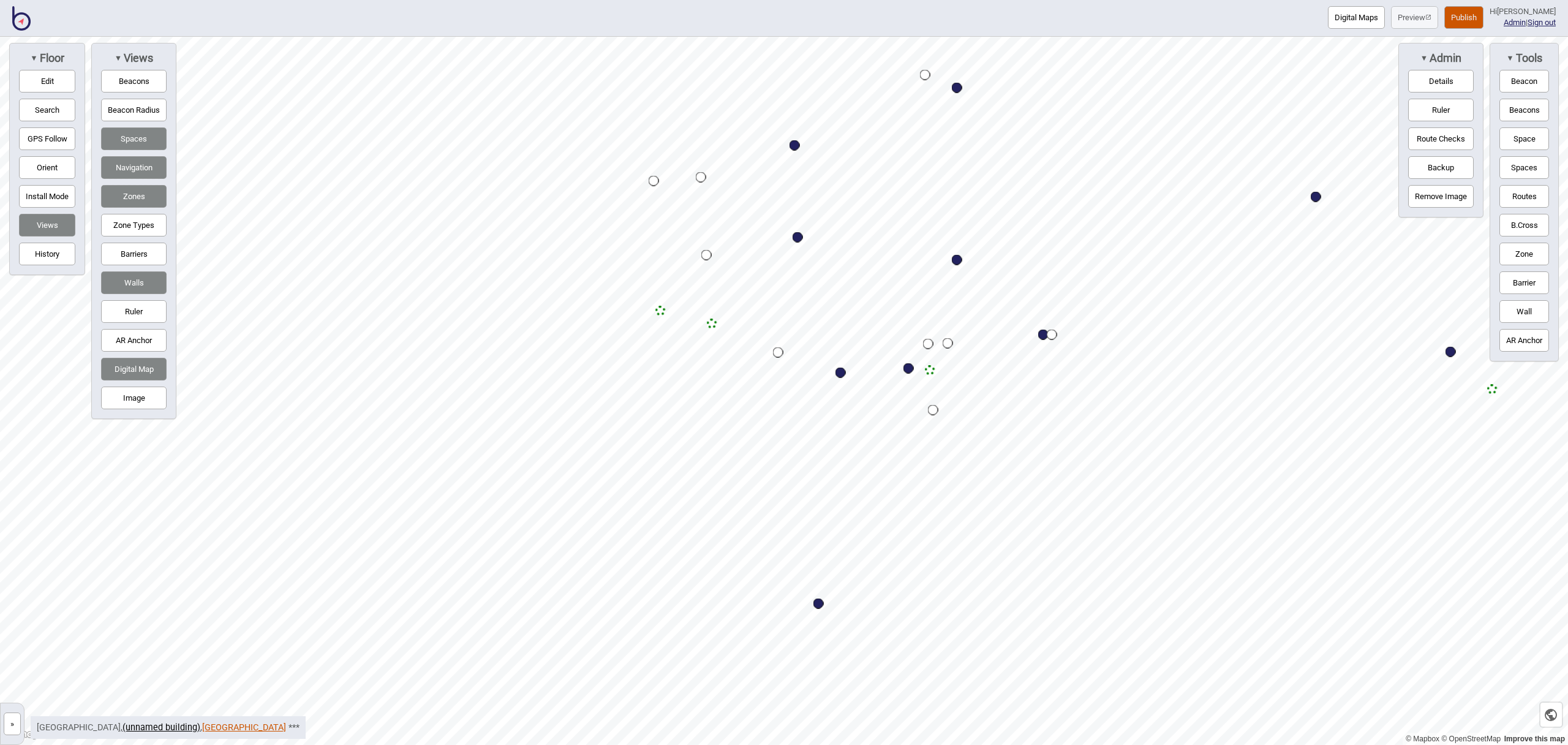
click at [217, 728] on link "Adelaide Railway Station" at bounding box center [244, 727] width 84 height 10
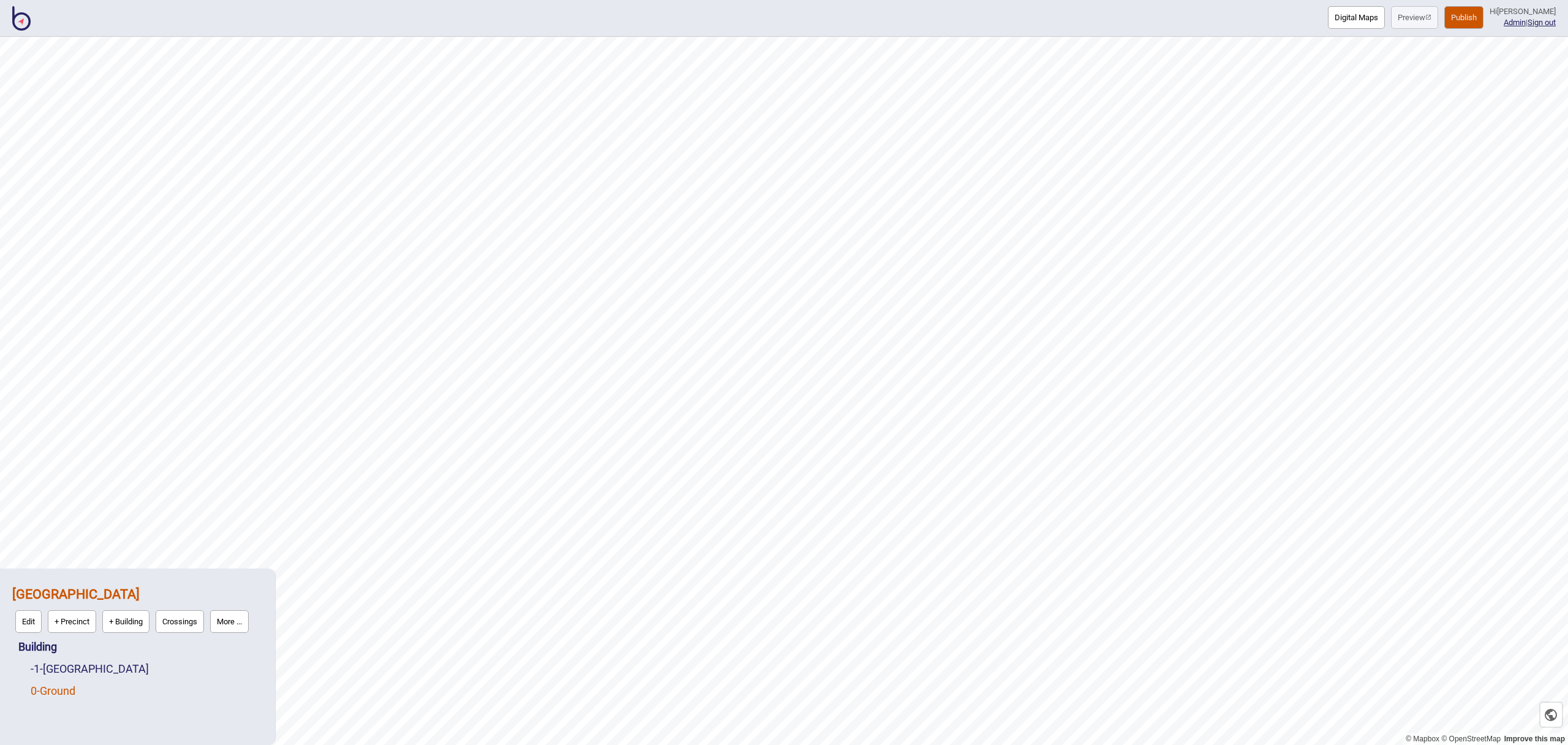
click at [75, 695] on link "0 - Ground" at bounding box center [53, 691] width 45 height 13
click at [48, 685] on button "Edit" at bounding box center [47, 688] width 26 height 22
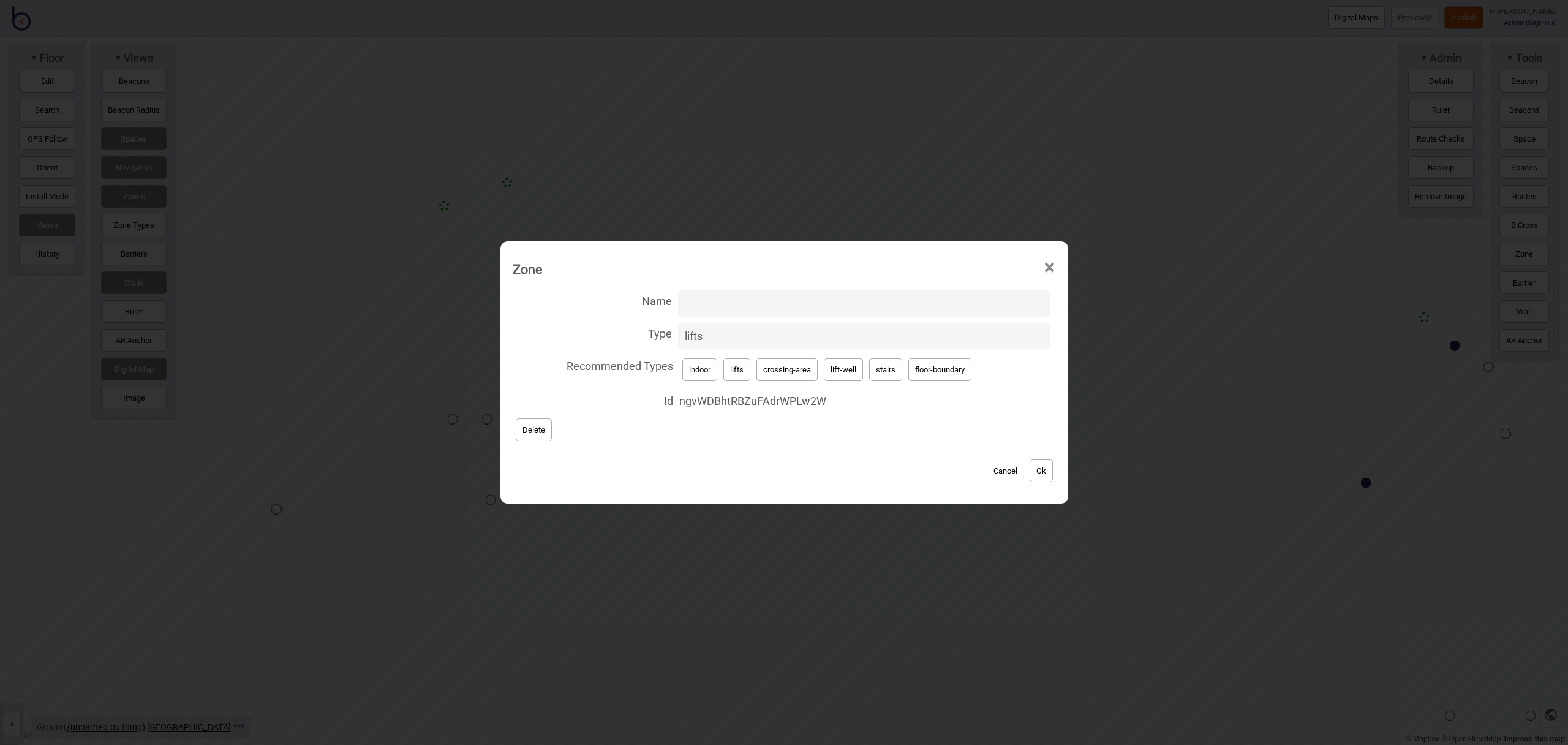
click at [838, 377] on button "lift-well" at bounding box center [844, 369] width 39 height 22
type input "lift-well"
click at [732, 305] on input "Name" at bounding box center [864, 304] width 372 height 26
type input "Lift"
click at [1053, 475] on div "Cancel Ok" at bounding box center [784, 464] width 543 height 41
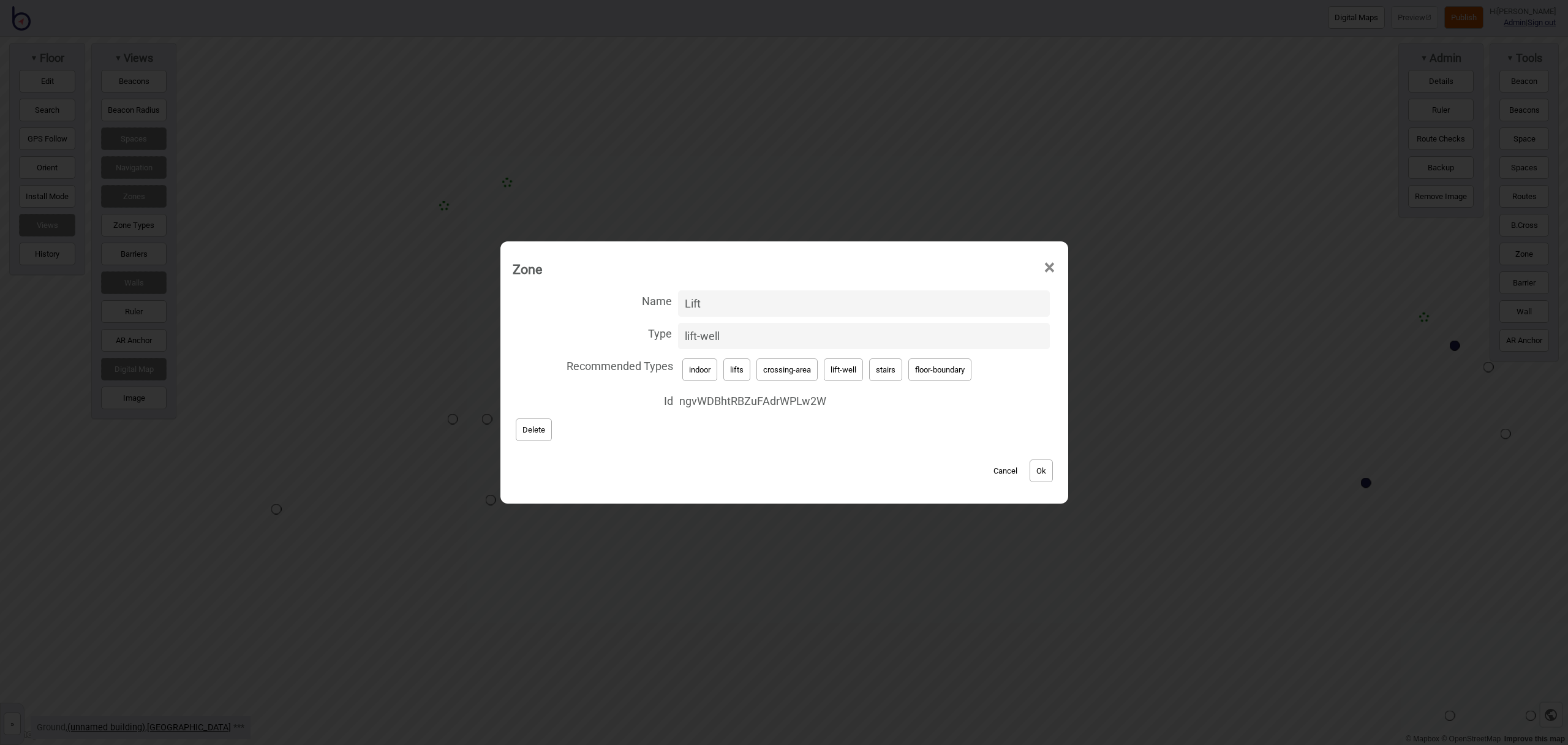
click at [1049, 475] on button "Ok" at bounding box center [1041, 471] width 23 height 22
click at [1046, 470] on button "Ok" at bounding box center [1041, 471] width 23 height 22
click at [1050, 263] on span "×" at bounding box center [1050, 268] width 13 height 40
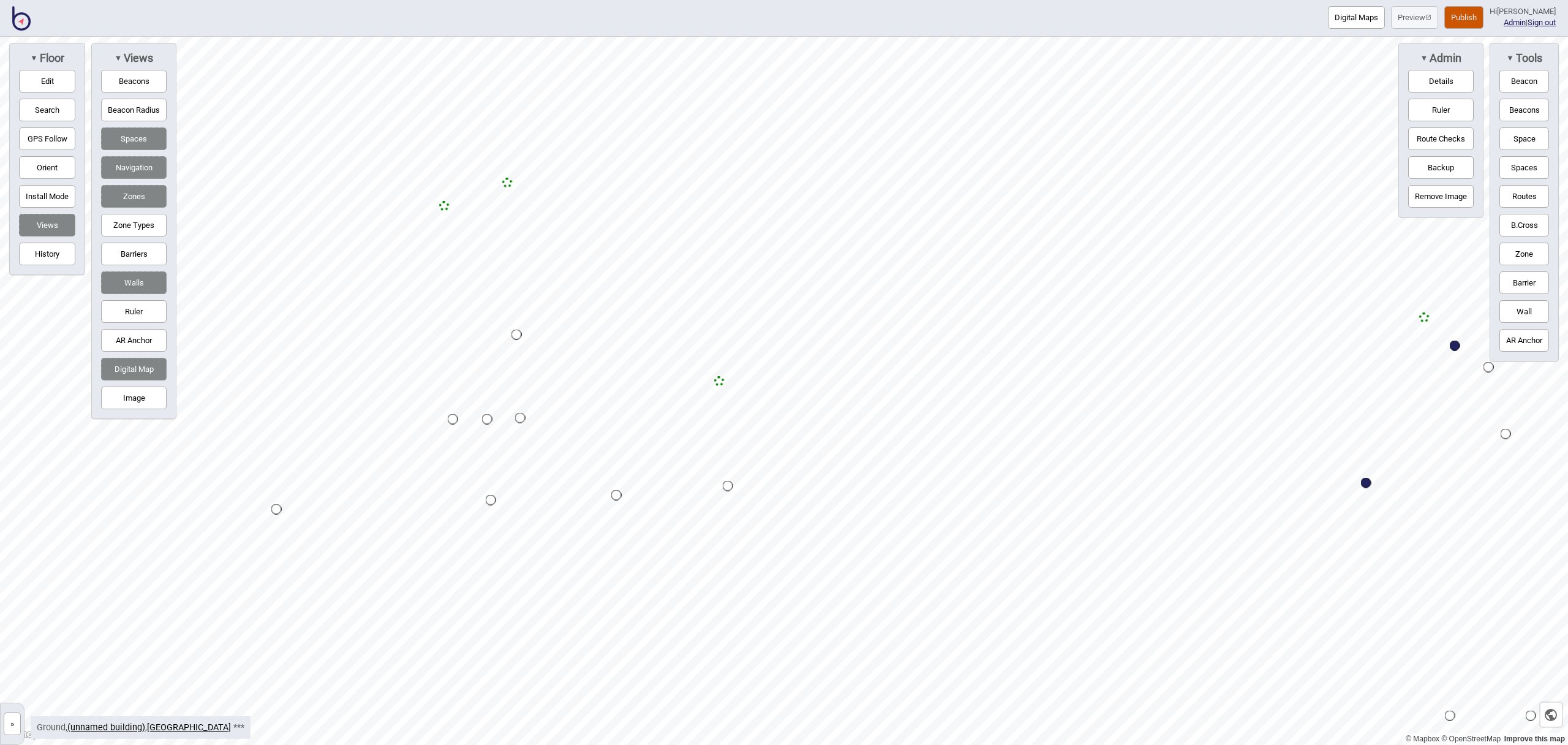
click at [1525, 247] on button "Zone" at bounding box center [1524, 254] width 49 height 22
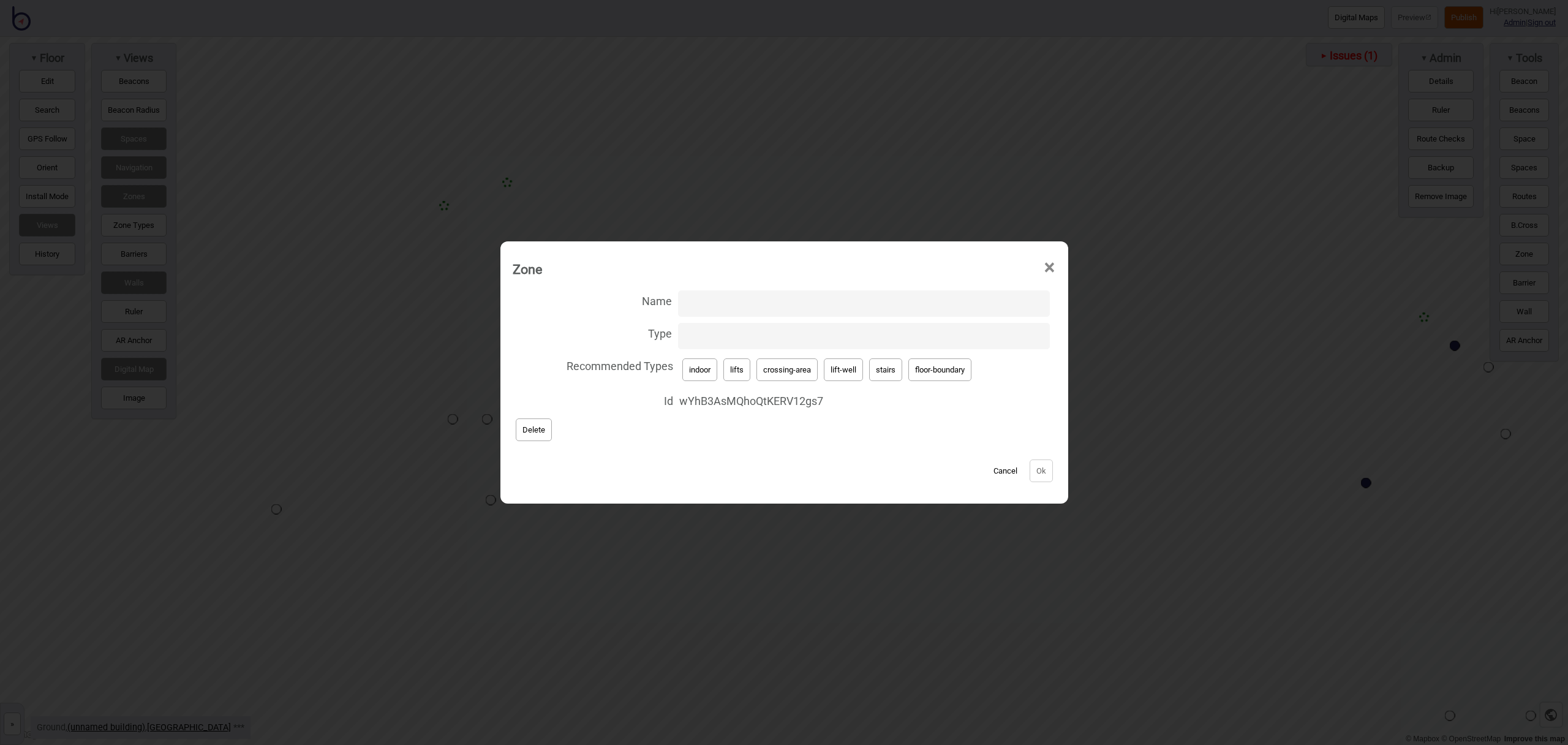
click at [882, 373] on button "stairs" at bounding box center [886, 369] width 33 height 22
type input "stairs"
click at [1038, 470] on button "Ok" at bounding box center [1041, 471] width 23 height 22
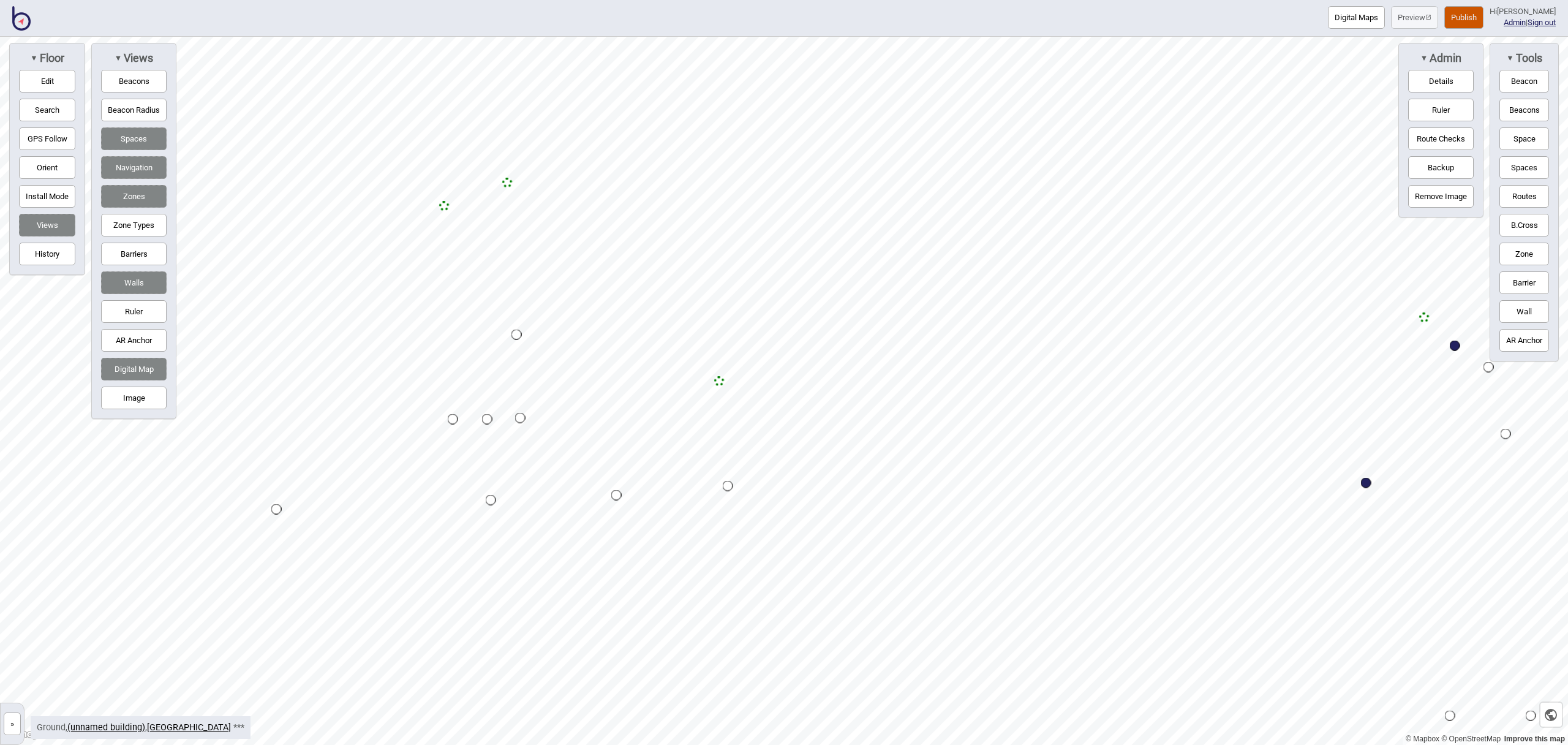
click at [1473, 13] on button "Publish" at bounding box center [1465, 18] width 39 height 22
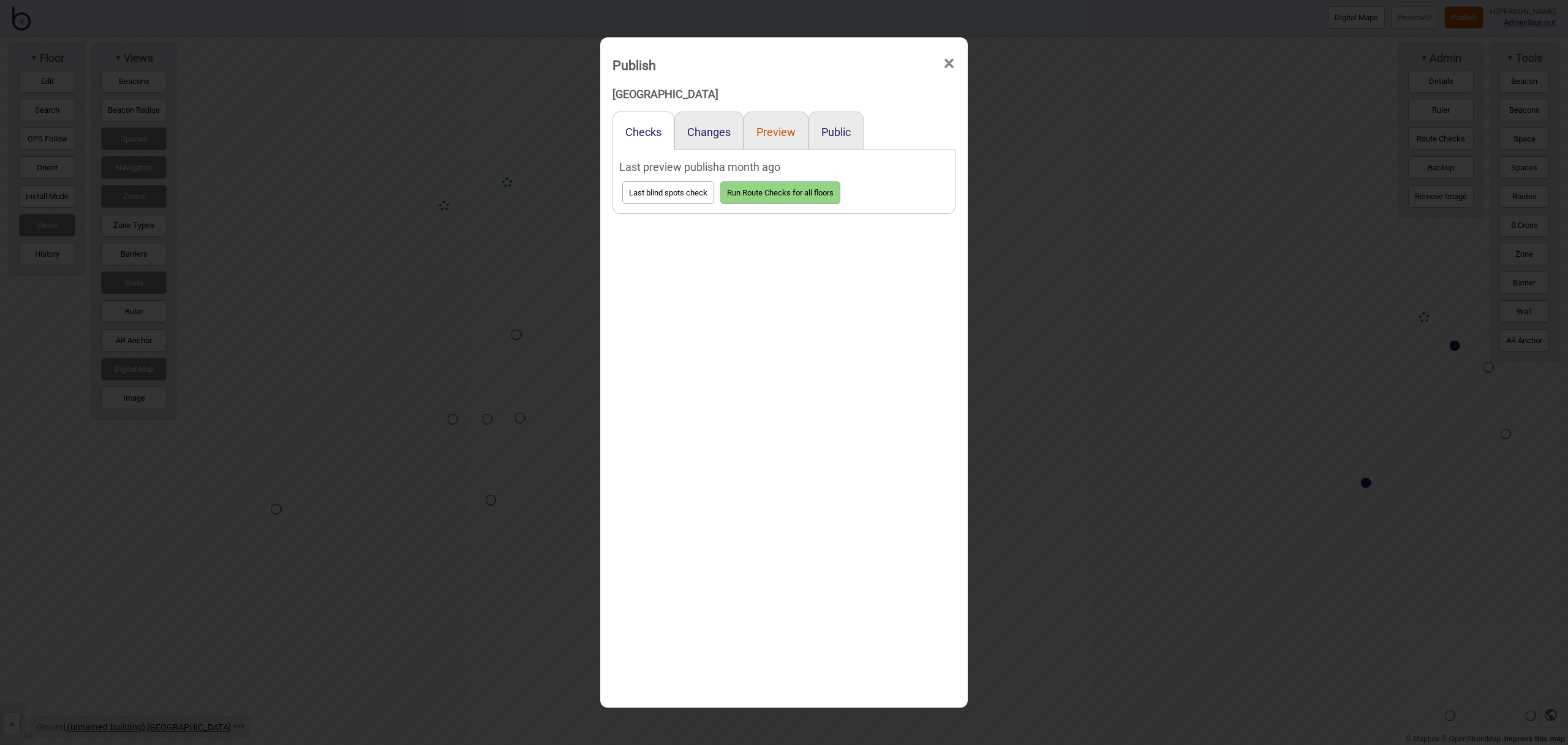
click at [786, 133] on button "Preview" at bounding box center [777, 132] width 39 height 13
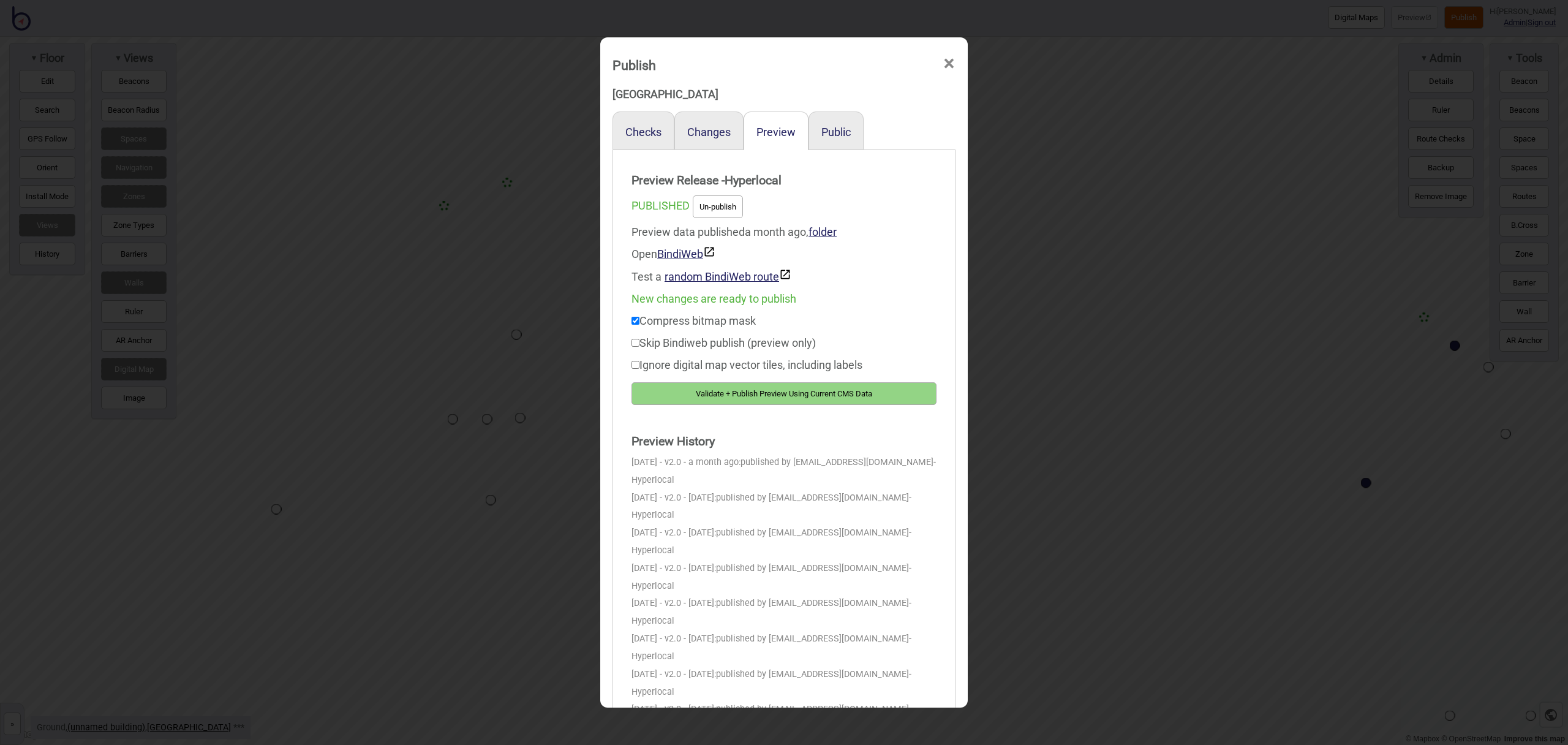
click at [908, 400] on button "Validate + Publish Preview Using Current CMS Data" at bounding box center [784, 393] width 305 height 22
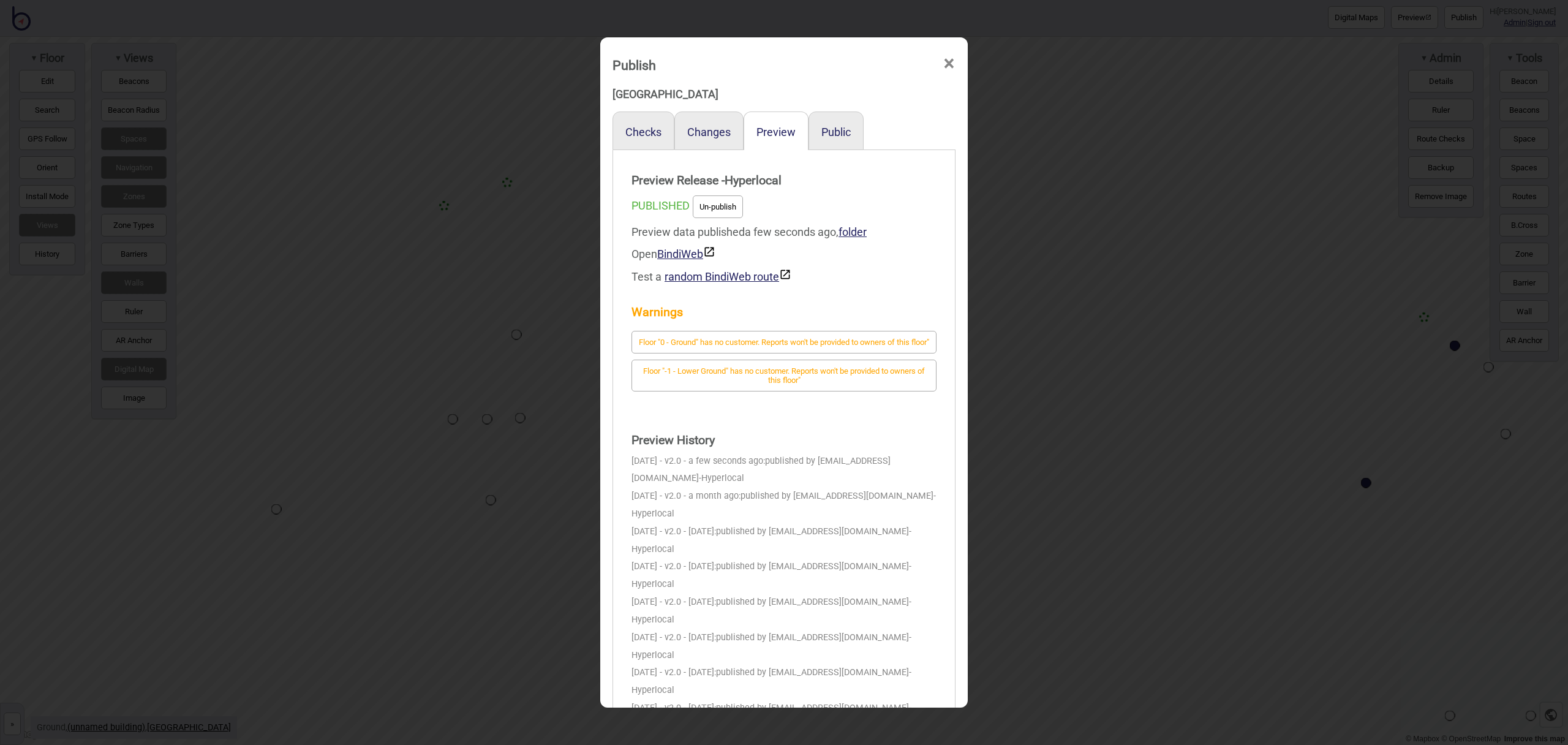
click at [839, 124] on div "Public" at bounding box center [836, 131] width 55 height 38
click at [839, 129] on button "Public" at bounding box center [836, 132] width 30 height 13
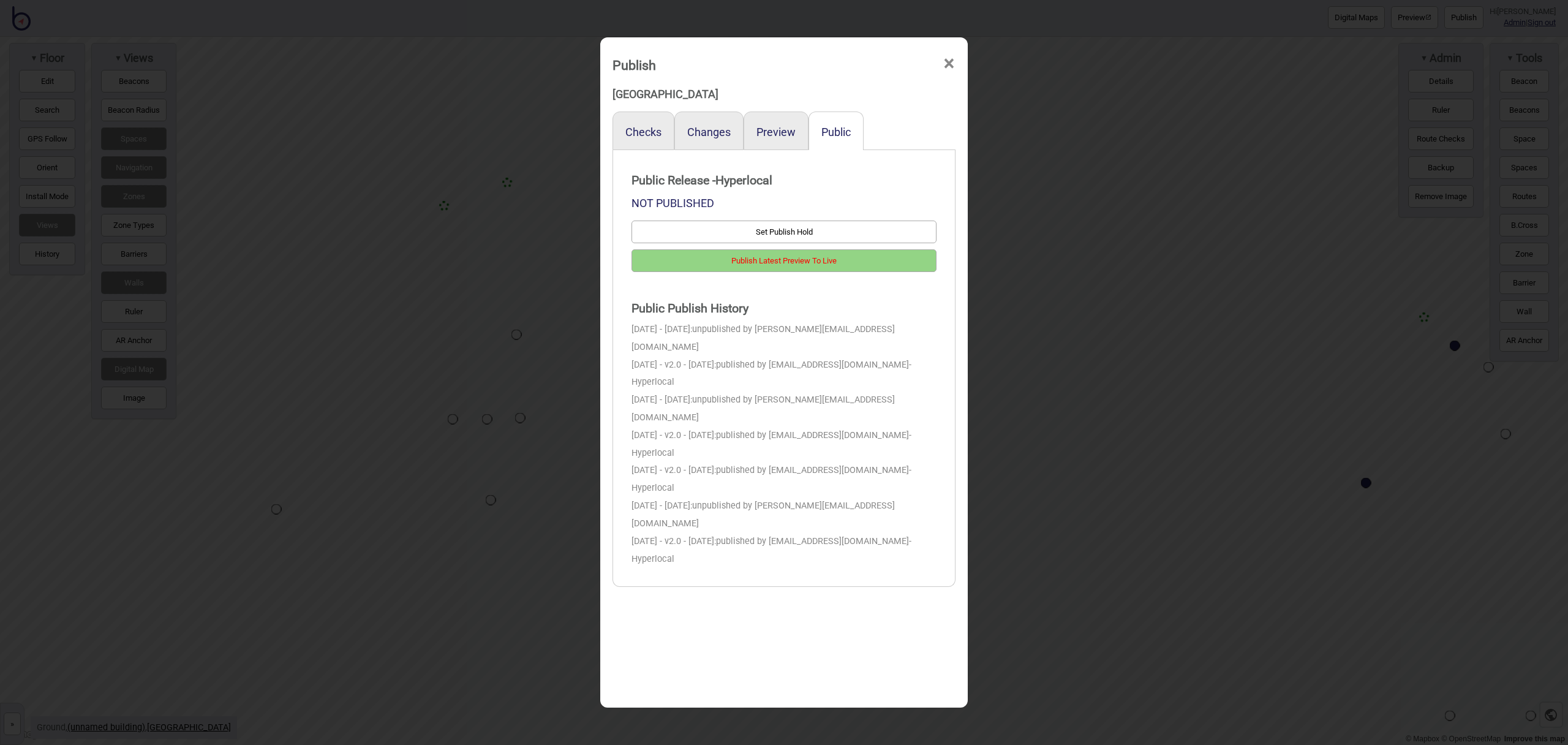
click at [944, 60] on span "×" at bounding box center [949, 63] width 13 height 40
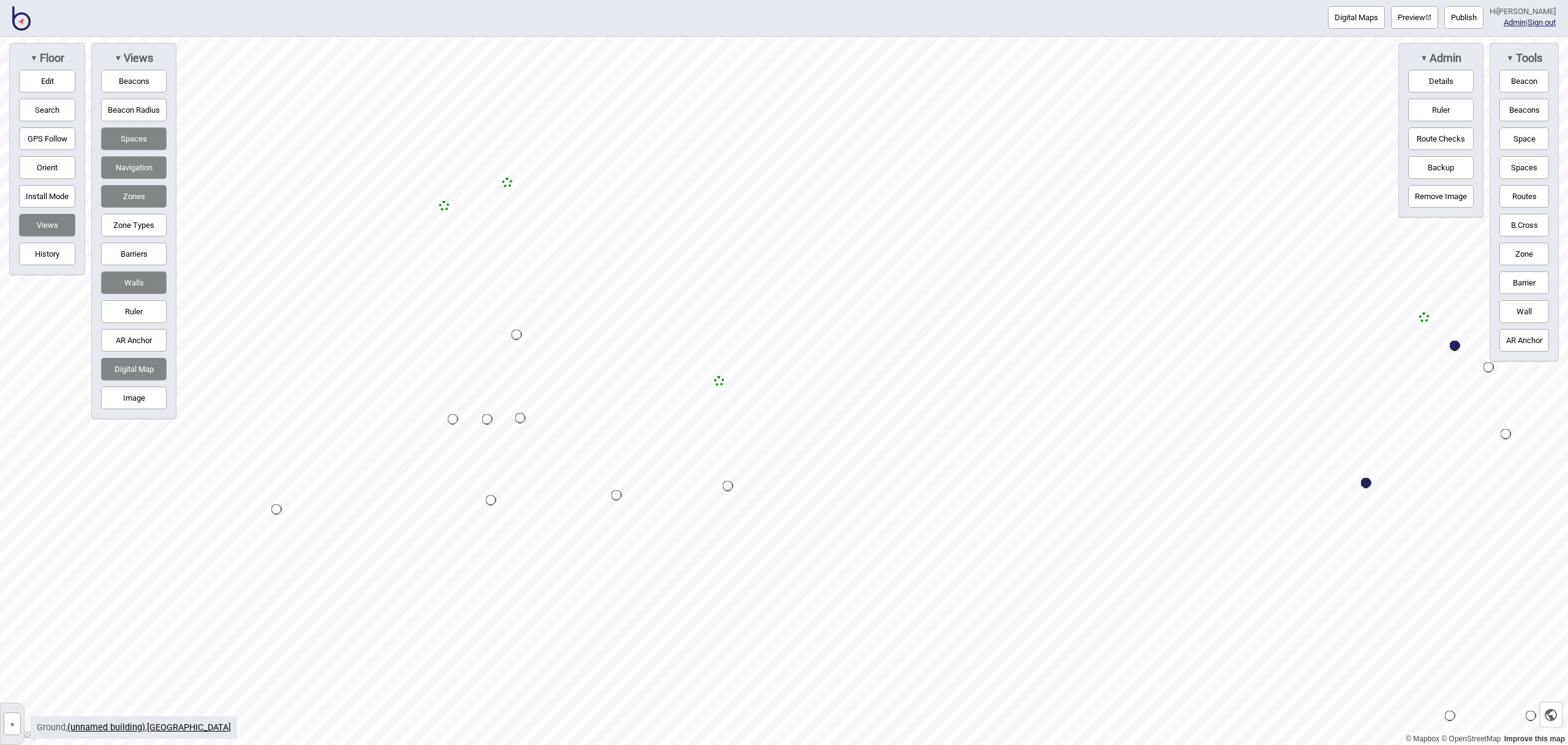
click at [1460, 21] on button "Publish" at bounding box center [1465, 18] width 39 height 22
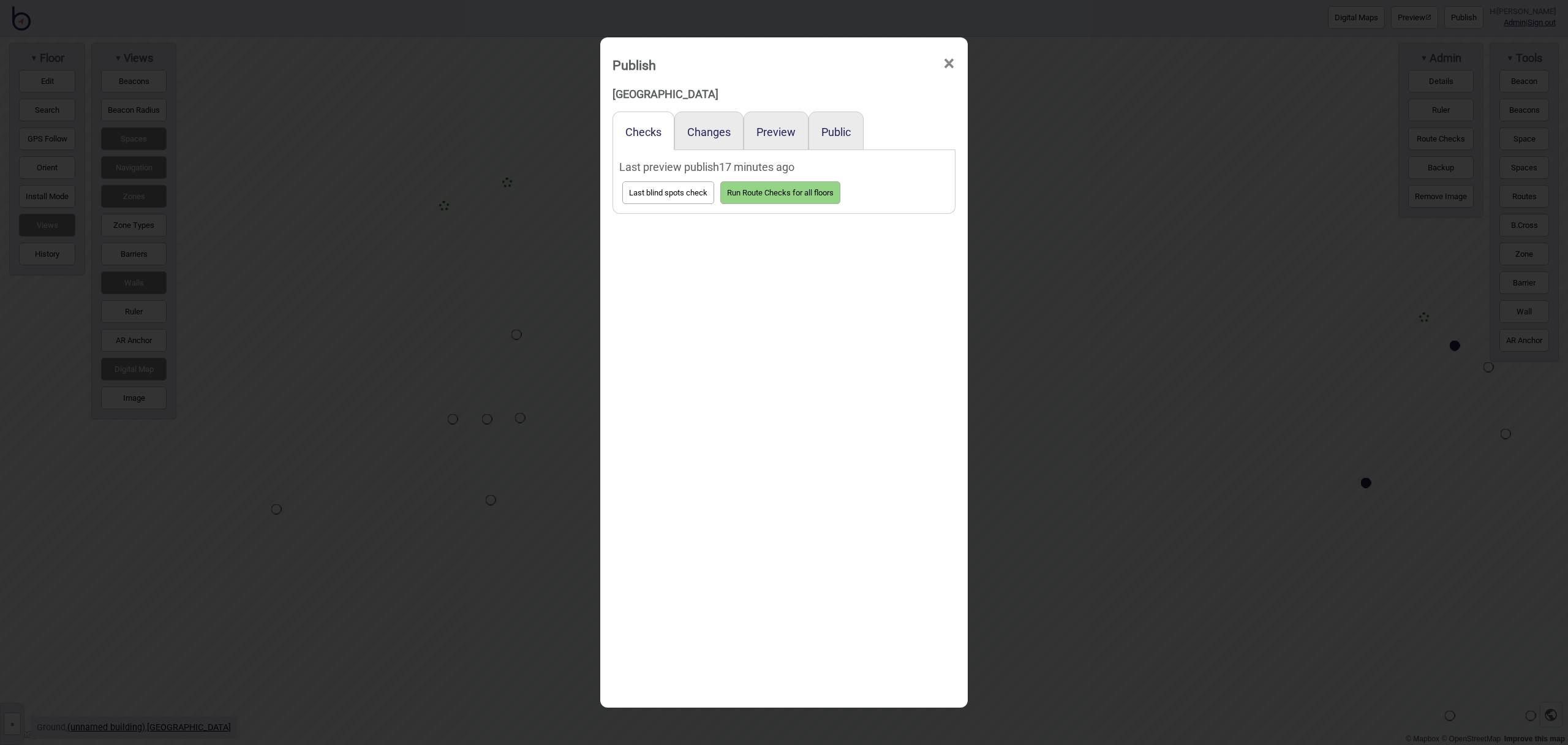
click at [841, 141] on div "Public" at bounding box center [836, 131] width 55 height 38
click at [840, 136] on button "Public" at bounding box center [836, 132] width 30 height 13
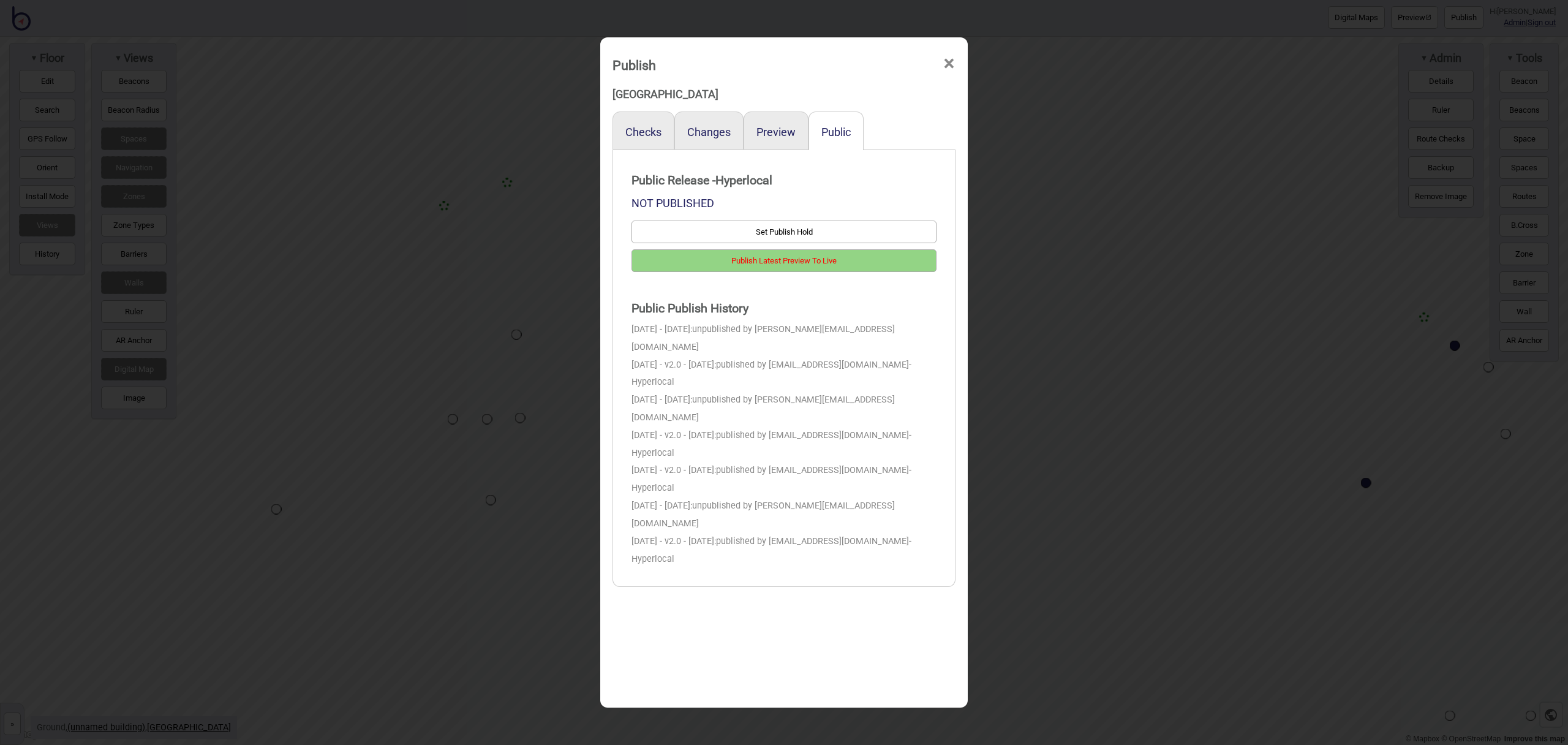
click at [950, 66] on span "×" at bounding box center [949, 63] width 13 height 40
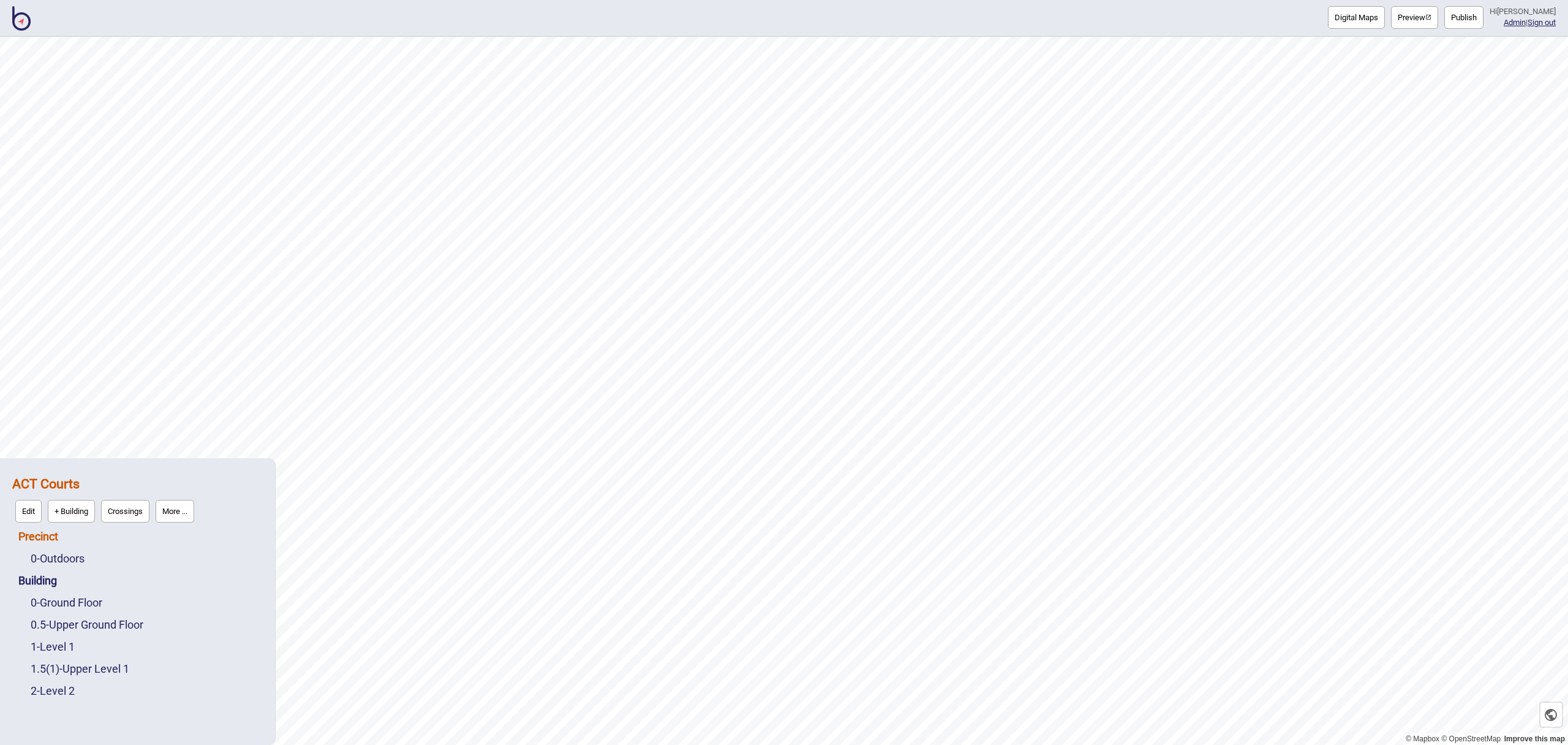
click at [51, 539] on link "Precinct" at bounding box center [38, 536] width 40 height 13
click at [118, 537] on button "Connections" at bounding box center [123, 533] width 57 height 22
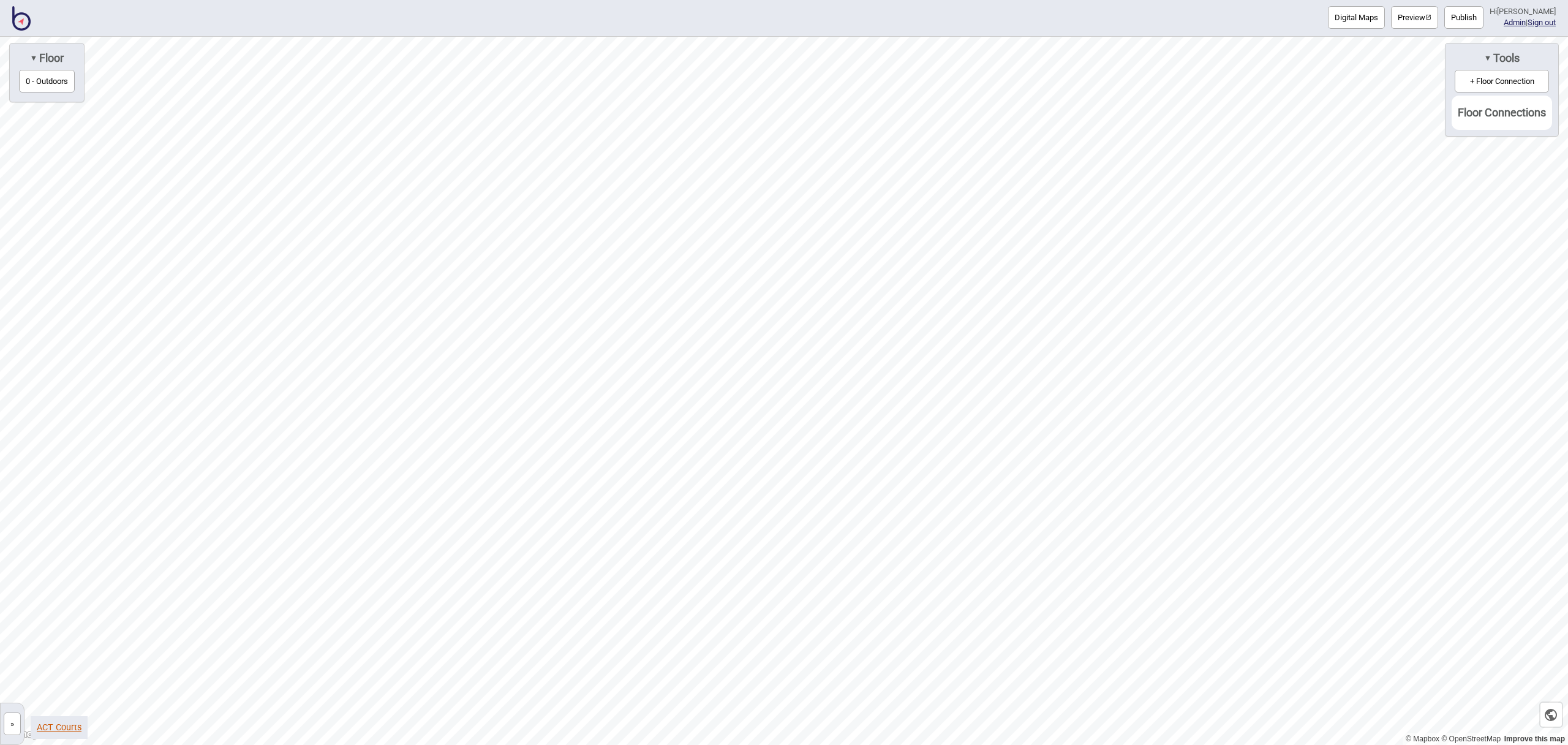
click at [61, 726] on link "ACT Courts" at bounding box center [59, 727] width 45 height 10
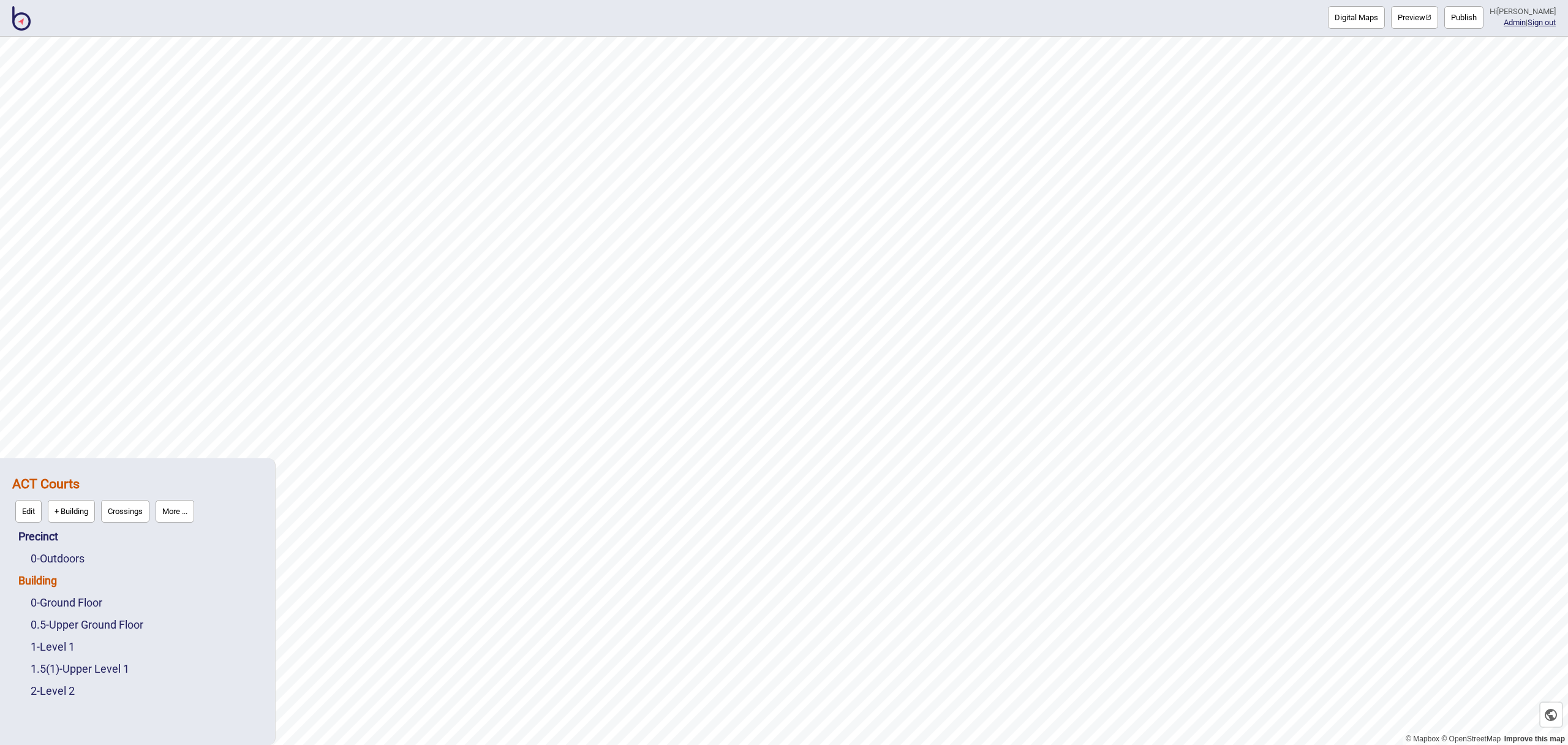
click at [45, 578] on link "Building" at bounding box center [37, 581] width 38 height 13
click at [118, 576] on button "Connections" at bounding box center [123, 577] width 57 height 22
